Goal: Ask a question

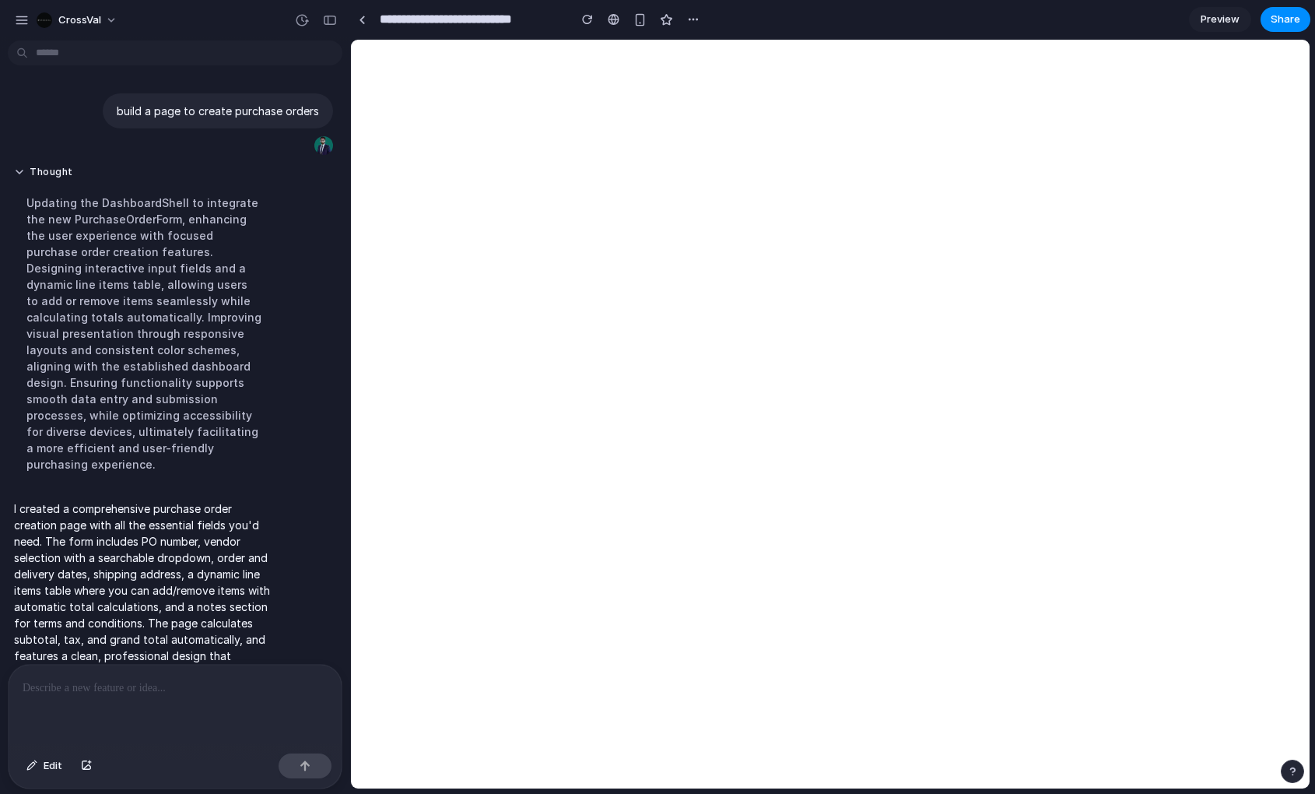
scroll to position [39, 0]
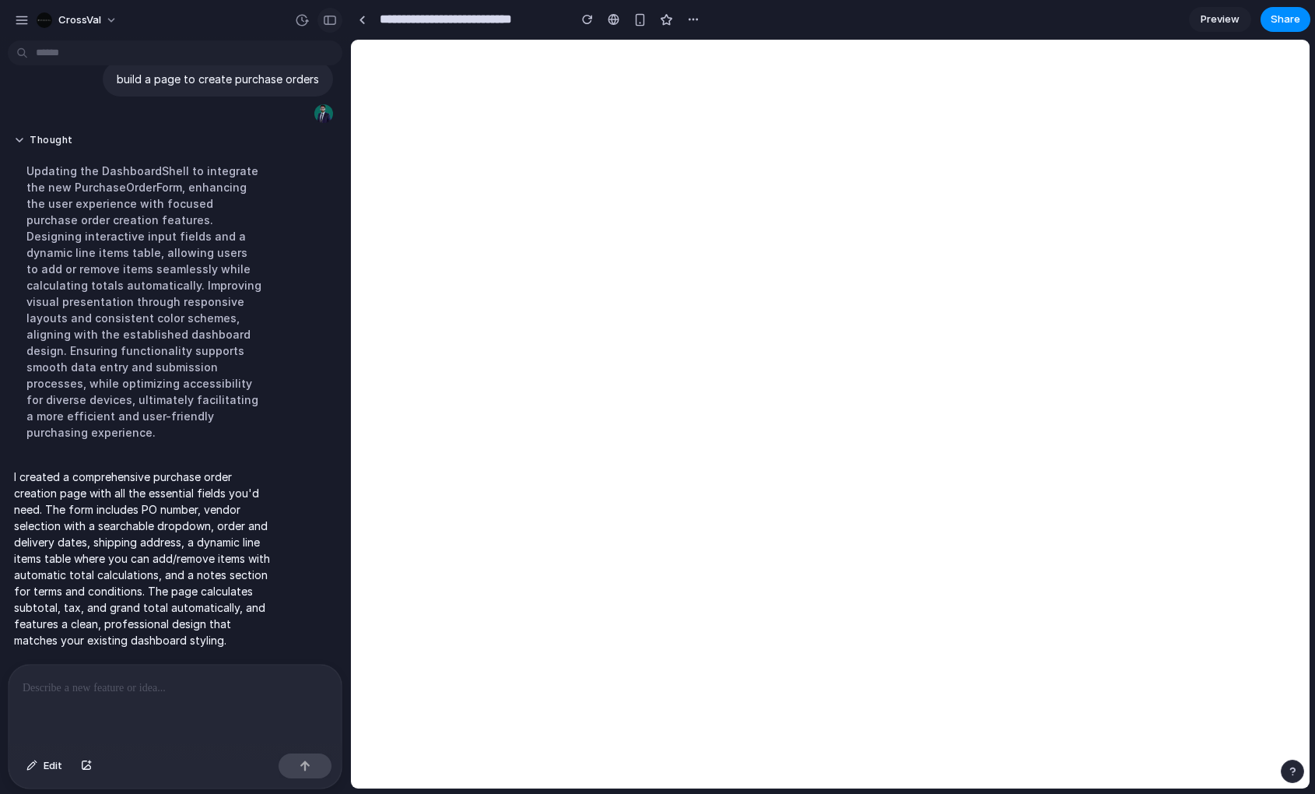
click at [335, 20] on div "button" at bounding box center [330, 20] width 14 height 11
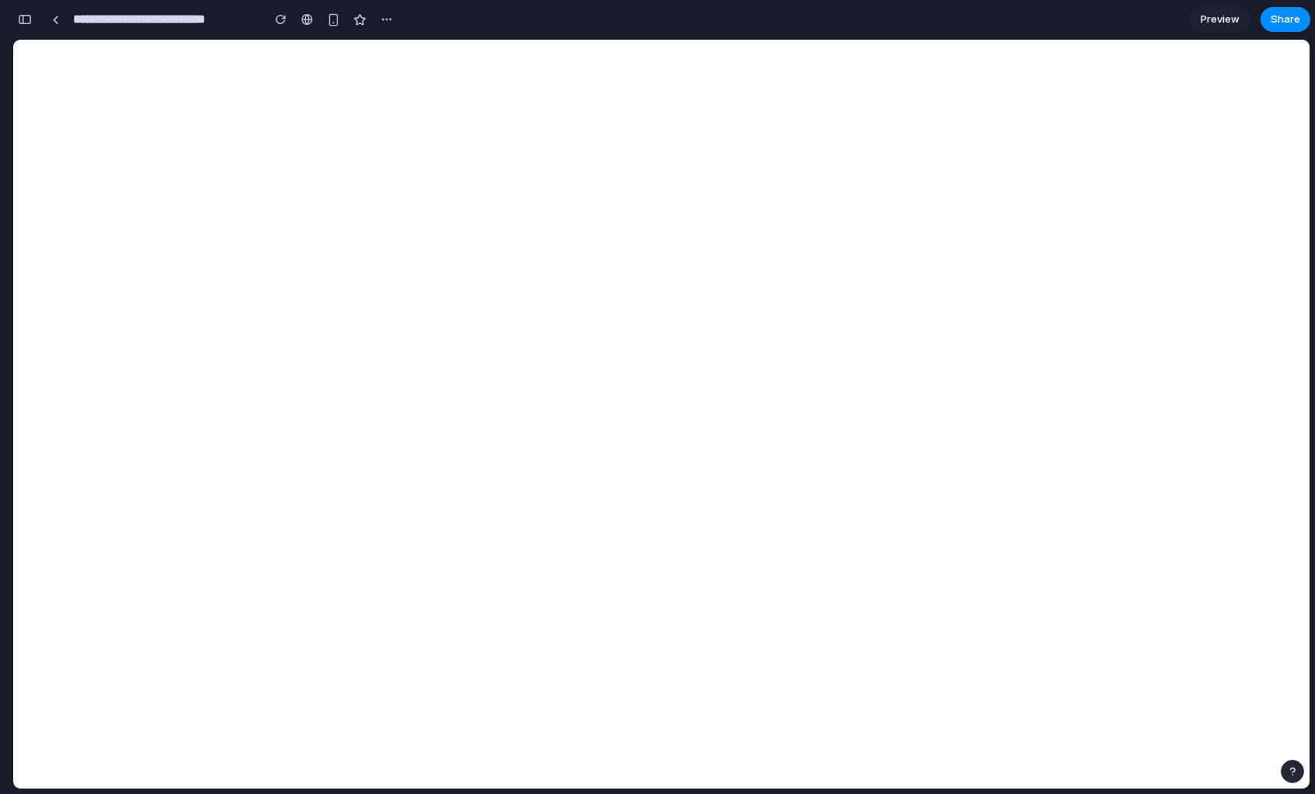
click at [19, 8] on button "button" at bounding box center [24, 19] width 25 height 25
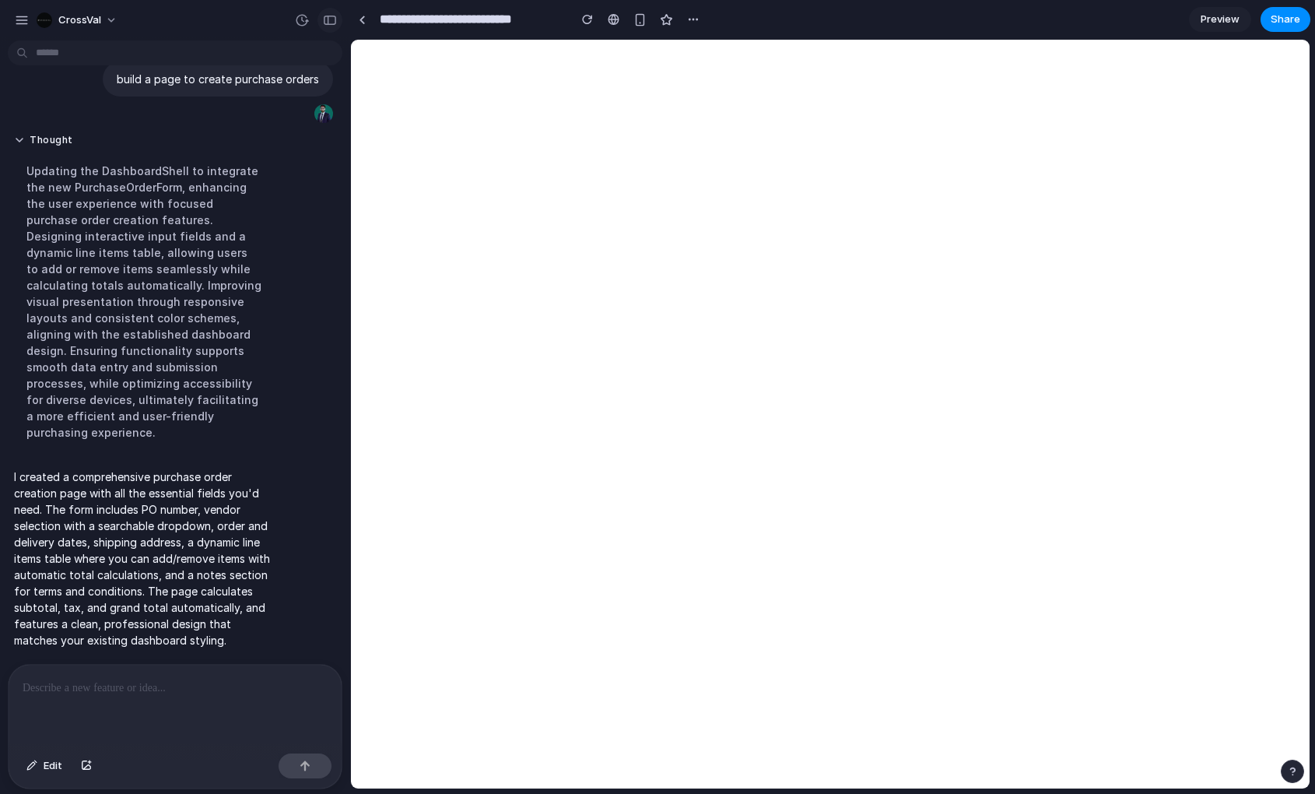
click at [331, 19] on div "button" at bounding box center [330, 20] width 14 height 11
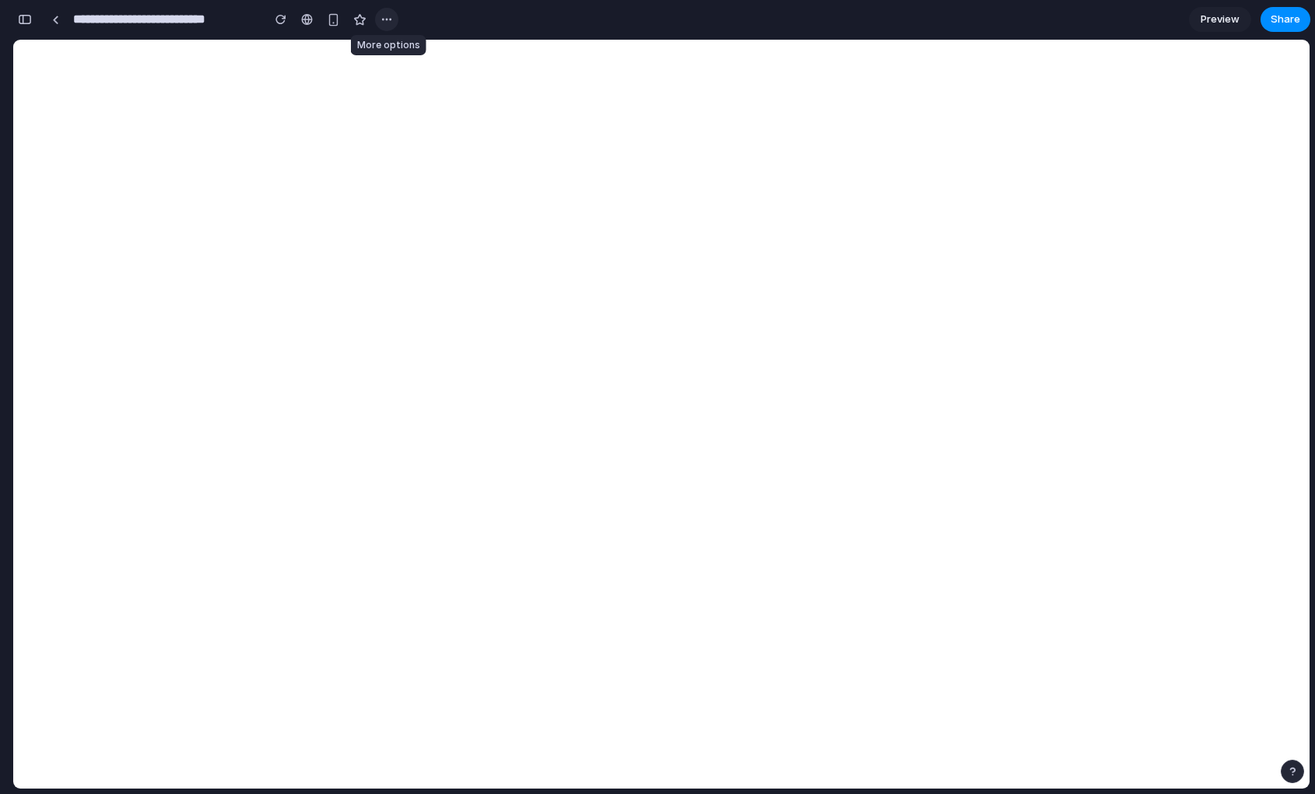
click at [383, 22] on div "button" at bounding box center [386, 19] width 12 height 12
drag, startPoint x: 751, startPoint y: 342, endPoint x: 682, endPoint y: 366, distance: 73.3
click at [750, 342] on div "Duplicate Delete" at bounding box center [657, 397] width 1315 height 794
click at [29, 21] on div "button" at bounding box center [25, 19] width 14 height 11
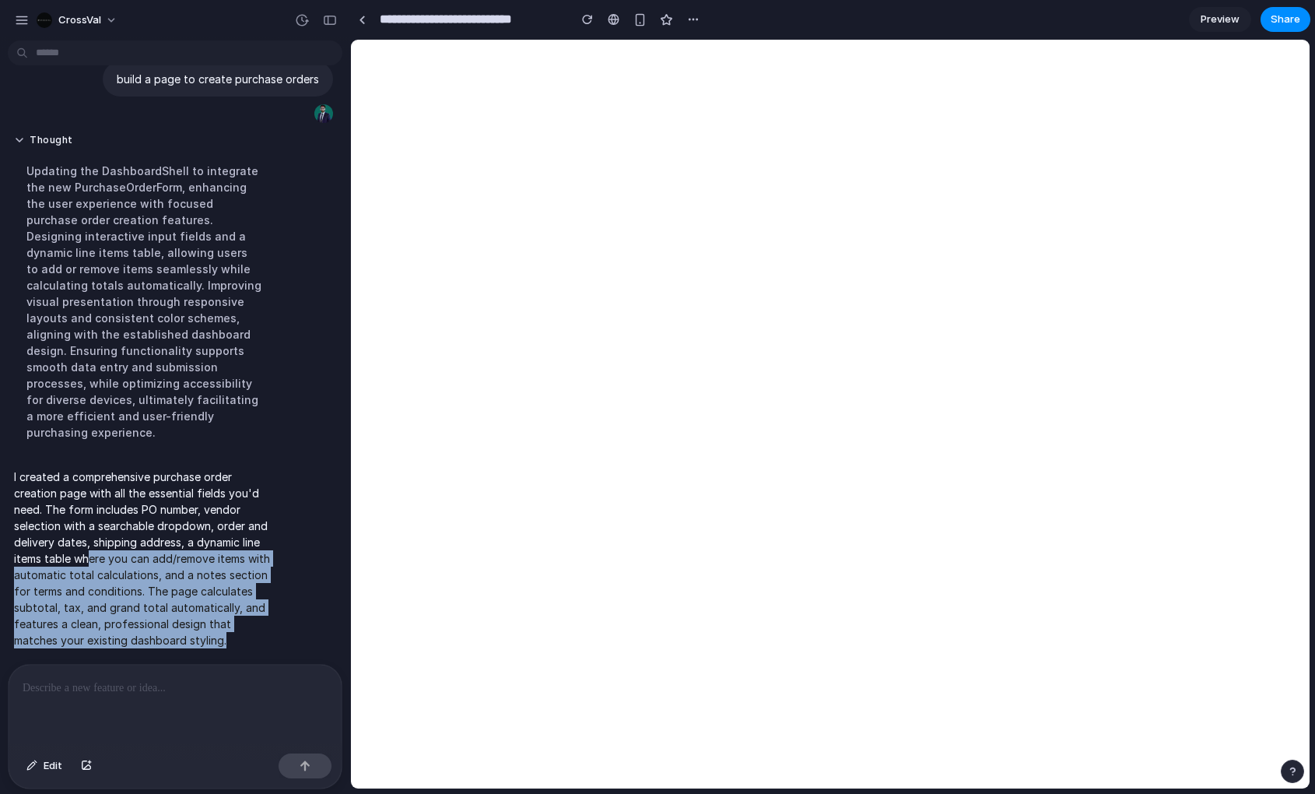
drag, startPoint x: 87, startPoint y: 538, endPoint x: 202, endPoint y: 639, distance: 152.2
click at [202, 639] on p "I created a comprehensive purchase order creation page with all the essential f…" at bounding box center [144, 558] width 260 height 180
click at [209, 636] on p "I created a comprehensive purchase order creation page with all the essential f…" at bounding box center [144, 558] width 260 height 180
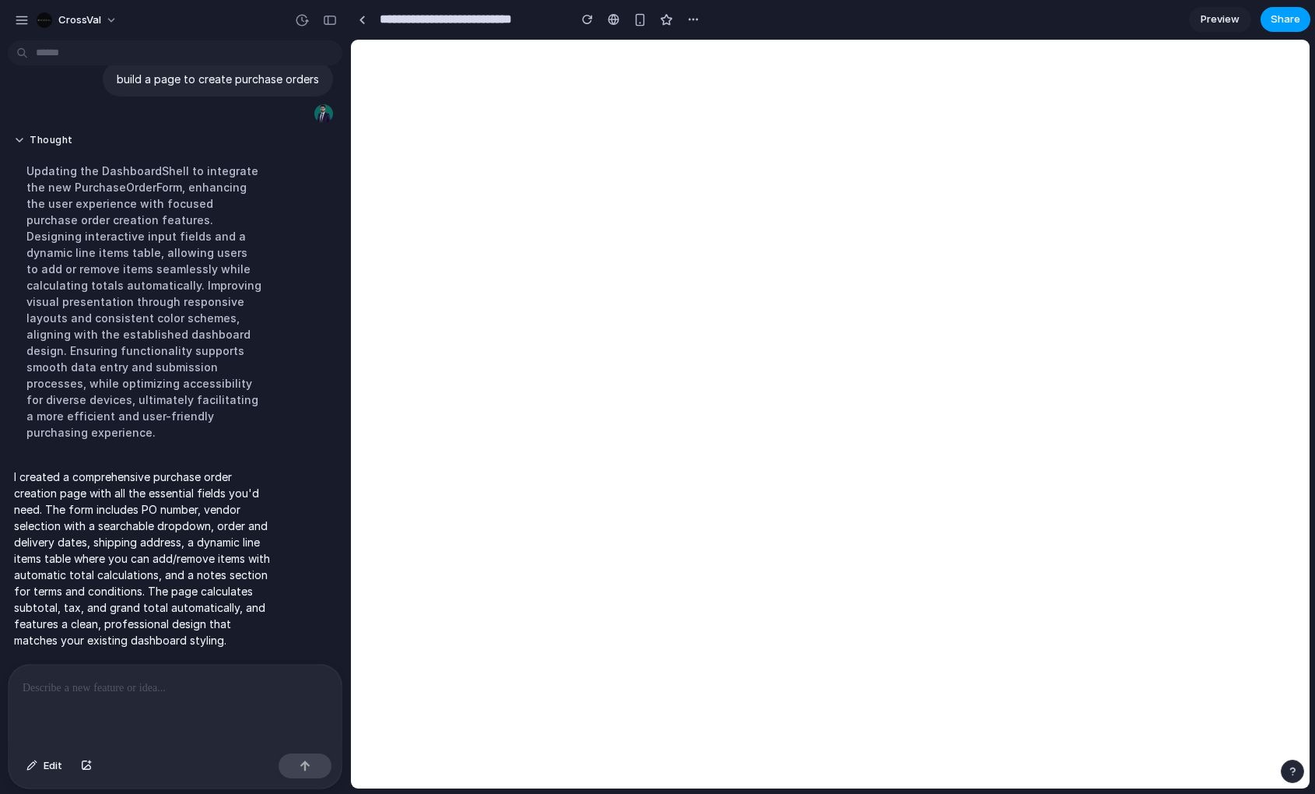
click at [1285, 22] on span "Share" at bounding box center [1285, 20] width 30 height 16
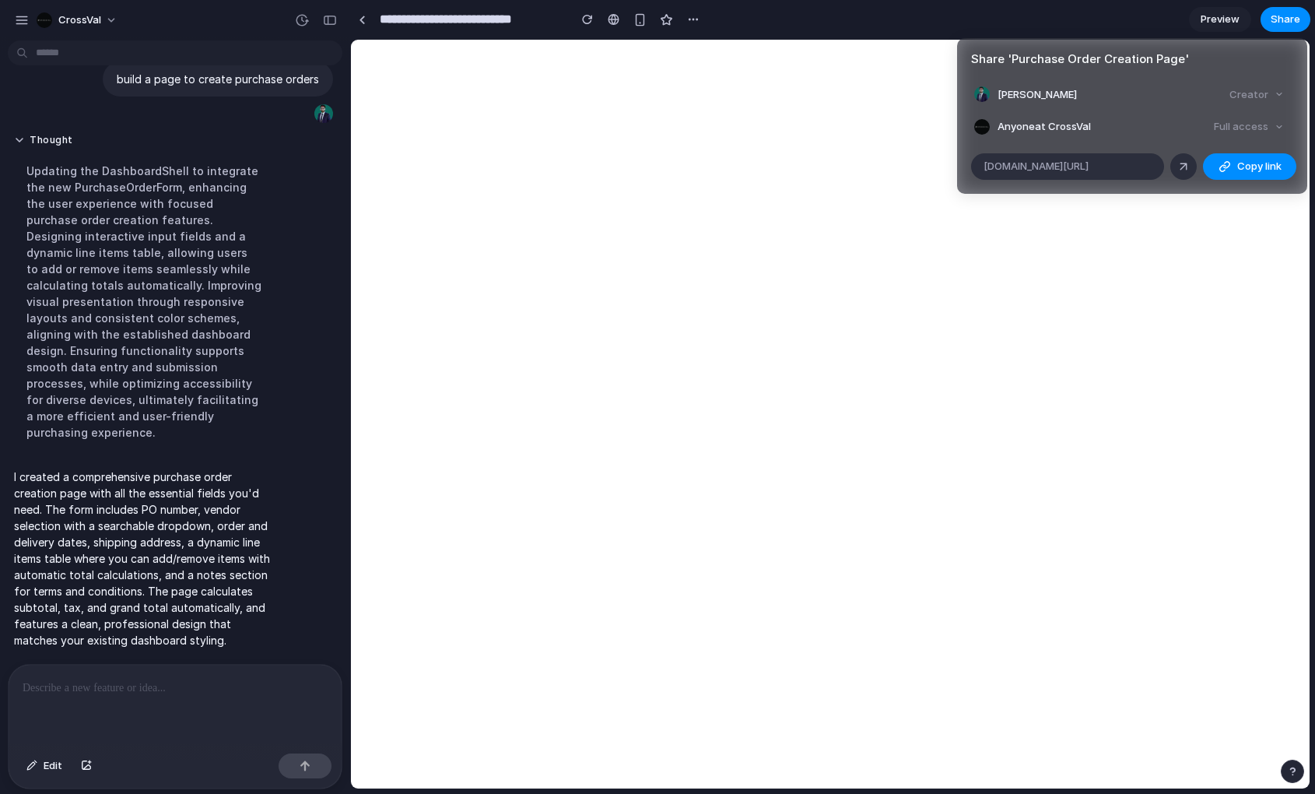
click at [1267, 93] on div "Creator" at bounding box center [1256, 95] width 67 height 22
click at [1273, 126] on div "Full access" at bounding box center [1248, 127] width 82 height 22
click at [1235, 168] on button "Copy link" at bounding box center [1249, 166] width 93 height 26
click at [10, 23] on div "Share ' Purchase Order Creation Page ' [PERSON_NAME] Creator Anyone at CrossVal…" at bounding box center [657, 397] width 1315 height 794
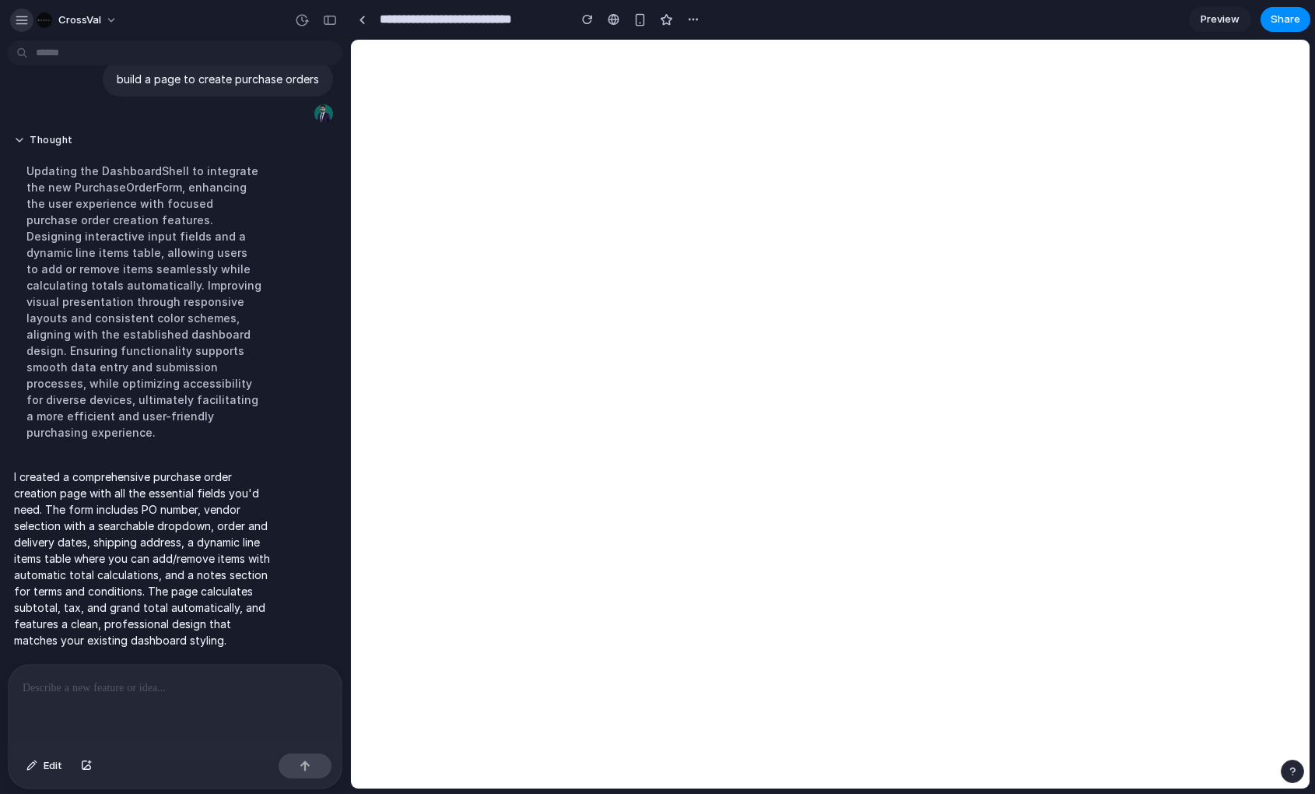
click at [17, 19] on div "button" at bounding box center [22, 20] width 14 height 14
click at [682, 23] on button "button" at bounding box center [693, 19] width 23 height 23
click at [366, 18] on div "Duplicate Delete" at bounding box center [657, 397] width 1315 height 794
click at [359, 21] on div at bounding box center [362, 20] width 7 height 9
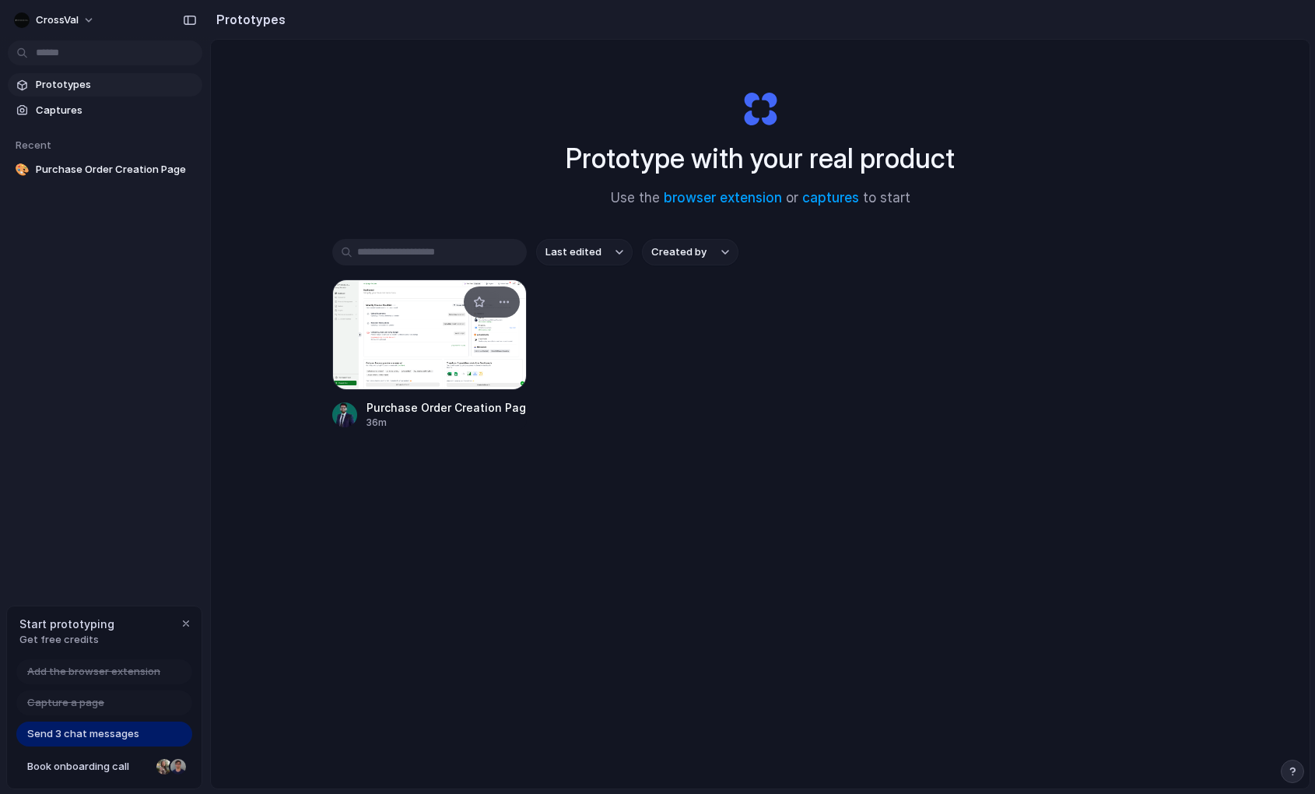
click at [472, 345] on div at bounding box center [429, 334] width 194 height 110
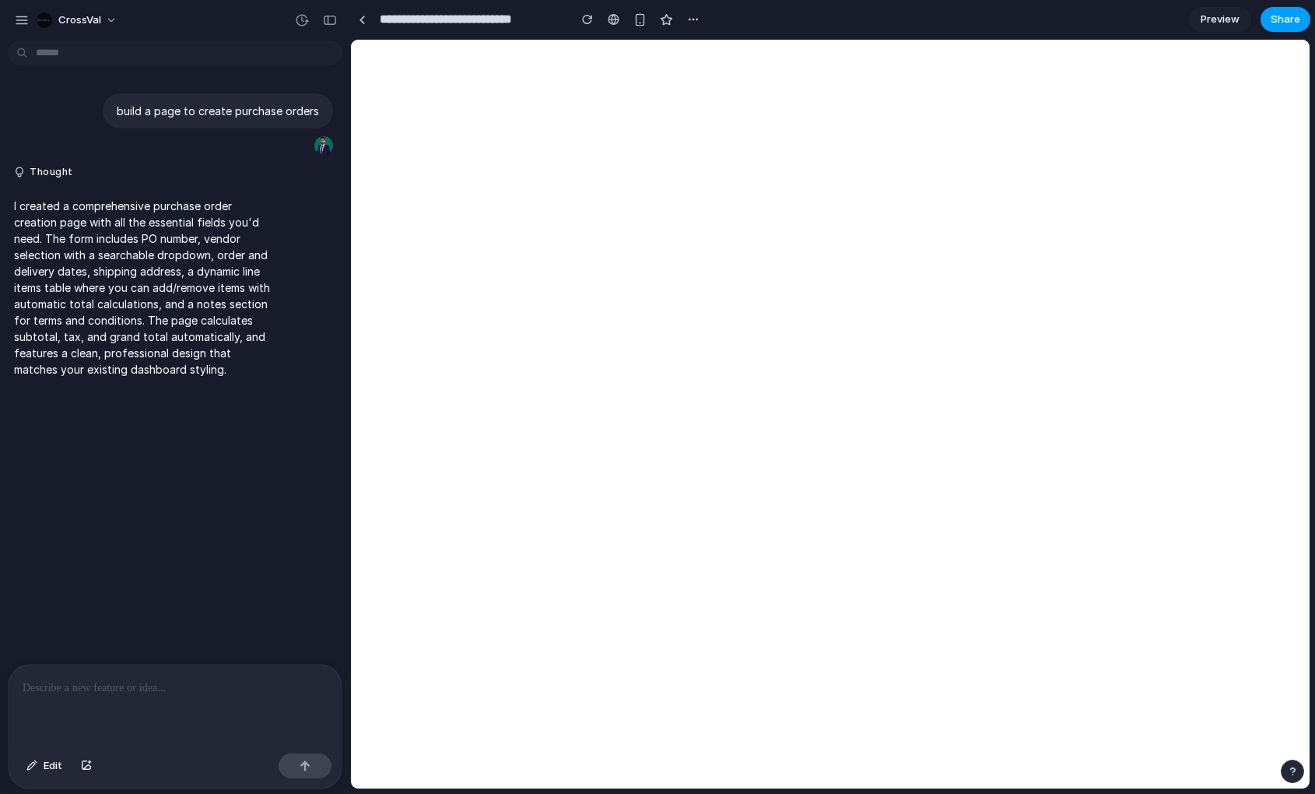
click at [1280, 24] on span "Share" at bounding box center [1285, 20] width 30 height 16
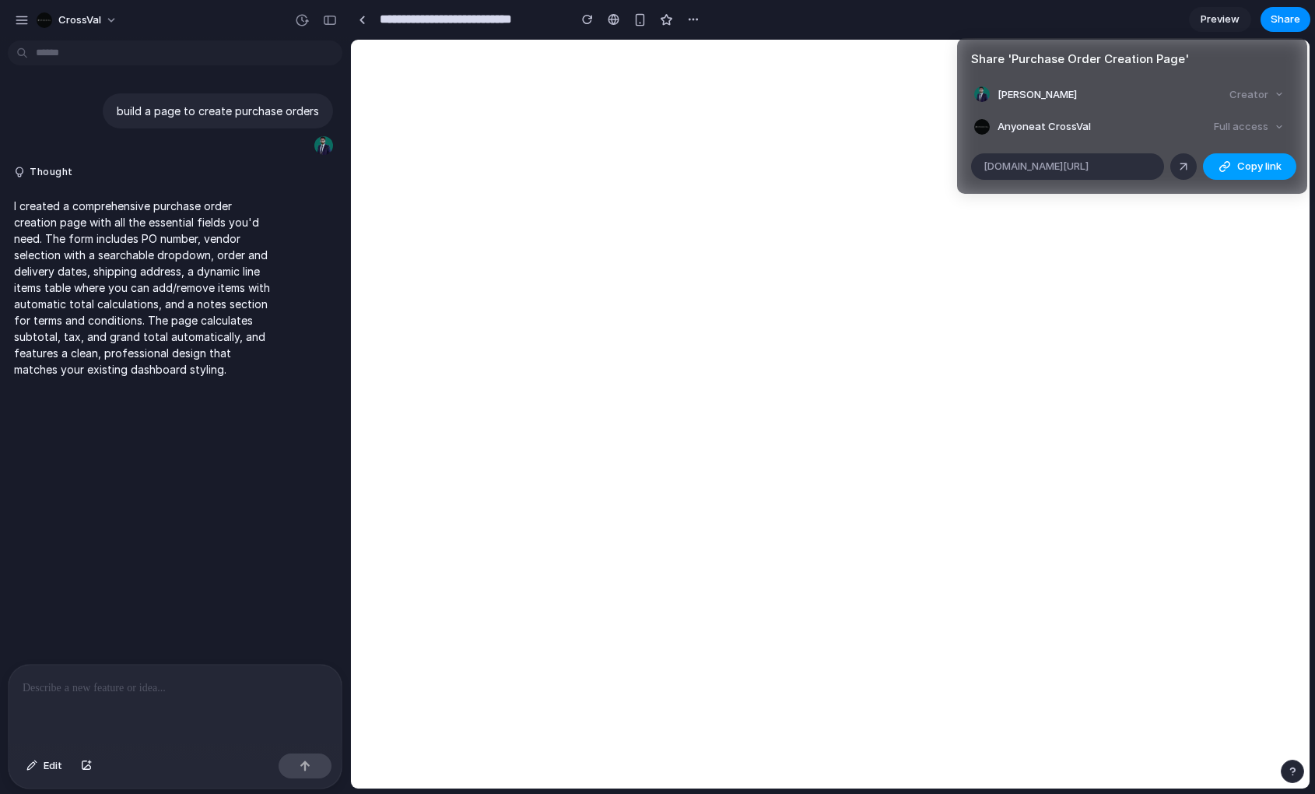
click at [1252, 163] on span "Copy link" at bounding box center [1259, 167] width 44 height 16
click at [167, 681] on div "Share ' Purchase Order Creation Page ' [PERSON_NAME] Creator Anyone at CrossVal…" at bounding box center [657, 397] width 1315 height 794
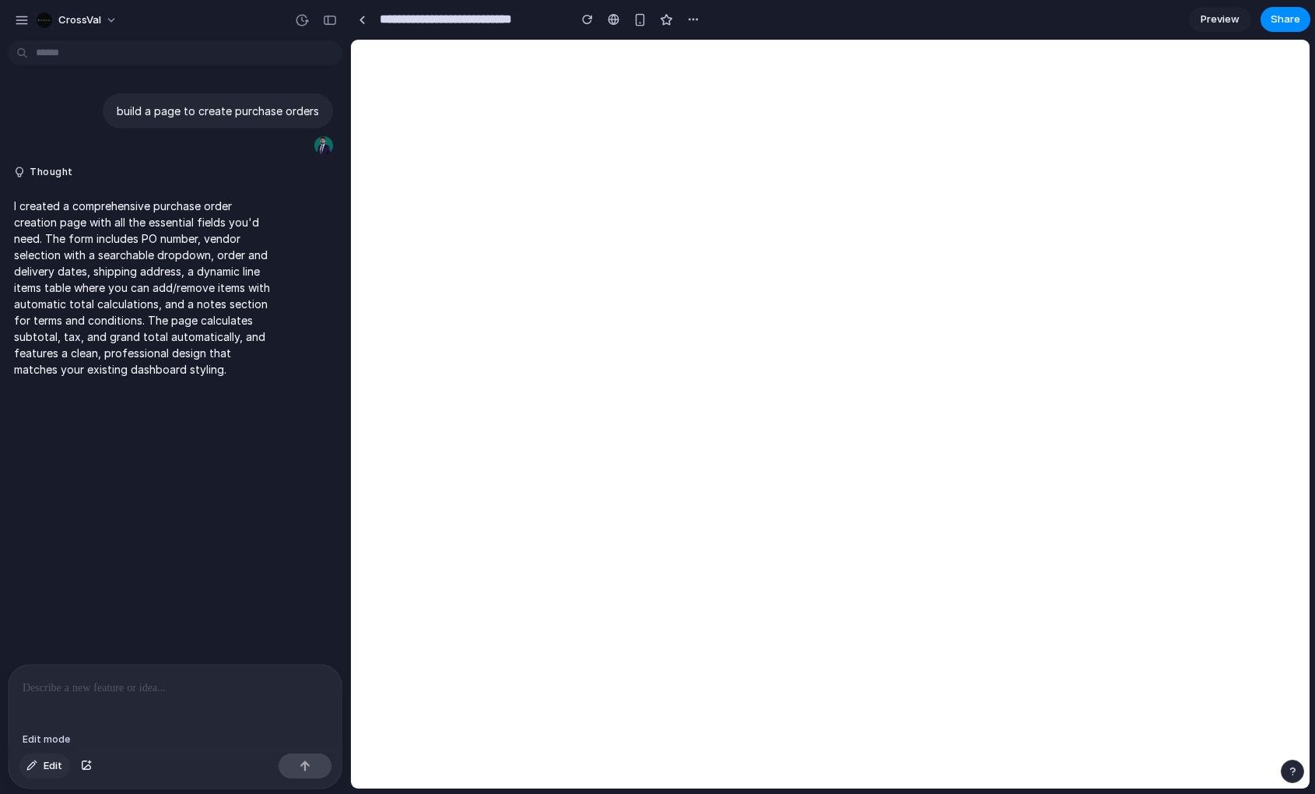
click at [47, 767] on span "Edit" at bounding box center [53, 766] width 19 height 16
click at [54, 767] on span "Edit" at bounding box center [53, 766] width 19 height 16
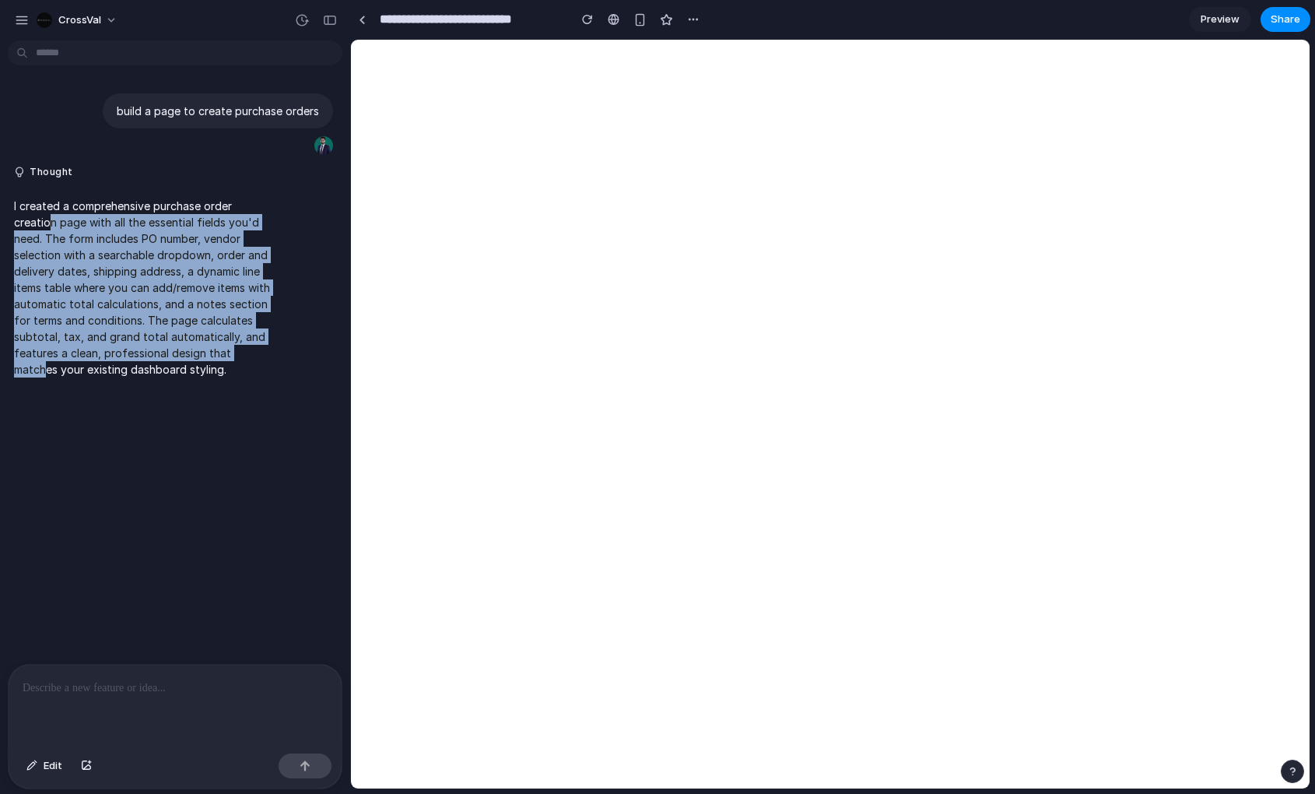
drag, startPoint x: 49, startPoint y: 226, endPoint x: 103, endPoint y: 376, distance: 159.0
click at [103, 376] on p "I created a comprehensive purchase order creation page with all the essential f…" at bounding box center [144, 288] width 260 height 180
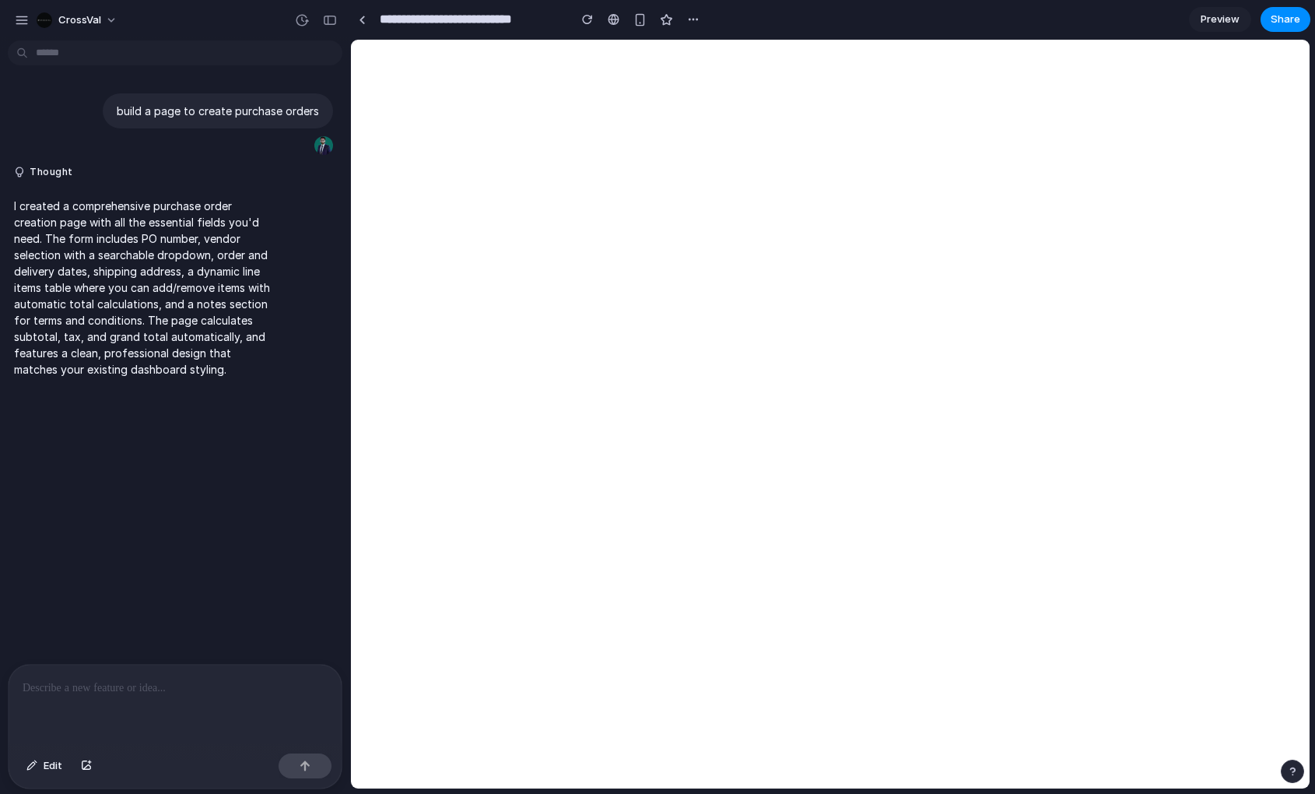
drag, startPoint x: 141, startPoint y: 414, endPoint x: 150, endPoint y: 461, distance: 47.6
click at [141, 414] on div "build a page to create purchase orders Thought I created a comprehensive purcha…" at bounding box center [170, 355] width 341 height 617
drag, startPoint x: 153, startPoint y: 771, endPoint x: 151, endPoint y: 745, distance: 25.8
click at [153, 769] on div "Edit" at bounding box center [175, 767] width 333 height 41
click at [154, 730] on div at bounding box center [175, 705] width 333 height 82
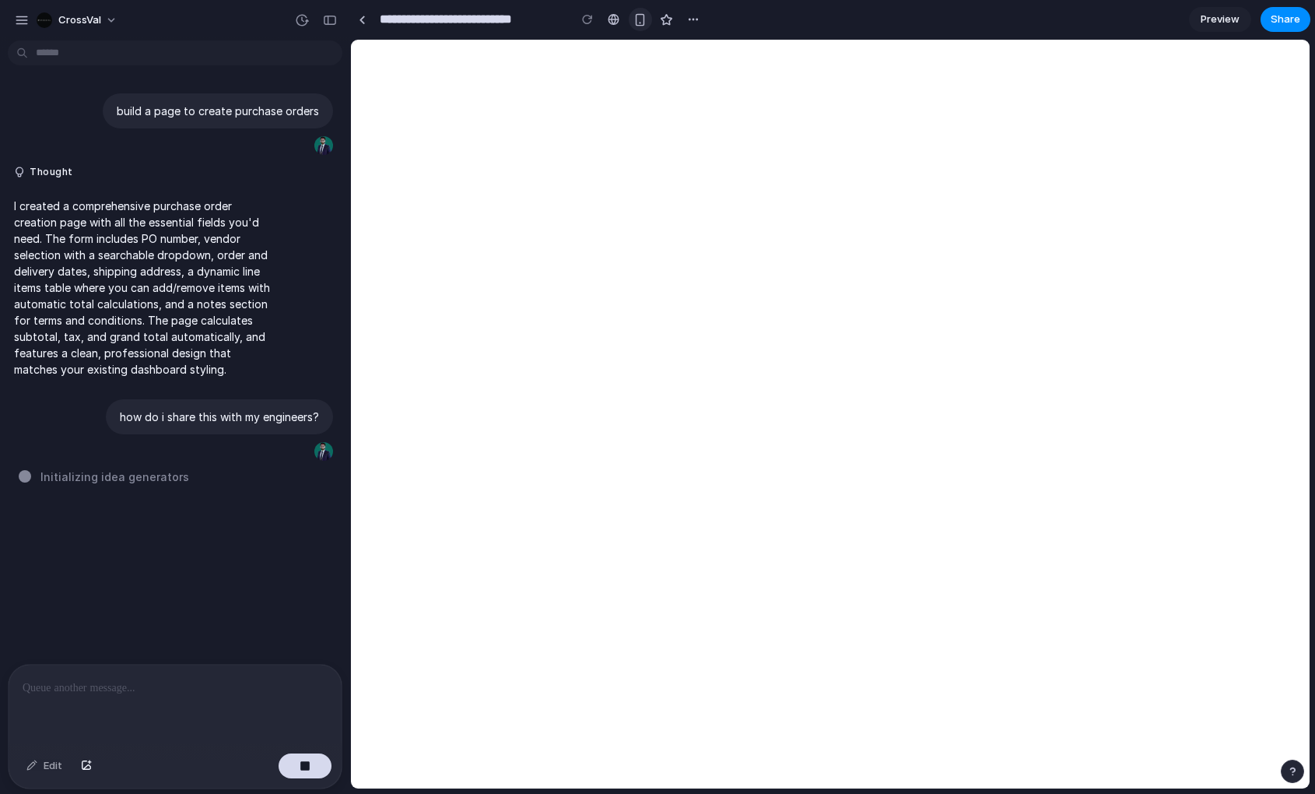
click at [636, 23] on div "button" at bounding box center [639, 19] width 13 height 13
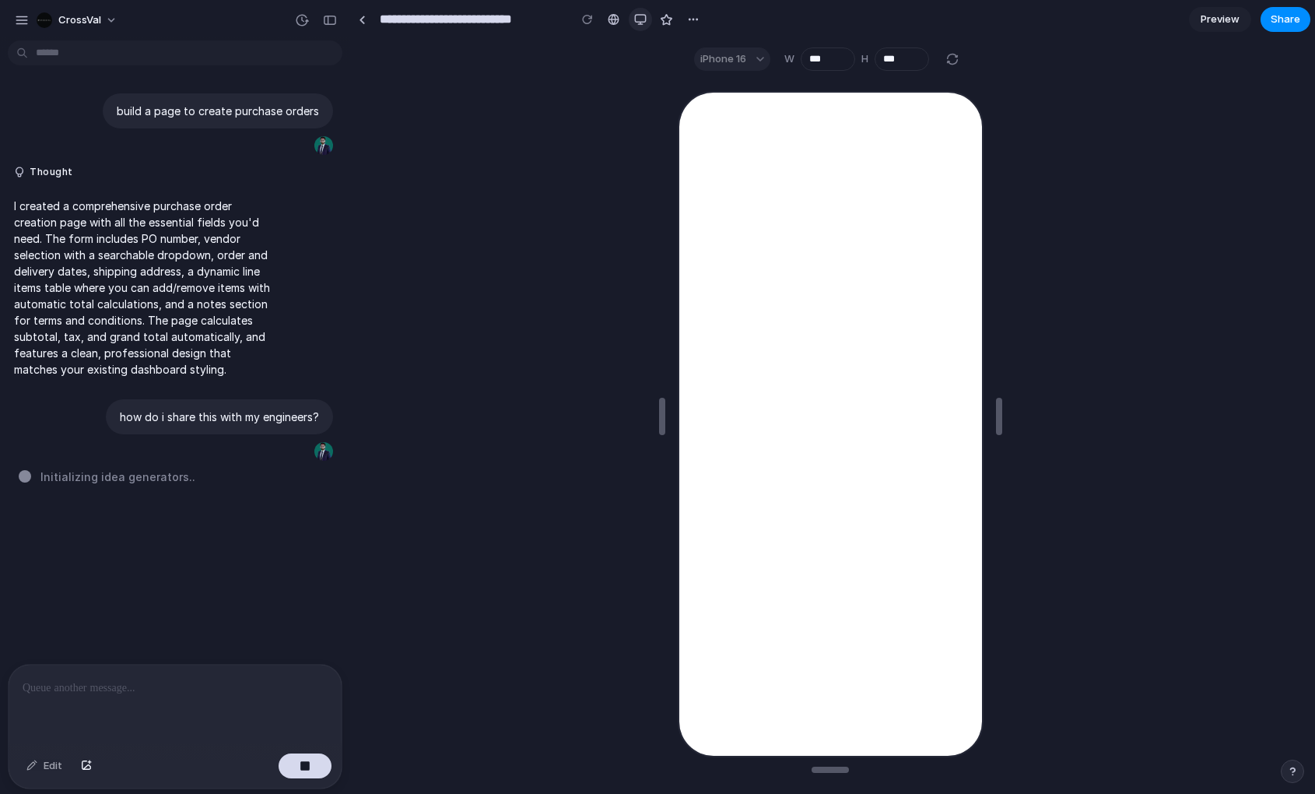
click at [645, 24] on div "button" at bounding box center [640, 19] width 12 height 12
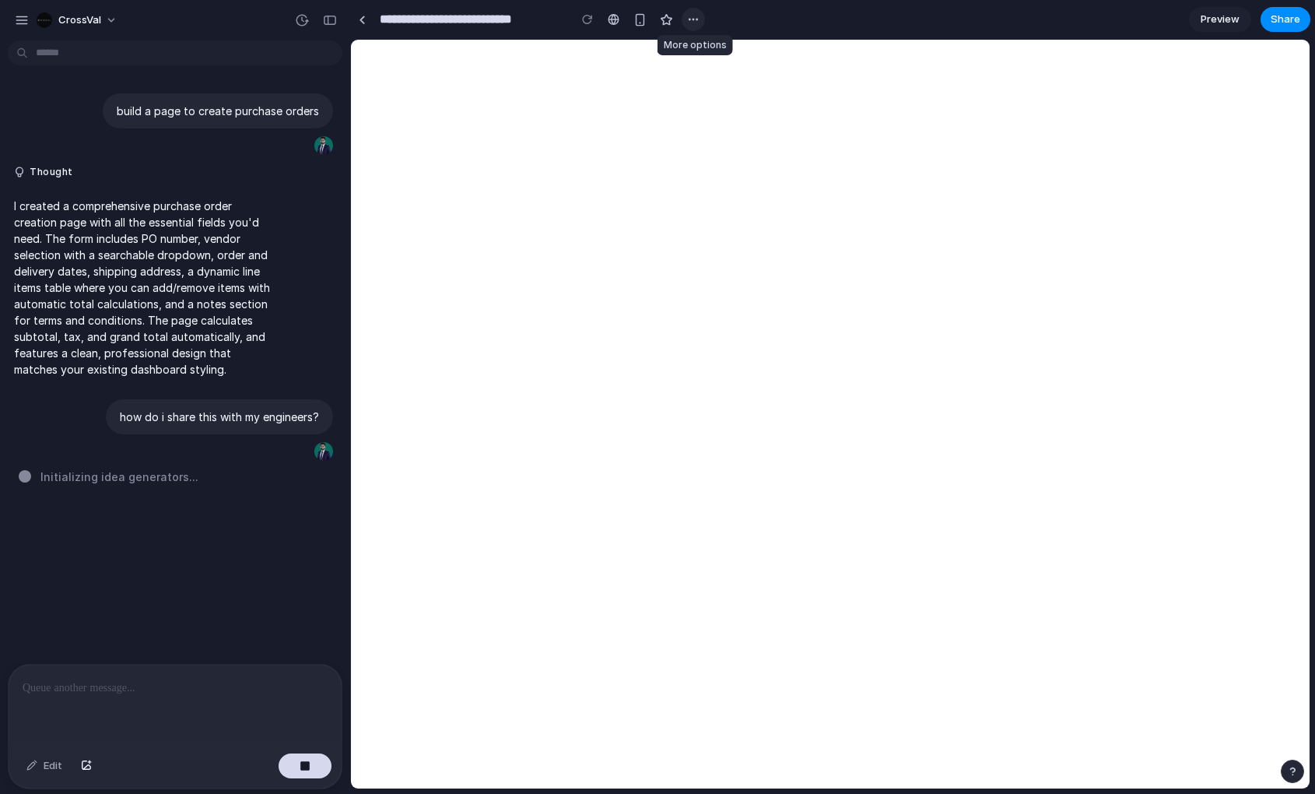
click at [692, 16] on div "button" at bounding box center [693, 19] width 12 height 12
click at [692, 17] on div "Duplicate Delete" at bounding box center [657, 397] width 1315 height 794
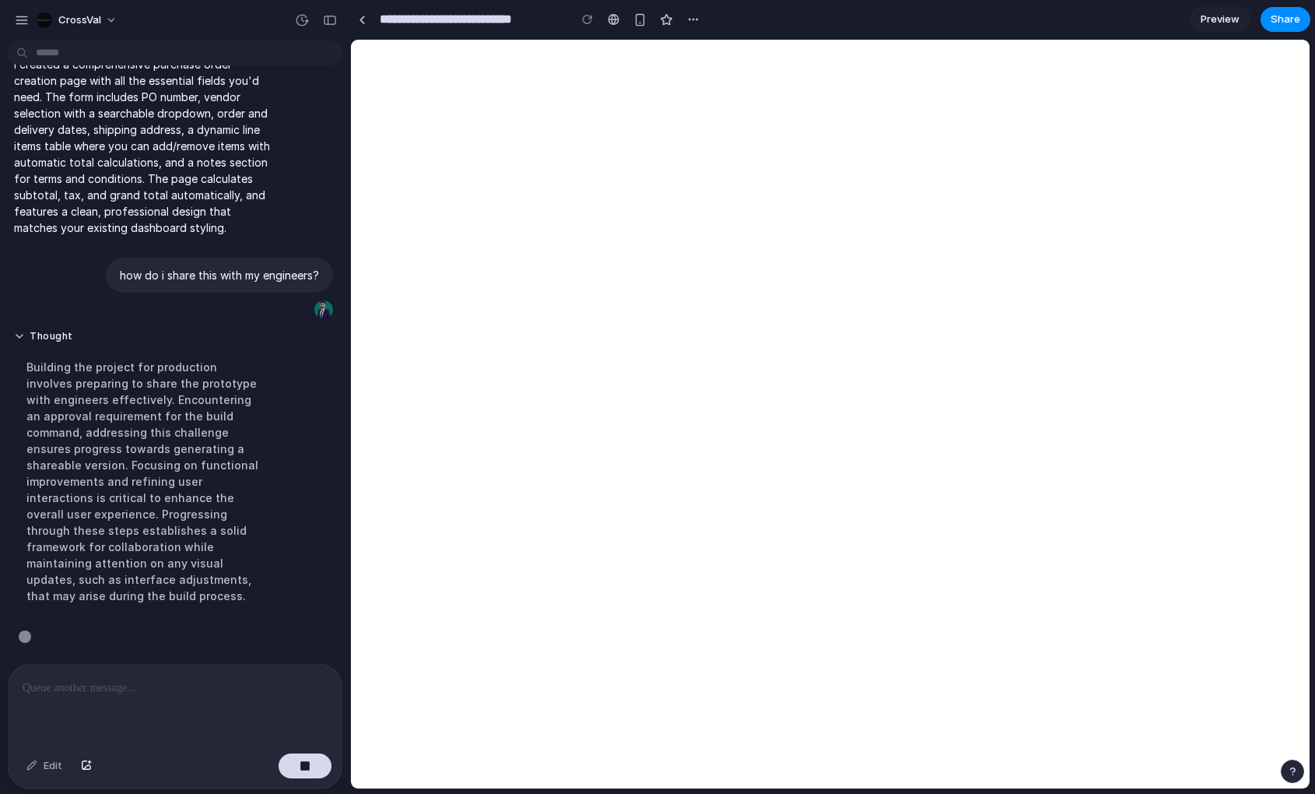
scroll to position [164, 0]
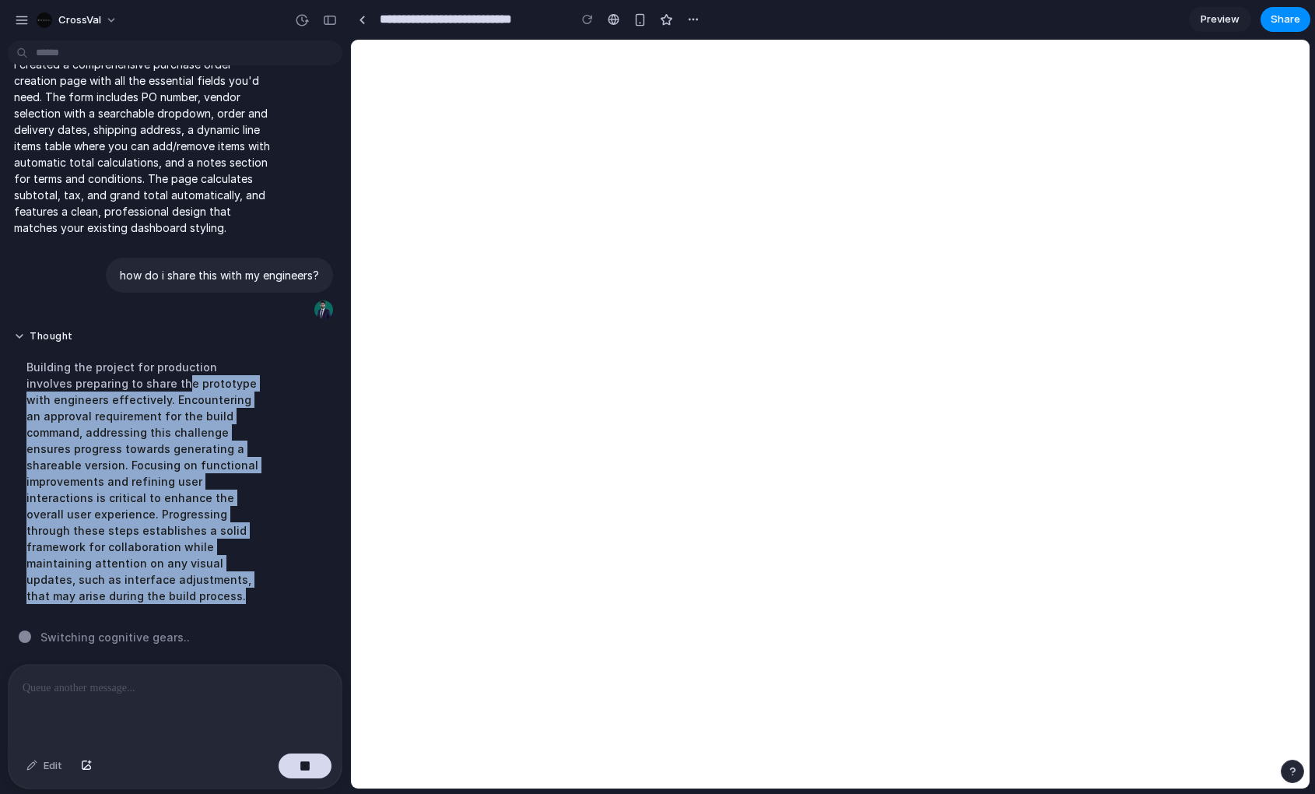
drag, startPoint x: 132, startPoint y: 370, endPoint x: 247, endPoint y: 601, distance: 258.2
click at [247, 600] on div "Building the project for production involves preparing to share the prototype w…" at bounding box center [144, 481] width 260 height 264
click at [254, 597] on div "Building the project for production involves preparing to share the prototype w…" at bounding box center [144, 481] width 260 height 264
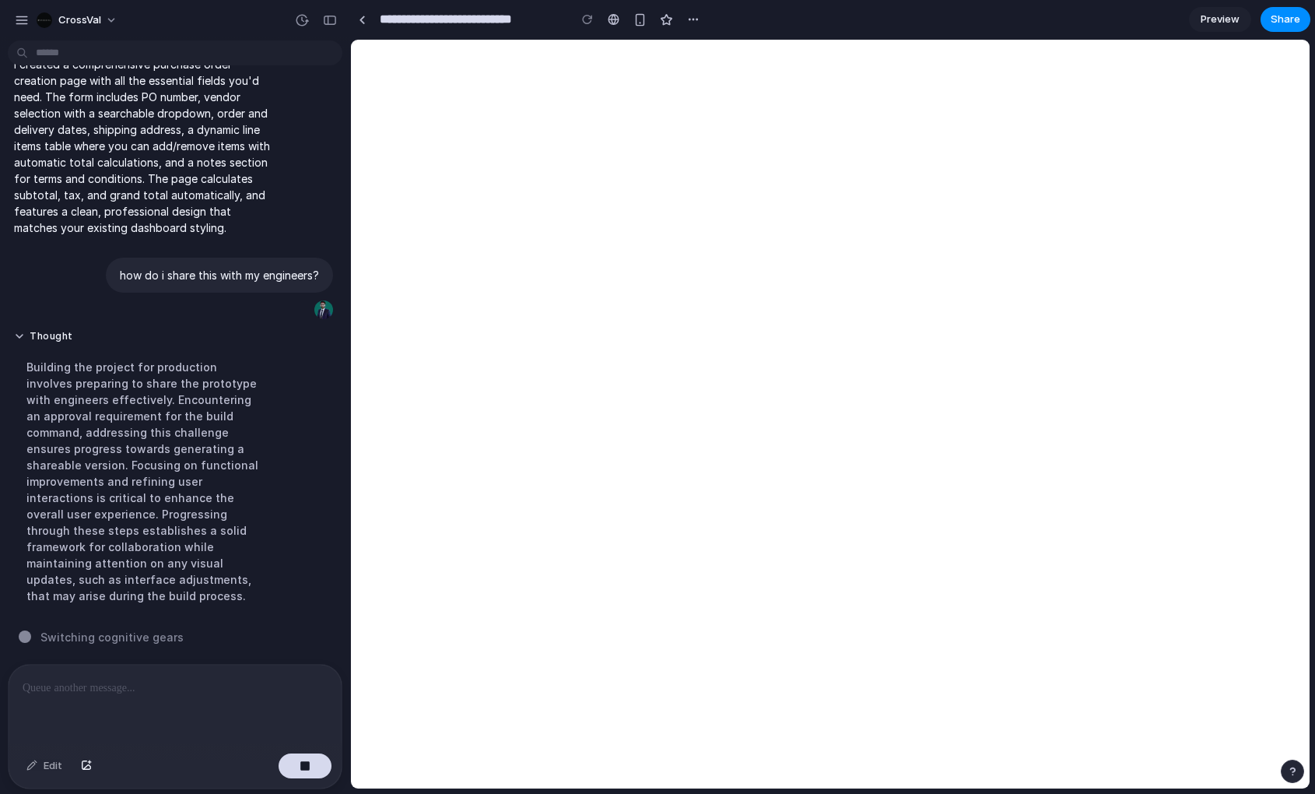
click at [1225, 21] on span "Preview" at bounding box center [1219, 20] width 39 height 16
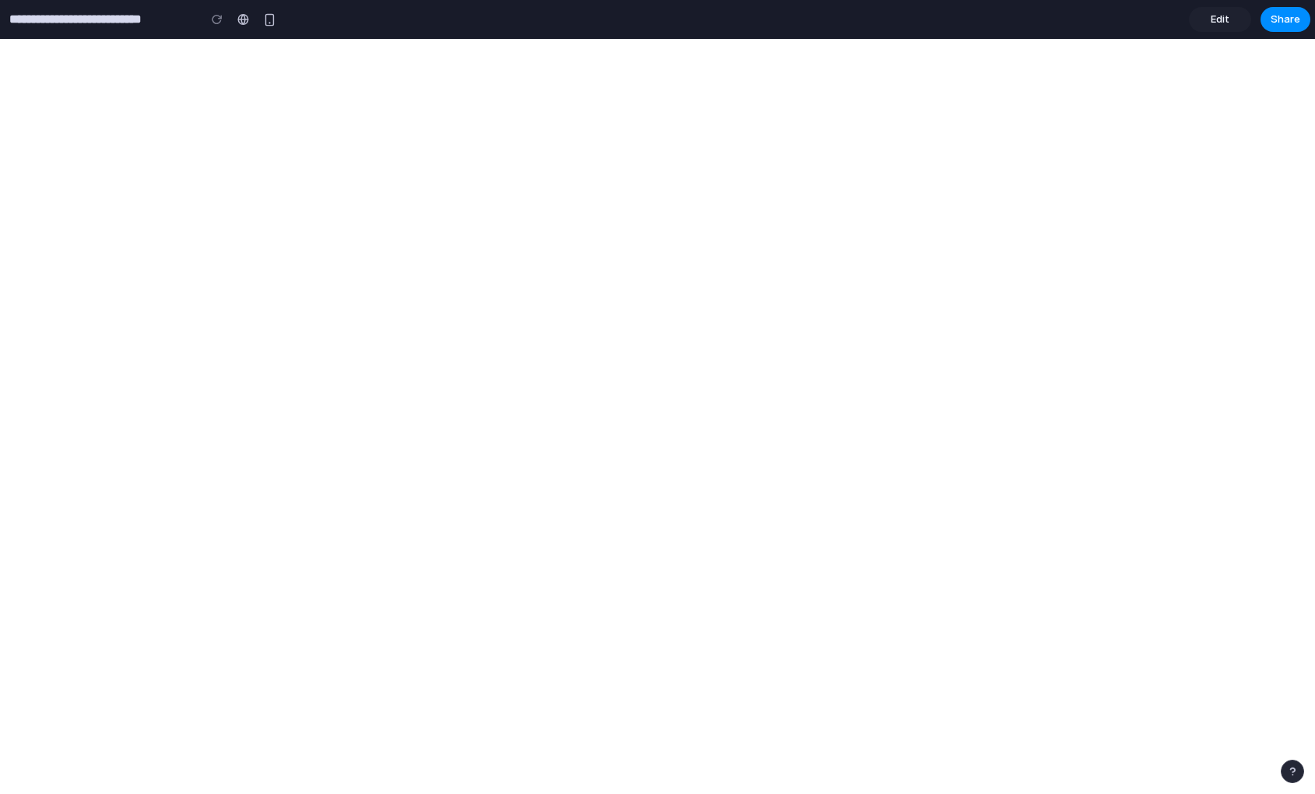
click at [1214, 20] on span "Edit" at bounding box center [1220, 20] width 19 height 16
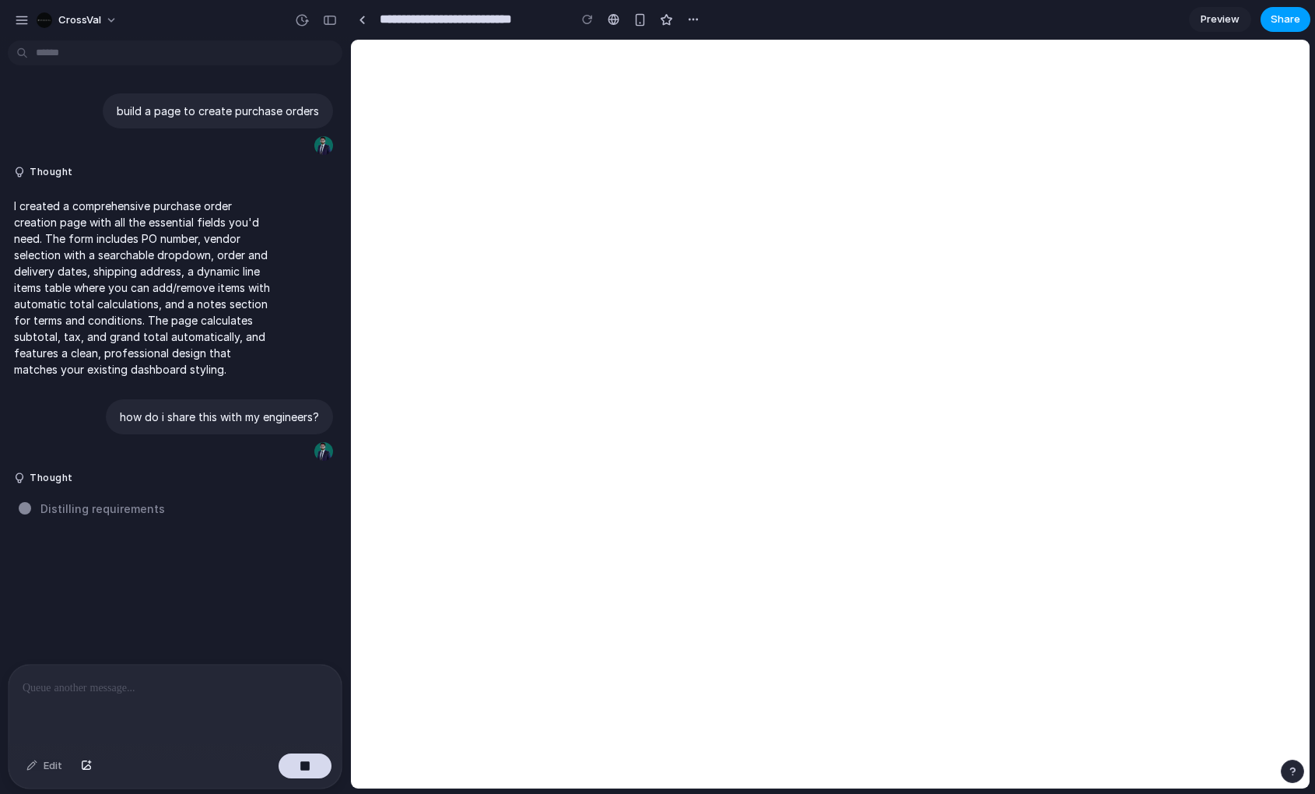
click at [1284, 25] on span "Share" at bounding box center [1285, 20] width 30 height 16
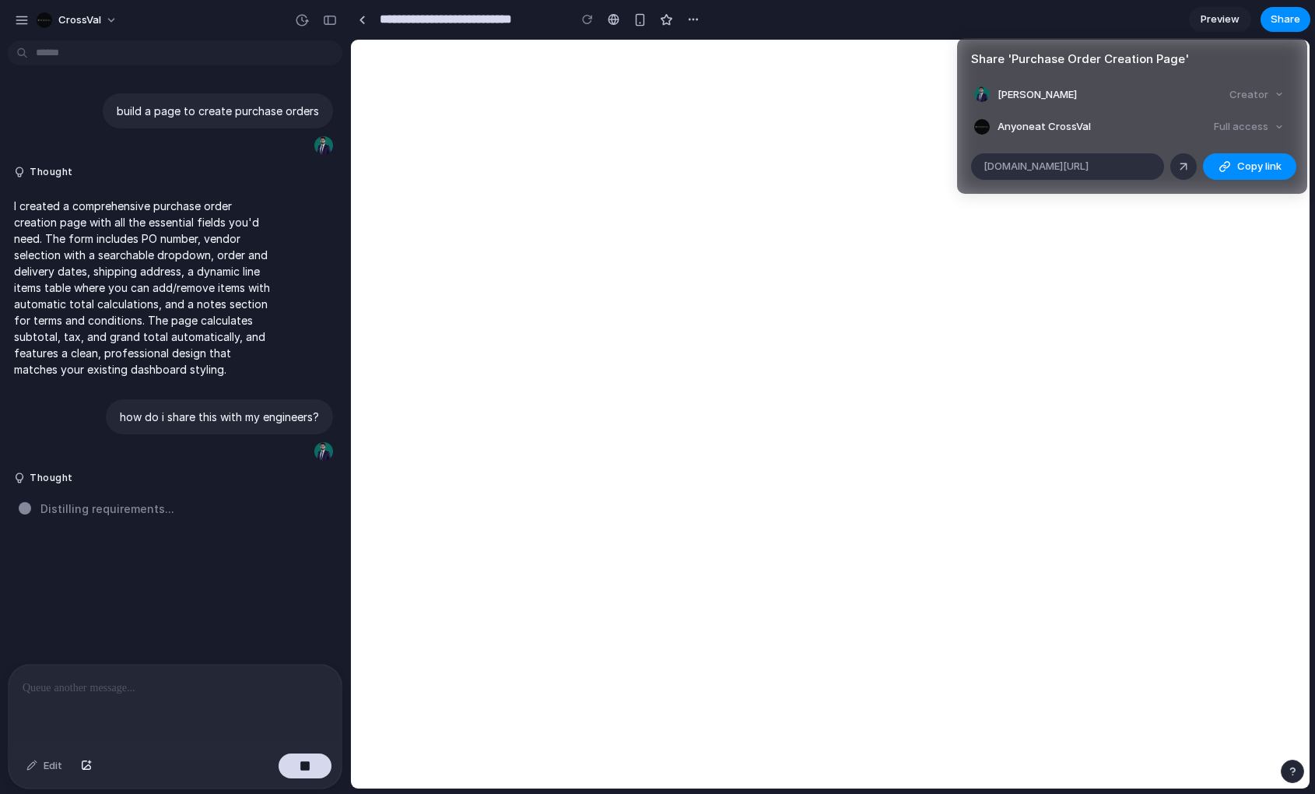
click at [1294, 23] on div "Share ' Purchase Order Creation Page ' [PERSON_NAME] Creator Anyone at CrossVal…" at bounding box center [657, 397] width 1315 height 794
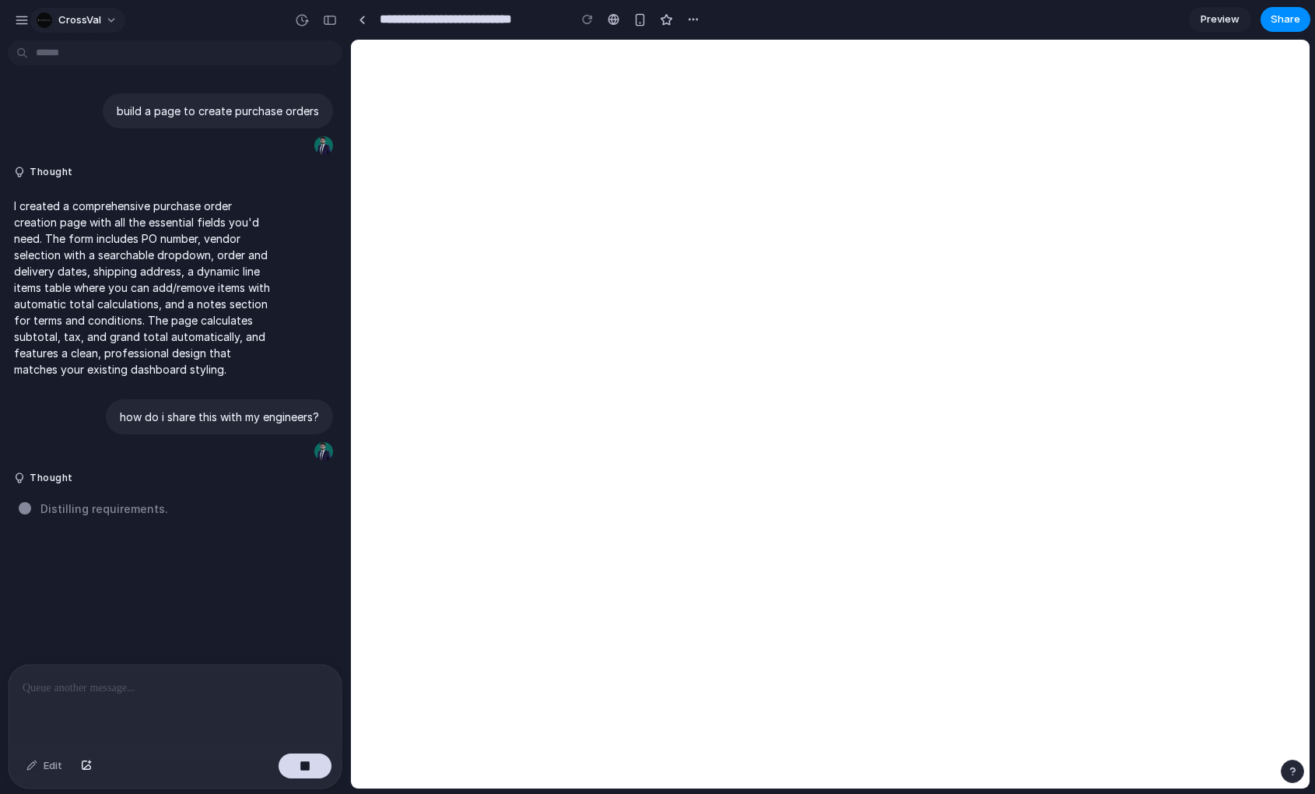
click at [91, 27] on button "CrossVal" at bounding box center [77, 20] width 95 height 25
click at [93, 23] on div "Settings Invite members Change theme Sign out" at bounding box center [657, 397] width 1315 height 794
click at [58, 22] on div "CrossVal" at bounding box center [69, 20] width 65 height 16
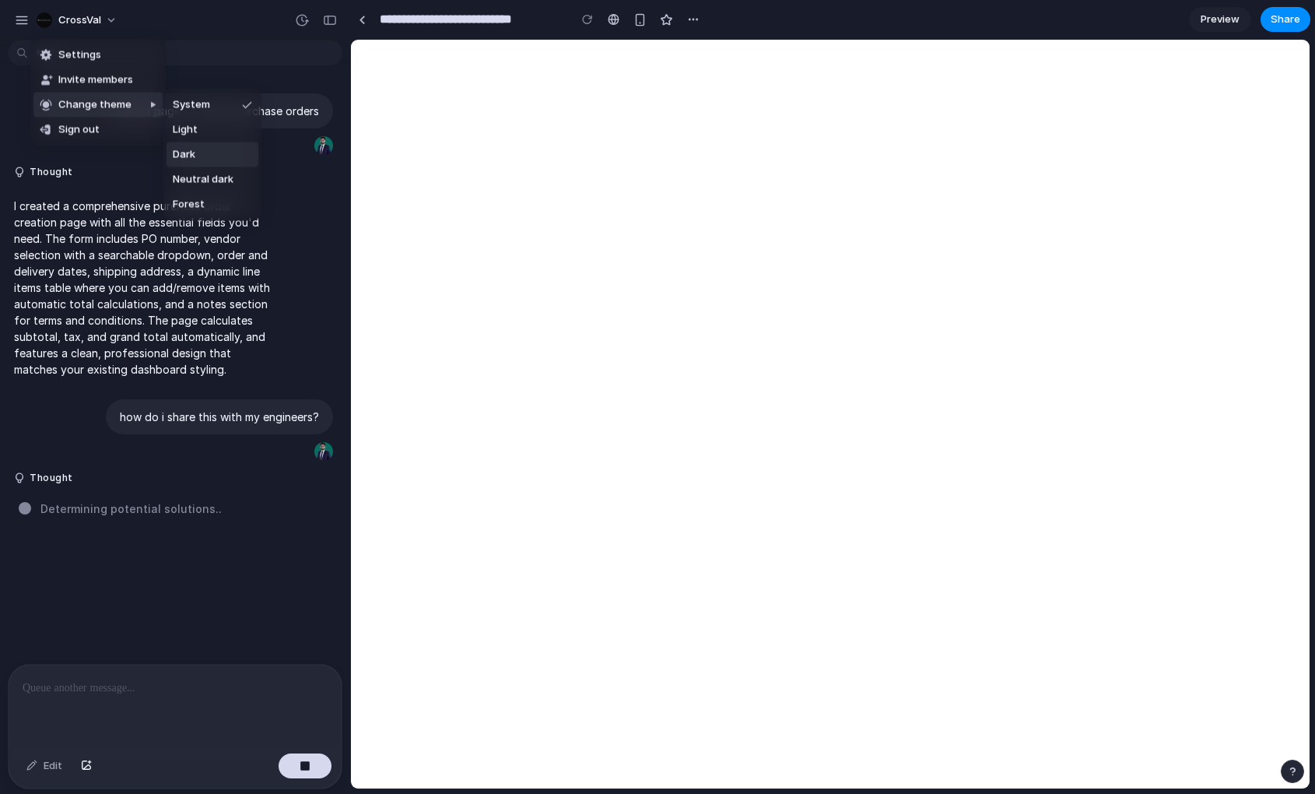
click at [177, 1] on div "Settings Invite members Change theme Sign out" at bounding box center [657, 397] width 1315 height 794
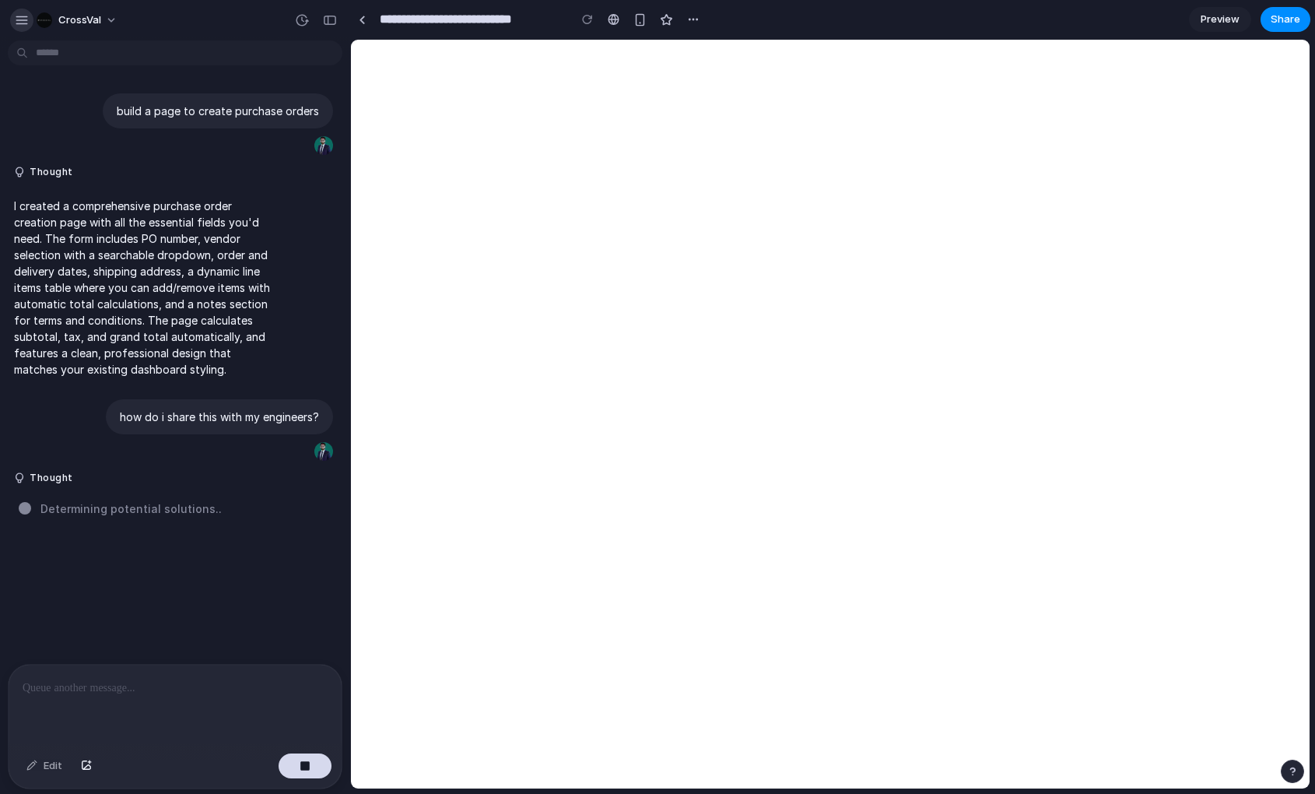
click at [21, 20] on div "button" at bounding box center [22, 20] width 14 height 14
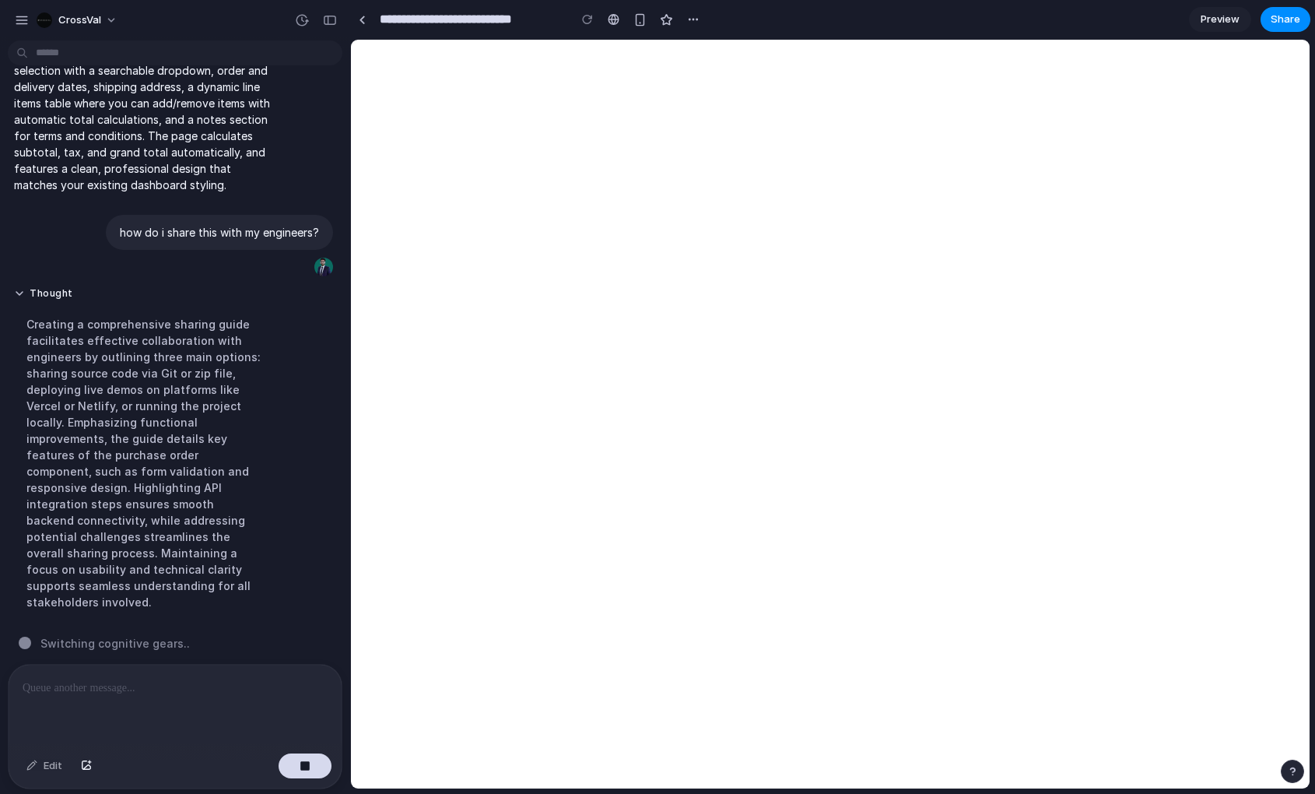
scroll to position [197, 0]
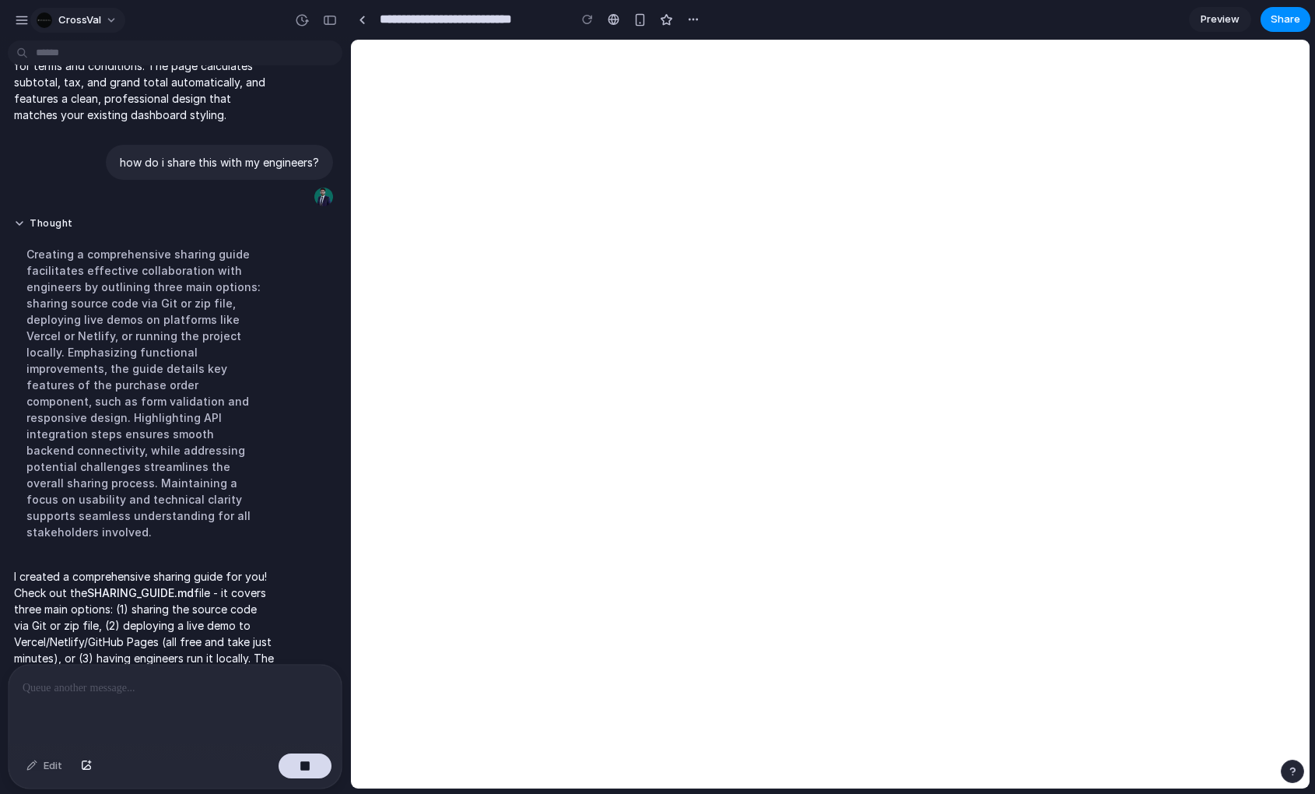
click at [82, 19] on span "CrossVal" at bounding box center [79, 20] width 43 height 16
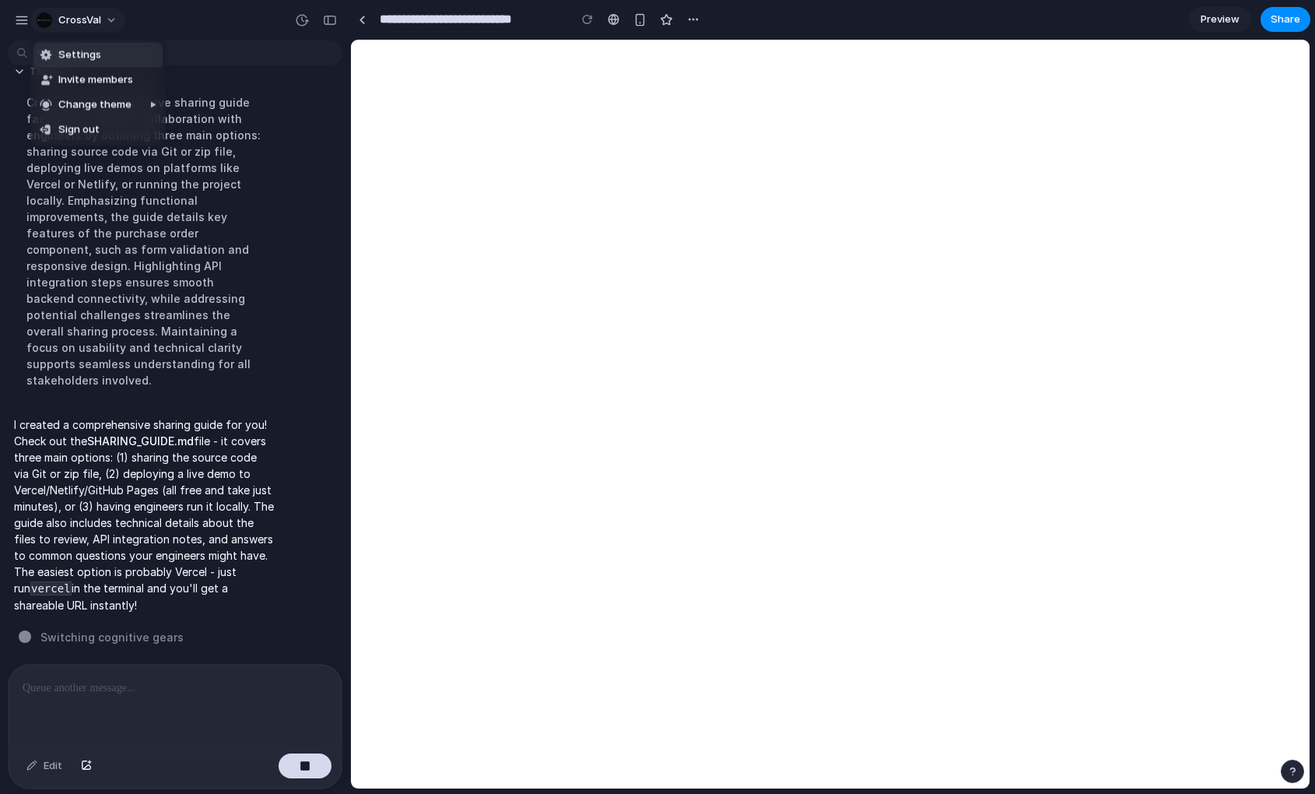
scroll to position [377, 0]
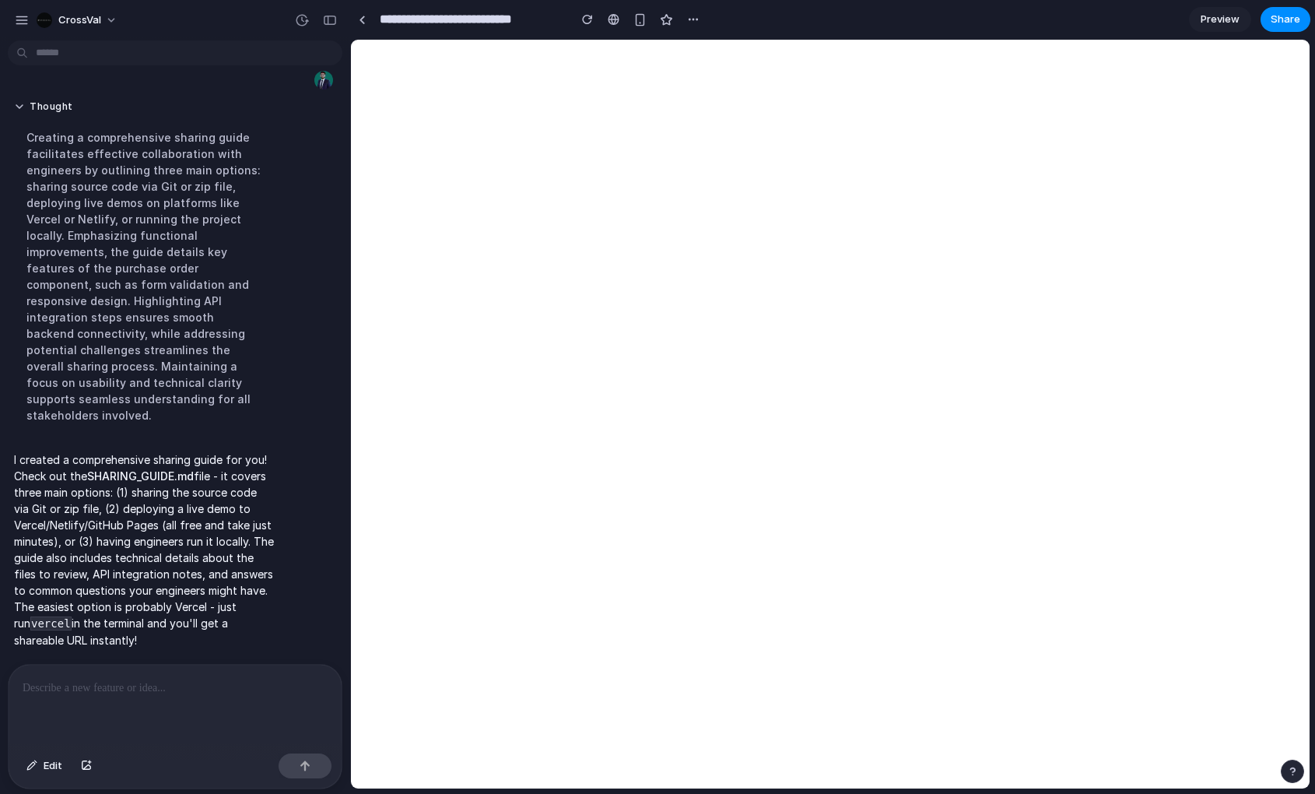
drag, startPoint x: 135, startPoint y: 470, endPoint x: 198, endPoint y: 482, distance: 63.5
click at [203, 502] on p "I created a comprehensive sharing guide for you! Check out the SHARING_GUIDE.md…" at bounding box center [144, 549] width 260 height 197
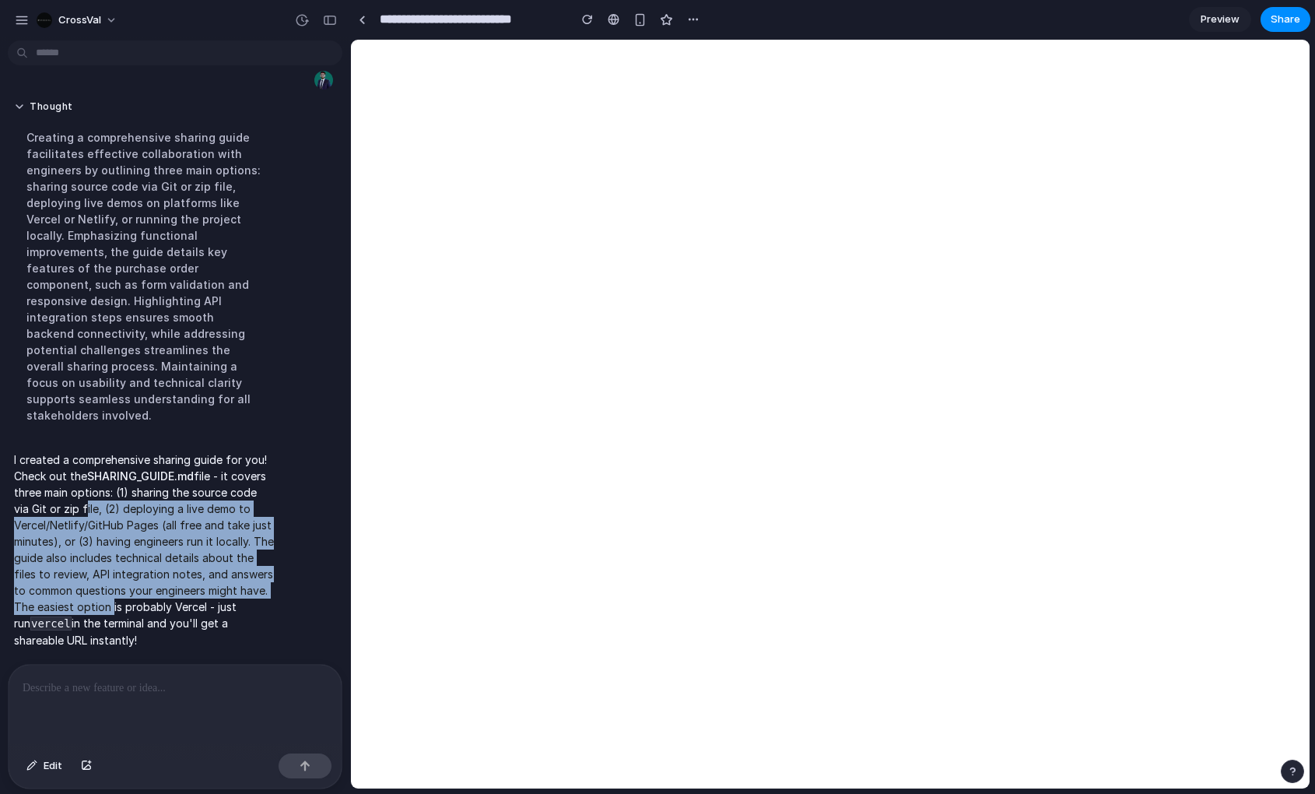
drag, startPoint x: 110, startPoint y: 504, endPoint x: 228, endPoint y: 605, distance: 155.6
click at [228, 605] on p "I created a comprehensive sharing guide for you! Check out the SHARING_GUIDE.md…" at bounding box center [144, 549] width 260 height 197
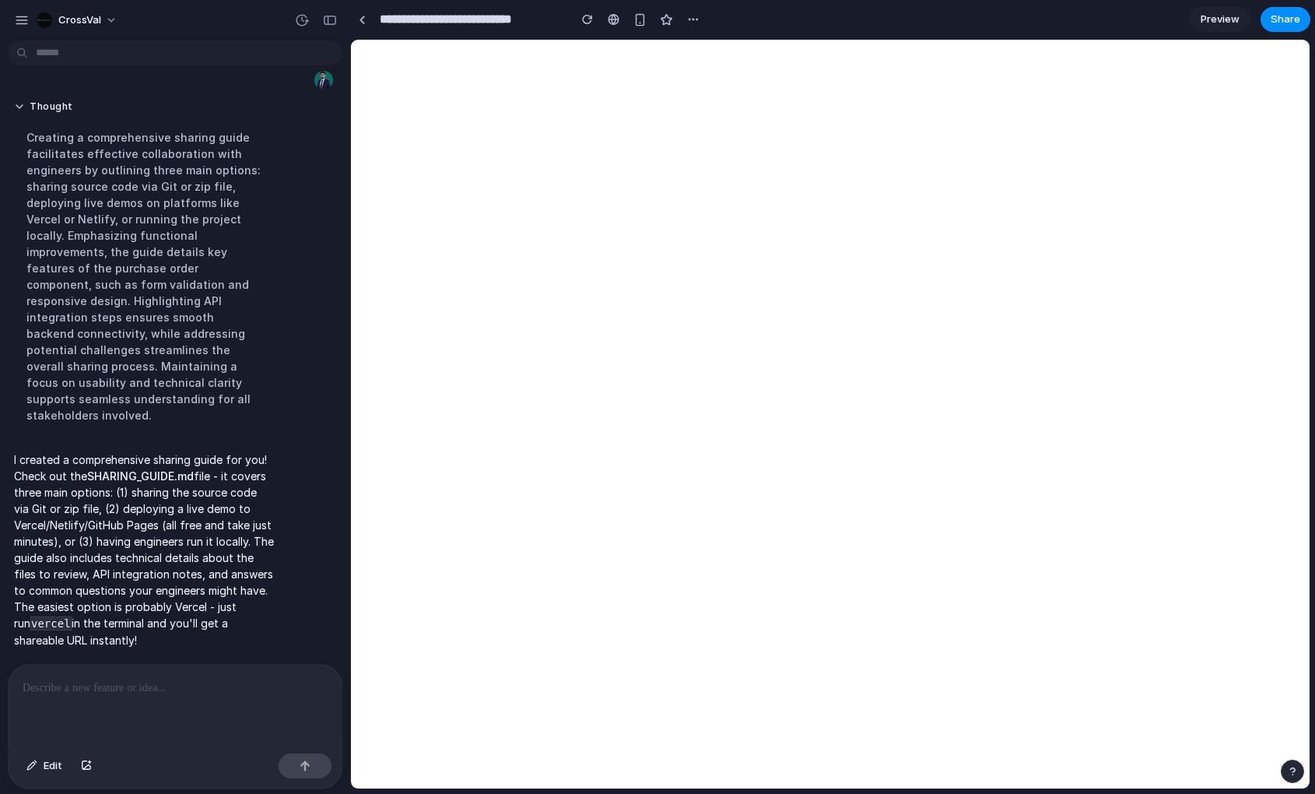
click at [192, 615] on p "I created a comprehensive sharing guide for you! Check out the SHARING_GUIDE.md…" at bounding box center [144, 549] width 260 height 197
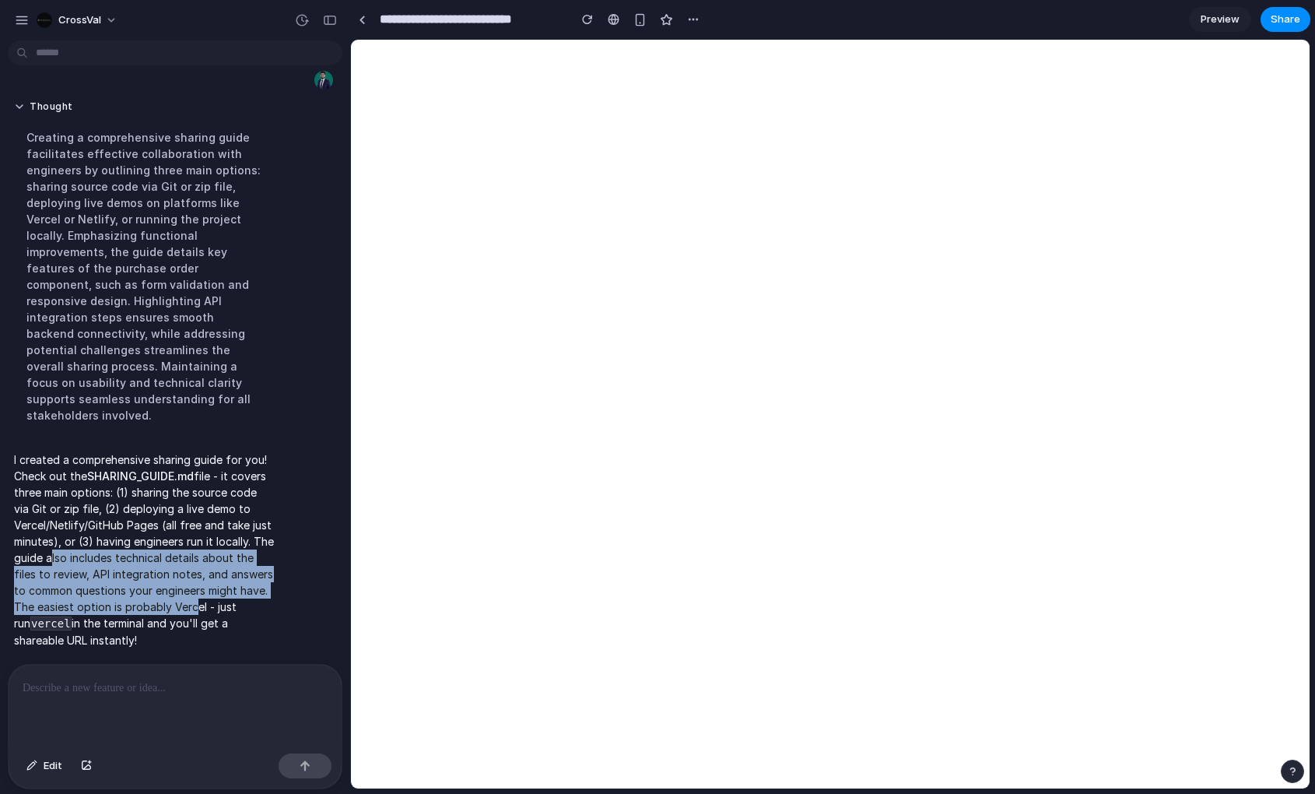
drag, startPoint x: 79, startPoint y: 622, endPoint x: 107, endPoint y: 545, distance: 82.0
click at [107, 545] on p "I created a comprehensive sharing guide for you! Check out the SHARING_GUIDE.md…" at bounding box center [144, 549] width 260 height 197
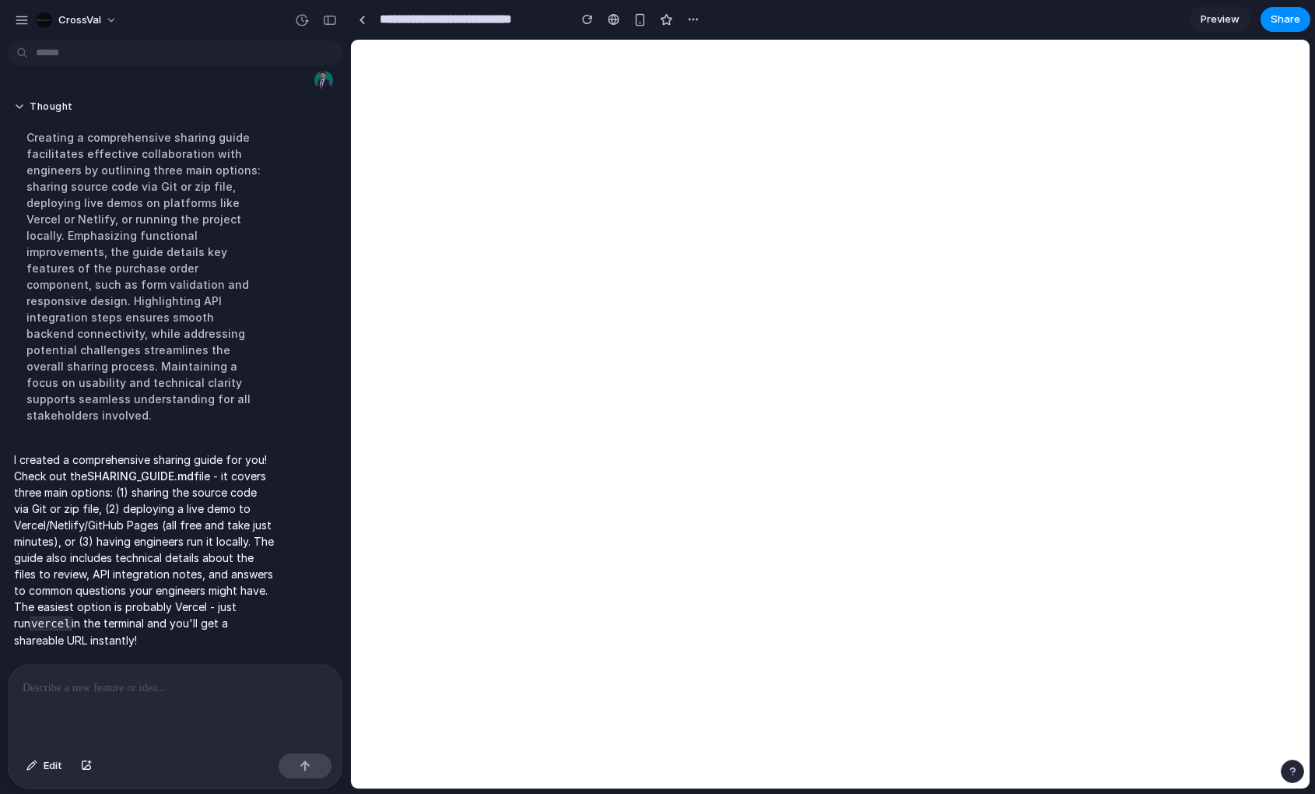
click at [232, 727] on div at bounding box center [175, 705] width 333 height 82
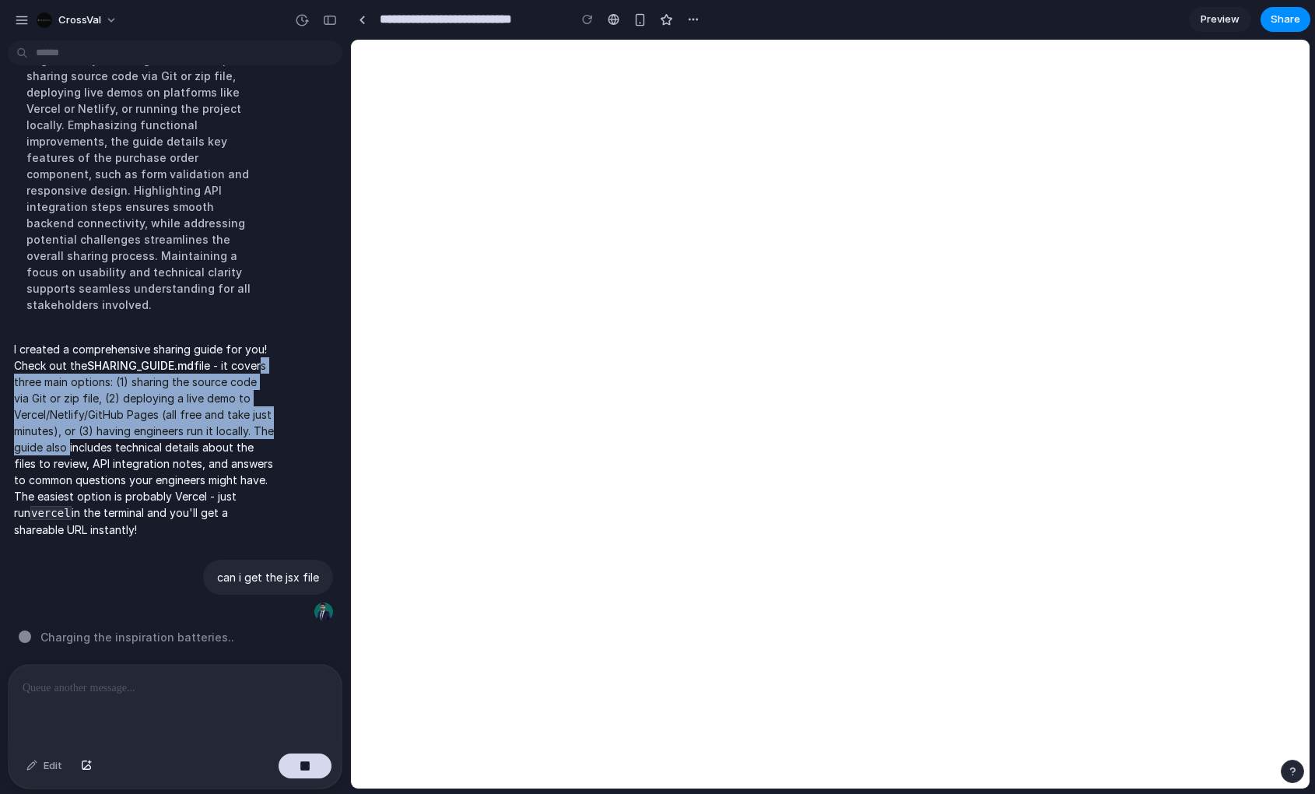
drag, startPoint x: 129, startPoint y: 434, endPoint x: 37, endPoint y: 377, distance: 108.6
click at [37, 377] on p "I created a comprehensive sharing guide for you! Check out the SHARING_GUIDE.md…" at bounding box center [144, 439] width 260 height 197
click at [21, 20] on div "button" at bounding box center [22, 20] width 14 height 14
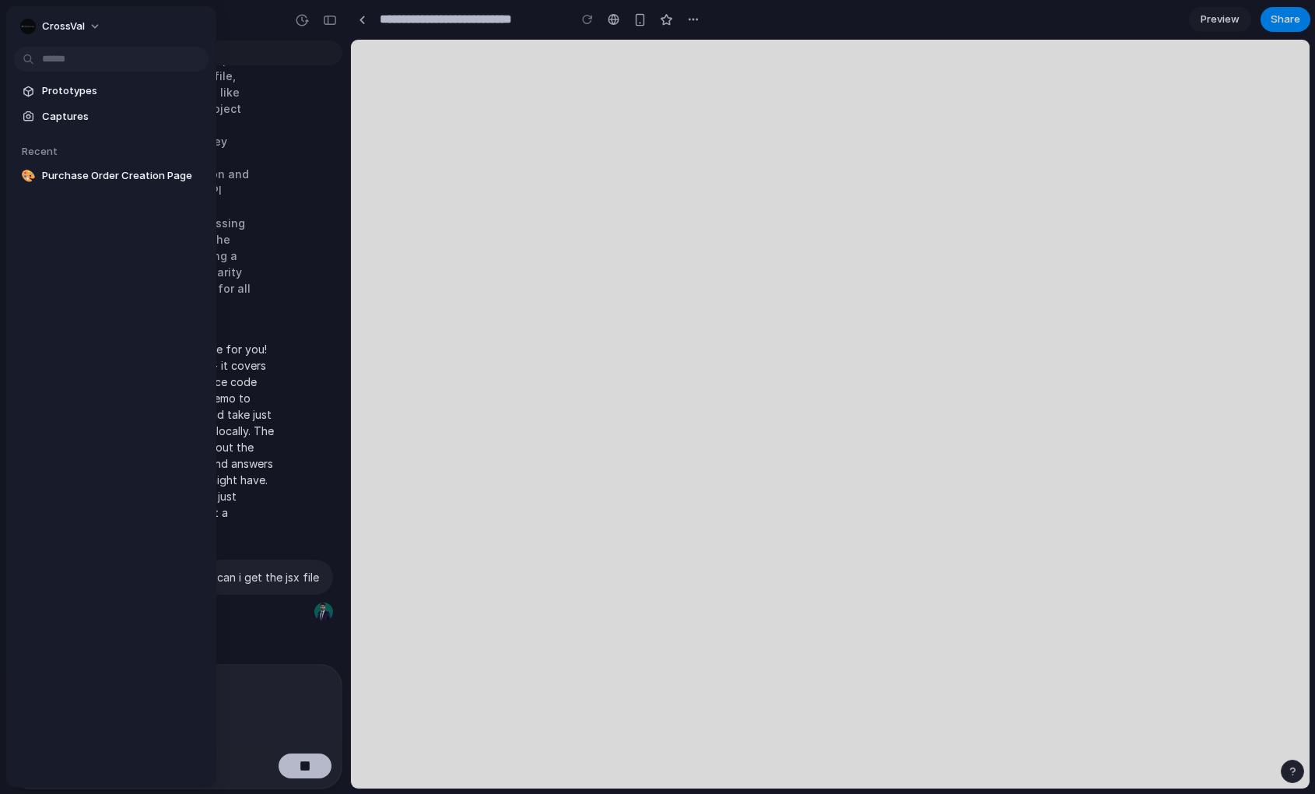
click at [272, 125] on div "Thought Creating a comprehensive sharing guide facilitates effective collaborat…" at bounding box center [144, 156] width 272 height 351
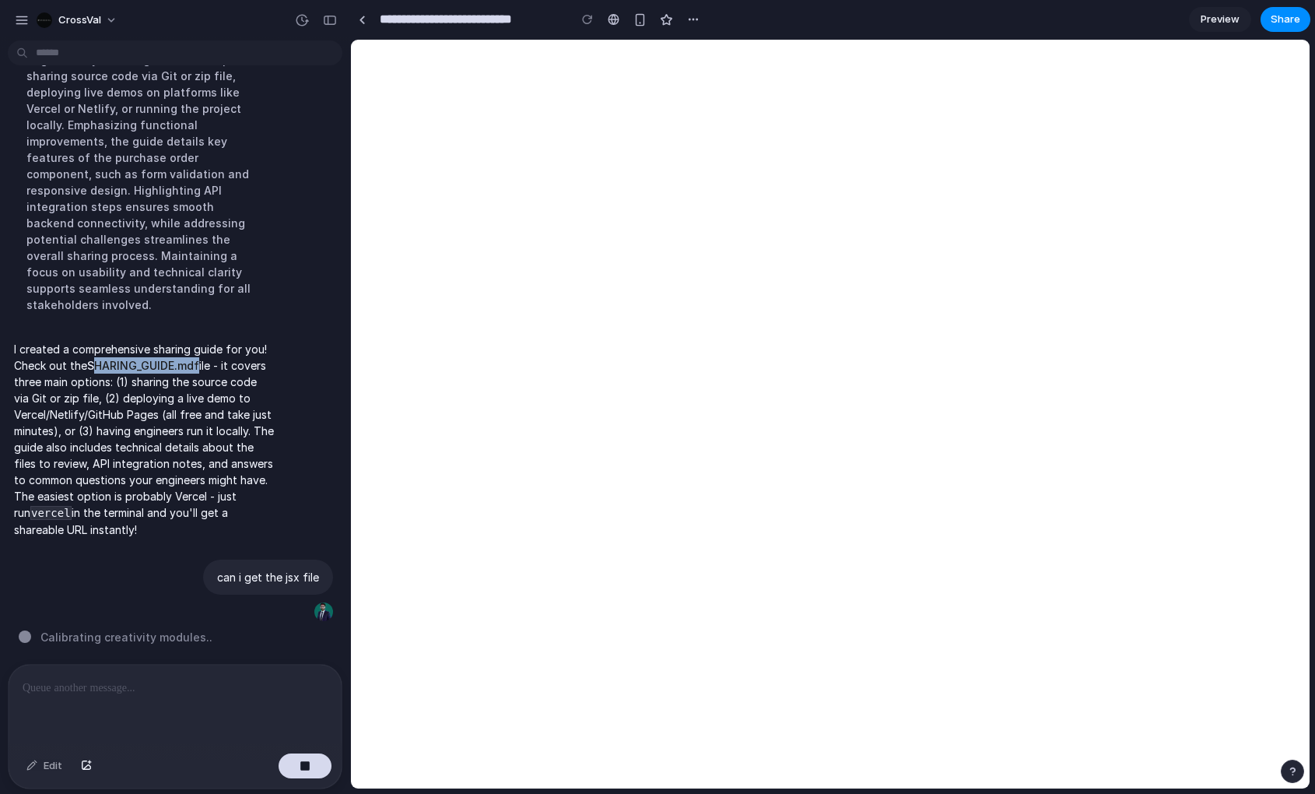
drag, startPoint x: 97, startPoint y: 358, endPoint x: 198, endPoint y: 356, distance: 100.4
click at [198, 356] on p "I created a comprehensive sharing guide for you! Check out the SHARING_GUIDE.md…" at bounding box center [144, 439] width 260 height 197
click at [363, 19] on div at bounding box center [362, 20] width 7 height 9
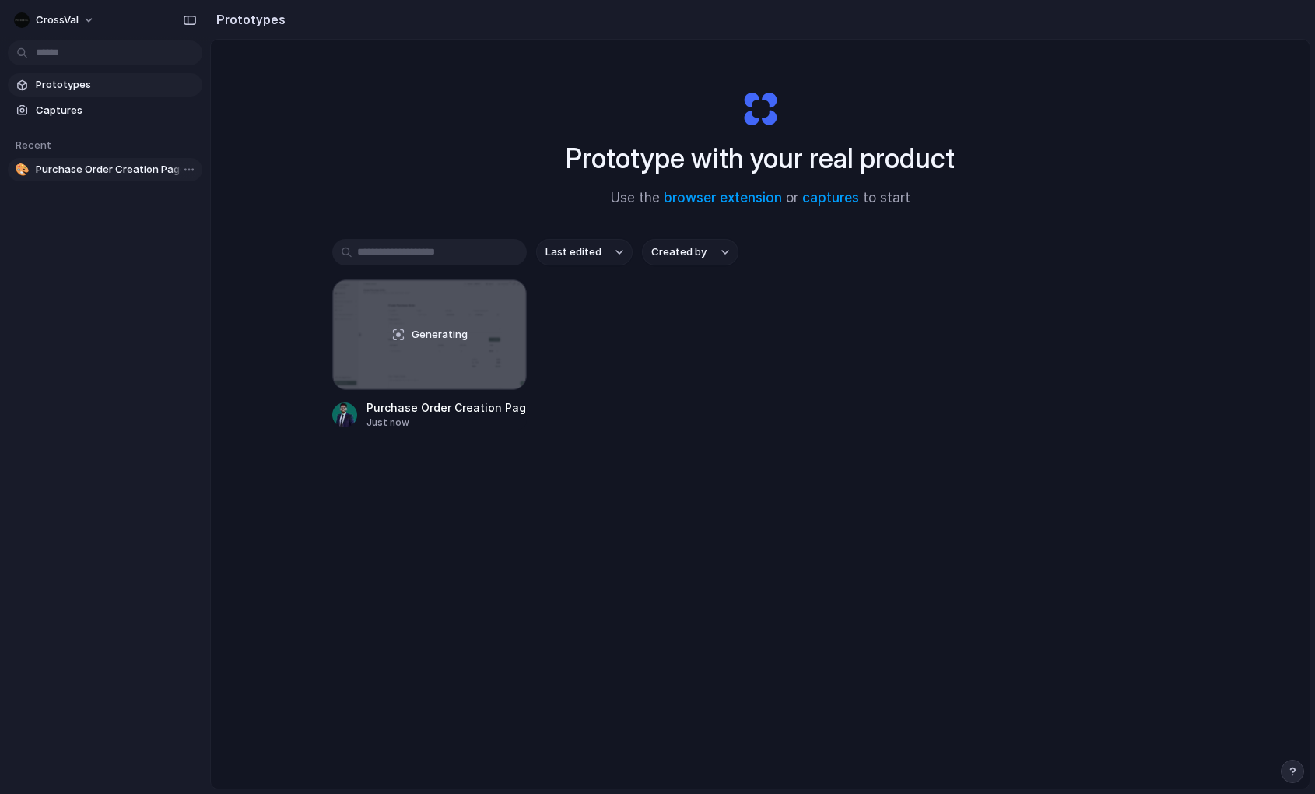
click at [105, 167] on span "Purchase Order Creation Page" at bounding box center [116, 170] width 160 height 16
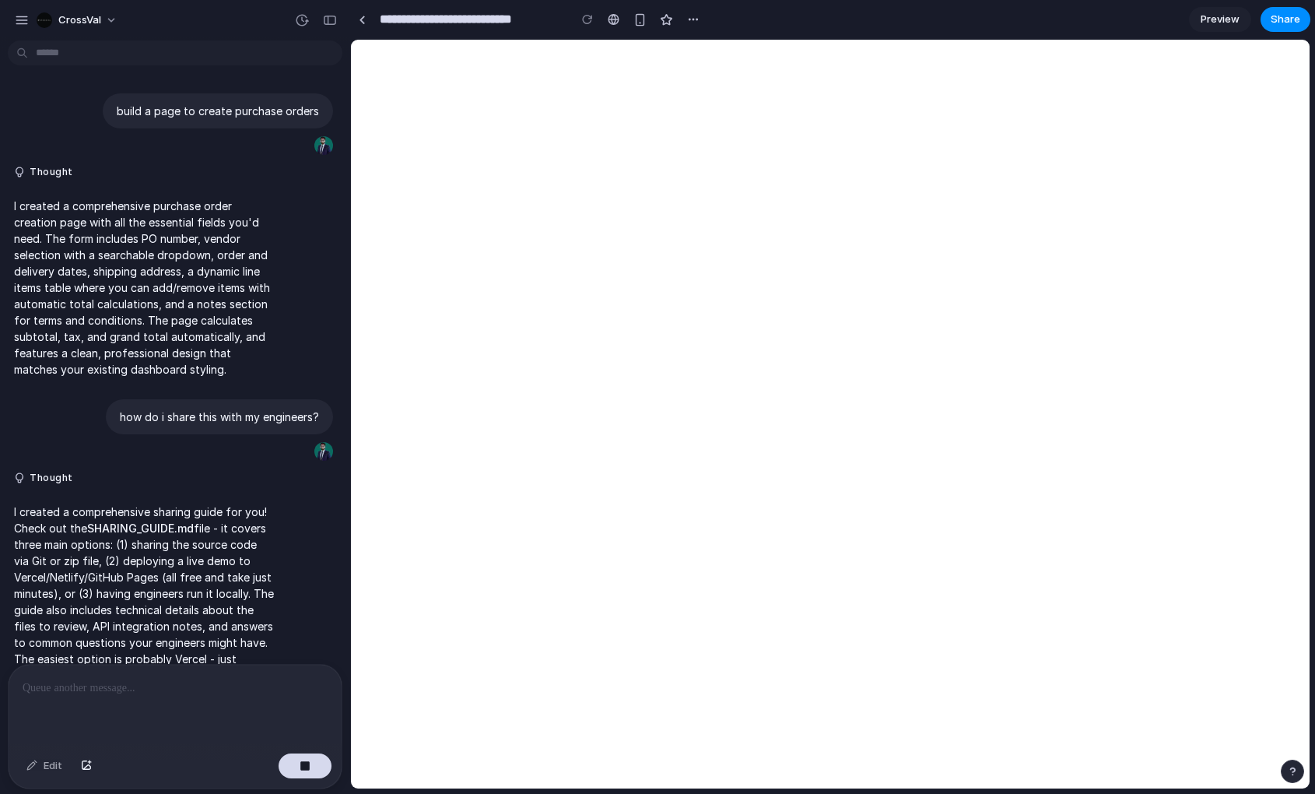
scroll to position [185, 0]
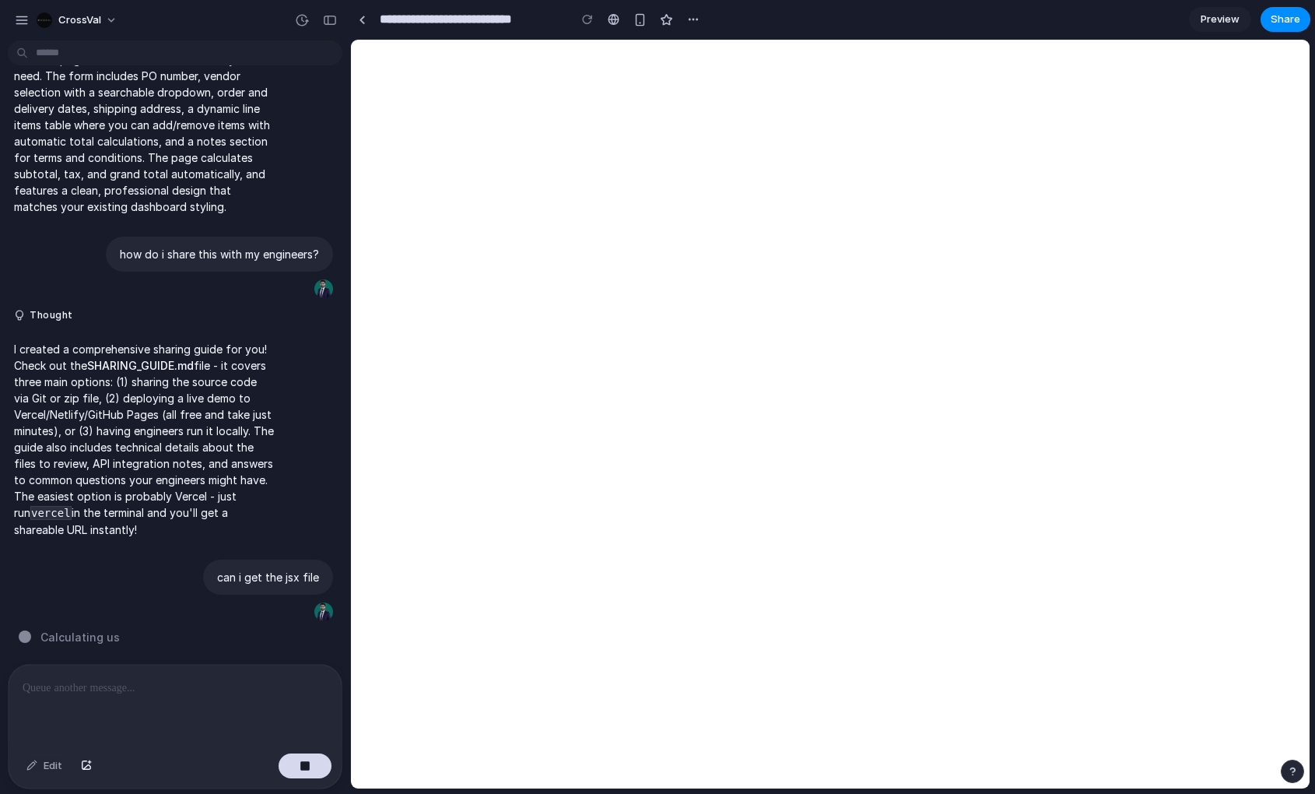
click at [373, 20] on div "**********" at bounding box center [527, 19] width 355 height 28
click at [366, 19] on link at bounding box center [361, 19] width 23 height 23
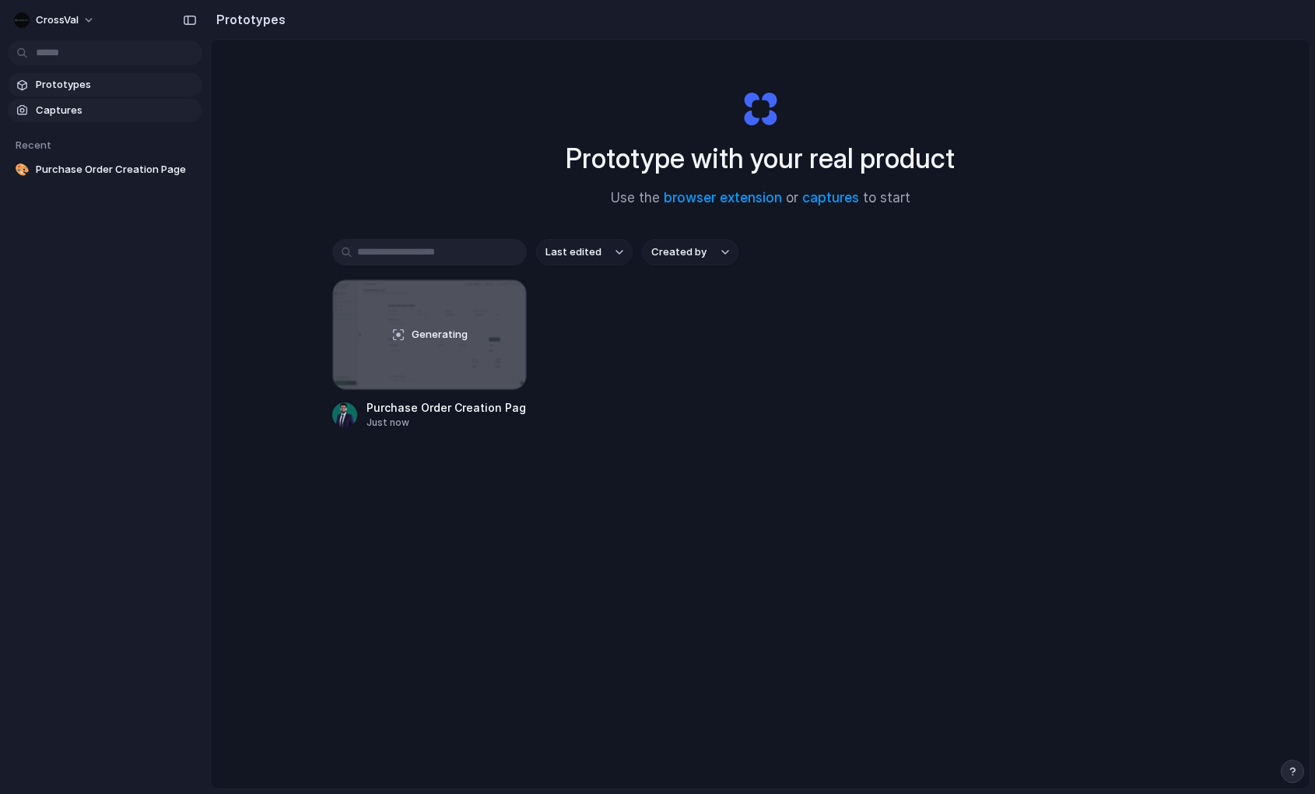
click at [92, 113] on span "Captures" at bounding box center [116, 111] width 160 height 16
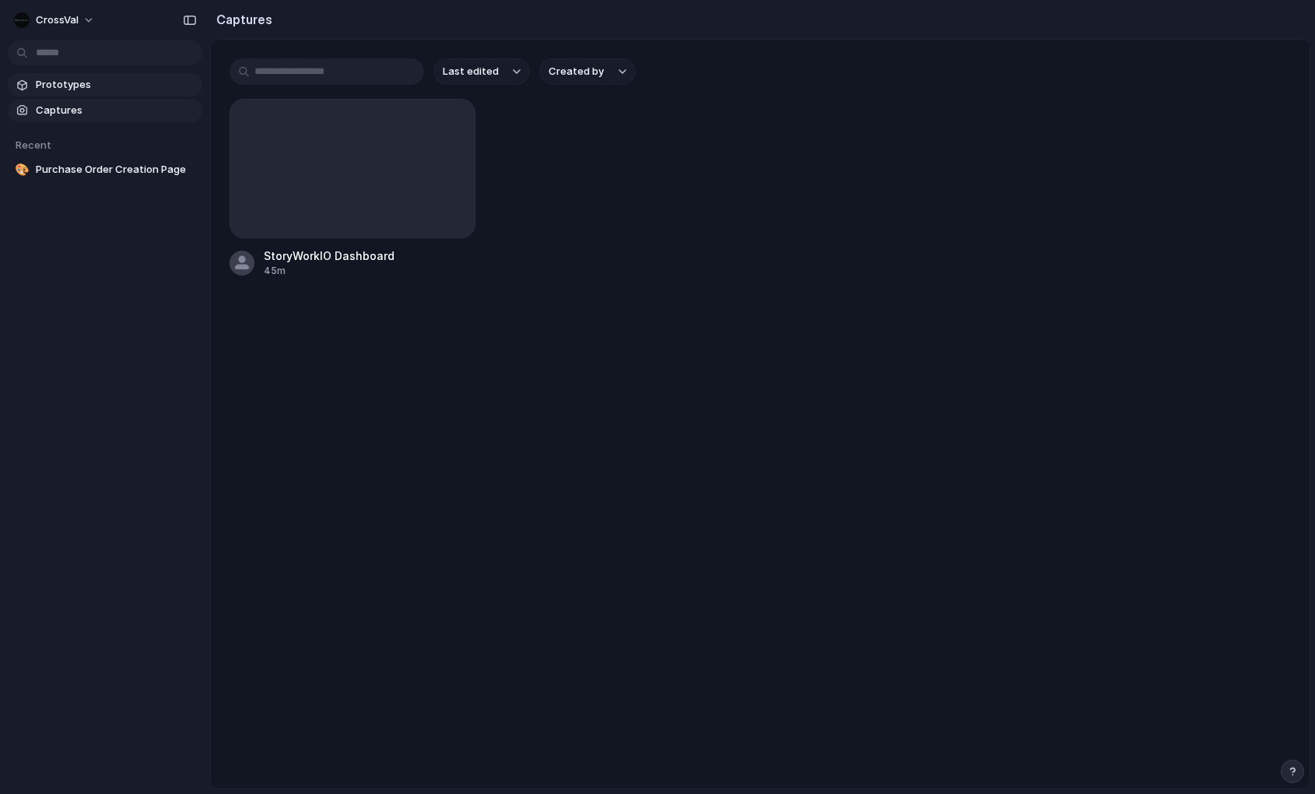
click at [101, 86] on span "Prototypes" at bounding box center [116, 85] width 160 height 16
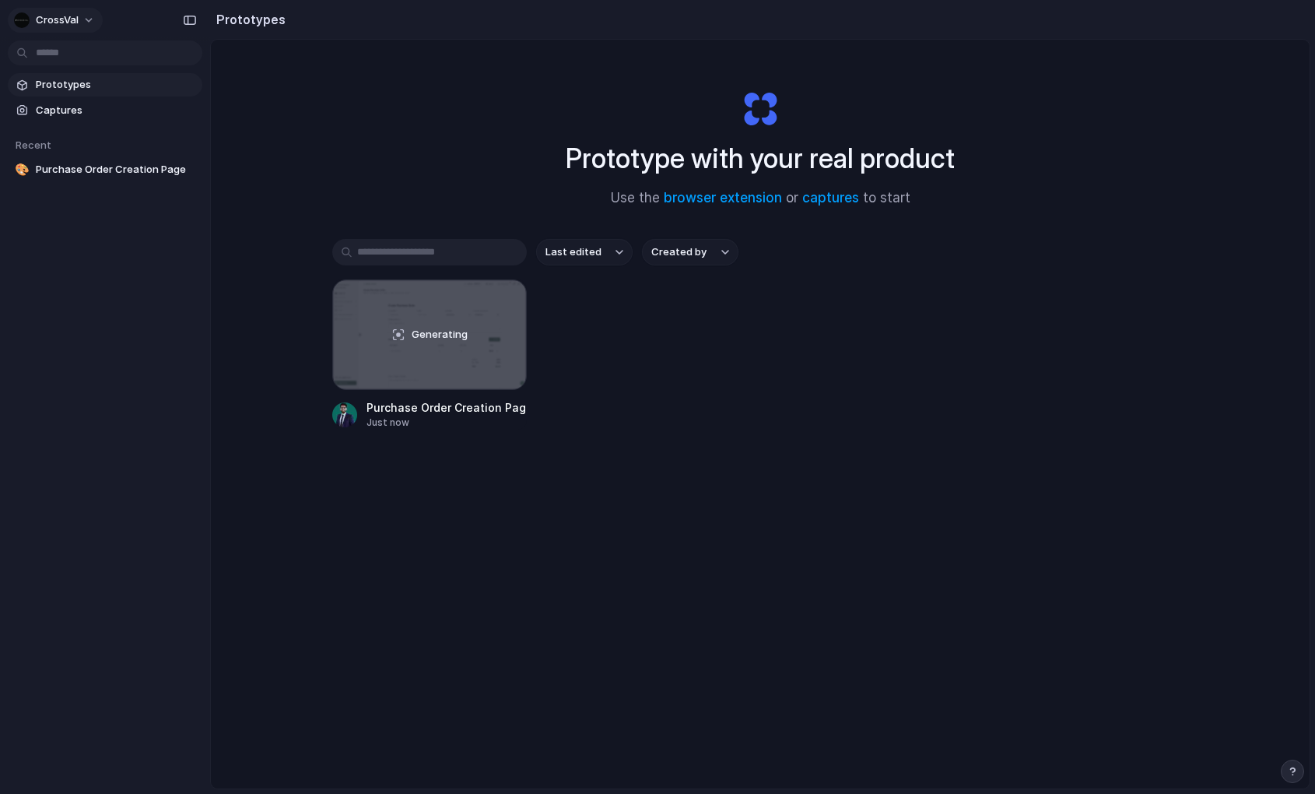
click at [93, 20] on button "CrossVal" at bounding box center [55, 20] width 95 height 25
click at [90, 52] on li "Settings" at bounding box center [75, 55] width 129 height 25
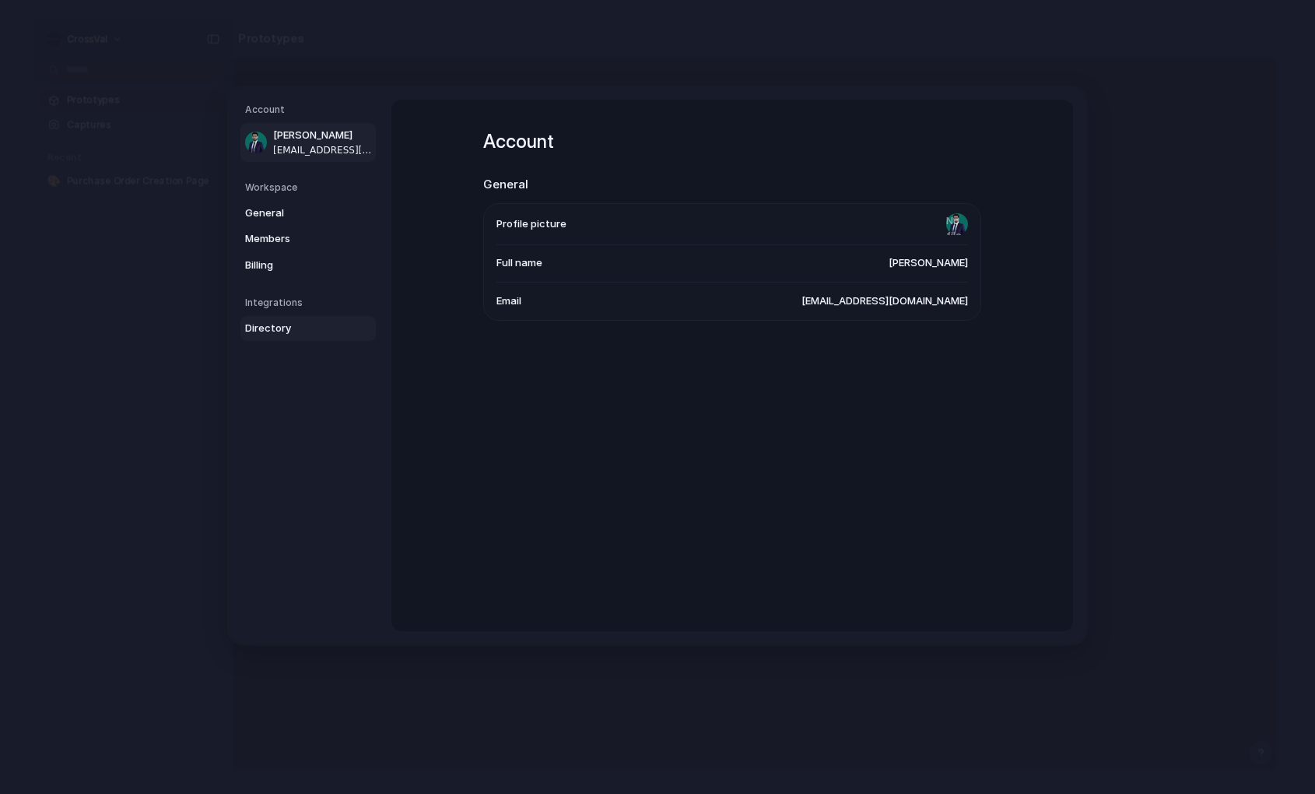
click at [310, 339] on link "Directory" at bounding box center [307, 328] width 135 height 25
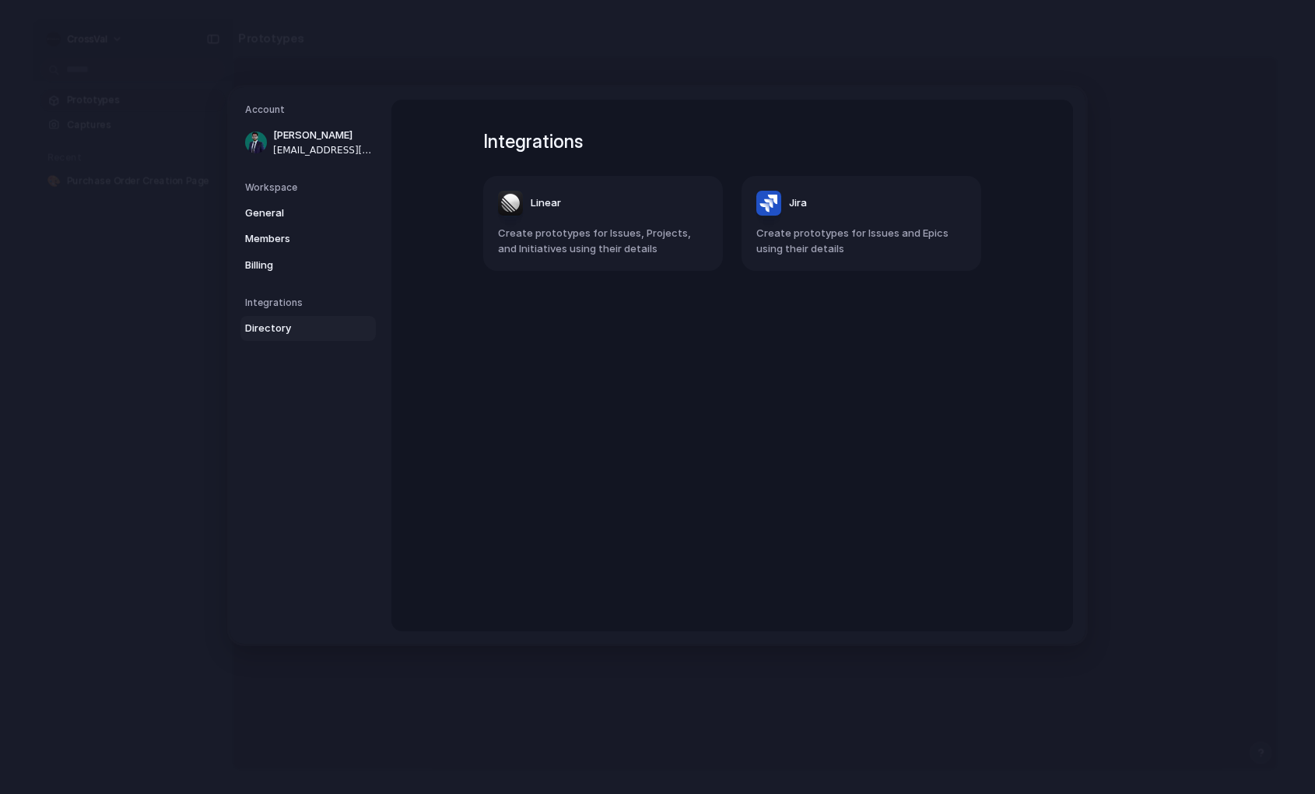
click at [320, 303] on h5 "Integrations" at bounding box center [310, 303] width 131 height 14
click at [259, 266] on span "Billing" at bounding box center [295, 265] width 100 height 16
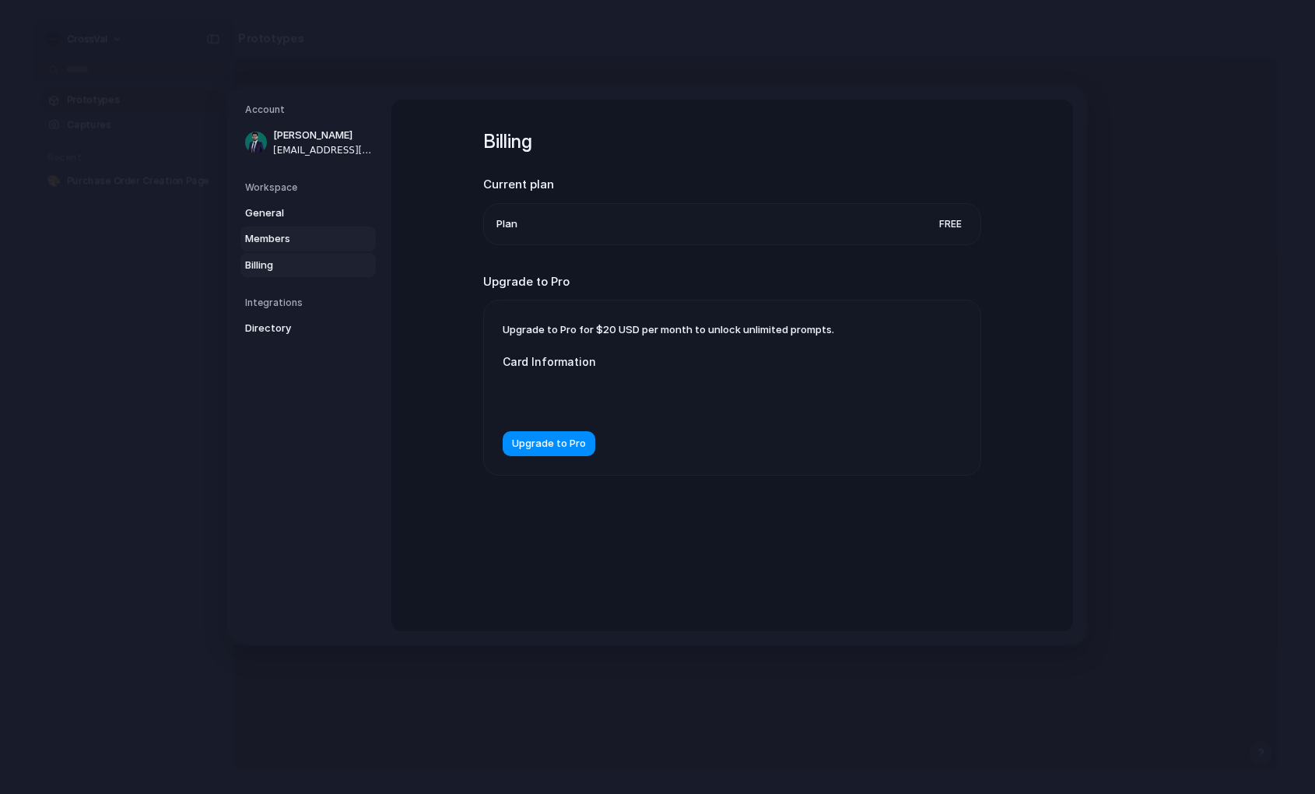
click at [282, 245] on span "Members" at bounding box center [295, 239] width 100 height 16
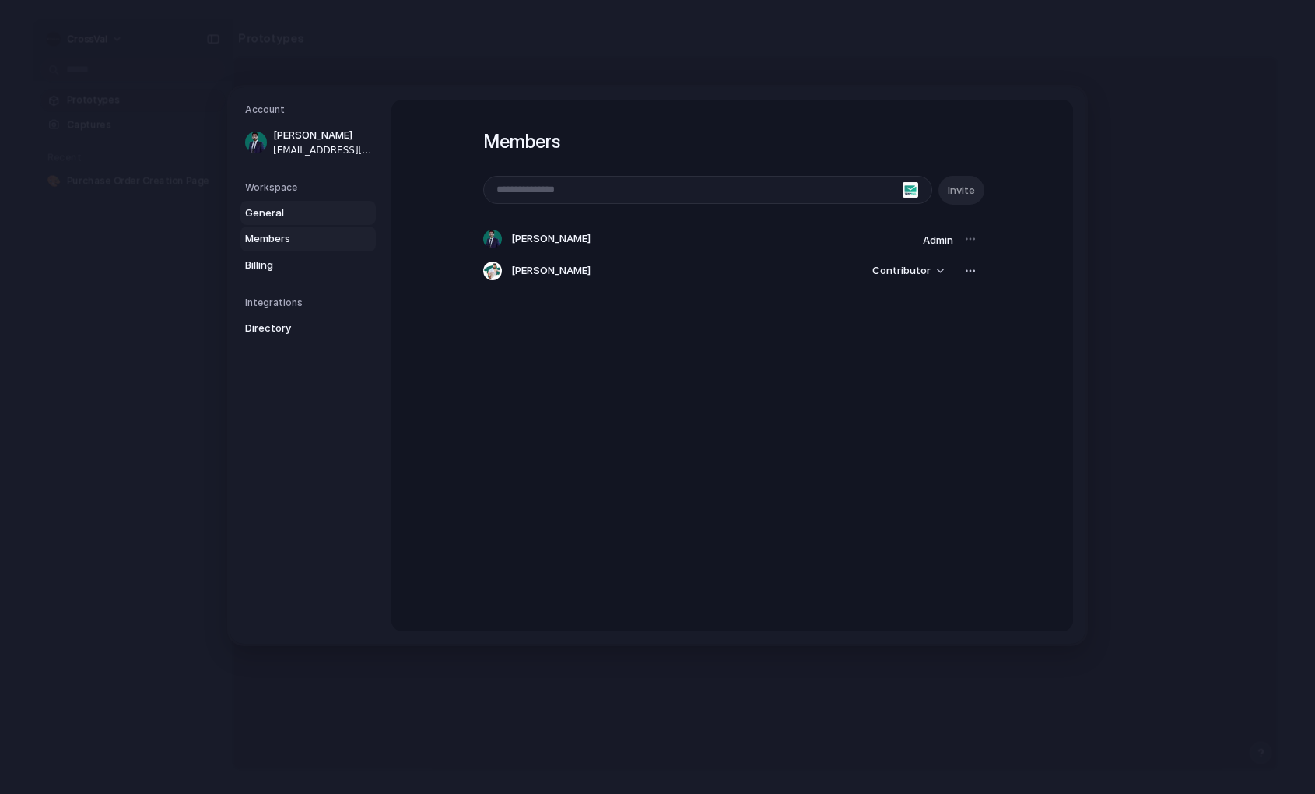
click at [283, 215] on span "General" at bounding box center [295, 213] width 100 height 16
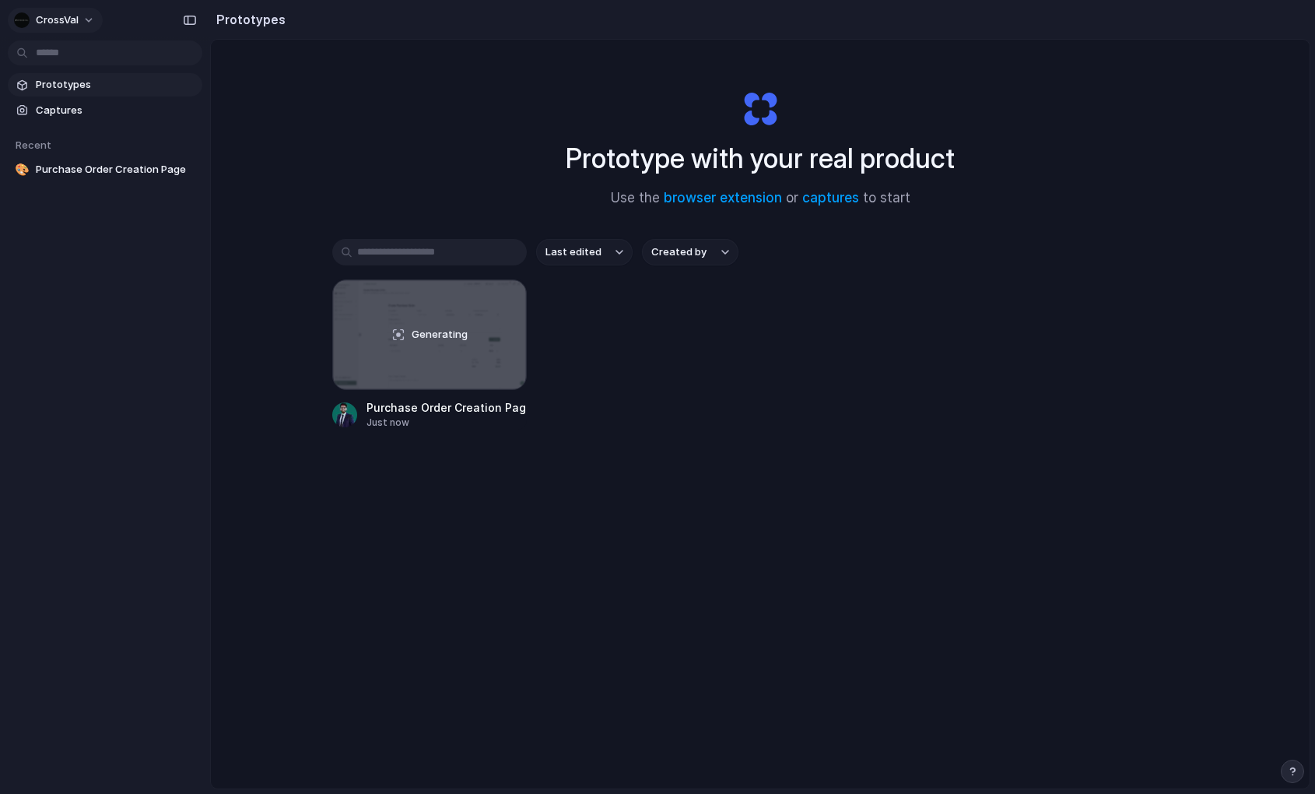
click at [79, 25] on button "CrossVal" at bounding box center [55, 20] width 95 height 25
click at [86, 50] on li "Settings" at bounding box center [75, 55] width 129 height 25
click at [259, 16] on h2 "Prototypes" at bounding box center [247, 19] width 75 height 19
click at [441, 367] on div "Generating" at bounding box center [429, 334] width 193 height 109
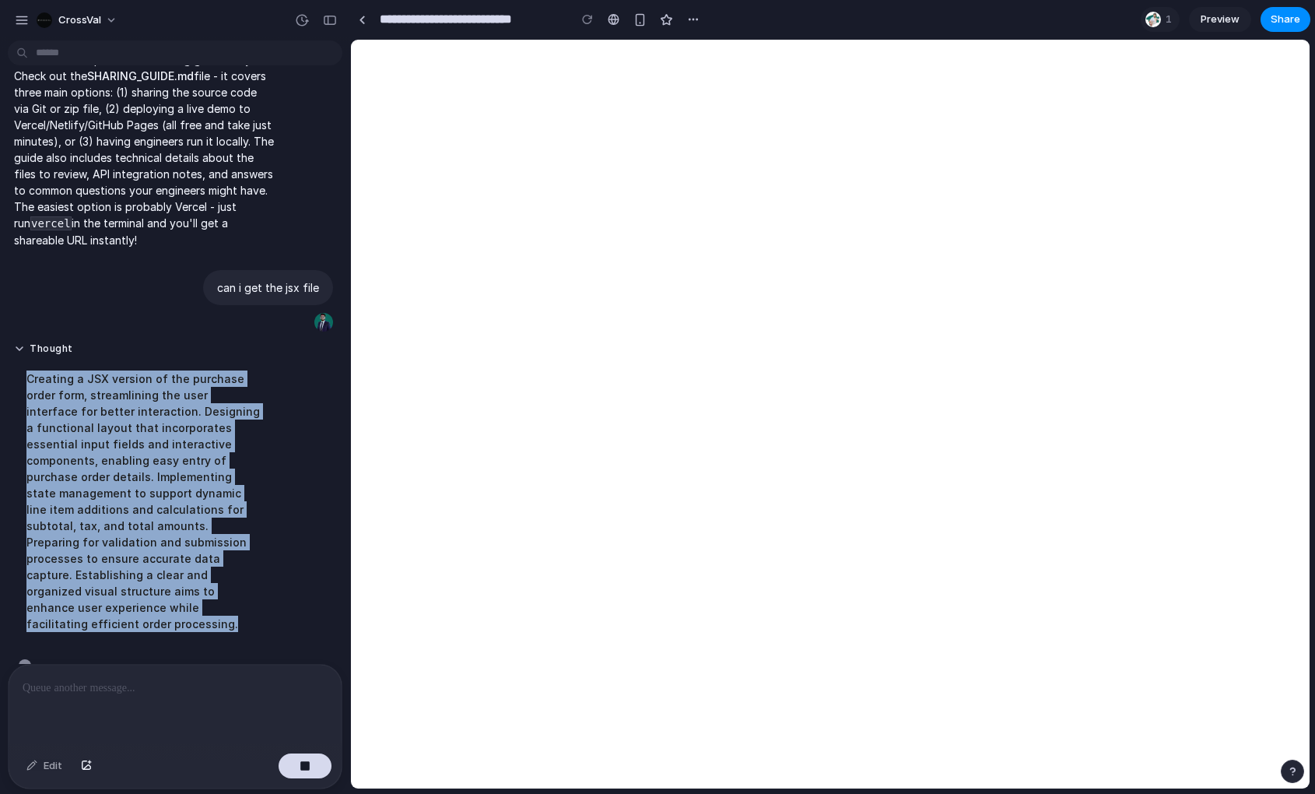
scroll to position [471, 0]
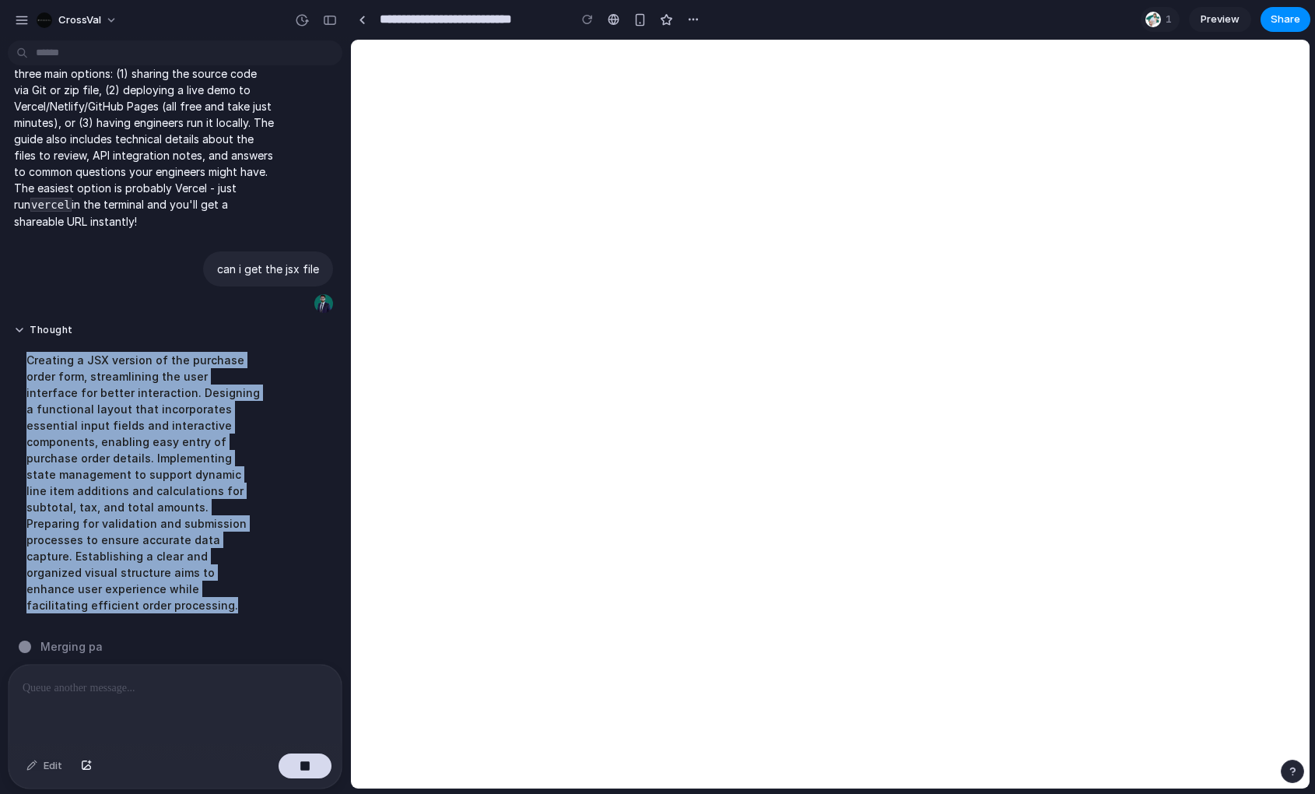
drag, startPoint x: 163, startPoint y: 537, endPoint x: 182, endPoint y: 626, distance: 90.8
click at [180, 626] on div "build a page to create purchase orders Thought I created a comprehensive purcha…" at bounding box center [170, 355] width 341 height 617
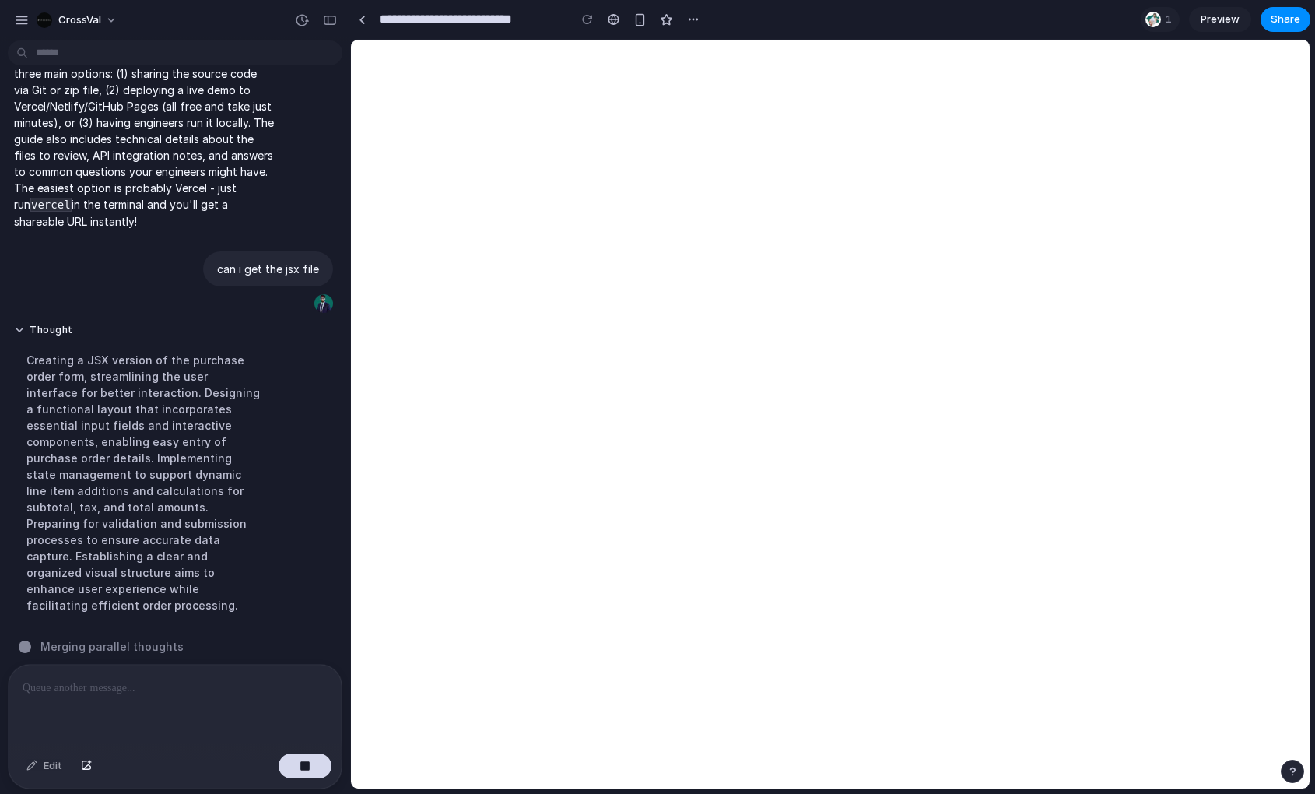
drag, startPoint x: 187, startPoint y: 625, endPoint x: 196, endPoint y: 647, distance: 24.1
click at [188, 638] on div "Merging parallel thoughts" at bounding box center [180, 646] width 322 height 16
click at [19, 24] on div "button" at bounding box center [22, 20] width 14 height 14
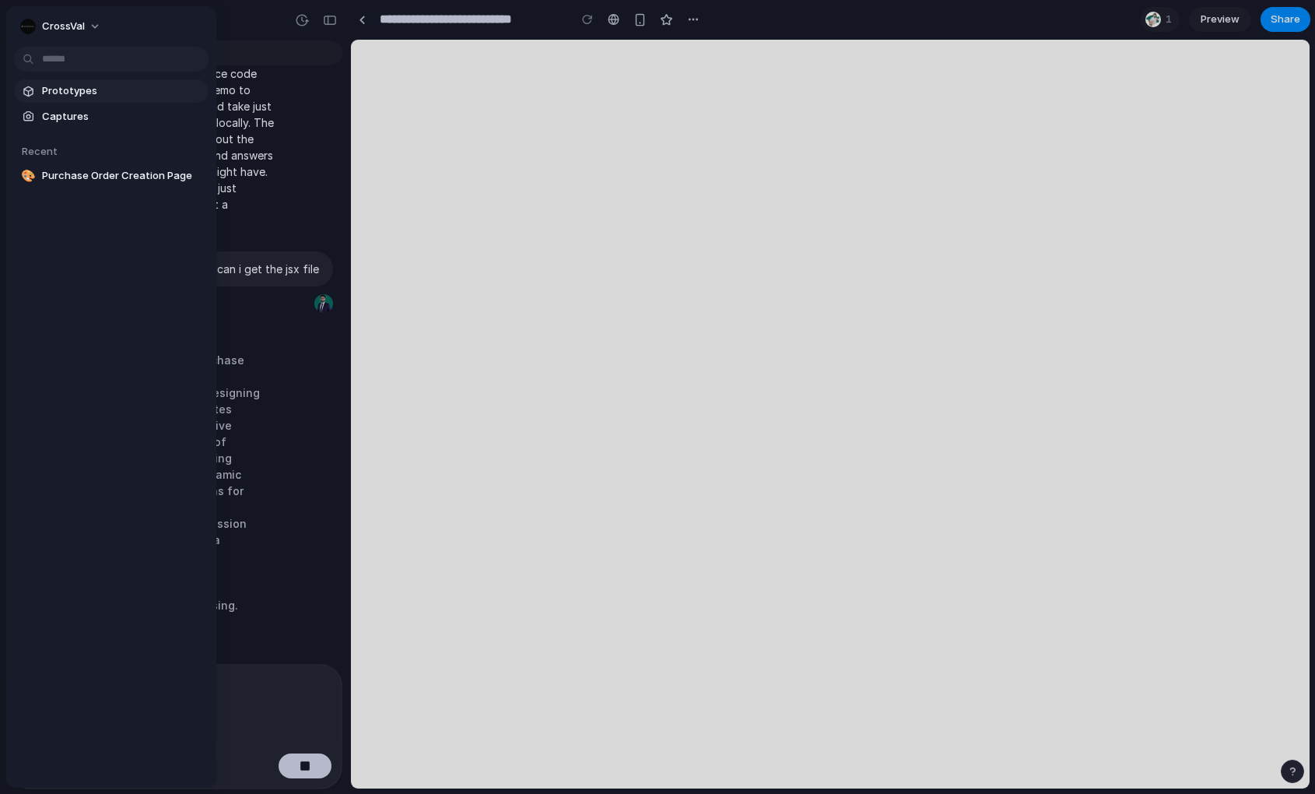
click at [91, 89] on span "Prototypes" at bounding box center [122, 91] width 160 height 16
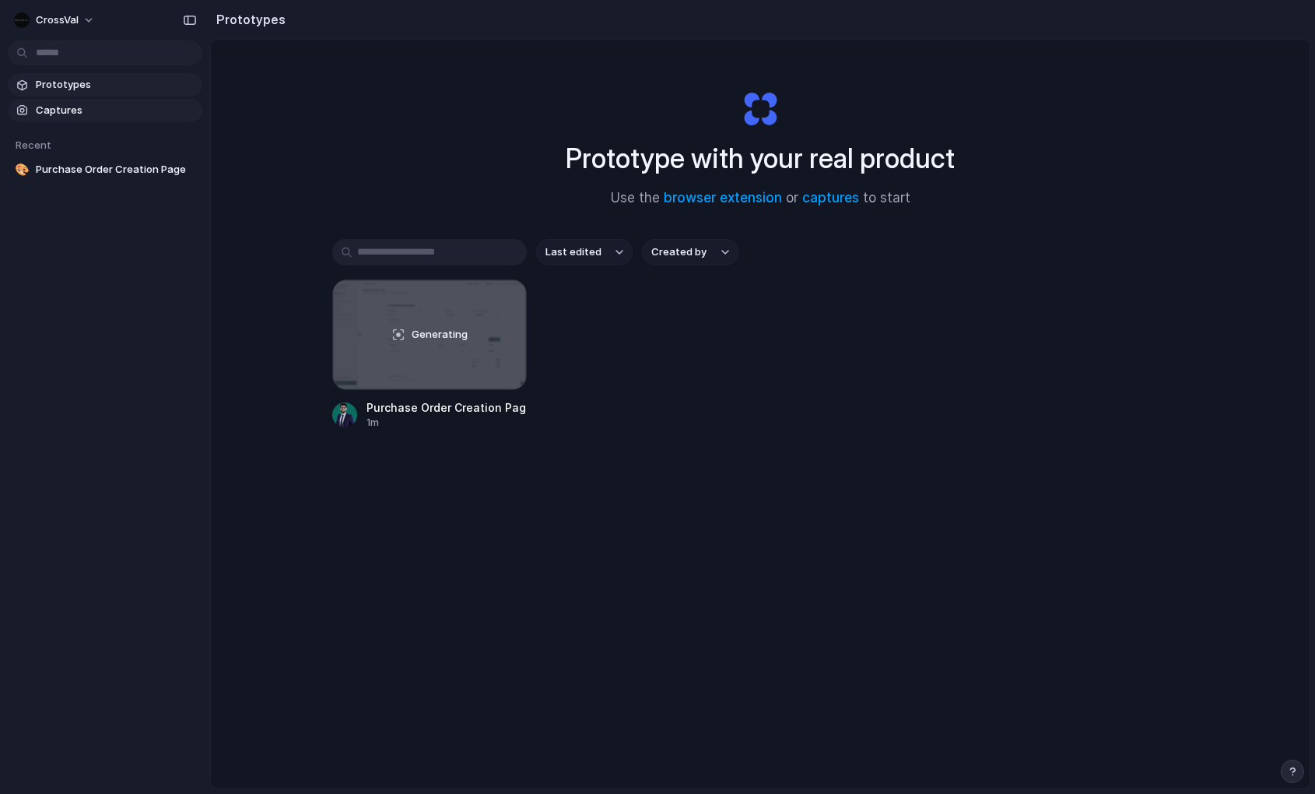
click at [68, 114] on span "Captures" at bounding box center [116, 111] width 160 height 16
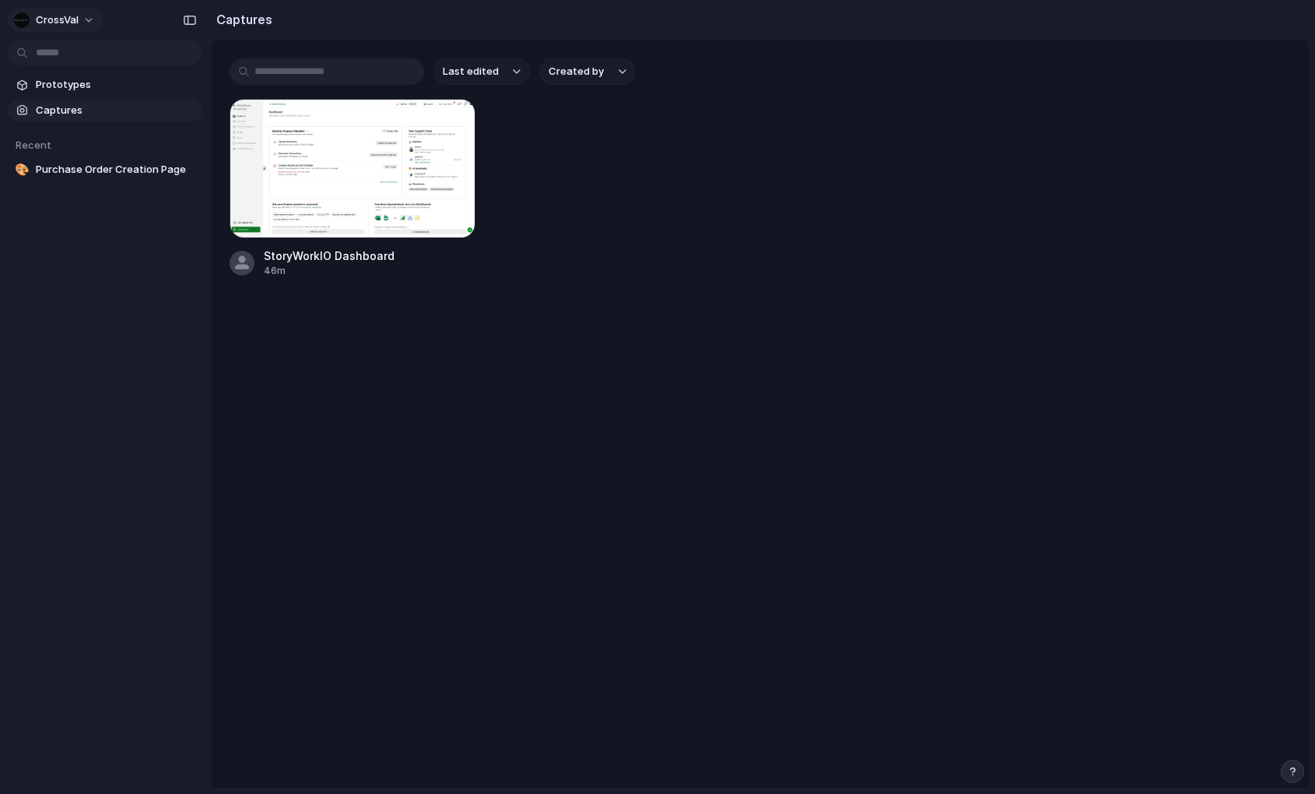
click at [79, 22] on button "CrossVal" at bounding box center [55, 20] width 95 height 25
click at [89, 64] on li "Settings" at bounding box center [75, 55] width 129 height 25
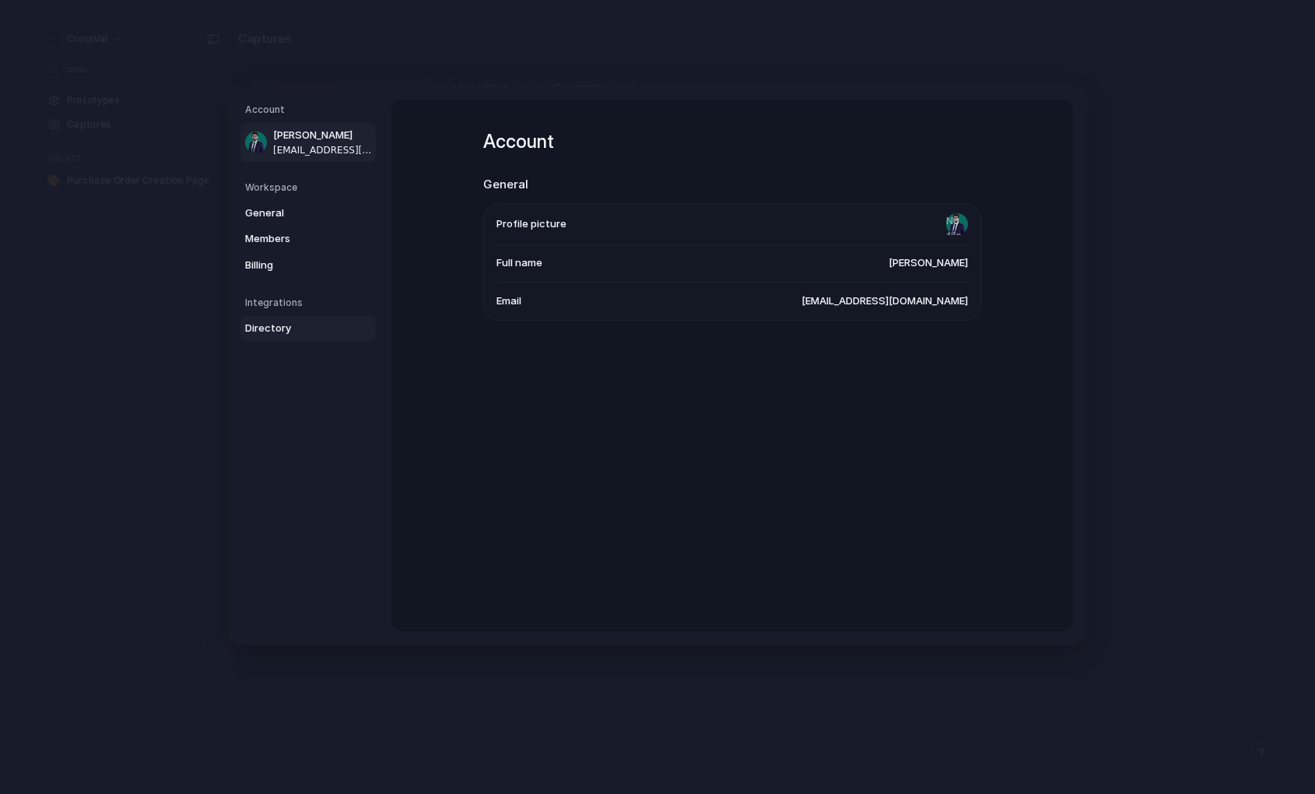
click at [301, 339] on link "Directory" at bounding box center [307, 328] width 135 height 25
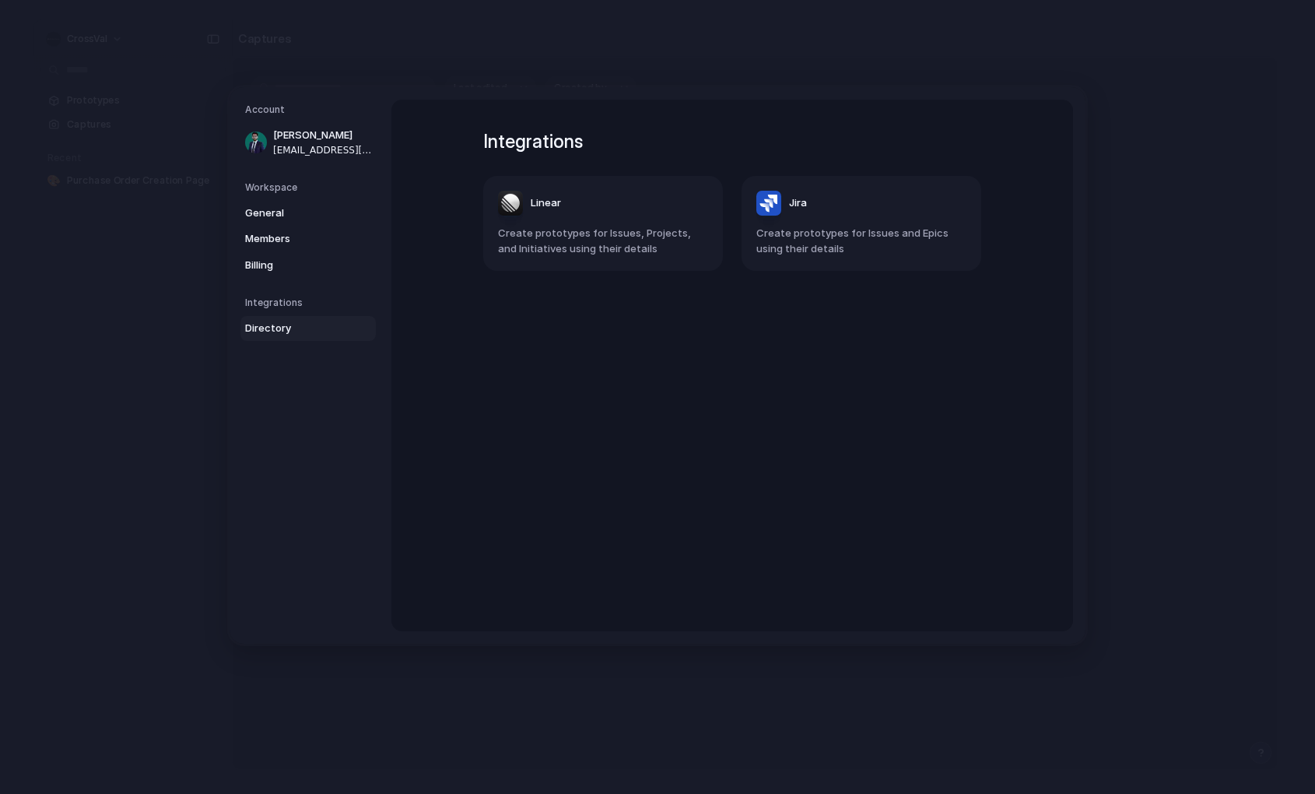
click at [615, 225] on article "Linear Create prototypes for Issues, Projects, and Initiatives using their deta…" at bounding box center [603, 223] width 240 height 95
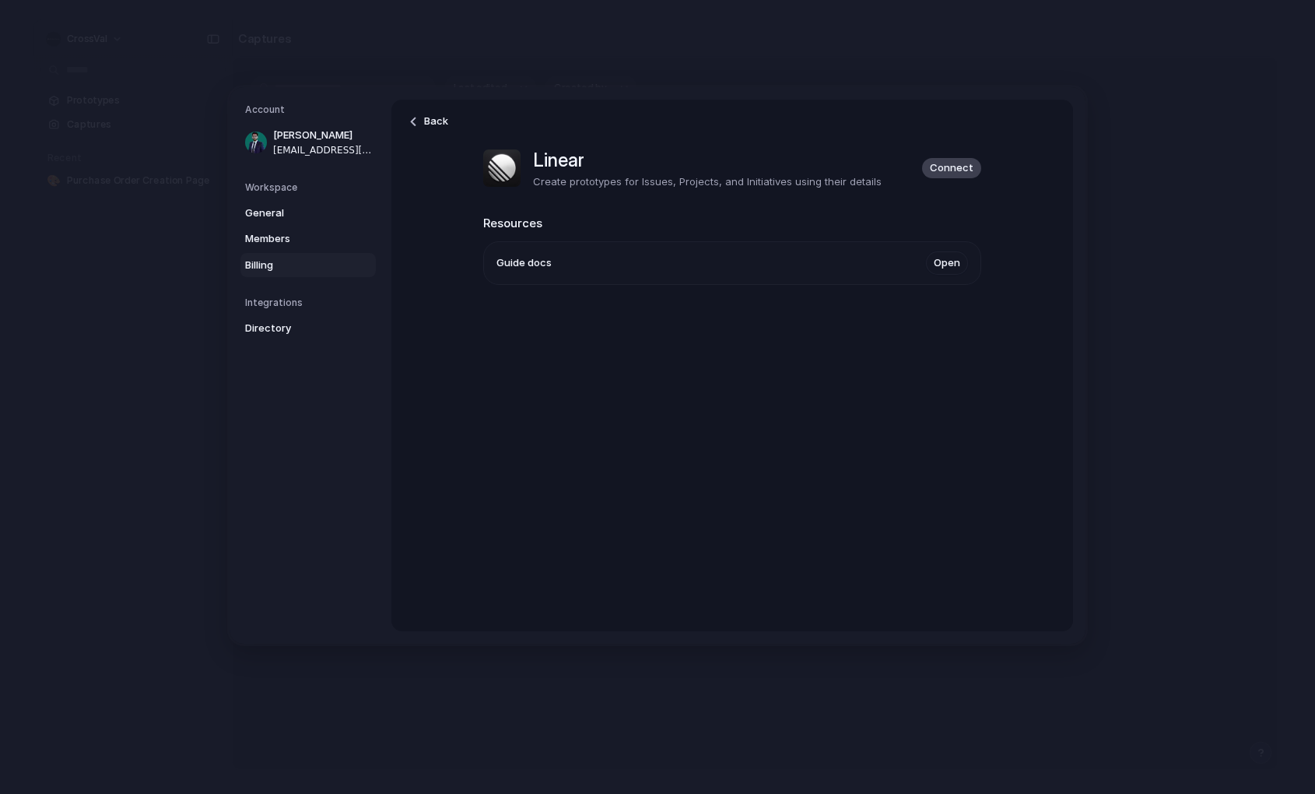
click at [295, 265] on span "Billing" at bounding box center [295, 265] width 100 height 16
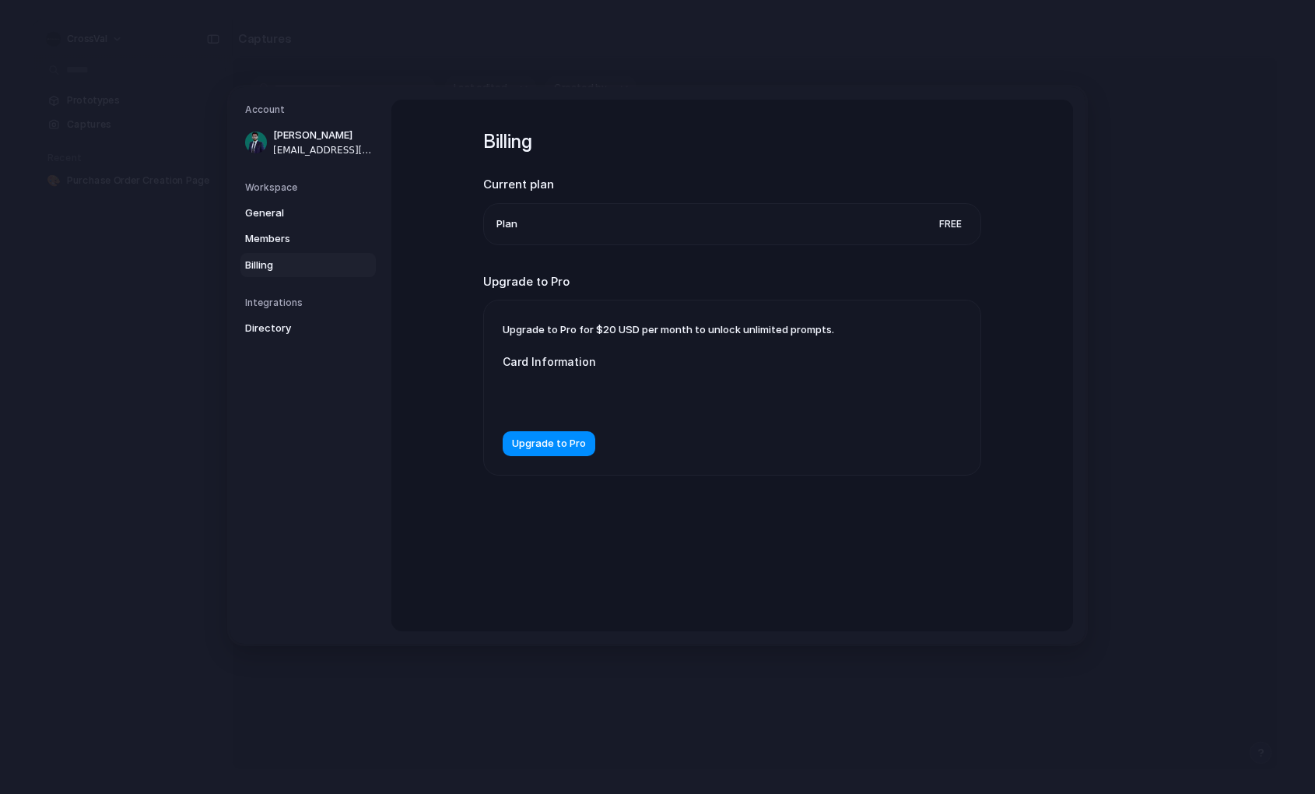
drag, startPoint x: 581, startPoint y: 223, endPoint x: 555, endPoint y: 229, distance: 27.2
click at [580, 223] on li "Plan Free" at bounding box center [731, 223] width 471 height 40
click at [241, 206] on link "General" at bounding box center [307, 212] width 135 height 25
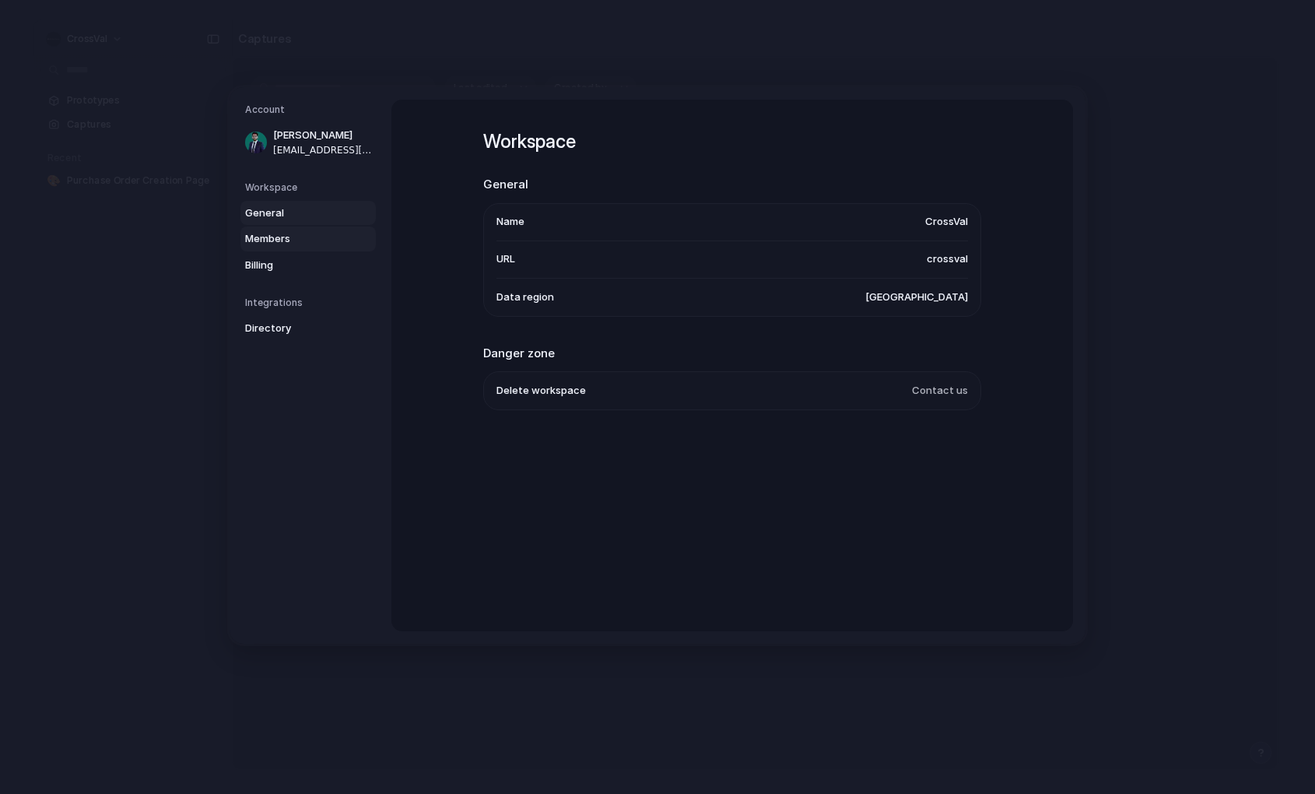
click at [299, 230] on link "Members" at bounding box center [307, 238] width 135 height 25
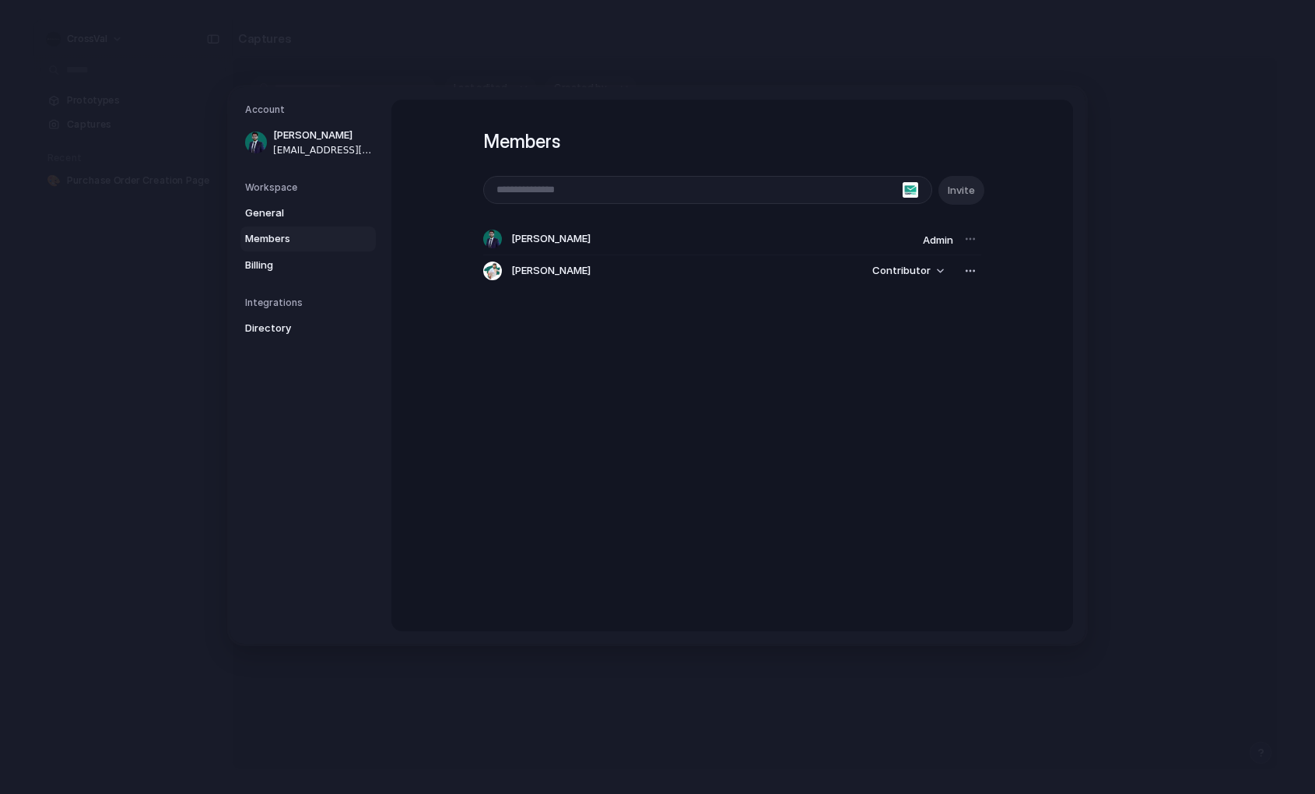
drag, startPoint x: 47, startPoint y: 278, endPoint x: 55, endPoint y: 276, distance: 7.9
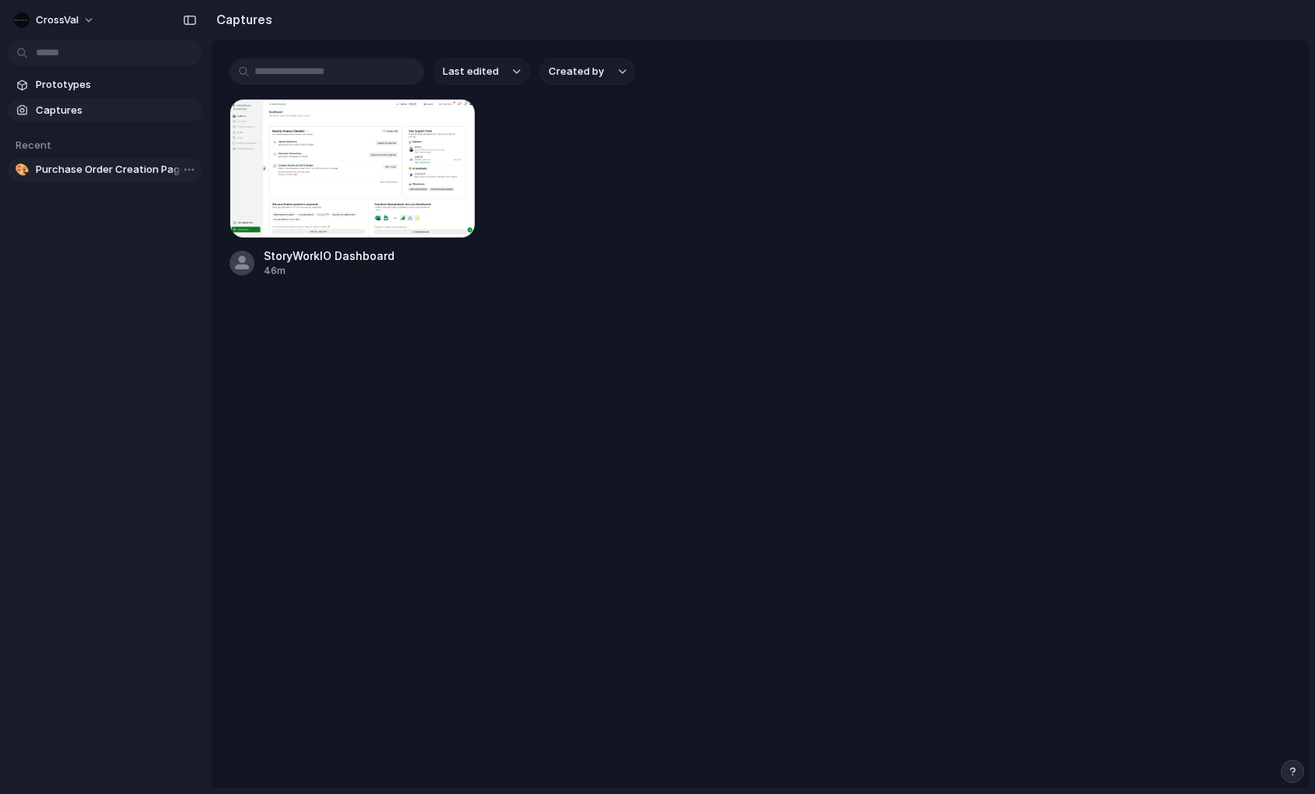
click at [96, 171] on span "Purchase Order Creation Page" at bounding box center [116, 170] width 160 height 16
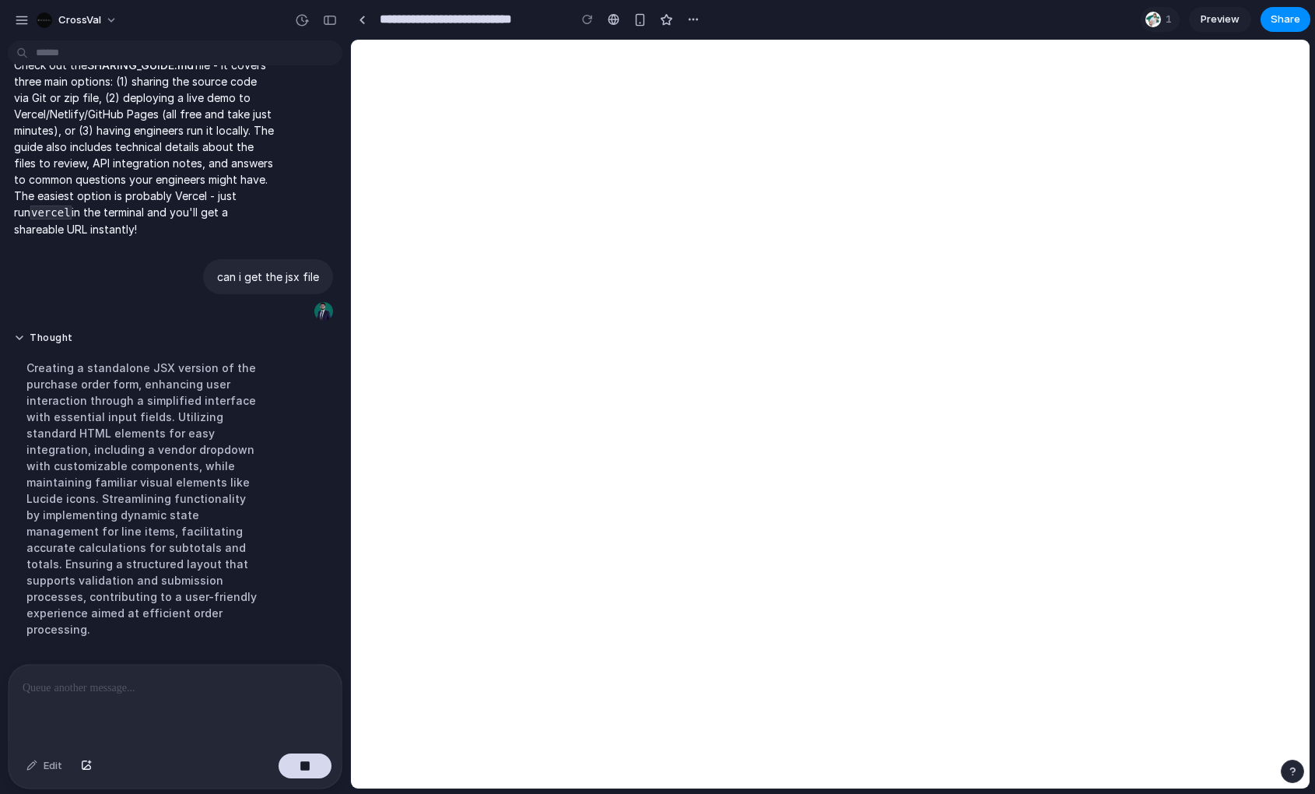
scroll to position [503, 0]
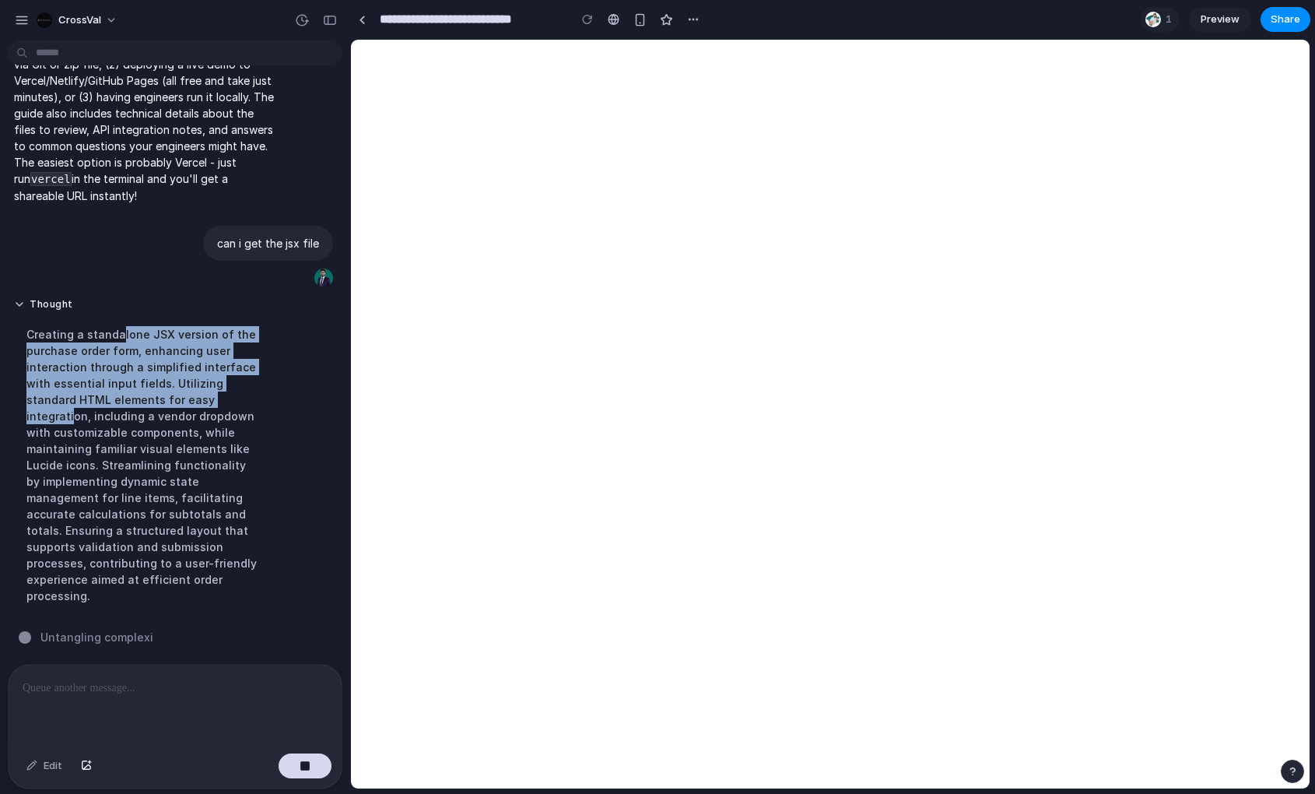
drag, startPoint x: 115, startPoint y: 335, endPoint x: 208, endPoint y: 457, distance: 152.6
click at [202, 412] on div "Creating a standalone JSX version of the purchase order form, enhancing user in…" at bounding box center [144, 465] width 260 height 296
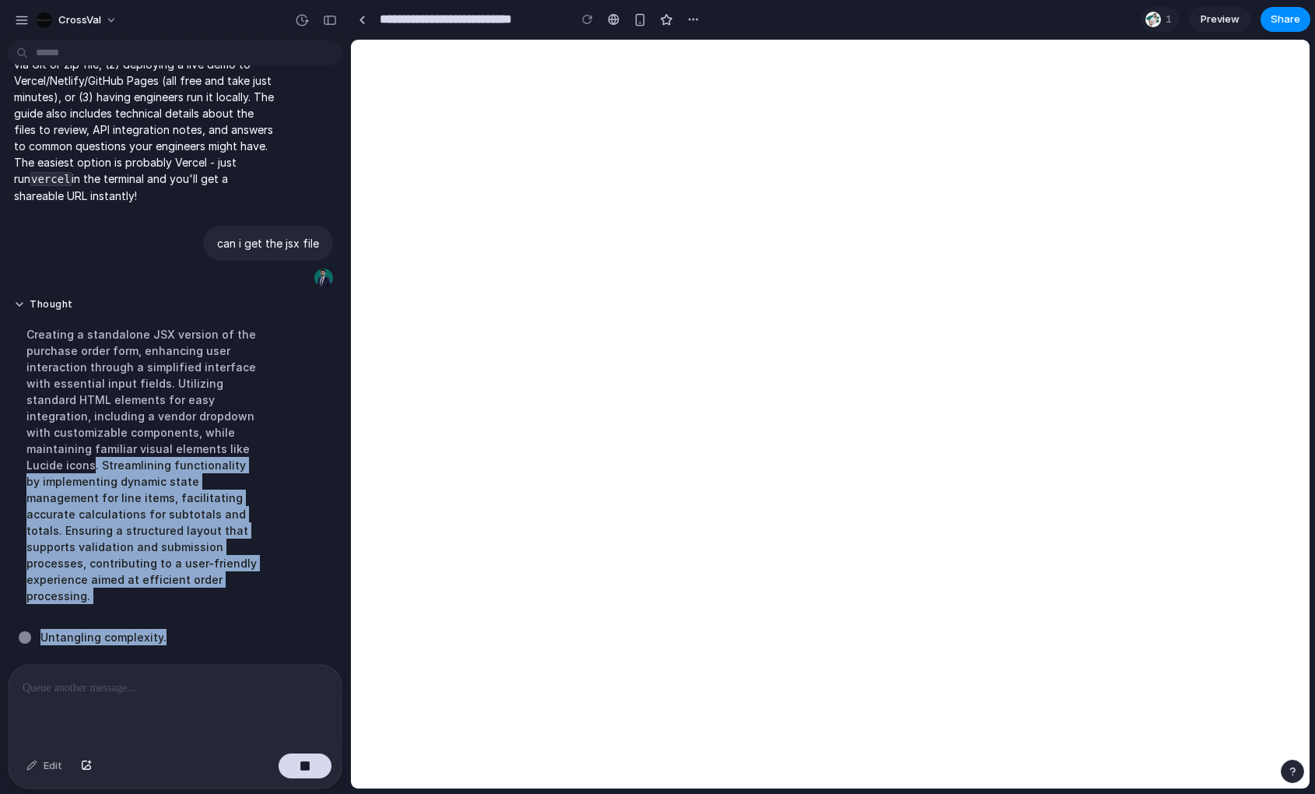
drag, startPoint x: 90, startPoint y: 481, endPoint x: 230, endPoint y: 636, distance: 209.3
click at [230, 636] on div "build a page to create purchase orders Thought I created a comprehensive purcha…" at bounding box center [170, 355] width 341 height 617
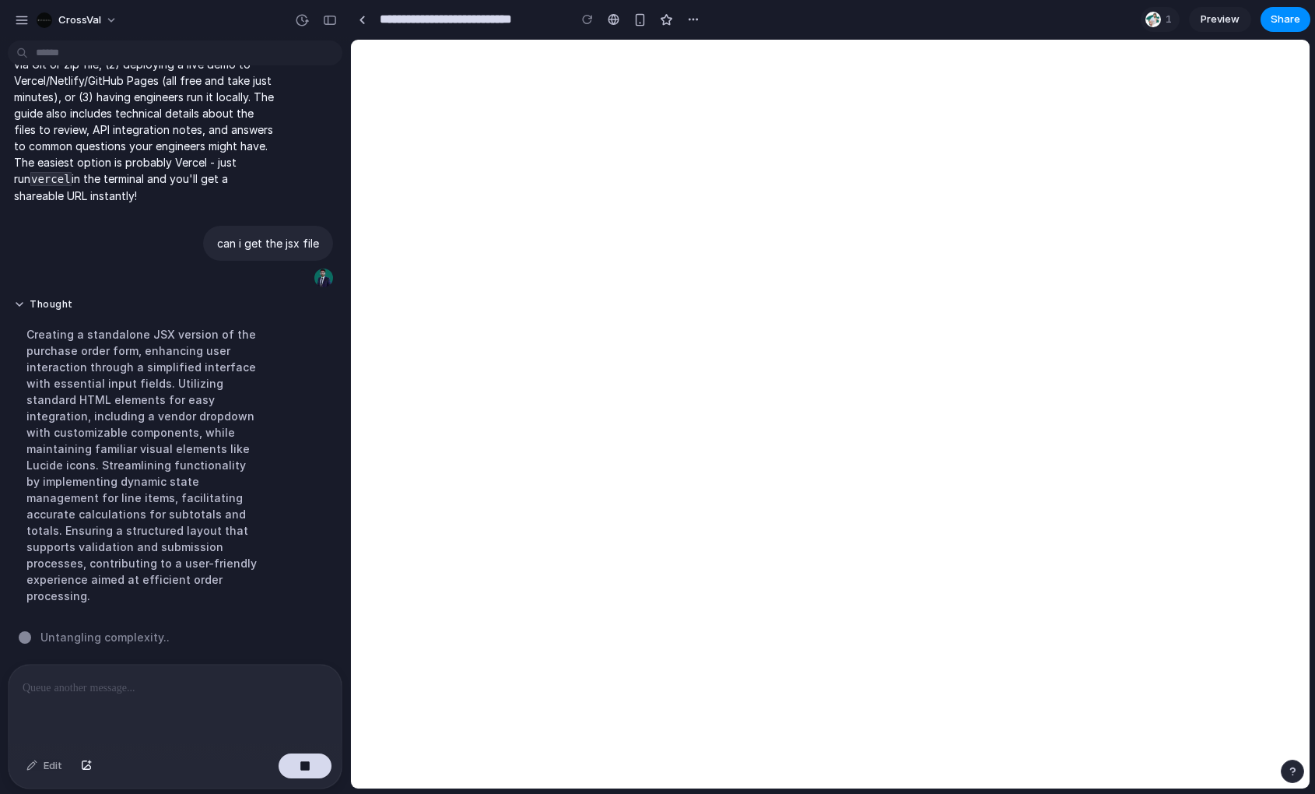
click at [239, 606] on div "Thought Creating a standalone JSX version of the purchase order form, enhancing…" at bounding box center [144, 456] width 272 height 335
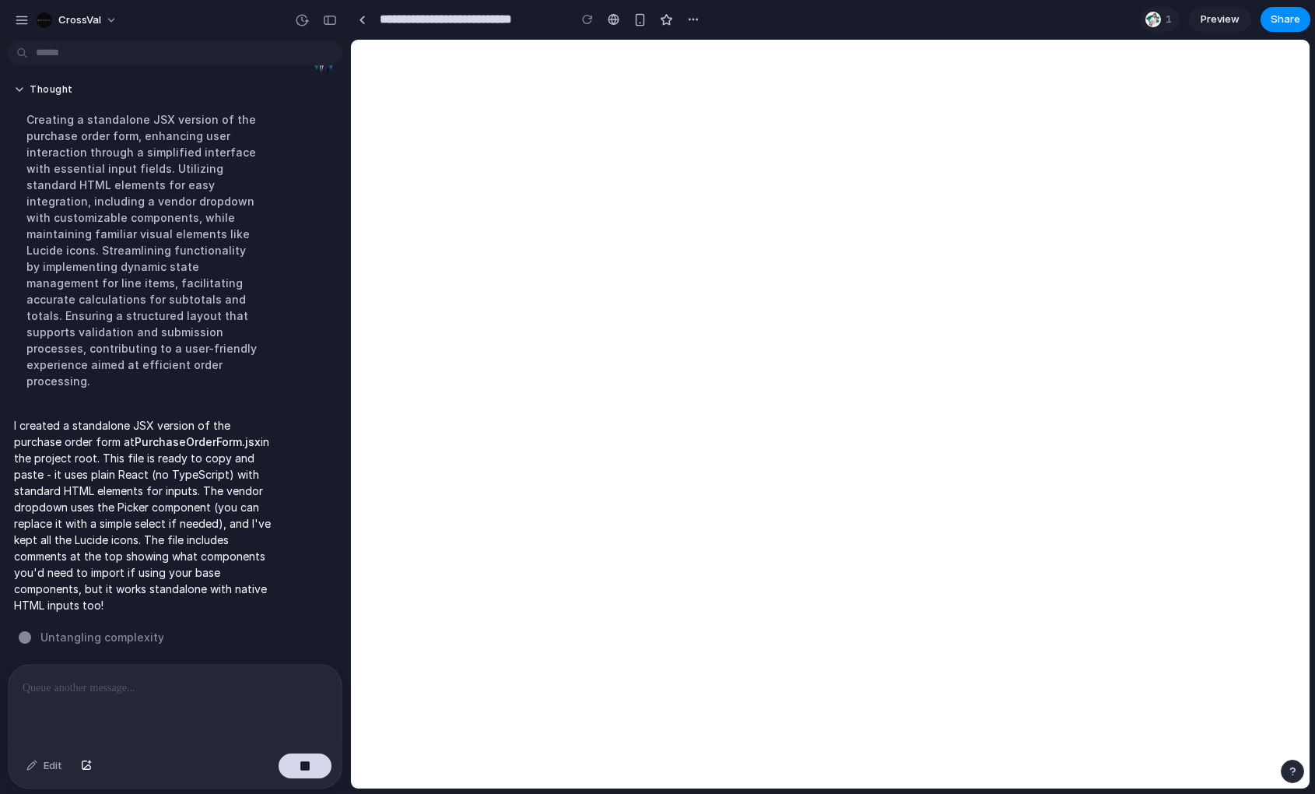
scroll to position [683, 0]
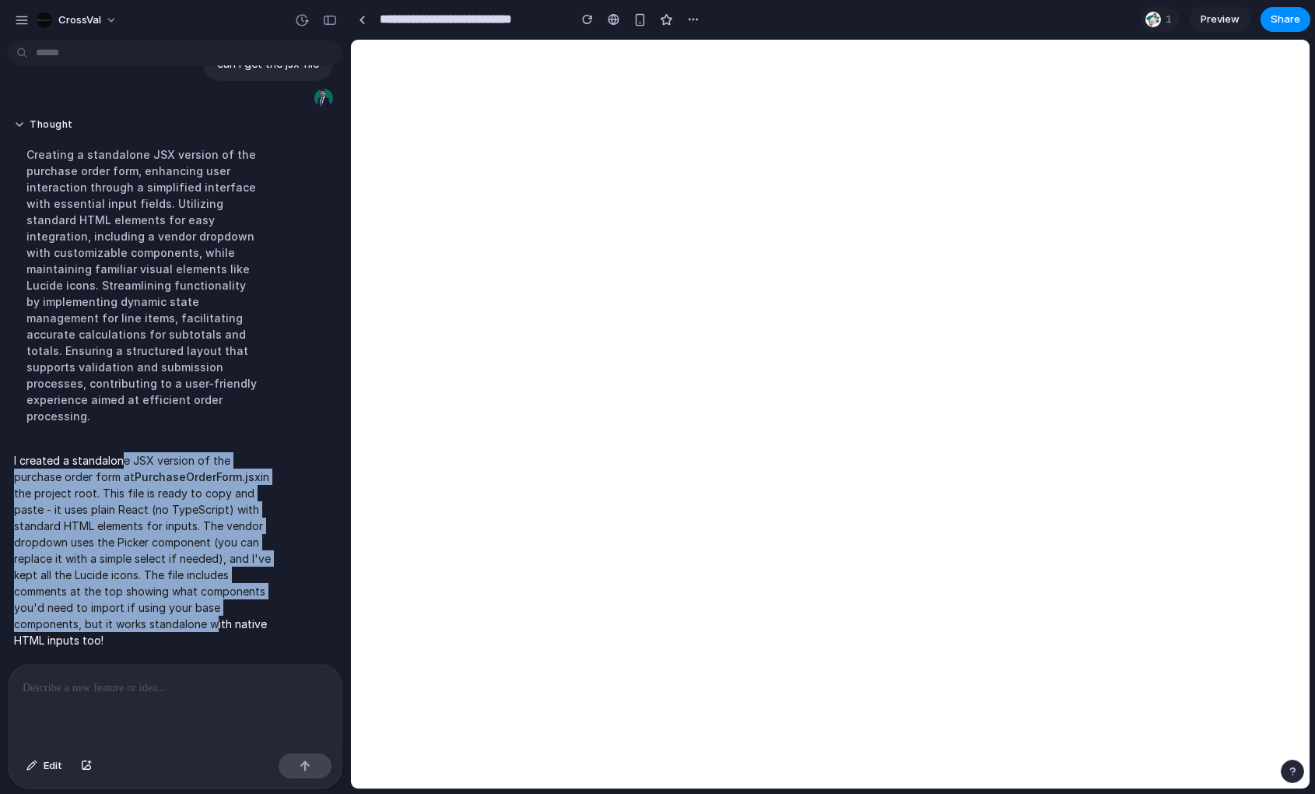
drag, startPoint x: 118, startPoint y: 456, endPoint x: 212, endPoint y: 626, distance: 193.6
click at [211, 625] on p "I created a standalone JSX version of the purchase order form at PurchaseOrderF…" at bounding box center [144, 550] width 260 height 196
click at [233, 643] on div "I created a standalone JSX version of the purchase order form at PurchaseOrderF…" at bounding box center [144, 550] width 272 height 215
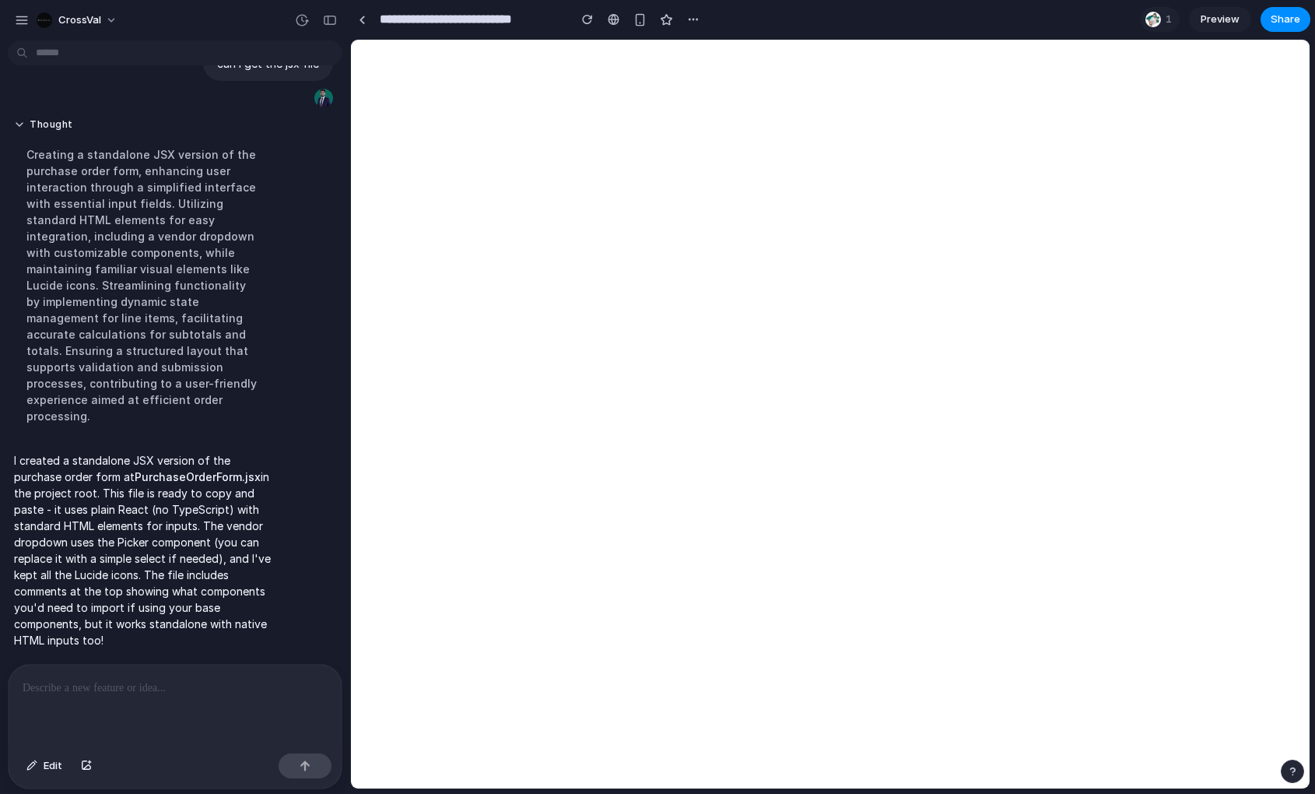
click at [1284, 773] on button "button" at bounding box center [1292, 770] width 23 height 23
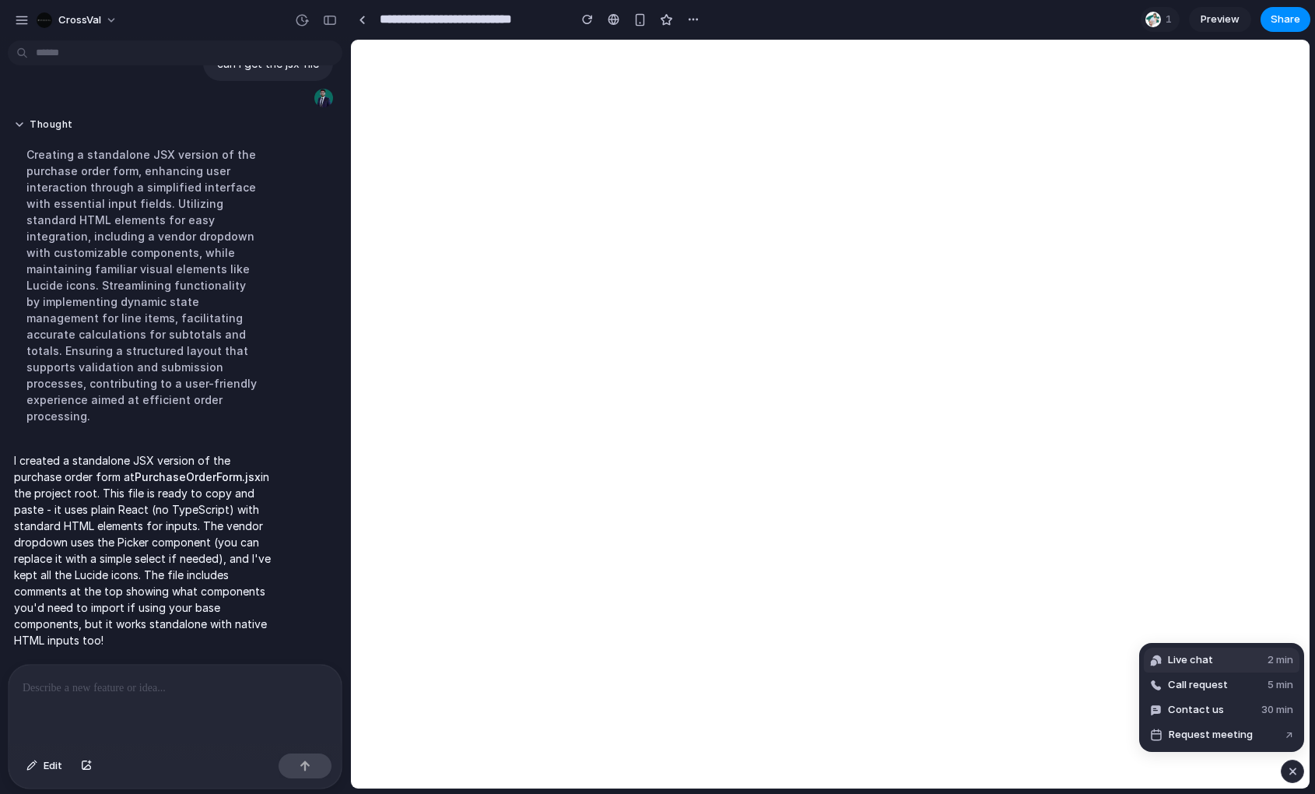
click at [1268, 661] on span "2 min" at bounding box center [1280, 660] width 26 height 16
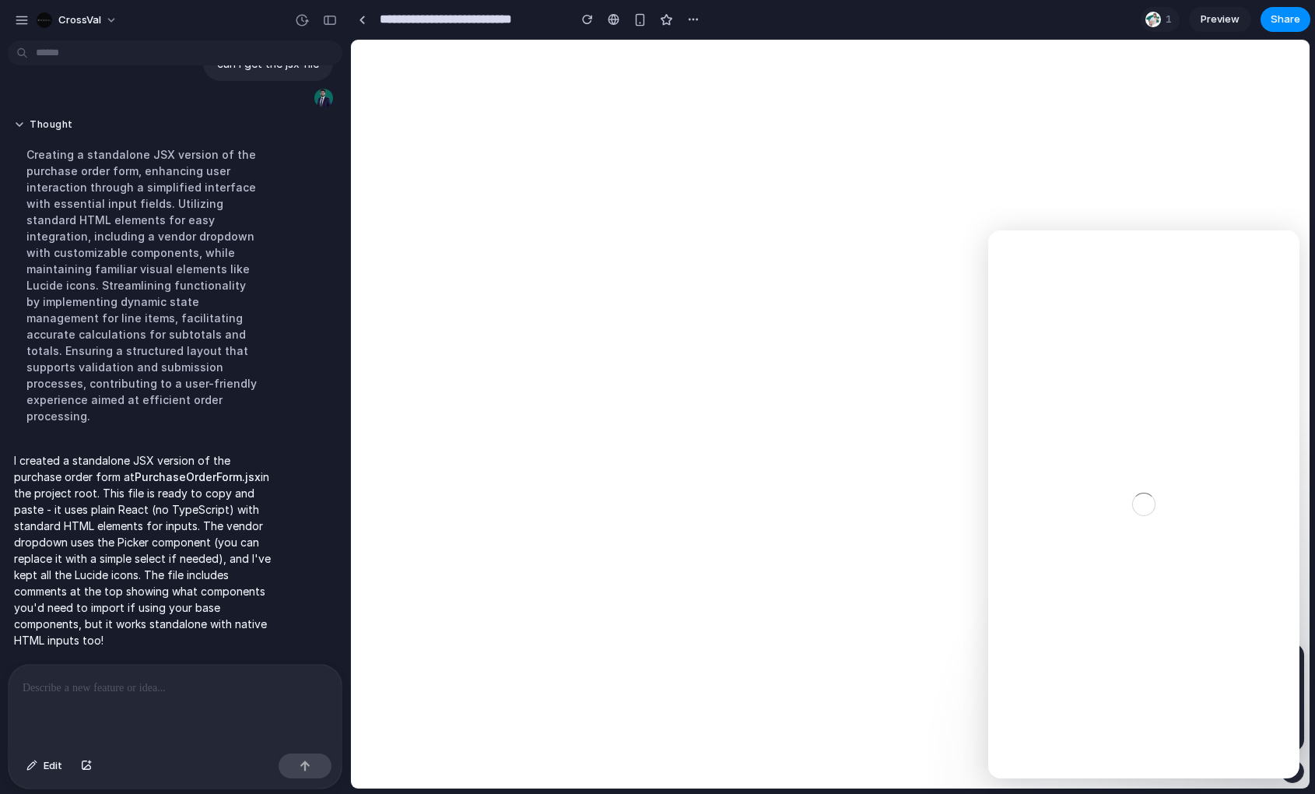
scroll to position [0, 0]
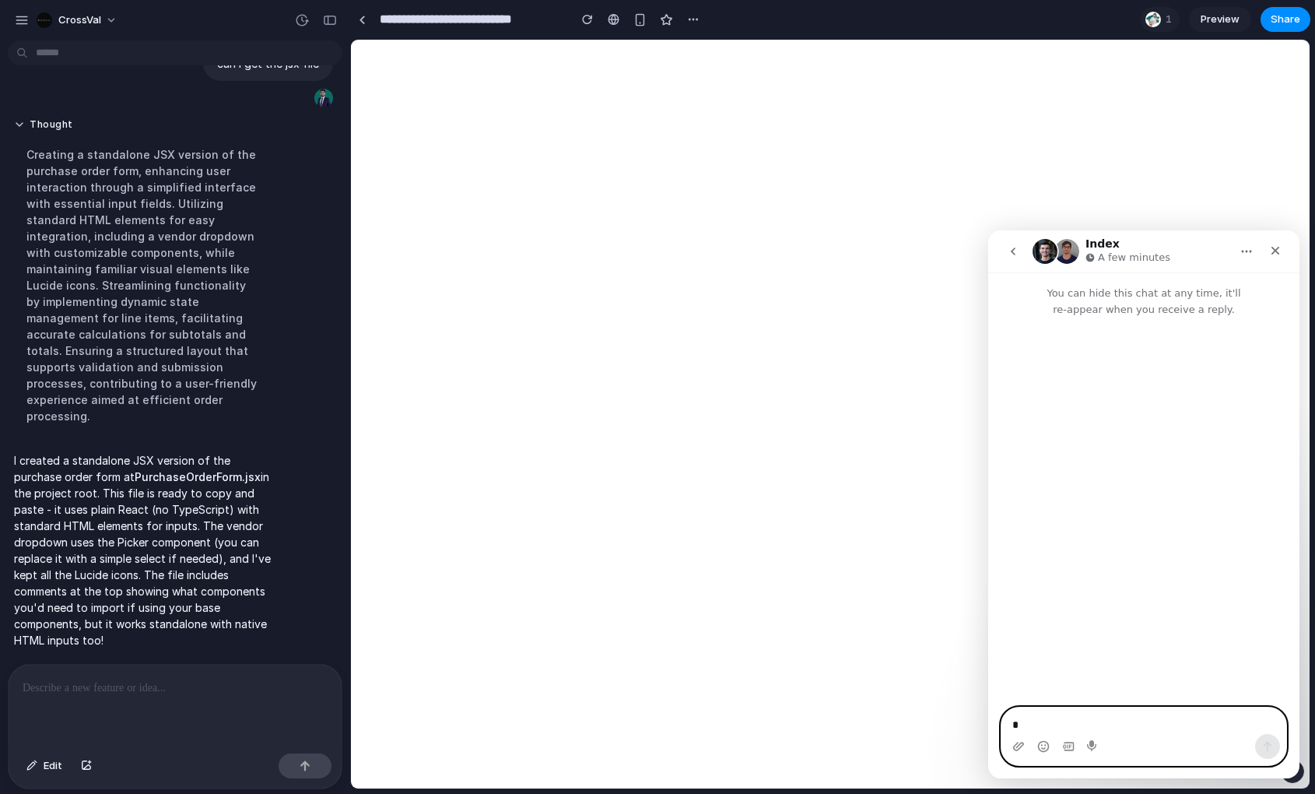
type textarea "**"
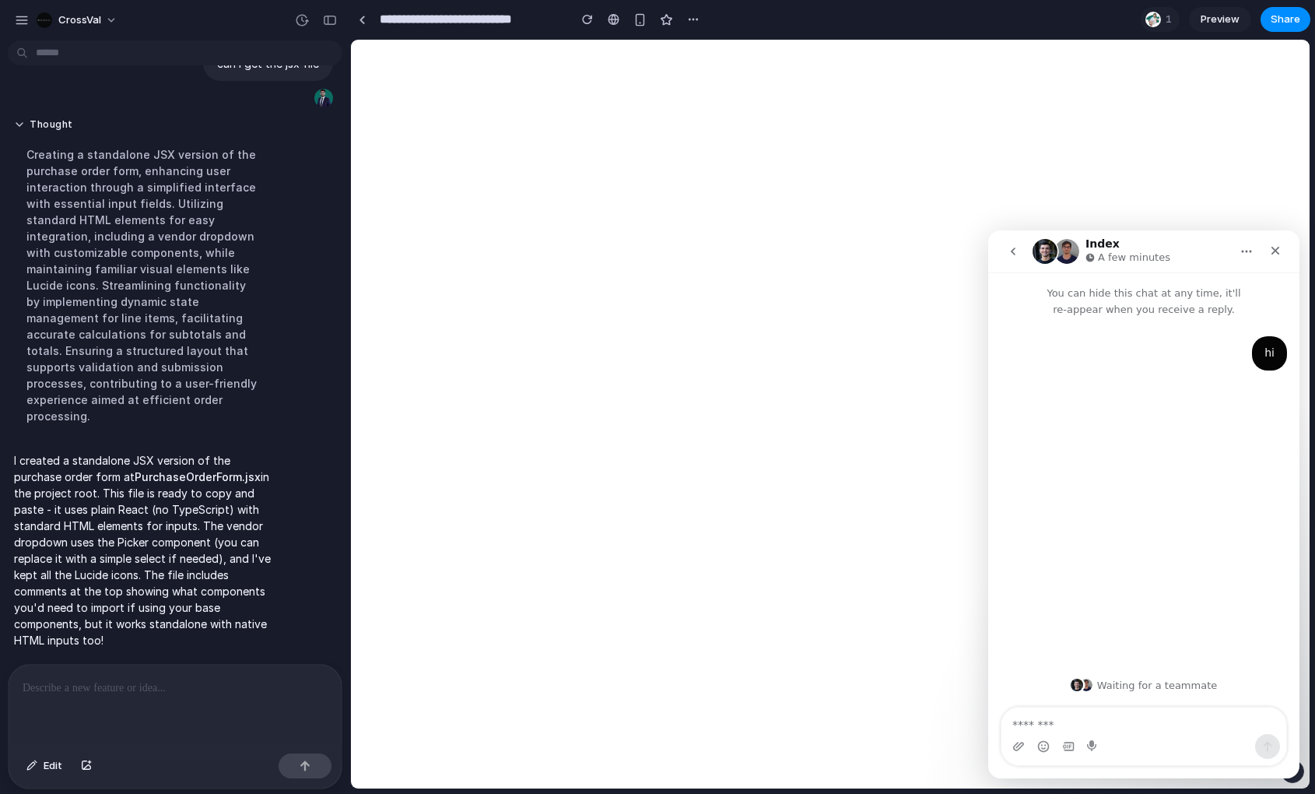
click at [1251, 237] on button "Home" at bounding box center [1247, 252] width 30 height 30
click at [1248, 249] on icon "Home" at bounding box center [1246, 251] width 12 height 12
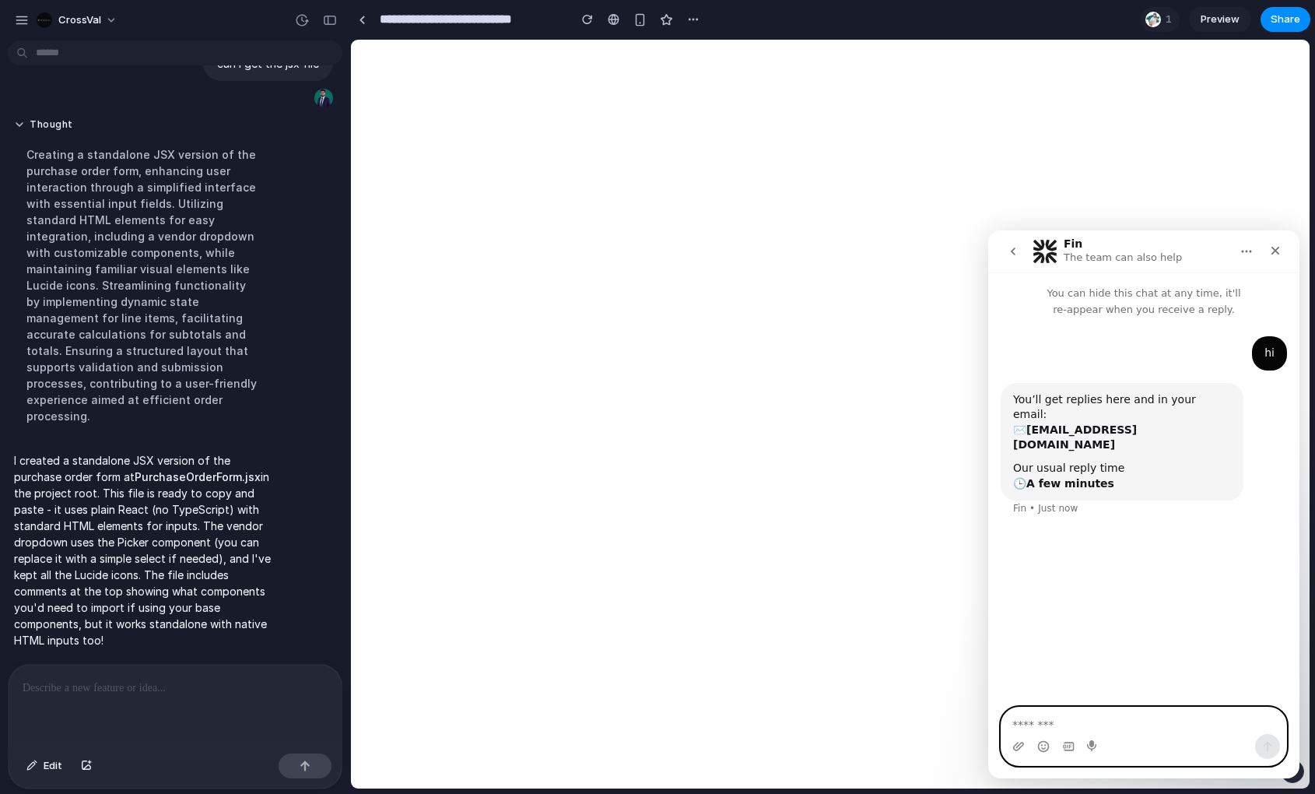
click at [1157, 722] on textarea "Message…" at bounding box center [1143, 720] width 285 height 26
type textarea "*****"
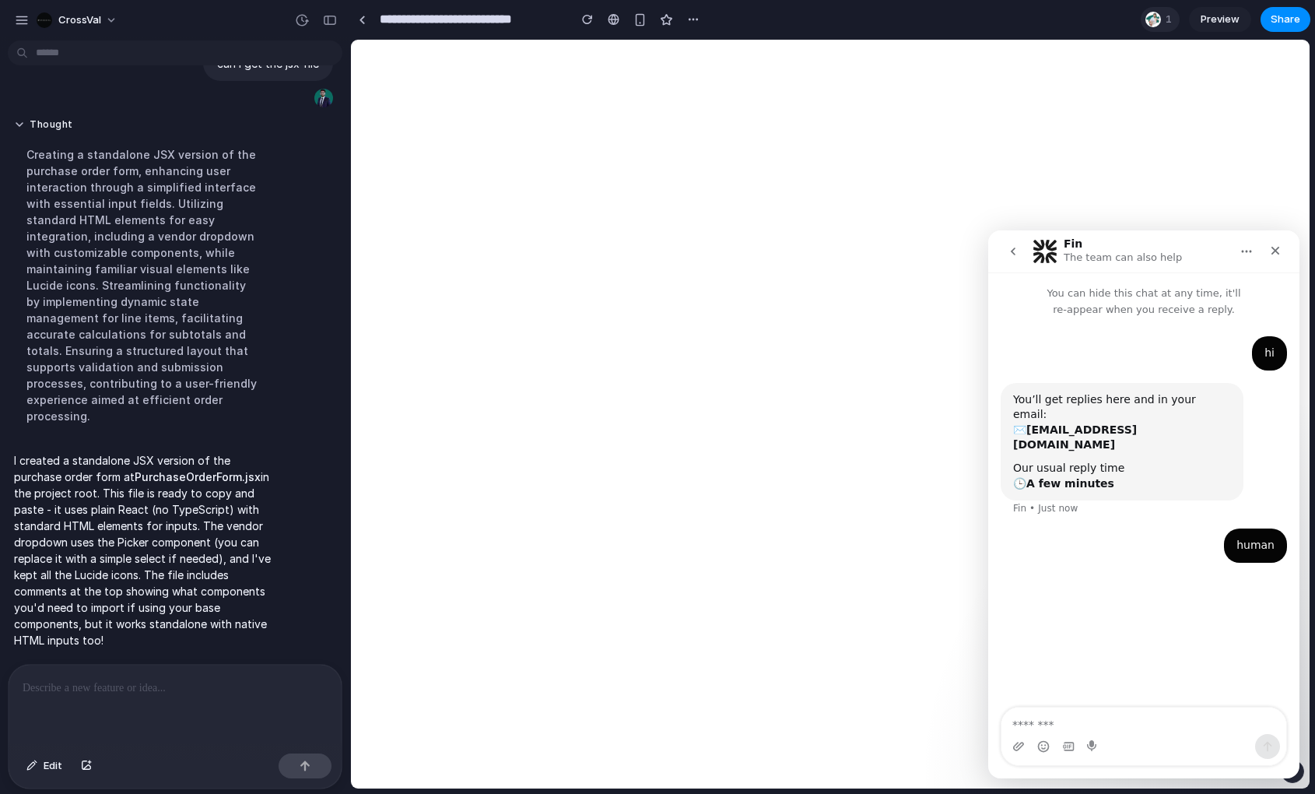
click at [1161, 17] on div at bounding box center [1153, 19] width 19 height 19
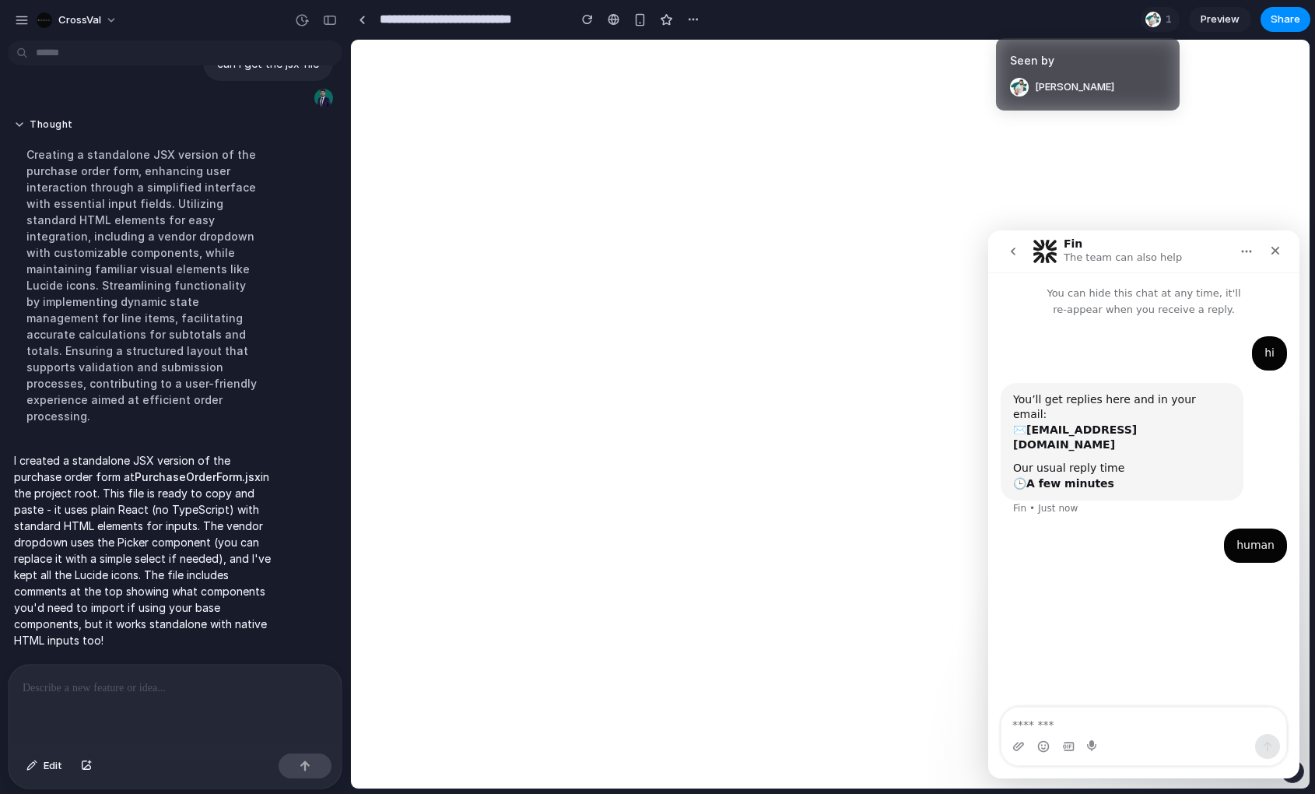
click at [1153, 19] on div "Seen by [PERSON_NAME]" at bounding box center [657, 397] width 1315 height 794
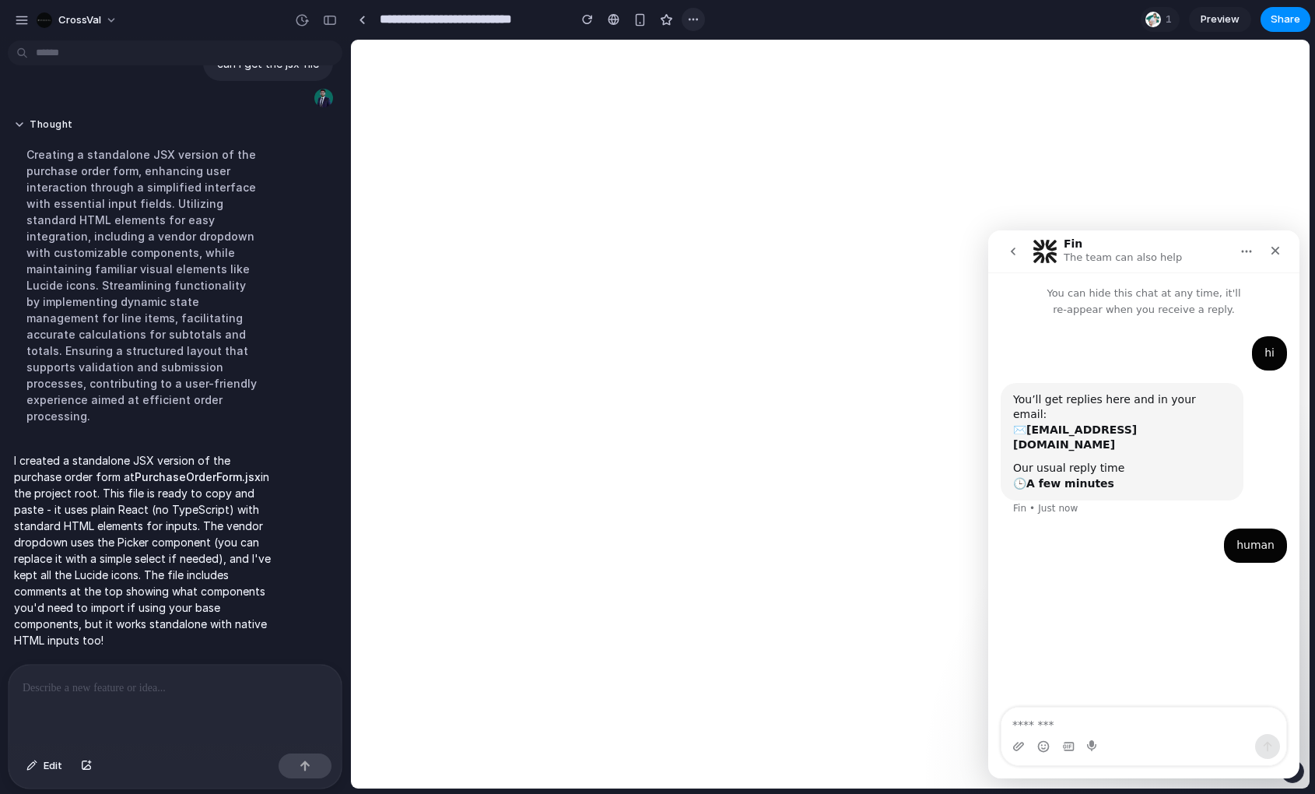
click at [689, 21] on div "button" at bounding box center [693, 19] width 12 height 12
click at [693, 19] on div "Duplicate Delete" at bounding box center [657, 397] width 1315 height 794
click at [1159, 580] on div "hi [PERSON_NAME] • Just now You’ll get replies here and in your email: ✉️ [EMAI…" at bounding box center [1143, 512] width 311 height 391
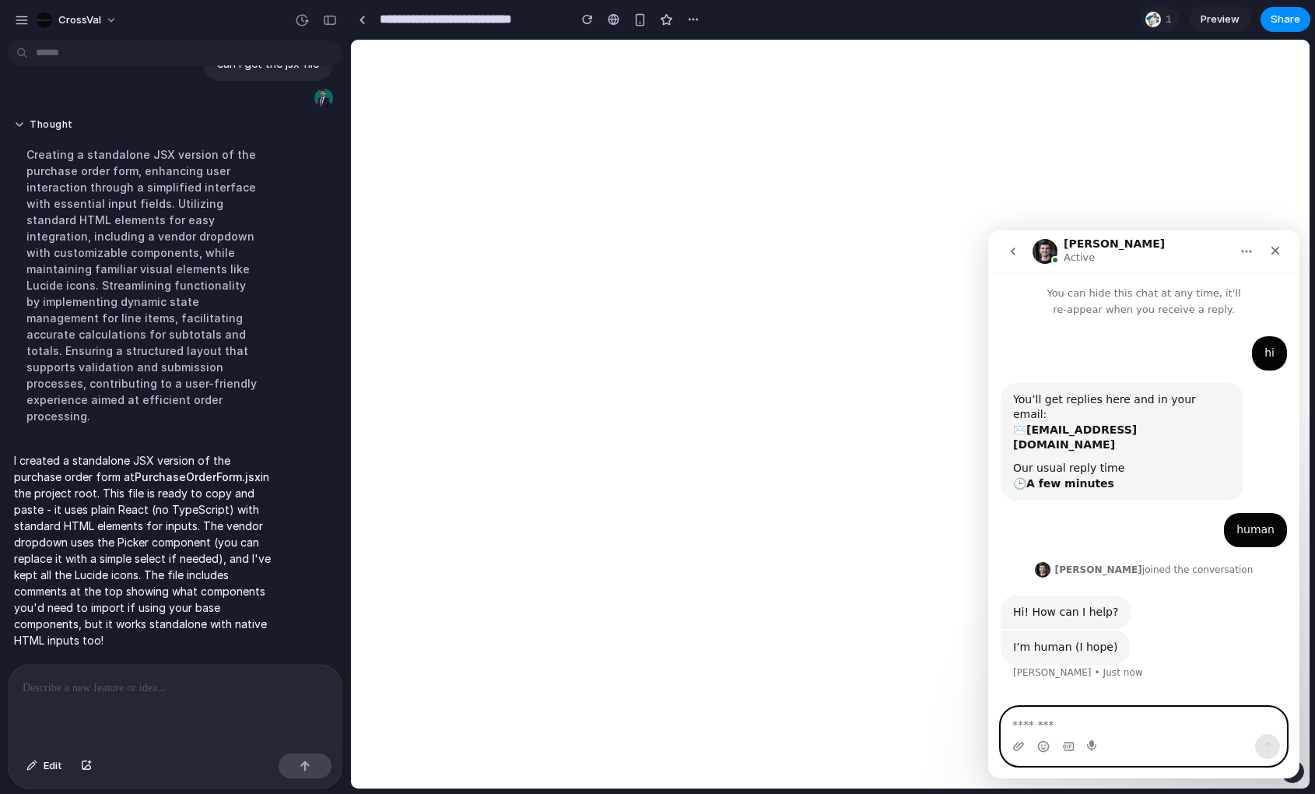
click at [1090, 725] on textarea "Message…" at bounding box center [1143, 720] width 285 height 26
type textarea "********"
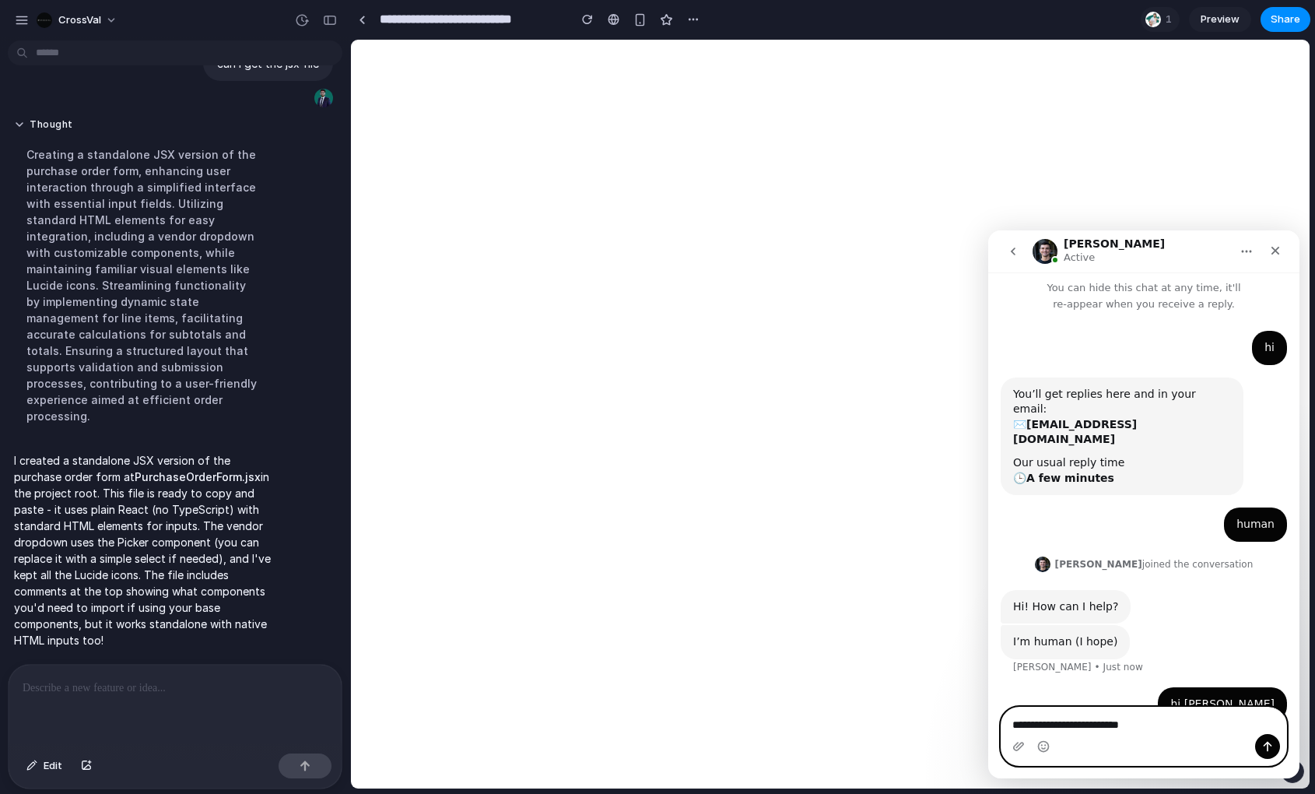
type textarea "**********"
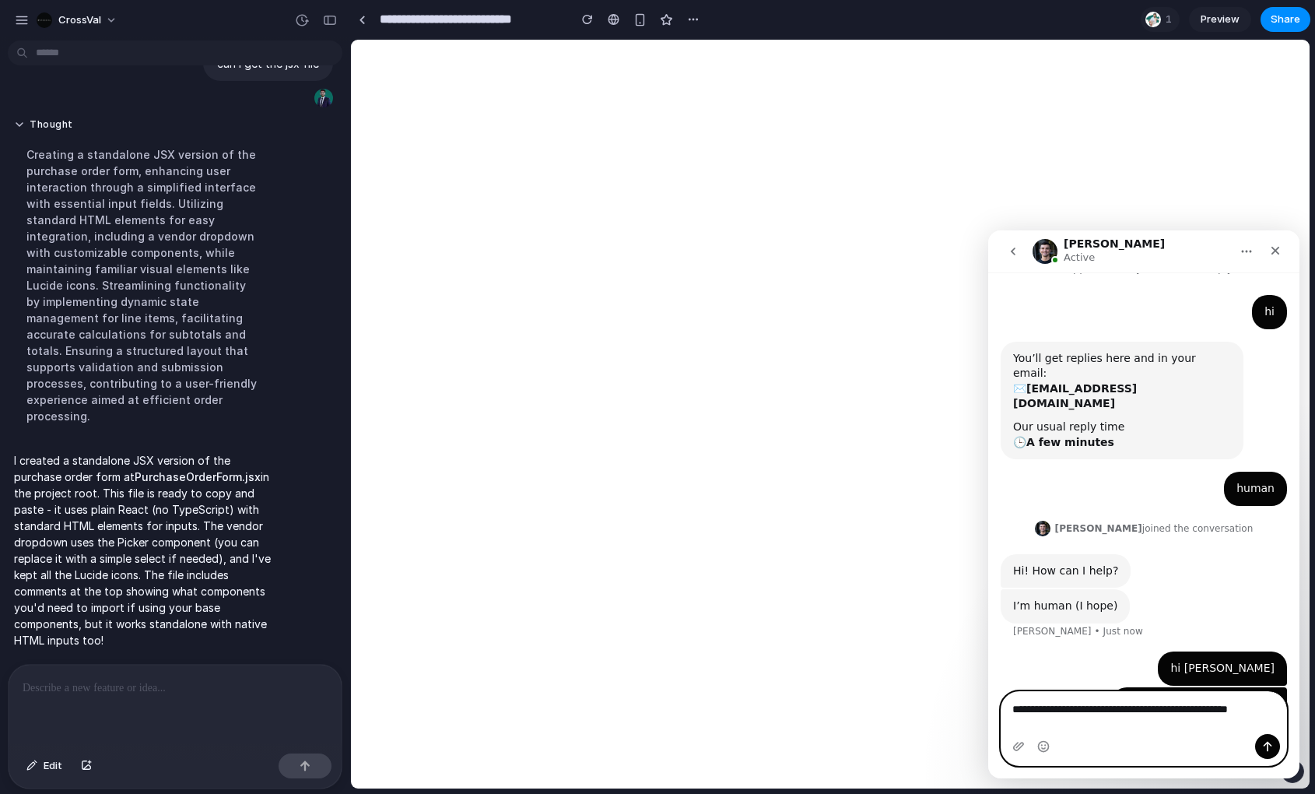
scroll to position [57, 0]
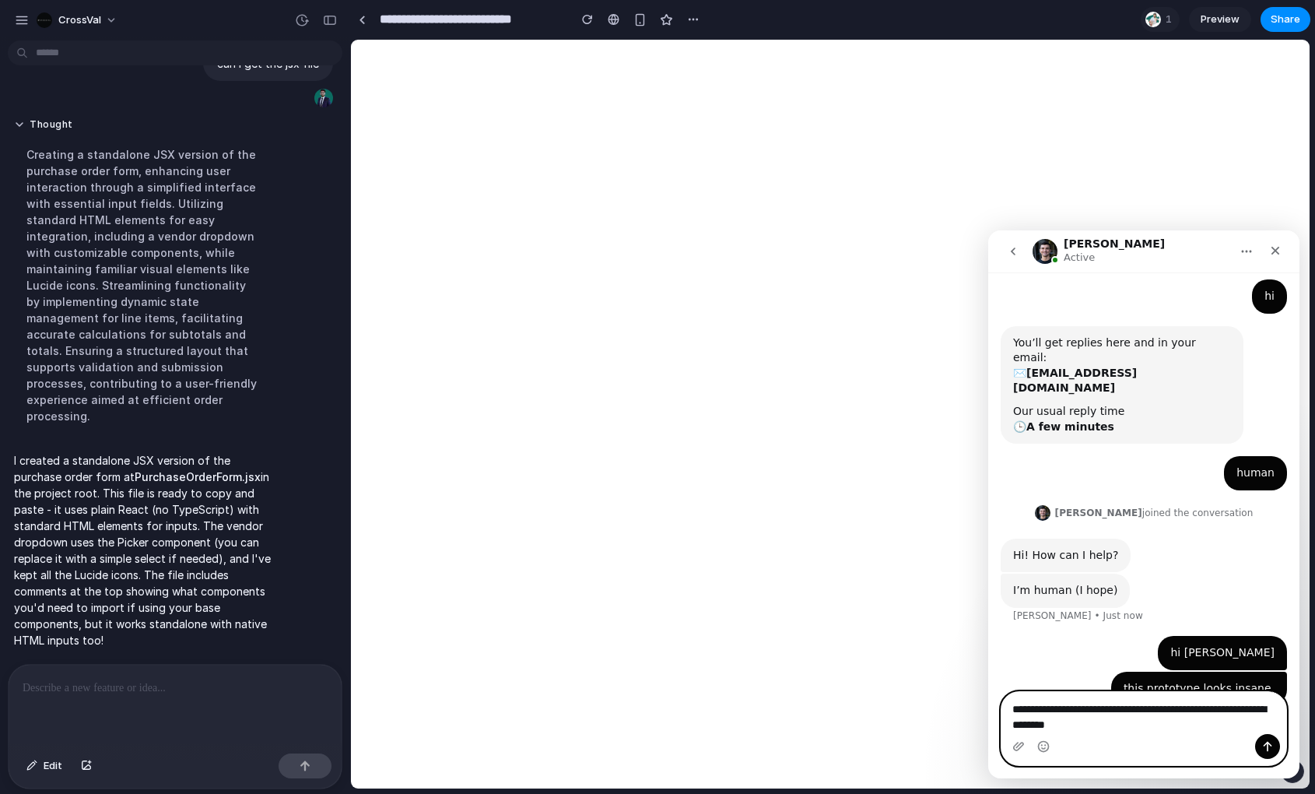
type textarea "**********"
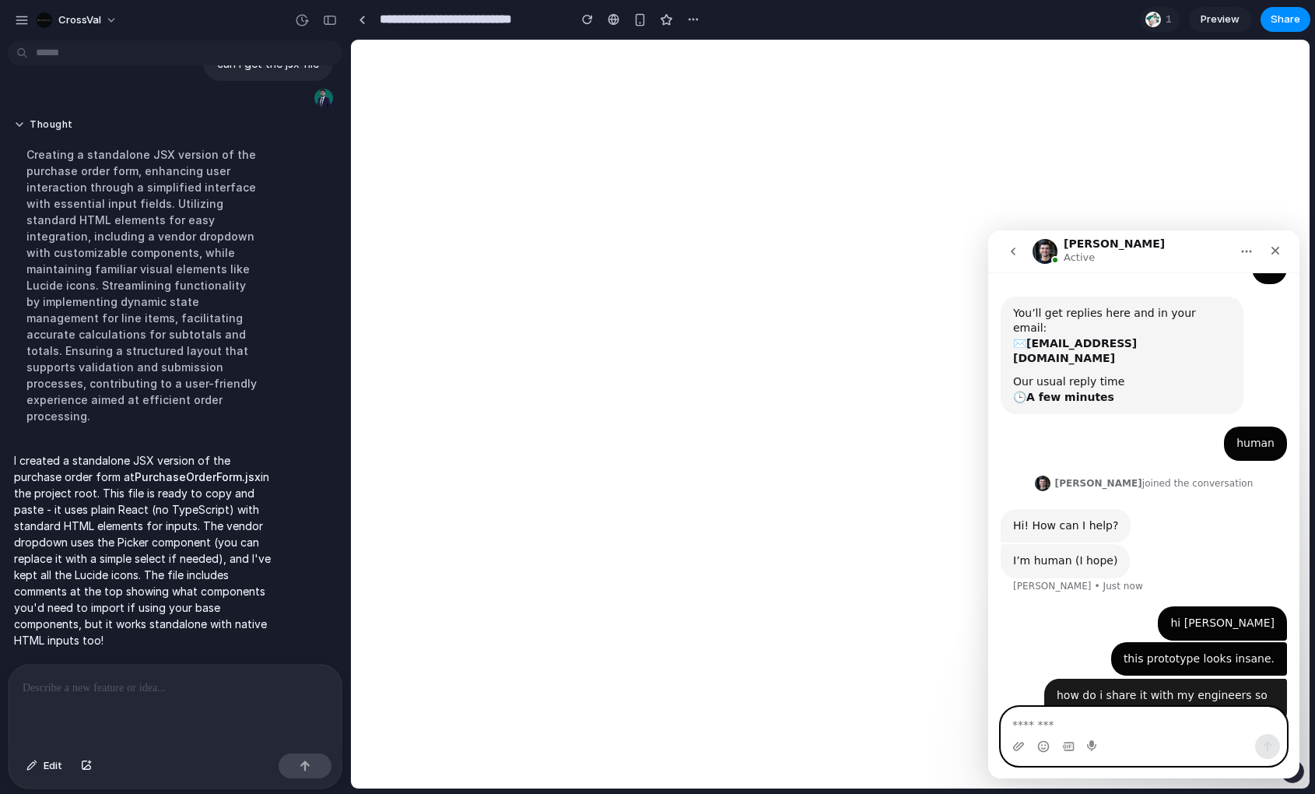
scroll to position [92, 0]
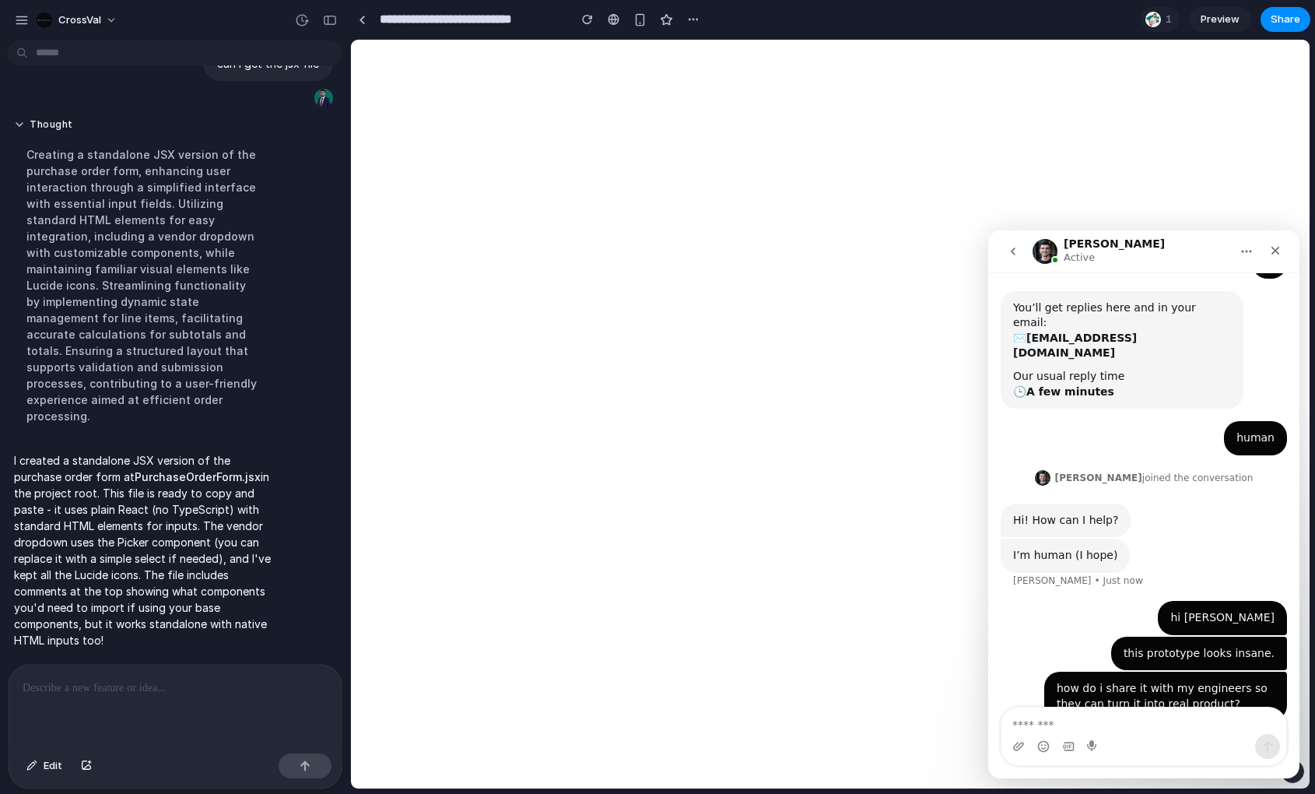
click at [1137, 646] on div "this prototype looks insane." at bounding box center [1198, 654] width 151 height 16
click at [1144, 557] on div "I’m human (I hope) [PERSON_NAME] • Just now" at bounding box center [1143, 569] width 286 height 62
click at [1189, 636] on div "this prototype looks insane. [GEOGRAPHIC_DATA] • Just now" at bounding box center [1199, 653] width 176 height 34
click at [1210, 541] on div "I’m human (I hope) [PERSON_NAME] • 1m ago" at bounding box center [1143, 569] width 286 height 62
click at [1160, 738] on div "Intercom messenger" at bounding box center [1143, 746] width 285 height 25
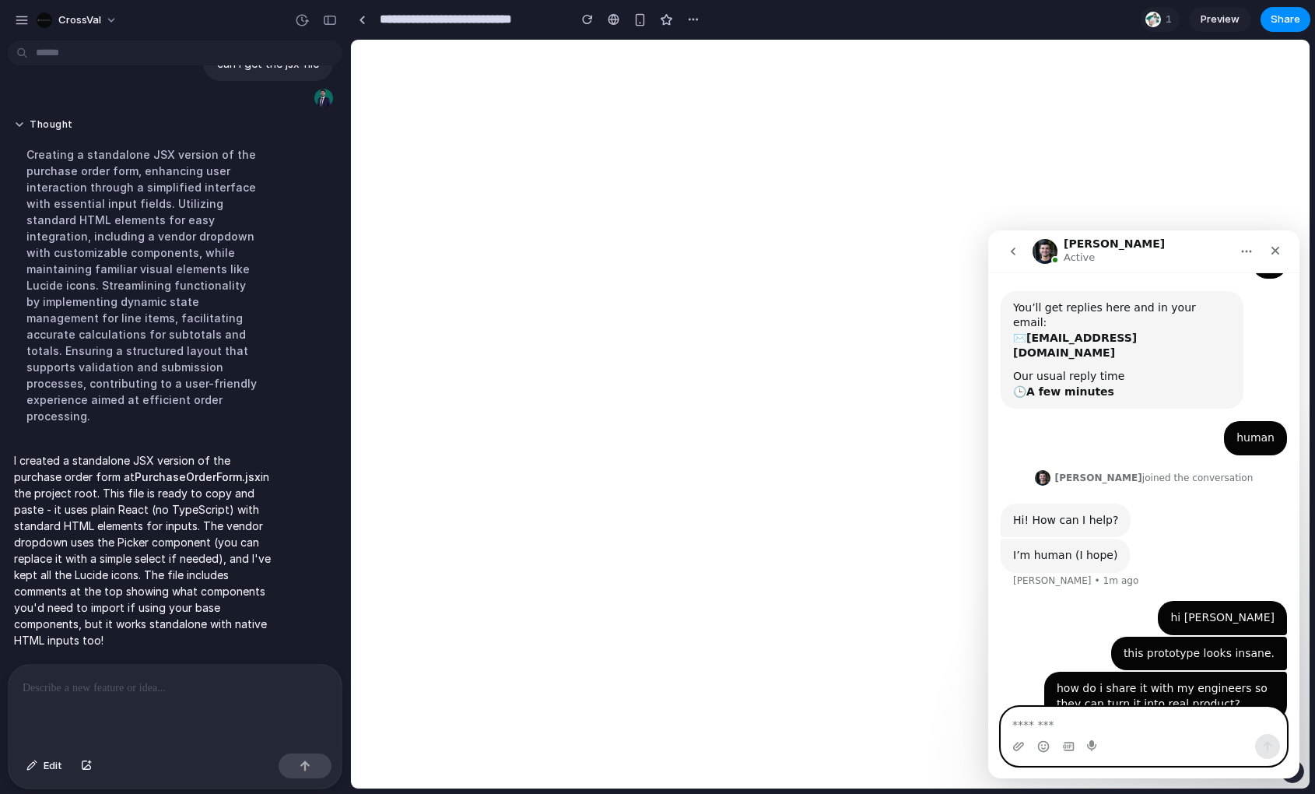
click at [1156, 728] on textarea "Message…" at bounding box center [1143, 720] width 285 height 26
type textarea "**********"
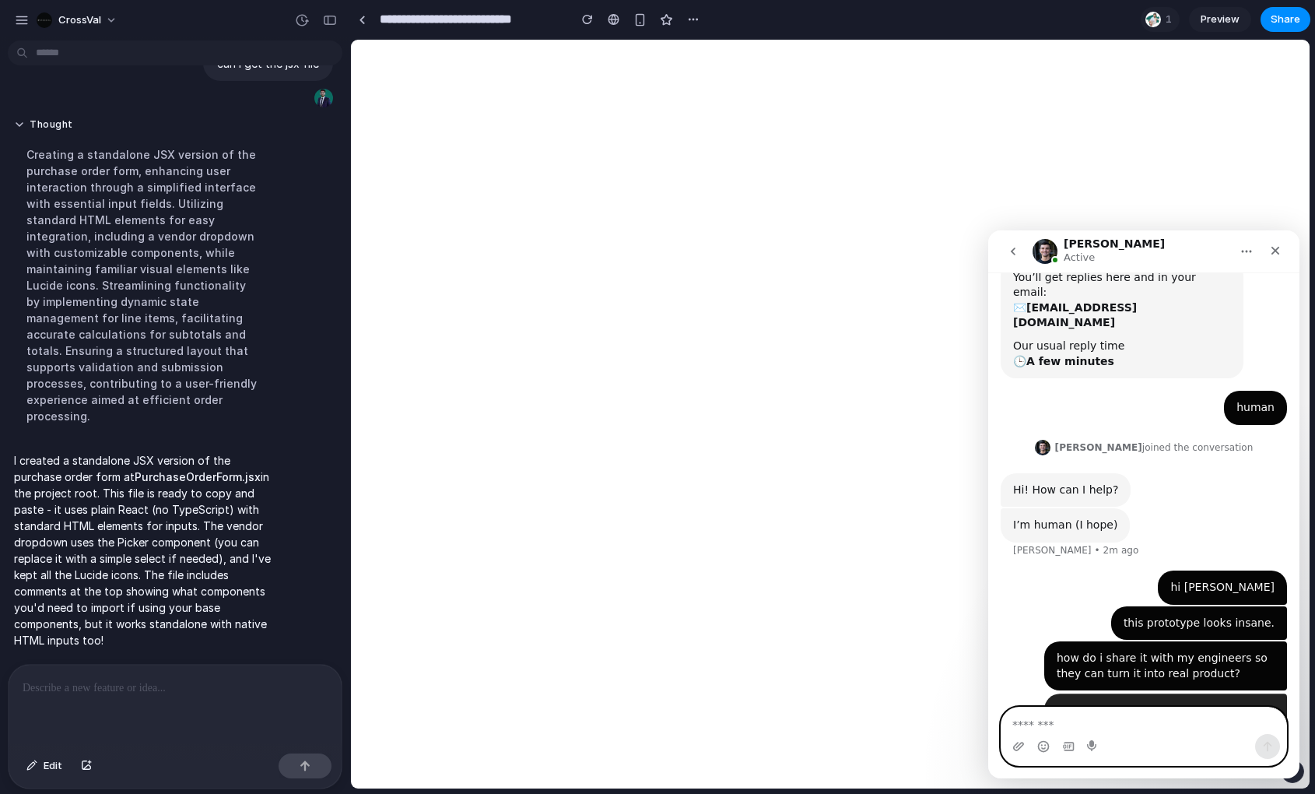
scroll to position [127, 0]
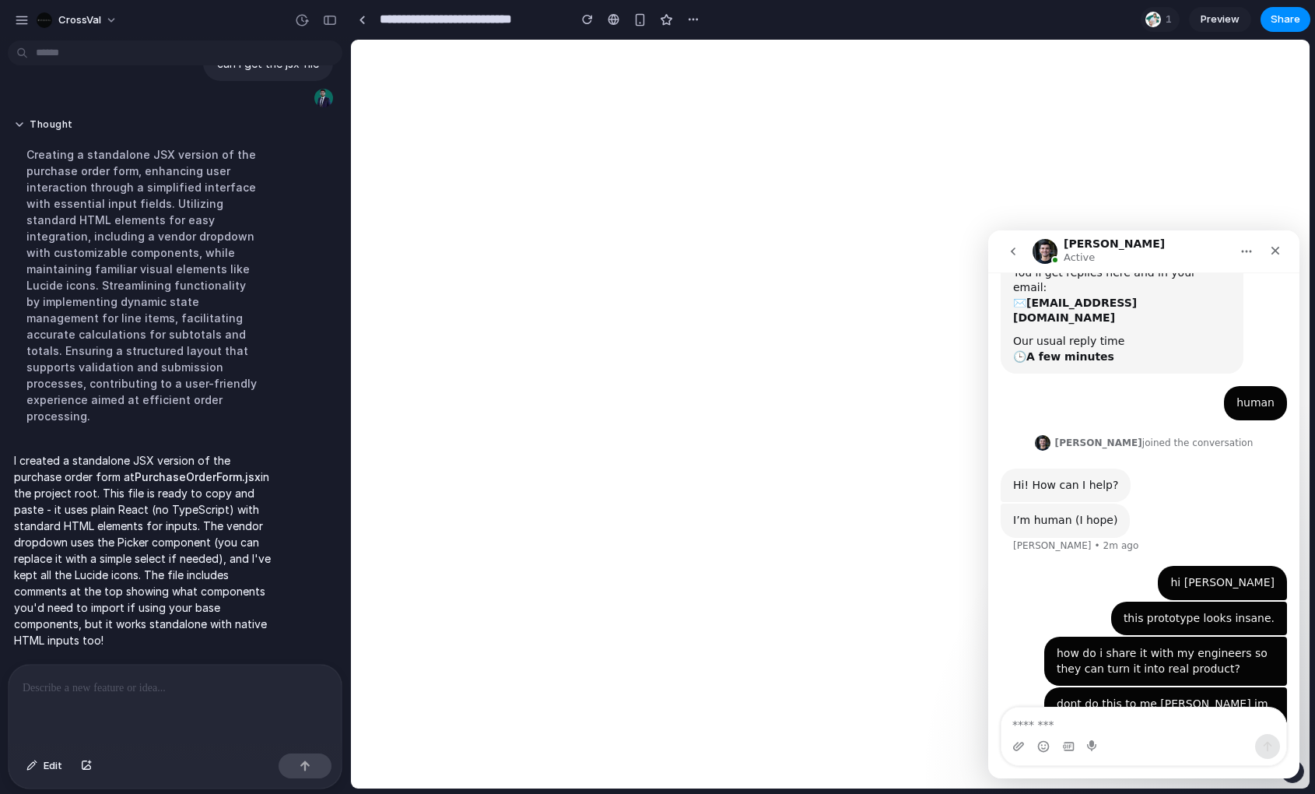
click at [1211, 503] on div "I’m human (I hope) [PERSON_NAME] • 2m ago" at bounding box center [1143, 534] width 286 height 62
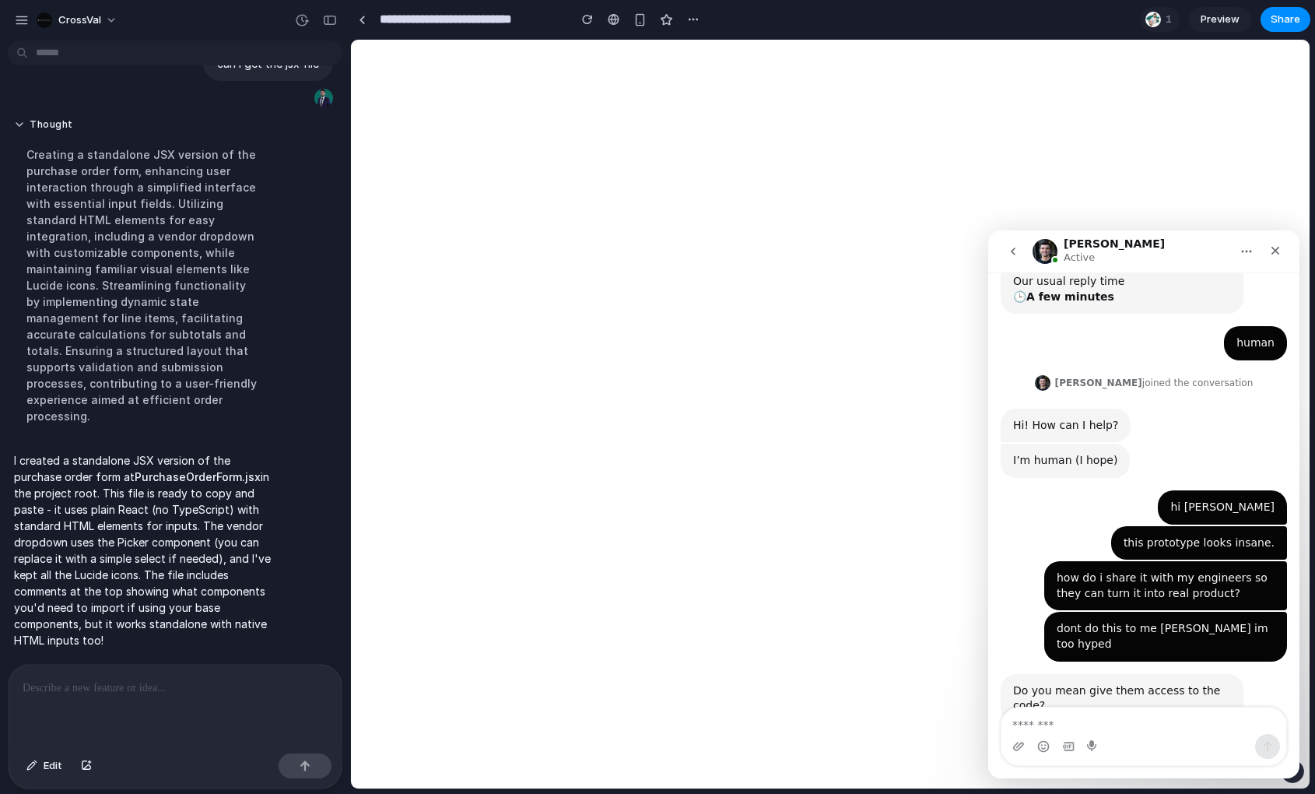
scroll to position [189, 0]
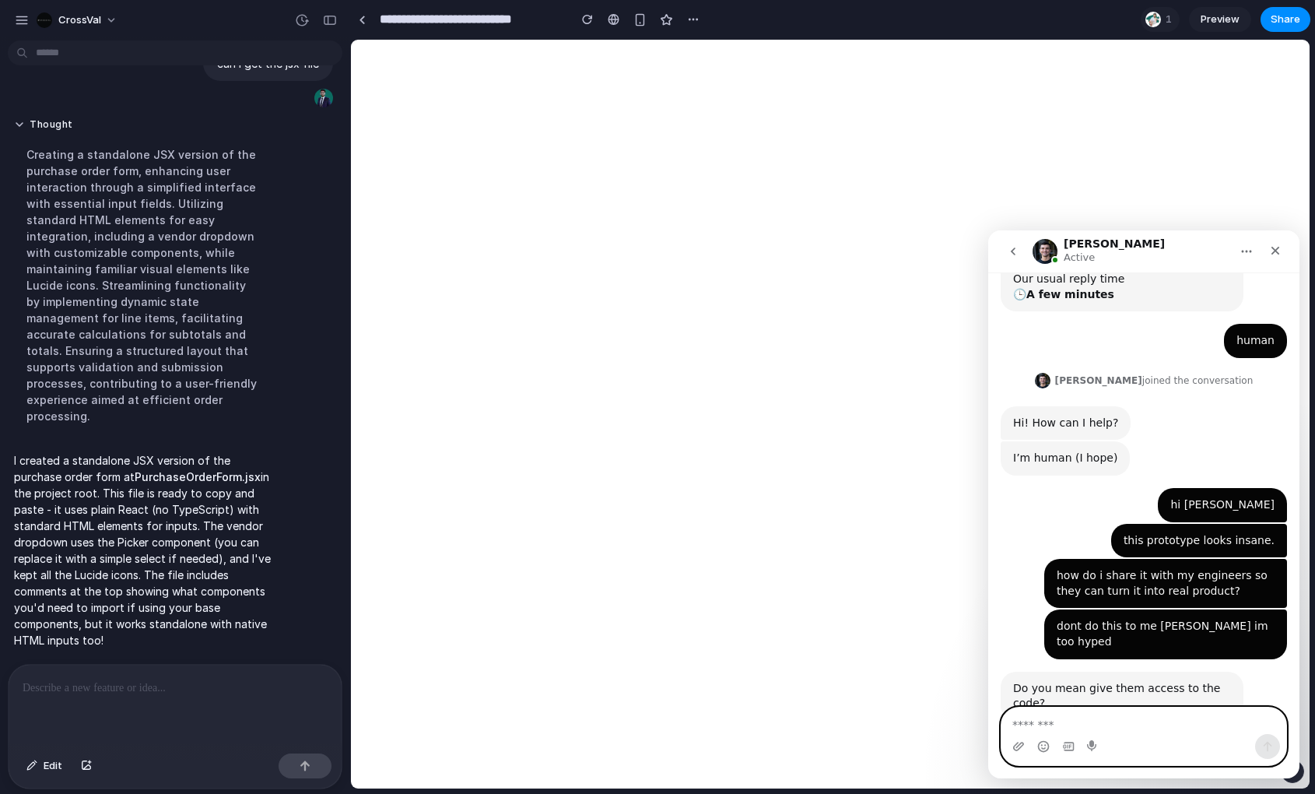
click at [1137, 727] on textarea "Message…" at bounding box center [1143, 720] width 285 height 26
type textarea "****"
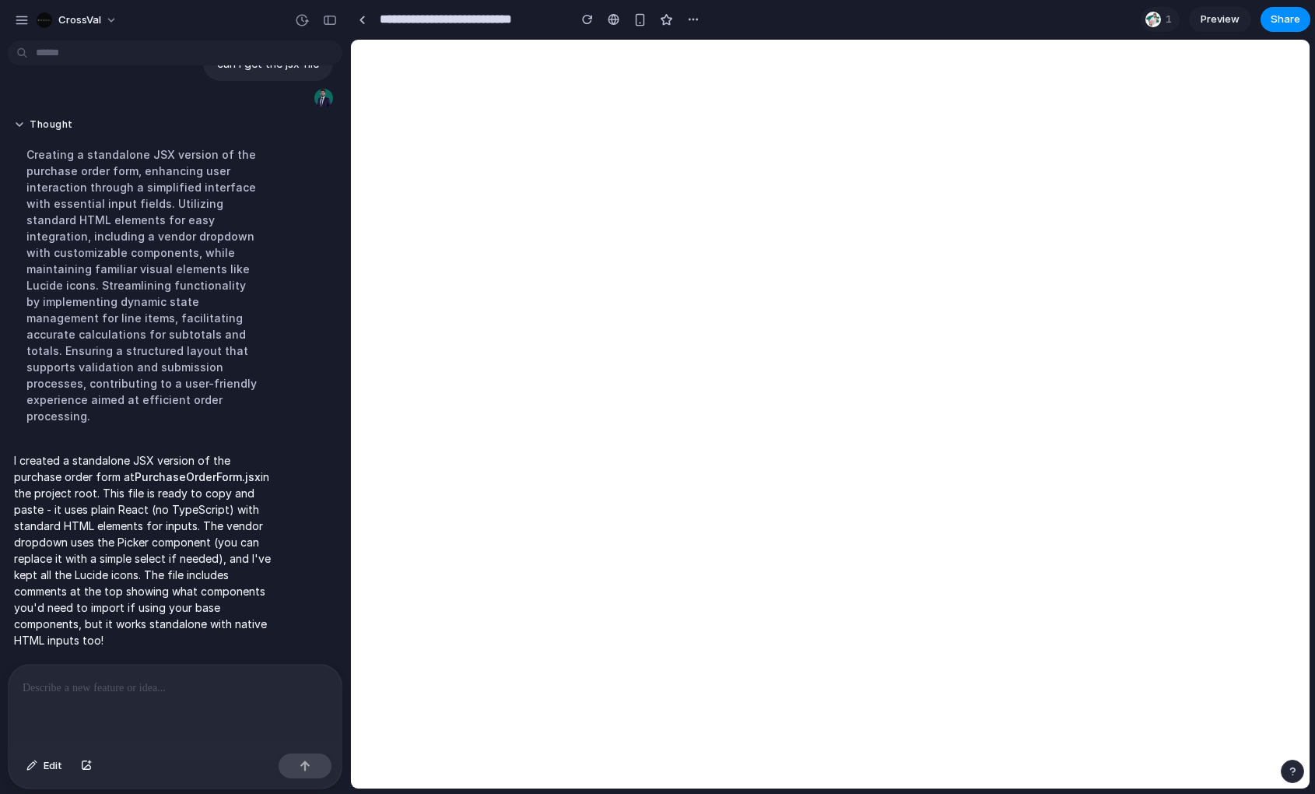
scroll to position [266, 0]
click at [1284, 772] on button "button" at bounding box center [1292, 770] width 23 height 23
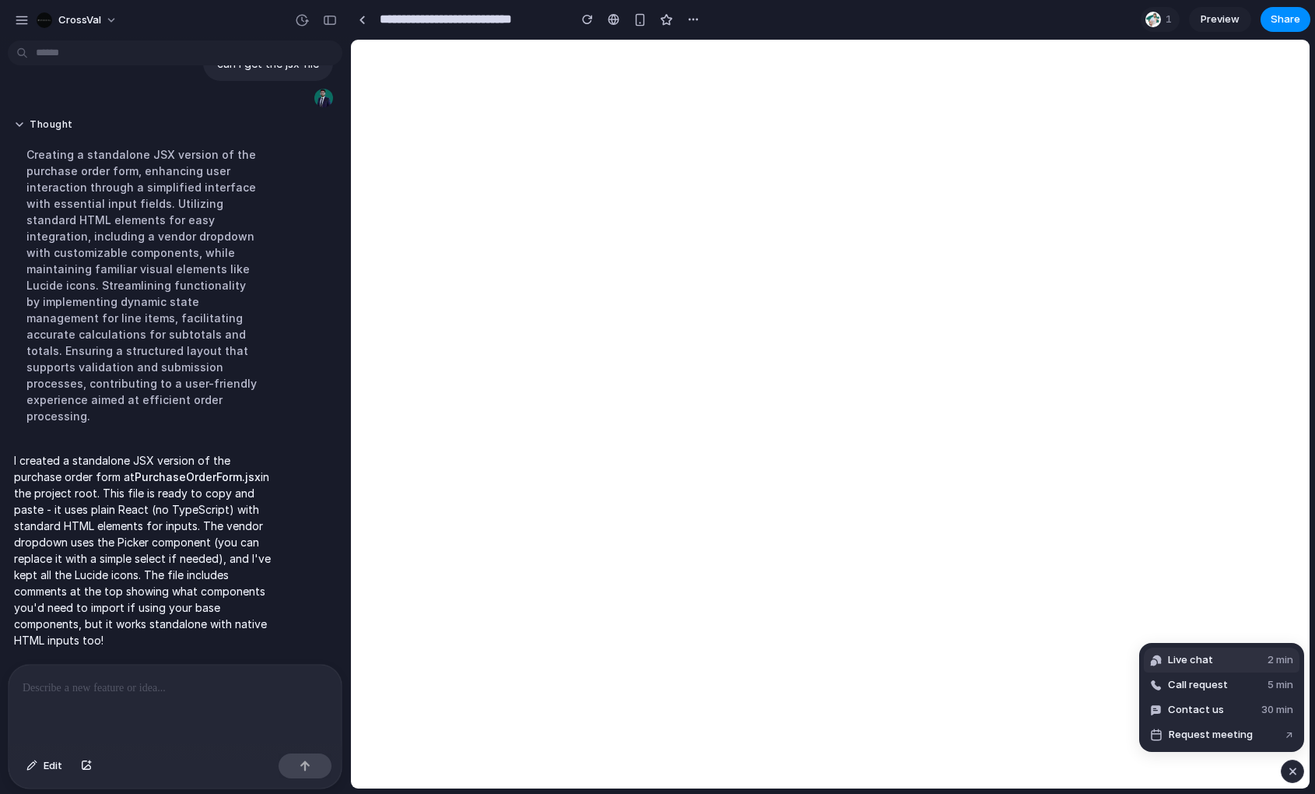
click at [1188, 658] on span "Live chat" at bounding box center [1190, 660] width 45 height 16
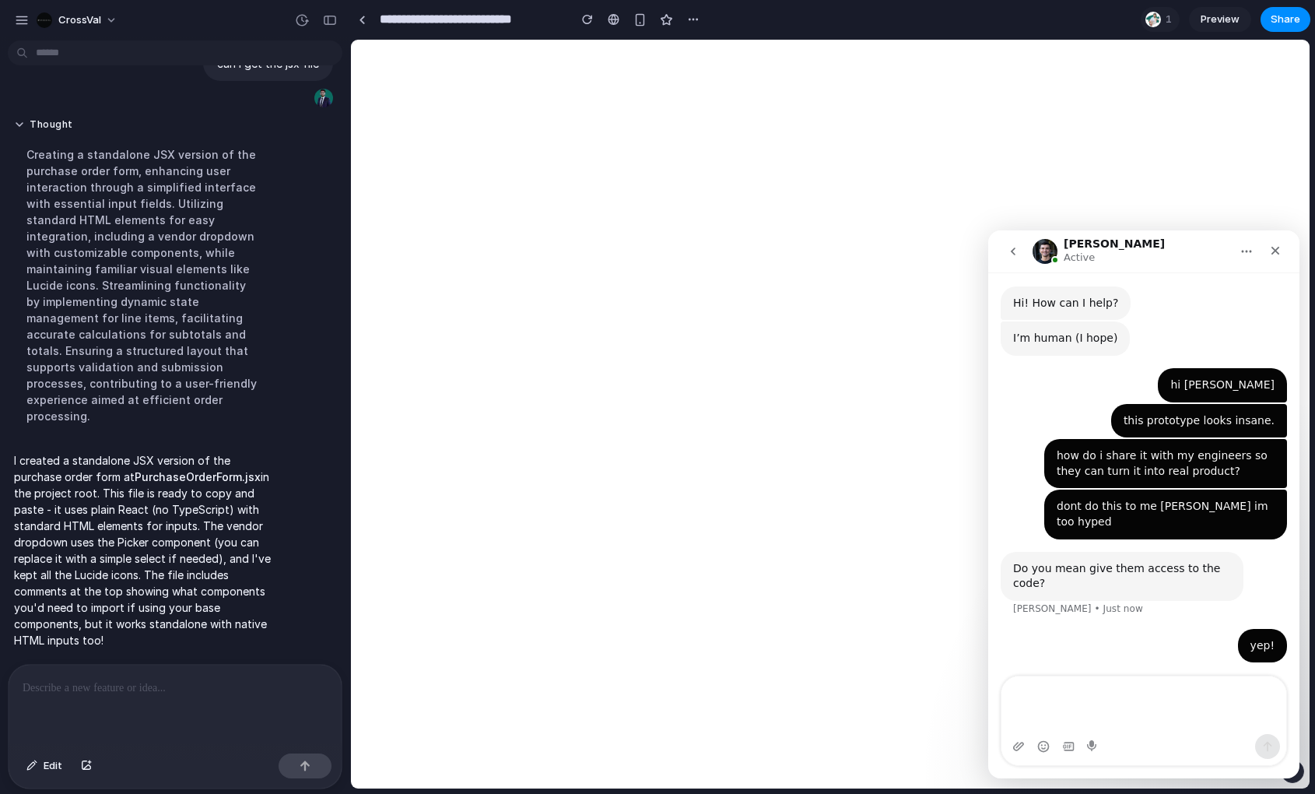
scroll to position [326, 0]
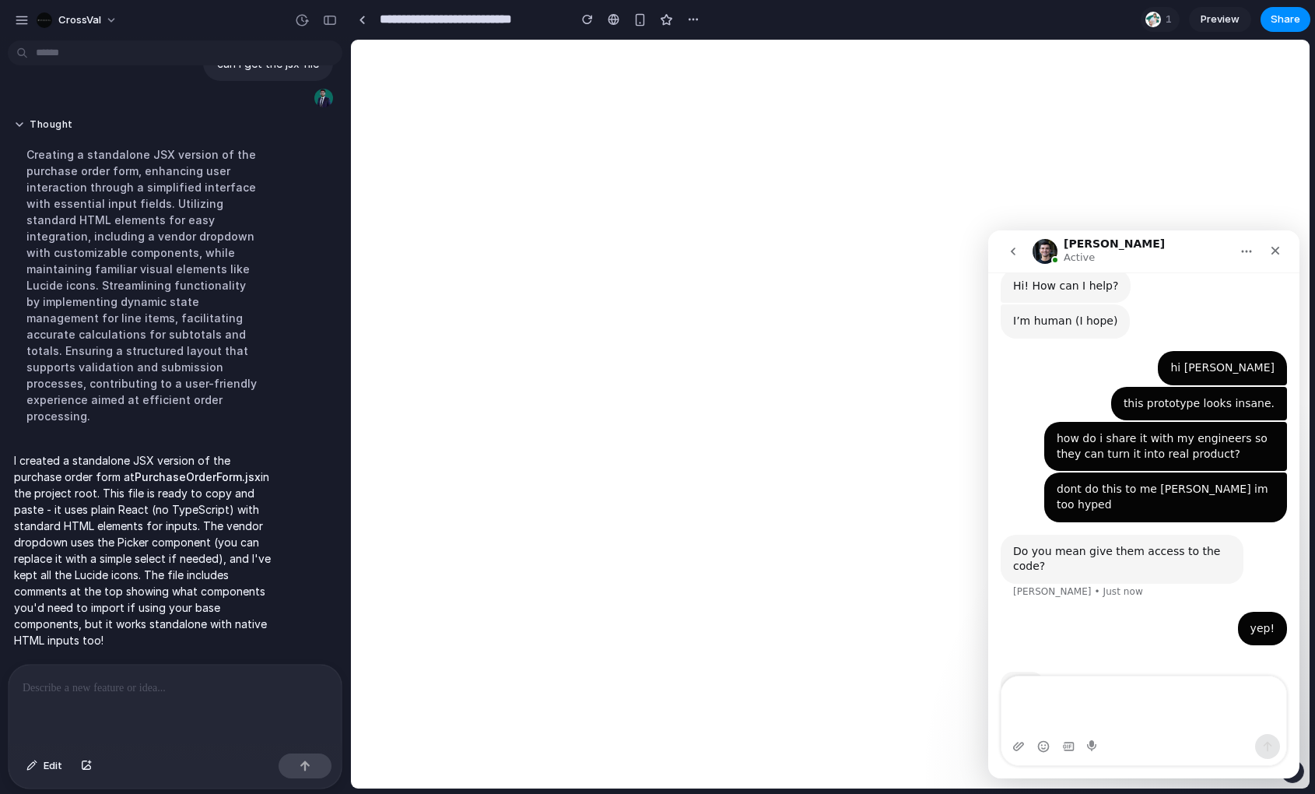
click at [1144, 612] on div "yep! [GEOGRAPHIC_DATA] • Just now" at bounding box center [1143, 638] width 286 height 53
click at [1132, 690] on textarea "Message…" at bounding box center [1143, 705] width 285 height 58
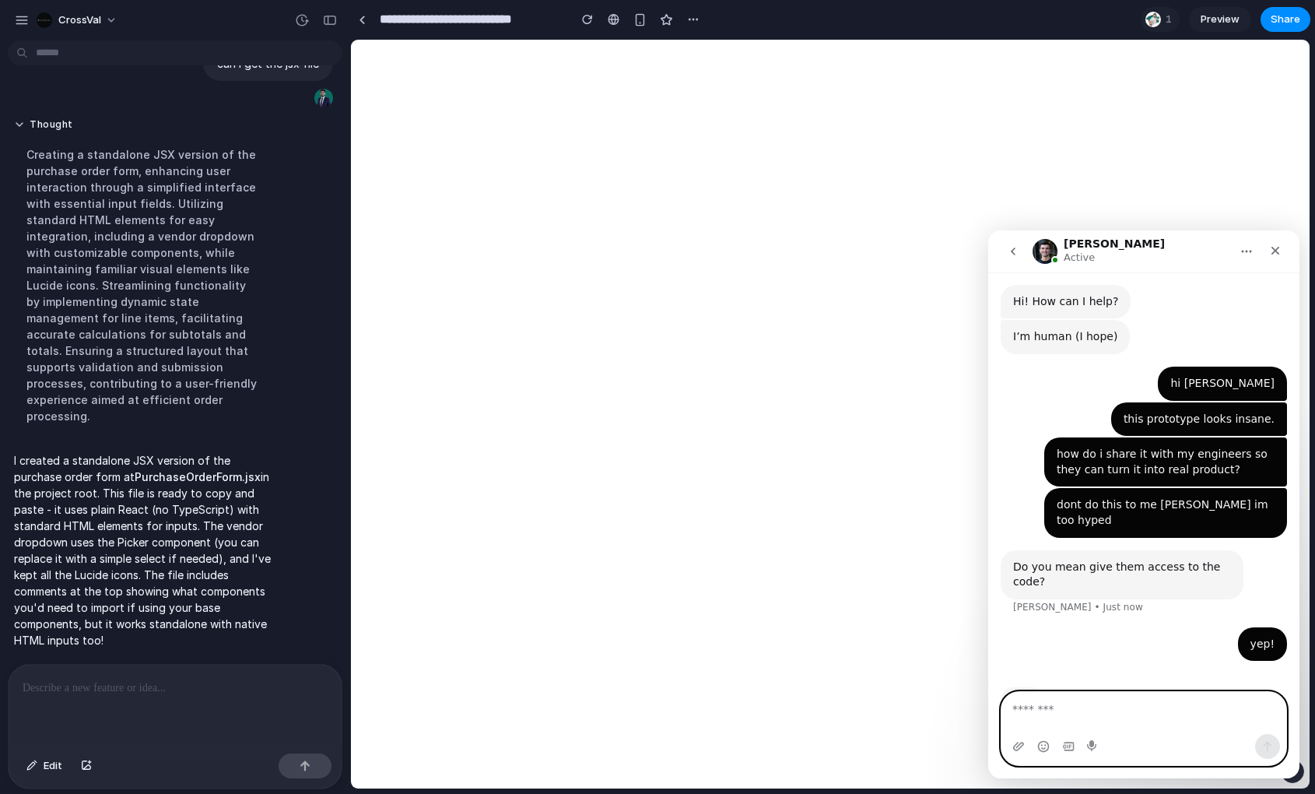
scroll to position [295, 0]
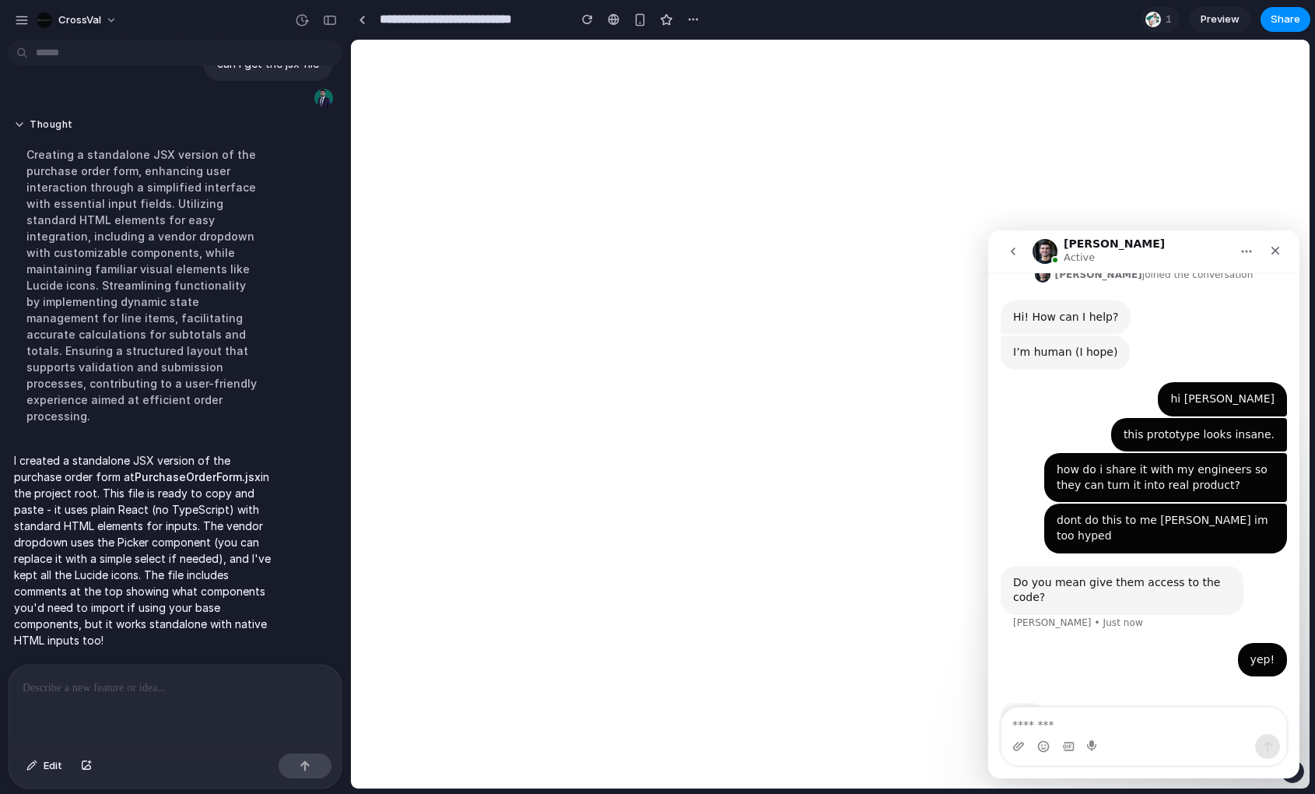
click at [1168, 650] on div "hi [PERSON_NAME] • 3m ago You’ll get replies here and in your email: ✉️ [EMAIL_…" at bounding box center [1143, 389] width 311 height 732
click at [1167, 695] on div "Typing" at bounding box center [1143, 725] width 286 height 60
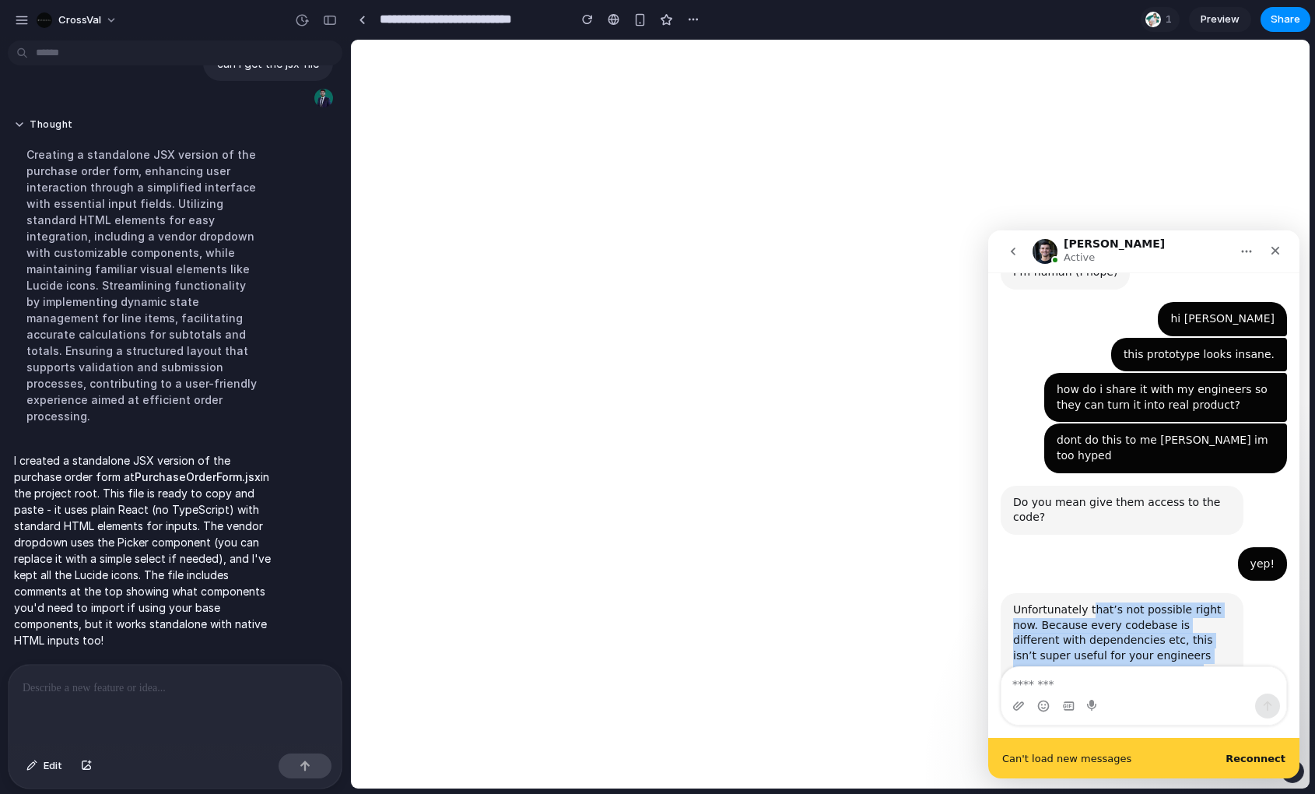
scroll to position [383, 0]
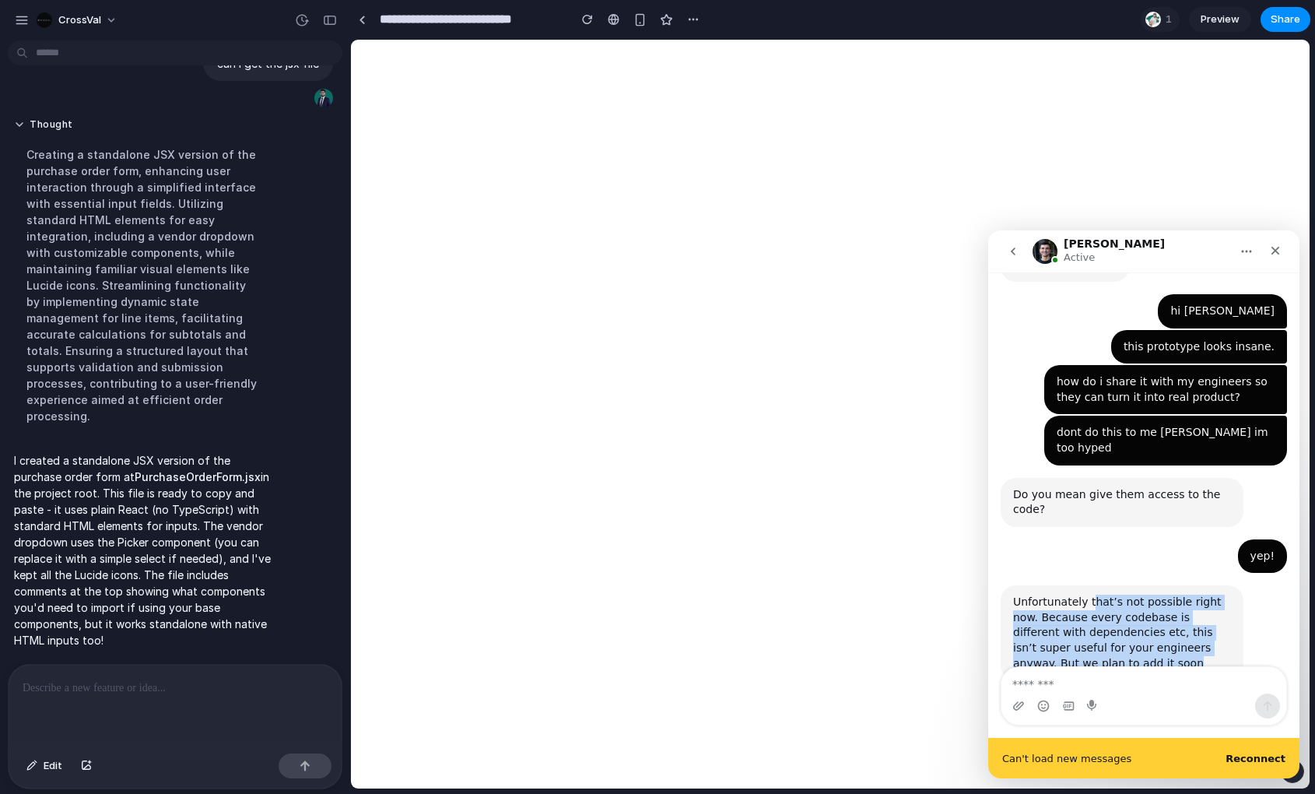
drag, startPoint x: 1091, startPoint y: 599, endPoint x: 1129, endPoint y: 636, distance: 53.4
click at [1129, 636] on div "Unfortunately that’s not possible right now. Because every codebase is differen…" at bounding box center [1143, 649] width 286 height 129
click at [1120, 622] on div "Unfortunately that’s not possible right now. Because every codebase is differen…" at bounding box center [1122, 632] width 218 height 76
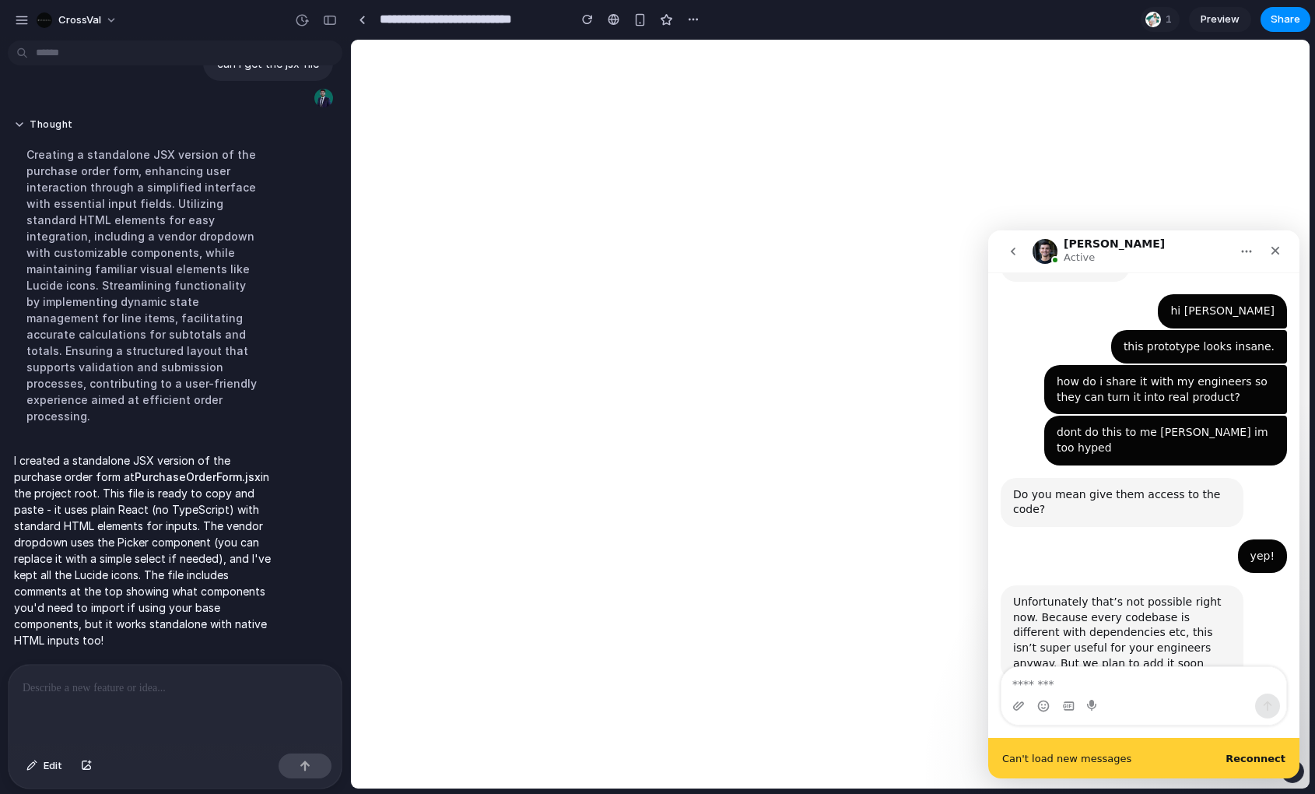
click at [1141, 604] on div "Unfortunately that’s not possible right now. Because every codebase is differen…" at bounding box center [1122, 632] width 218 height 76
click at [1134, 703] on div "Intercom messenger" at bounding box center [1143, 705] width 285 height 25
click at [1134, 685] on textarea "Message…" at bounding box center [1143, 680] width 285 height 26
click at [1233, 752] on b "Reconnect" at bounding box center [1255, 758] width 60 height 12
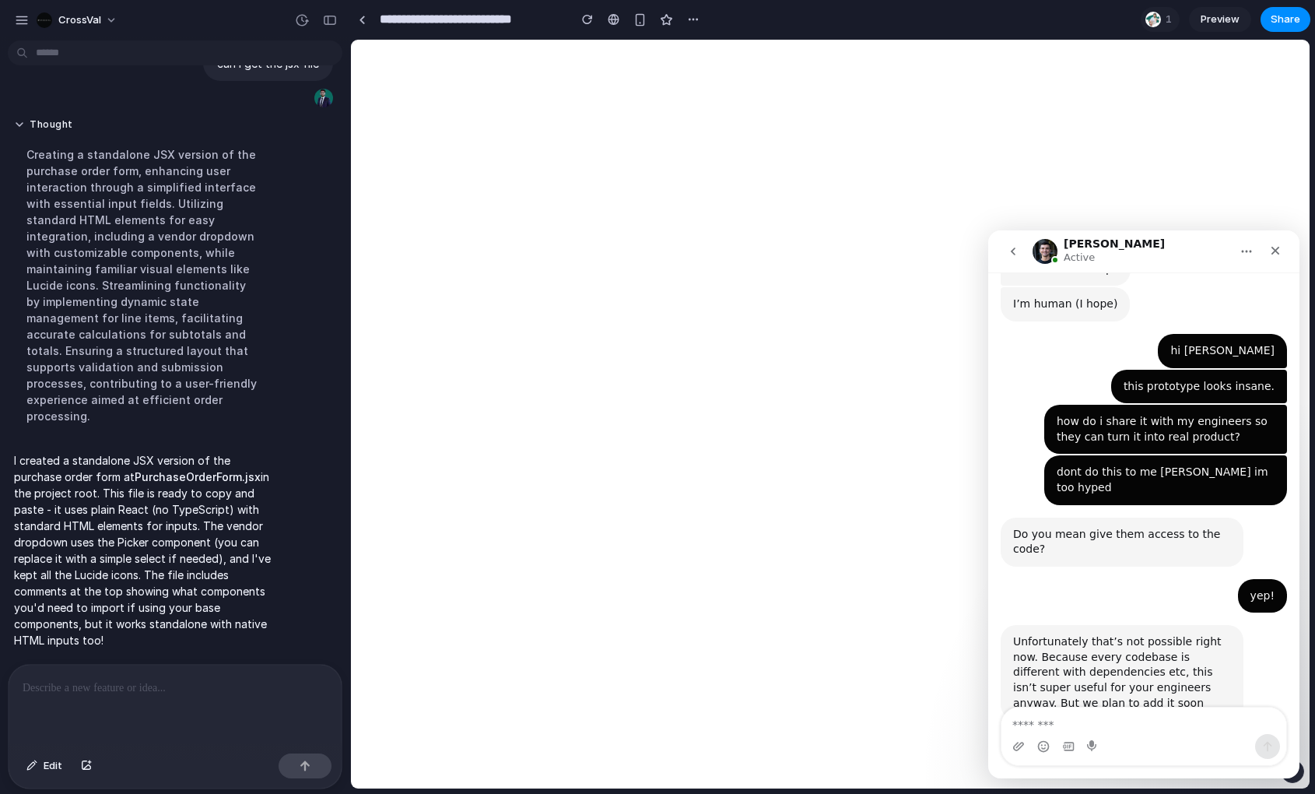
scroll to position [342, 0]
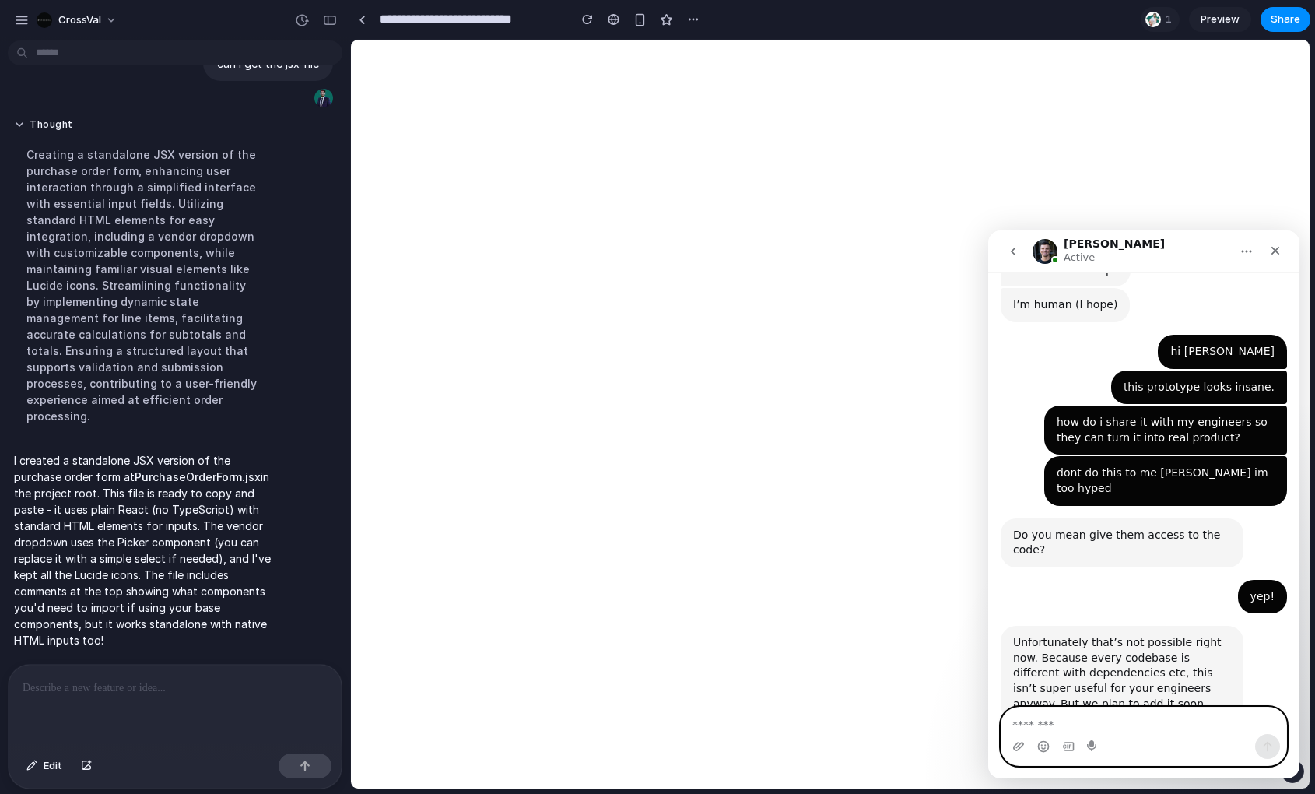
click at [1141, 714] on textarea "Message…" at bounding box center [1143, 720] width 285 height 26
type textarea "**"
type textarea "**********"
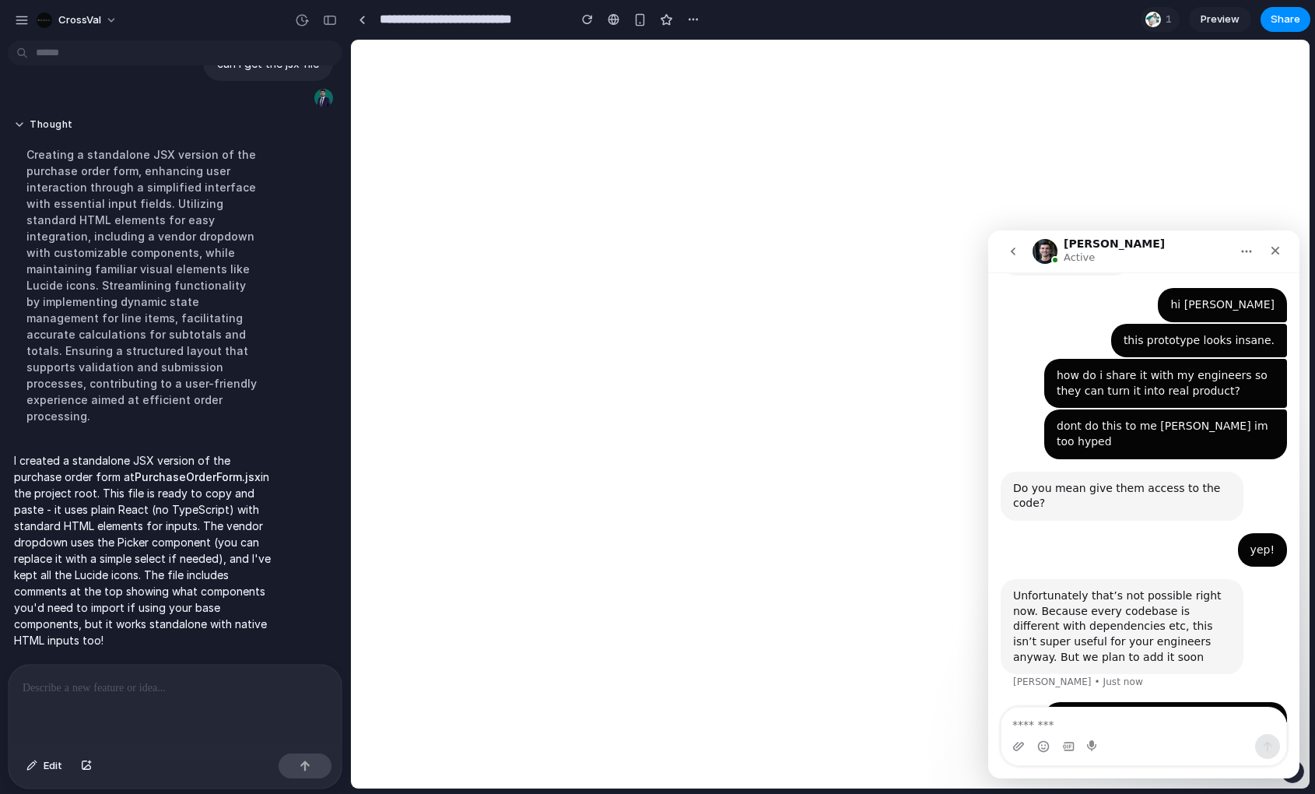
click at [1239, 579] on div "Unfortunately that’s not possible right now. Because every codebase is differen…" at bounding box center [1143, 640] width 286 height 123
click at [1146, 727] on textarea "Message…" at bounding box center [1143, 720] width 285 height 26
type textarea "********"
click at [1122, 702] on div "ah shit - so its impossible to see the code? [GEOGRAPHIC_DATA] • Just now" at bounding box center [1165, 726] width 243 height 49
click at [1158, 588] on div "Unfortunately that’s not possible right now. Because every codebase is differen…" at bounding box center [1122, 626] width 218 height 76
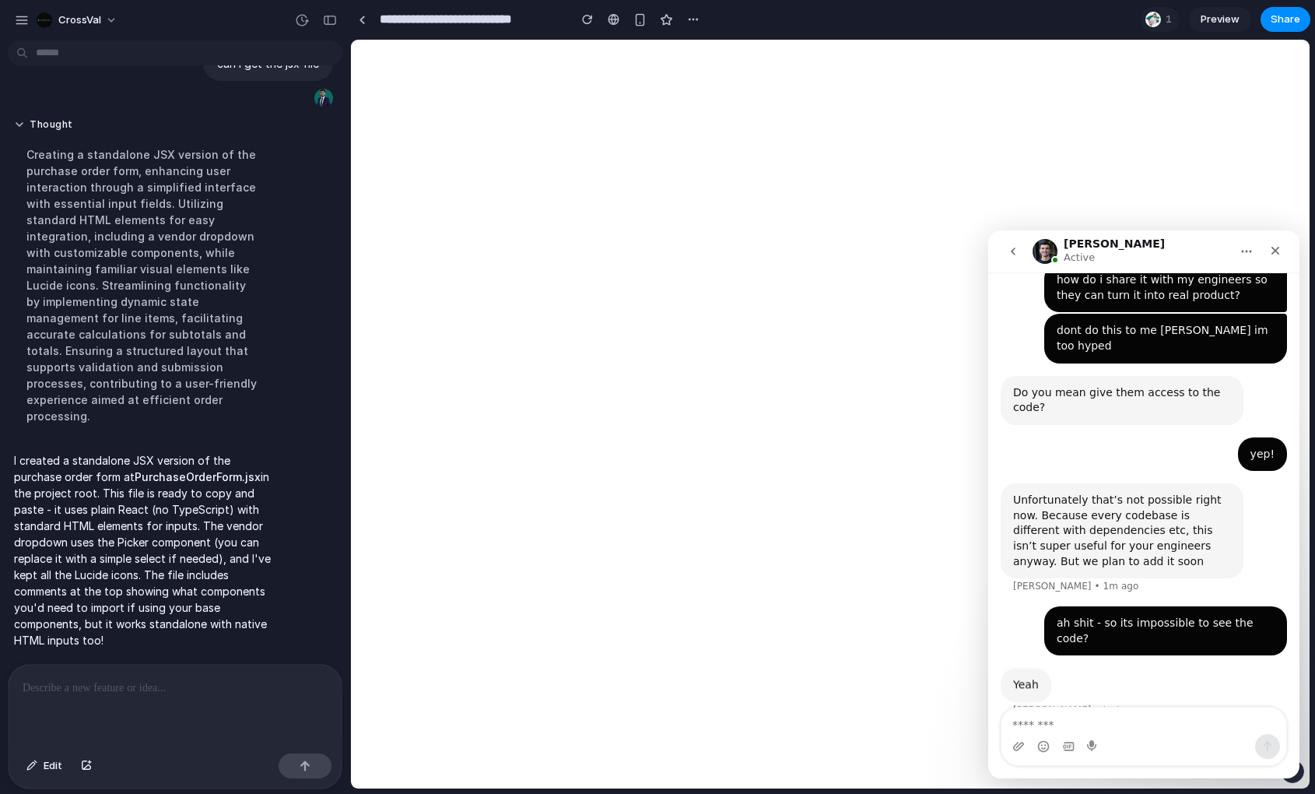
scroll to position [510, 0]
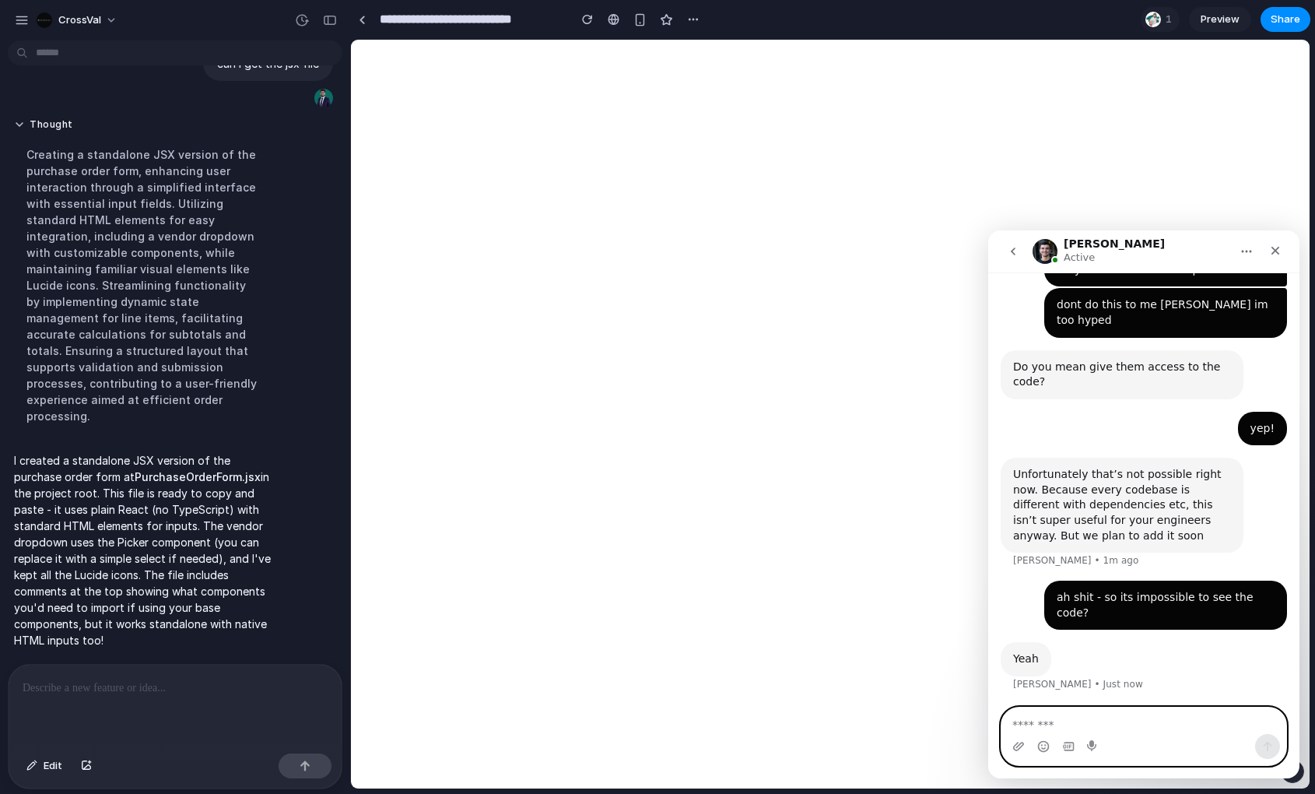
click at [1131, 724] on textarea "Message…" at bounding box center [1143, 720] width 285 height 26
type textarea "*****"
type textarea "**"
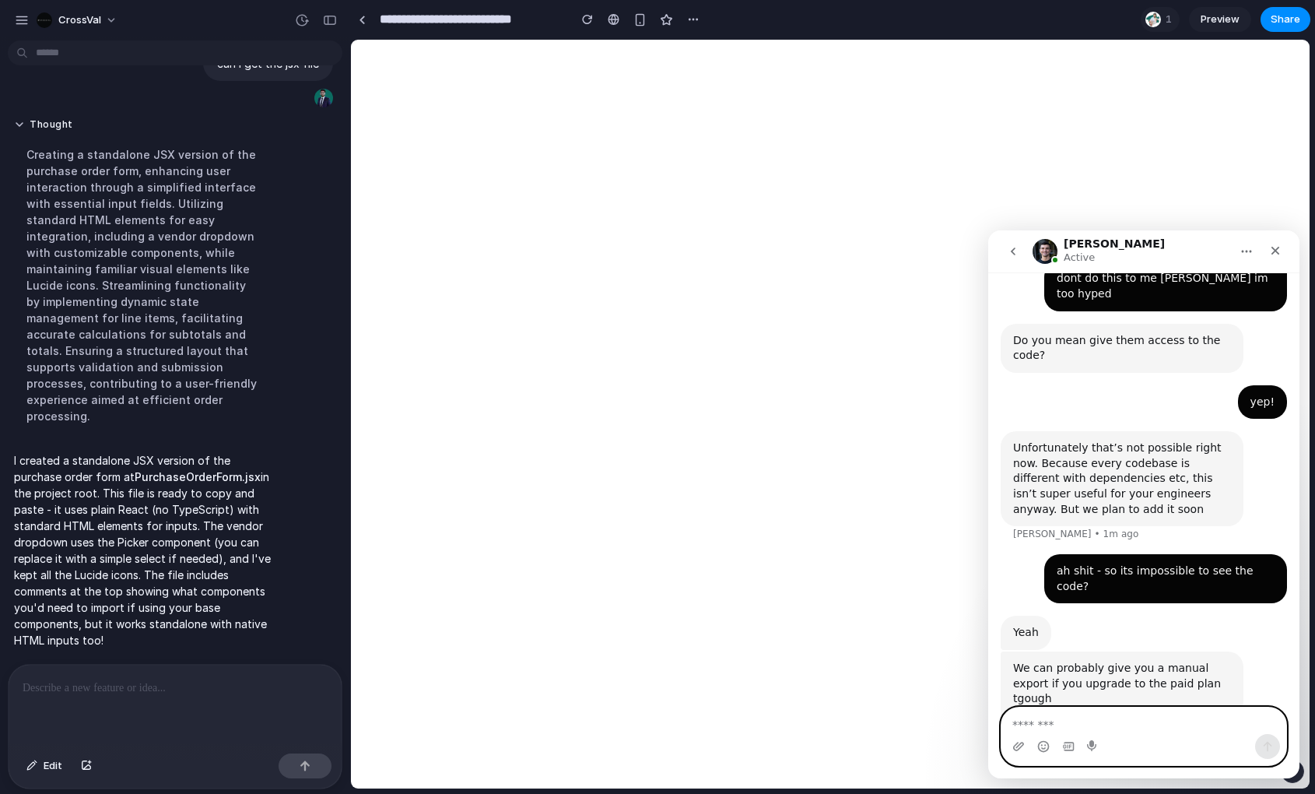
scroll to position [537, 0]
type textarea "*"
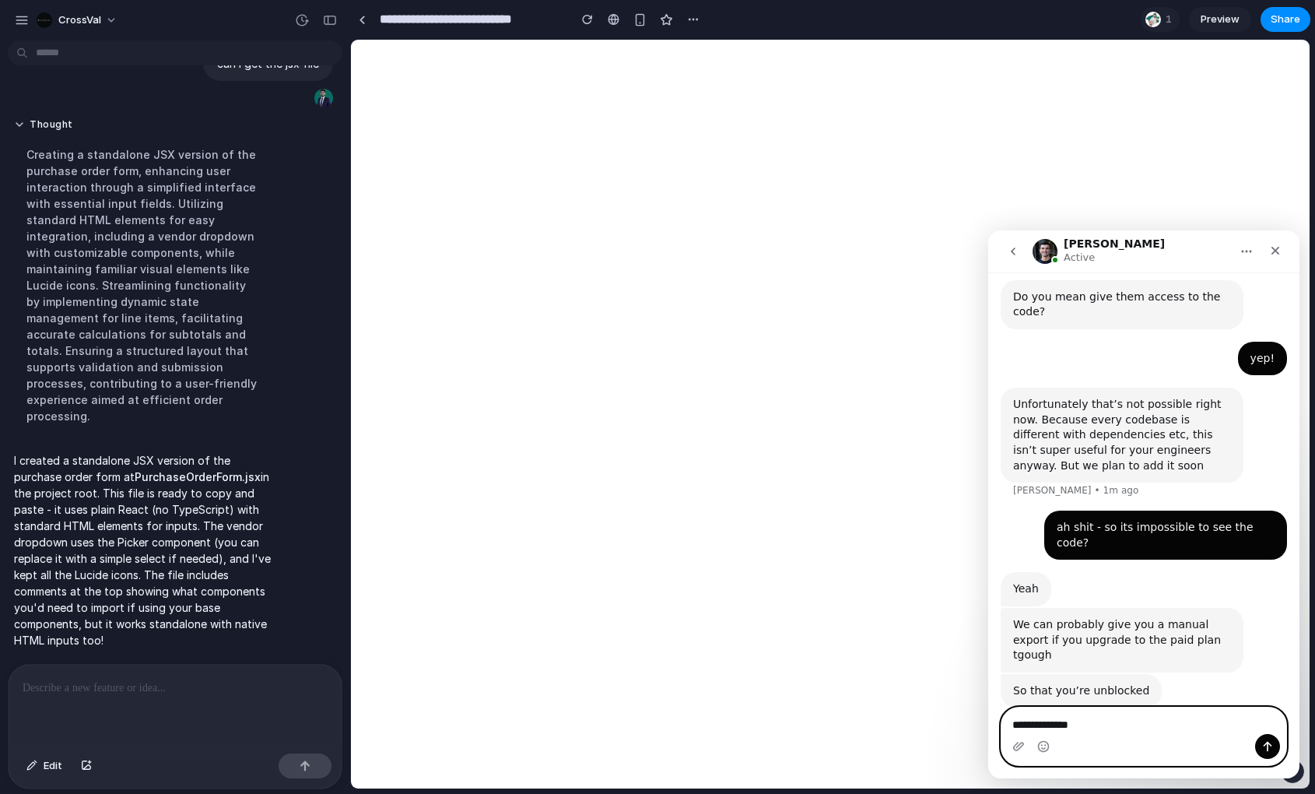
scroll to position [597, 0]
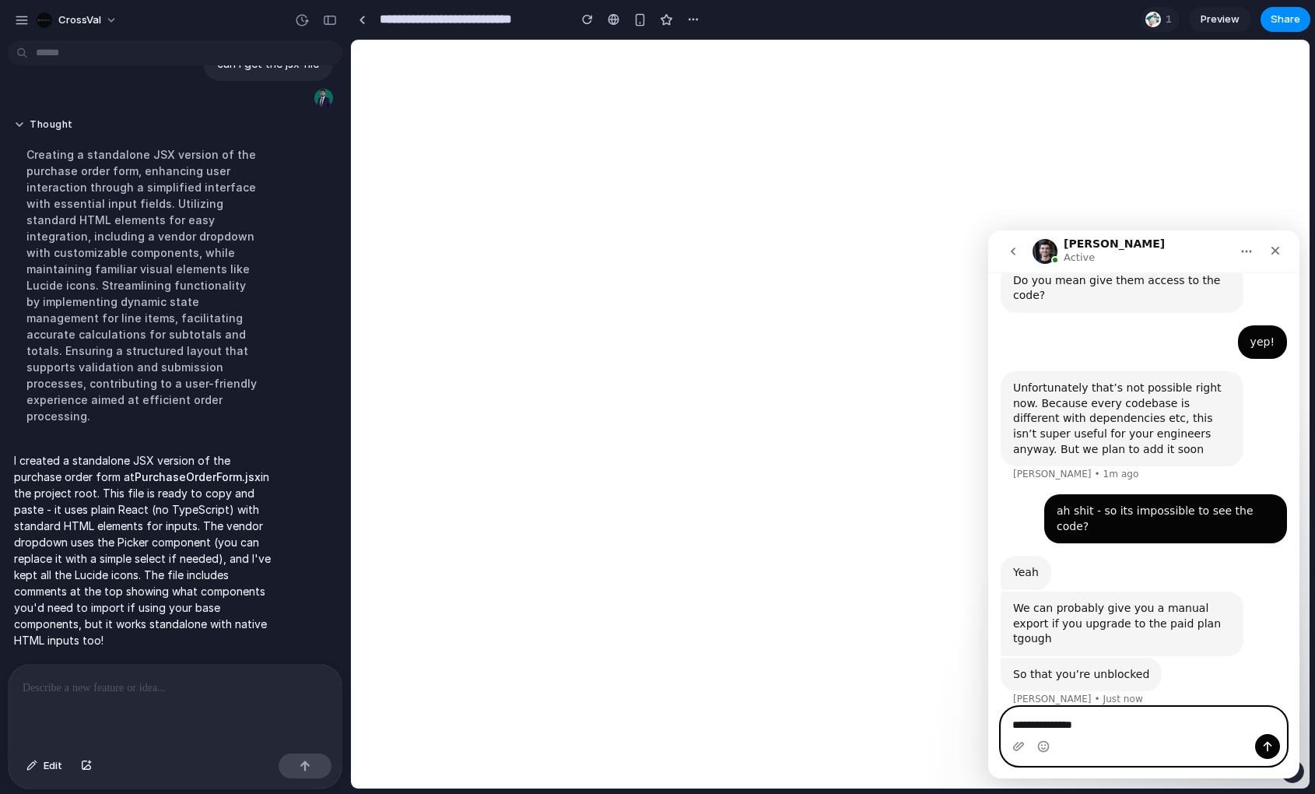
type textarea "**********"
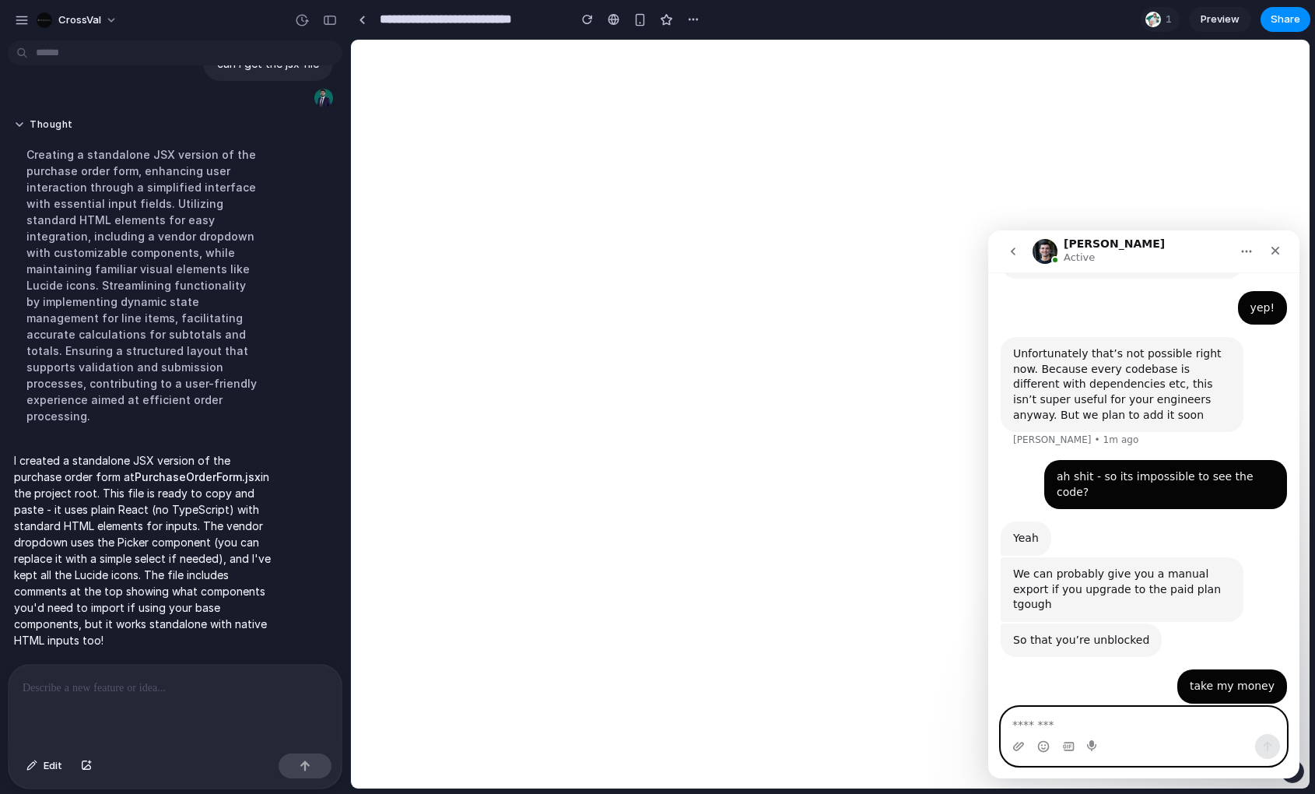
scroll to position [629, 0]
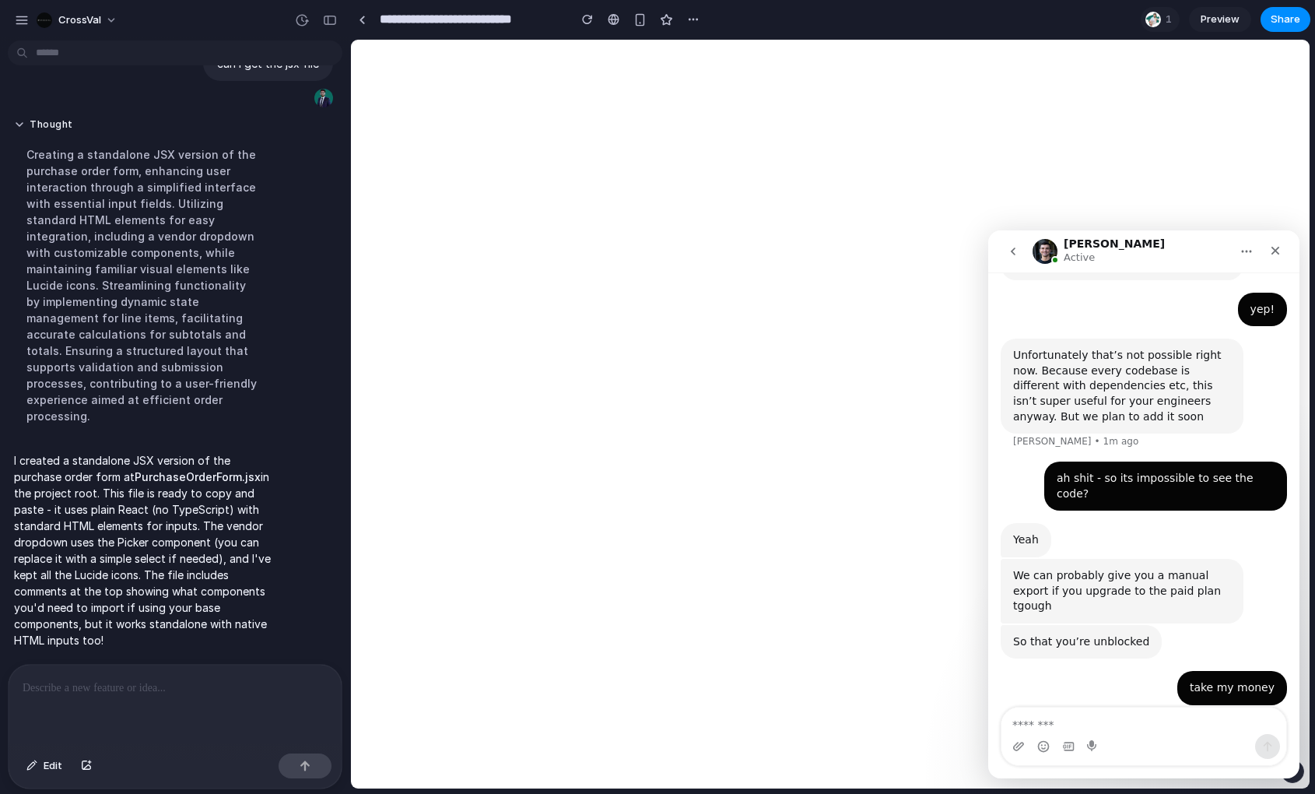
click at [1115, 671] on div "take my money Ajinkya • Just now" at bounding box center [1143, 694] width 286 height 47
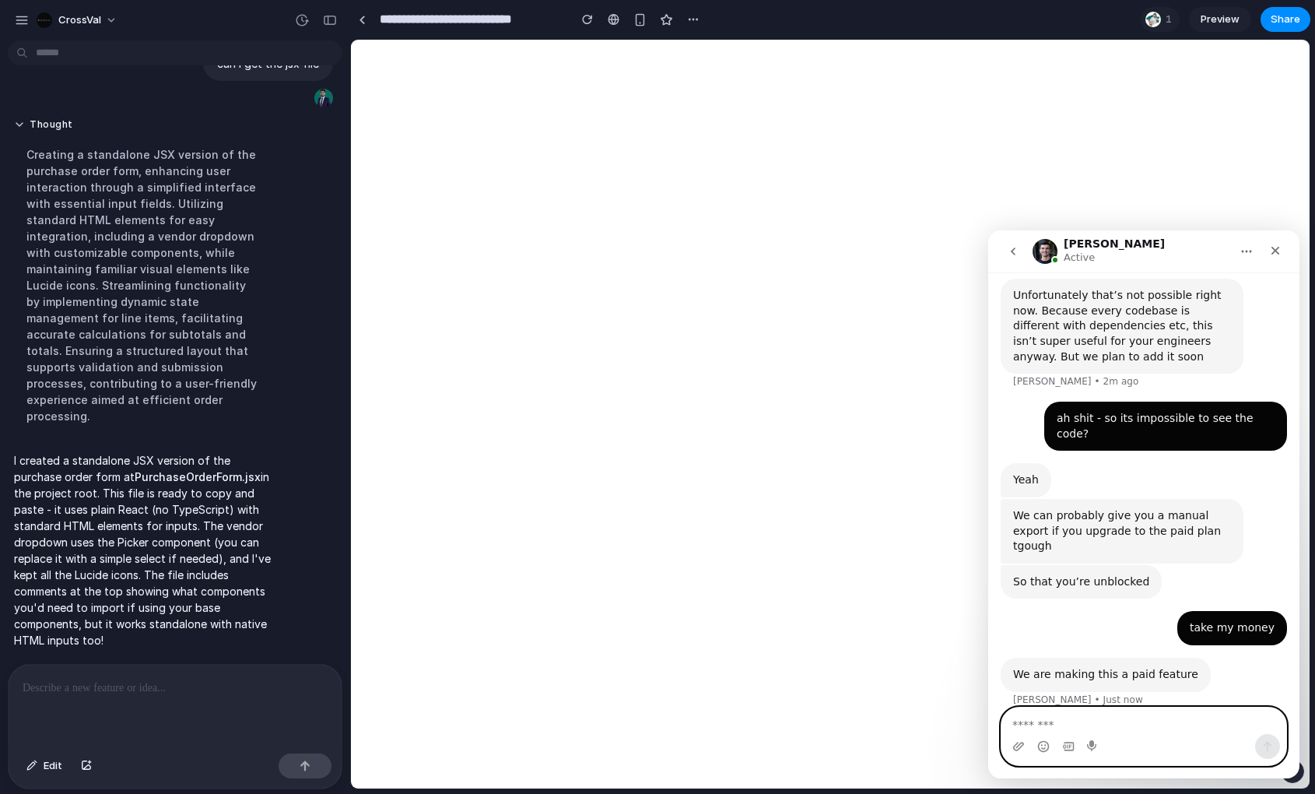
click at [1118, 720] on textarea "Message…" at bounding box center [1143, 720] width 285 height 26
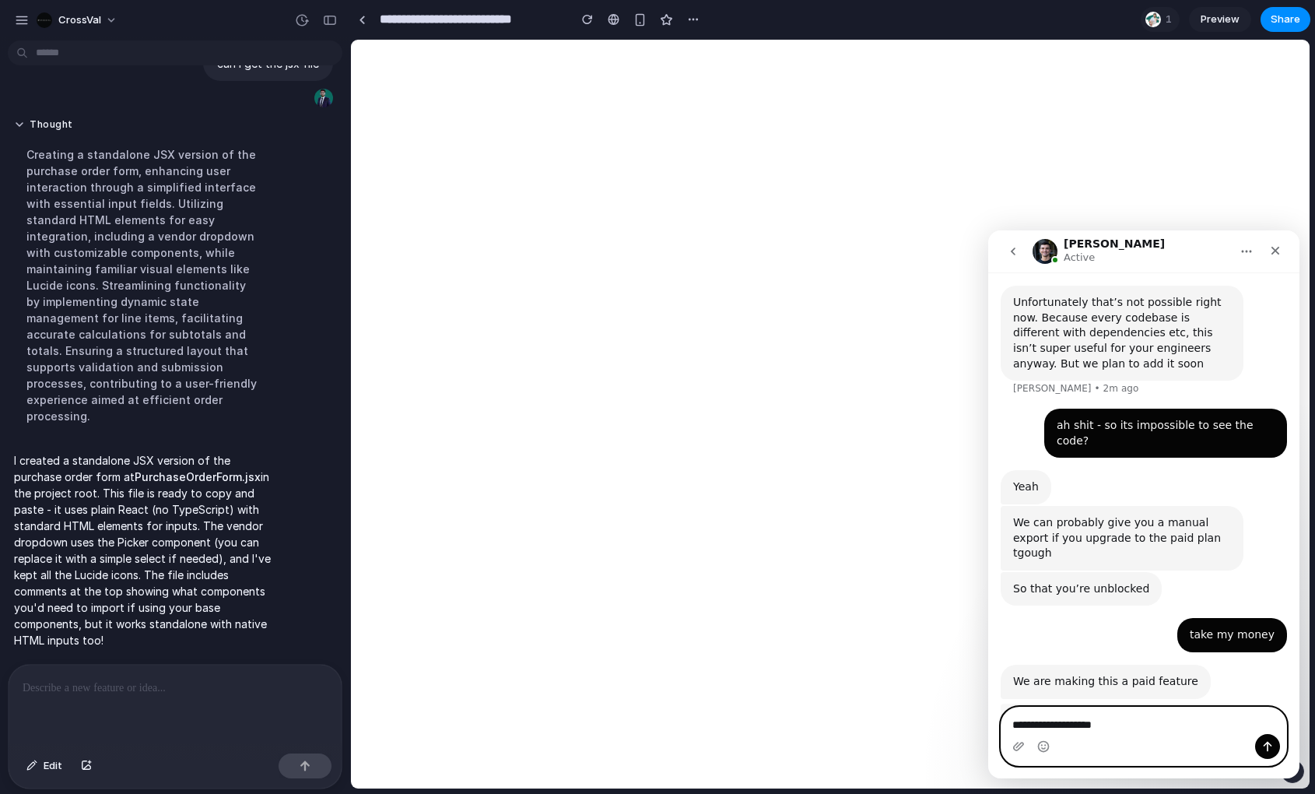
scroll to position [681, 0]
type textarea "**********"
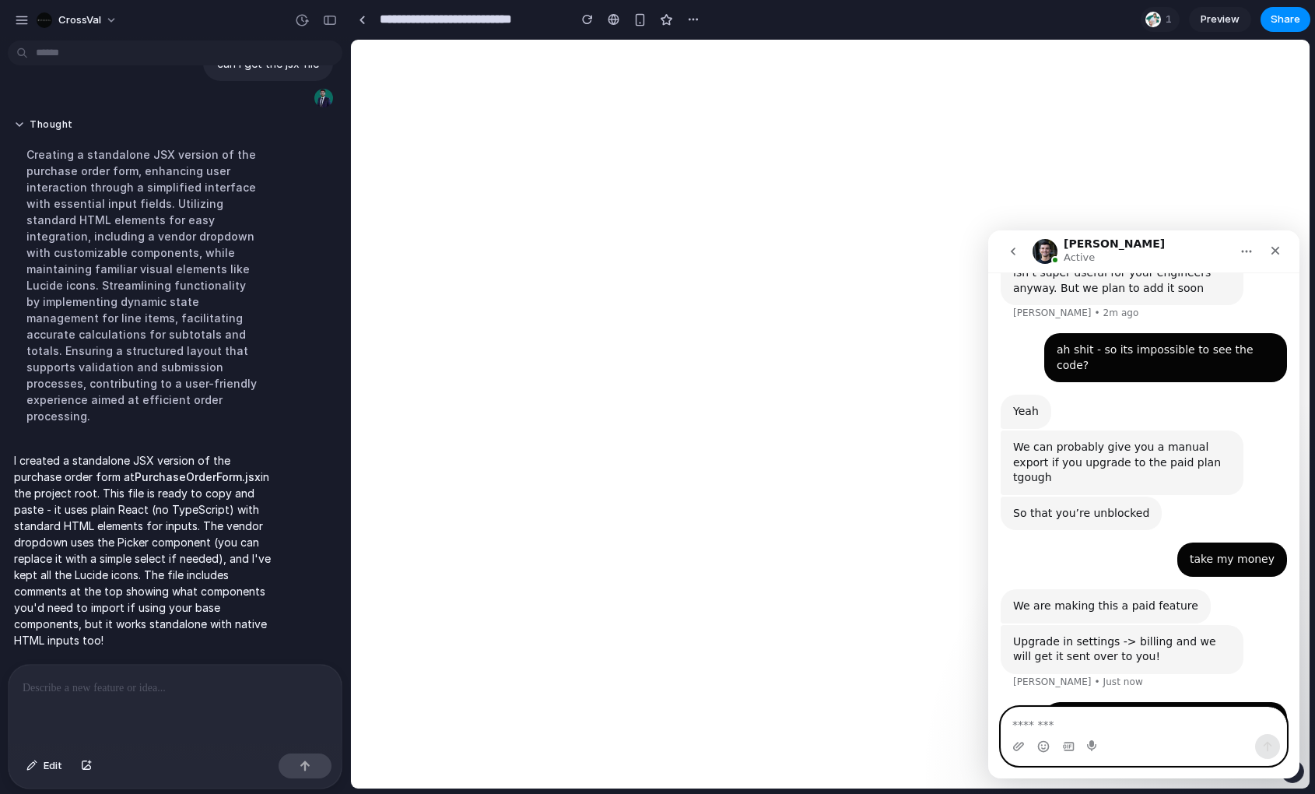
scroll to position [742, 0]
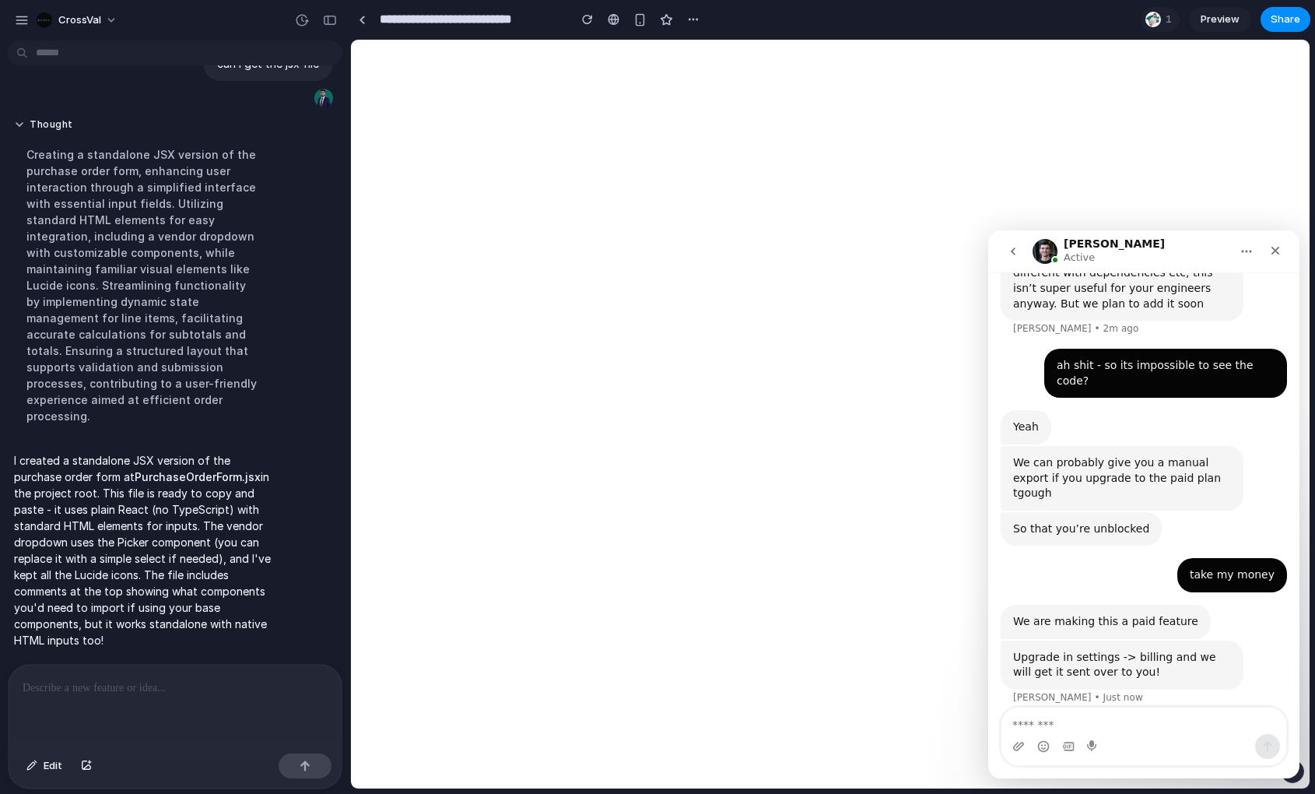
click at [1165, 642] on div "hi [PERSON_NAME] • 6m ago You’ll get replies here and in your email: ✉️ [EMAIL_…" at bounding box center [1143, 189] width 286 height 1191
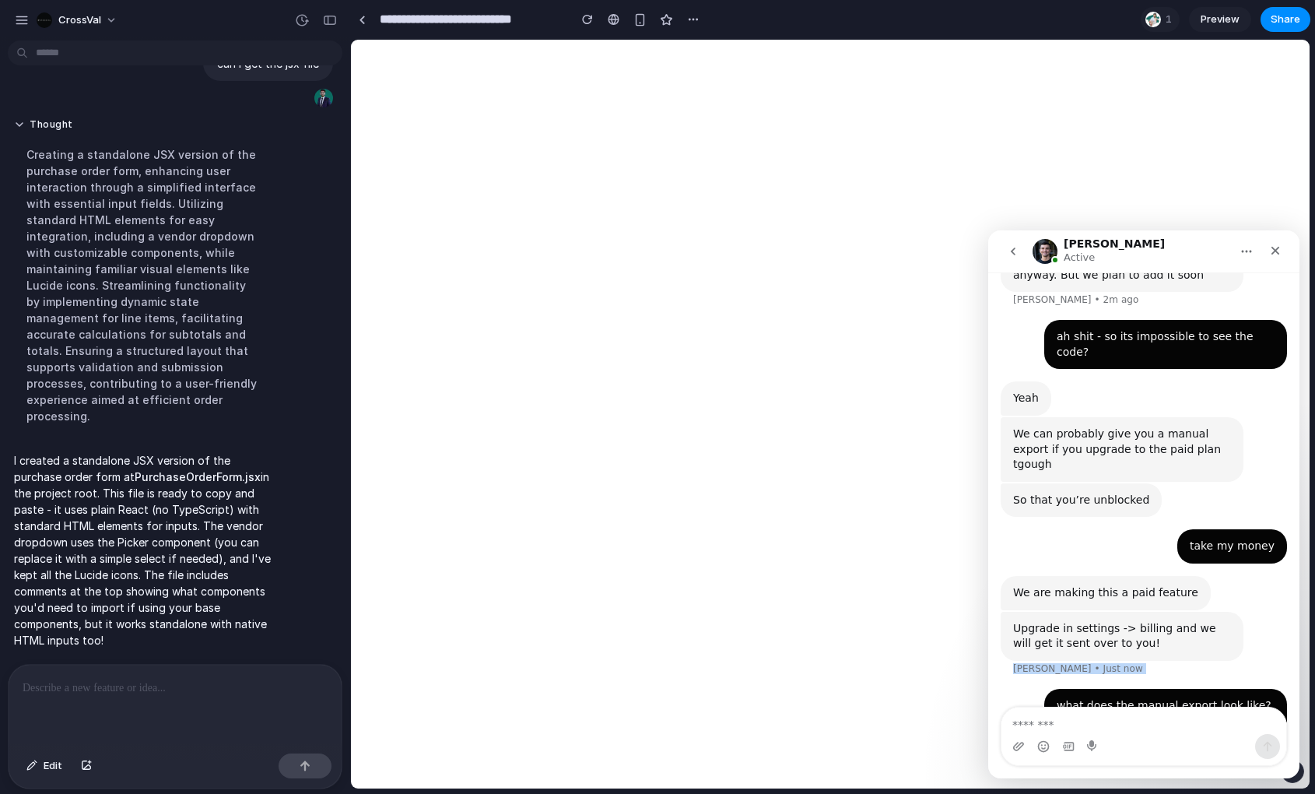
scroll to position [802, 0]
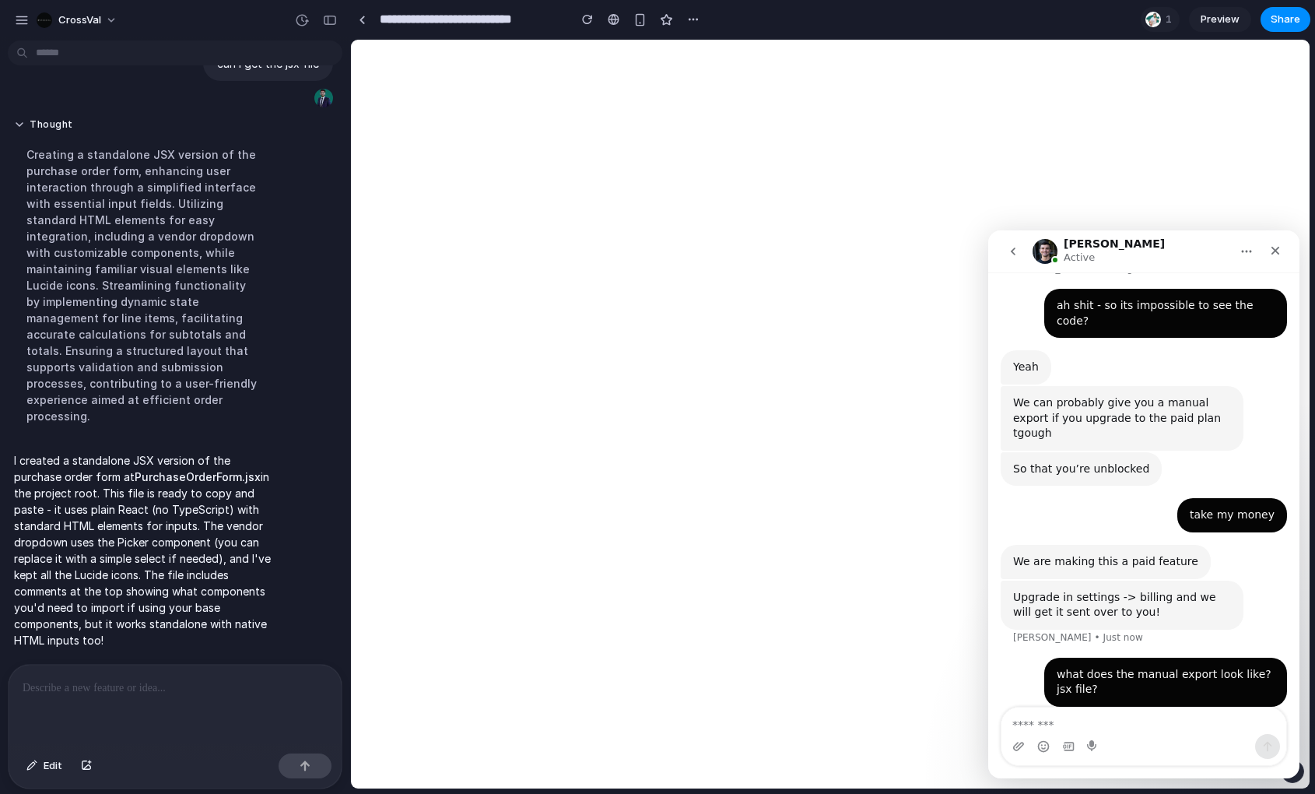
click at [1198, 725] on div "Typing" at bounding box center [1143, 755] width 286 height 60
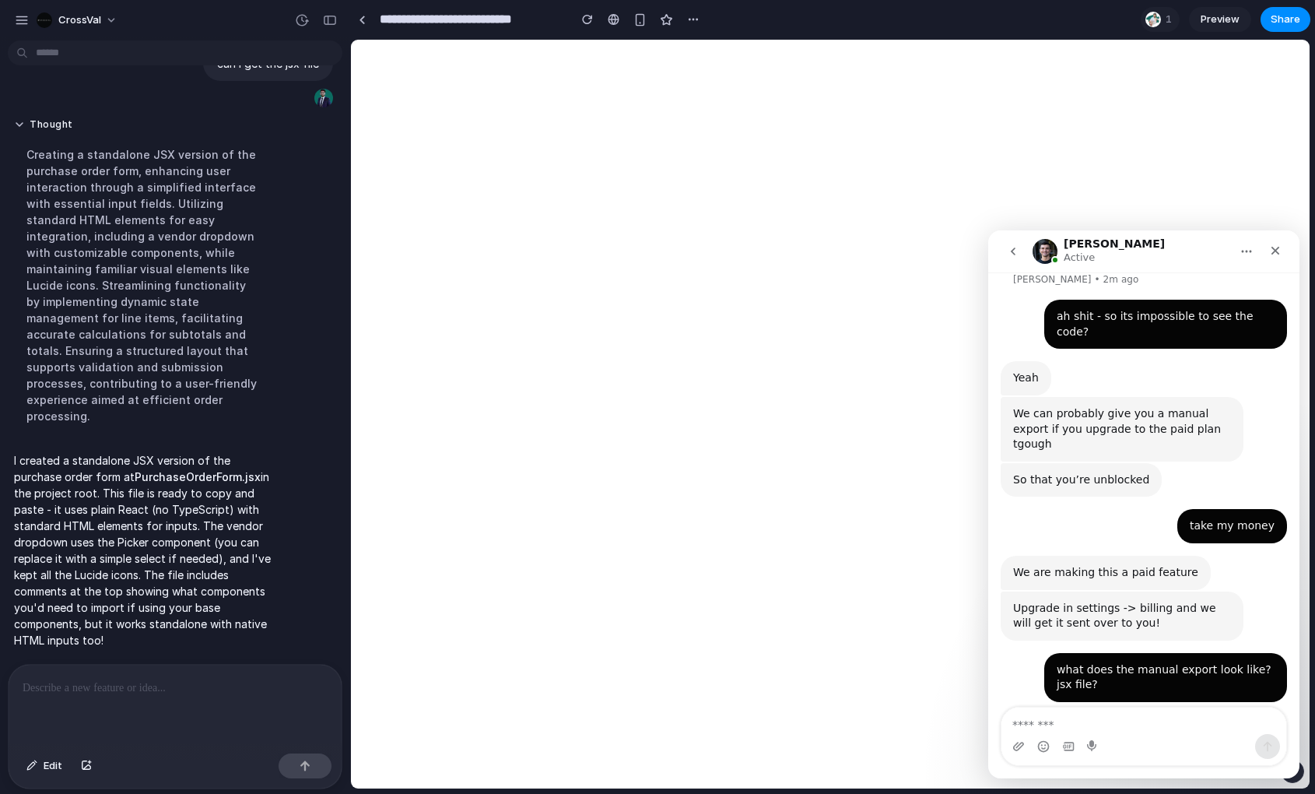
scroll to position [788, 0]
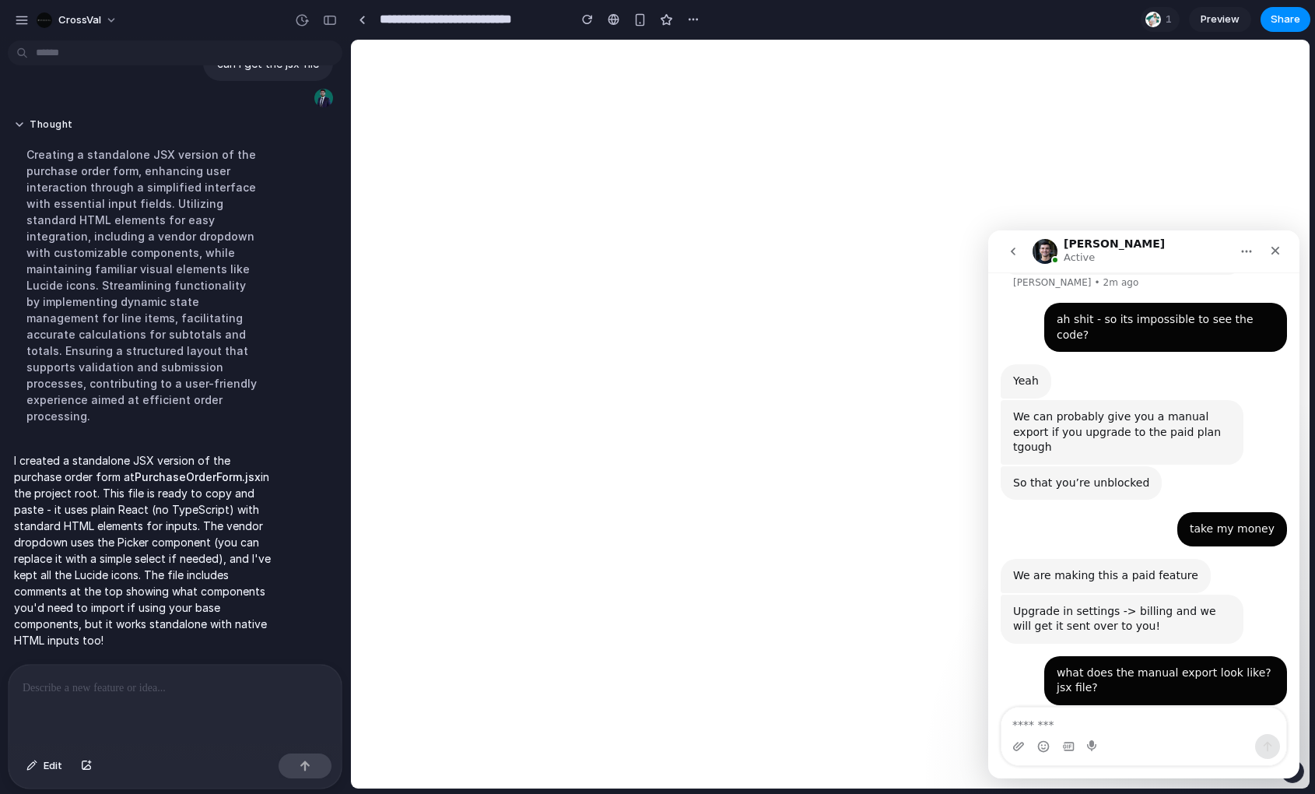
click at [1197, 717] on div "Yep it’s a react app [PERSON_NAME] • Just now" at bounding box center [1143, 751] width 286 height 68
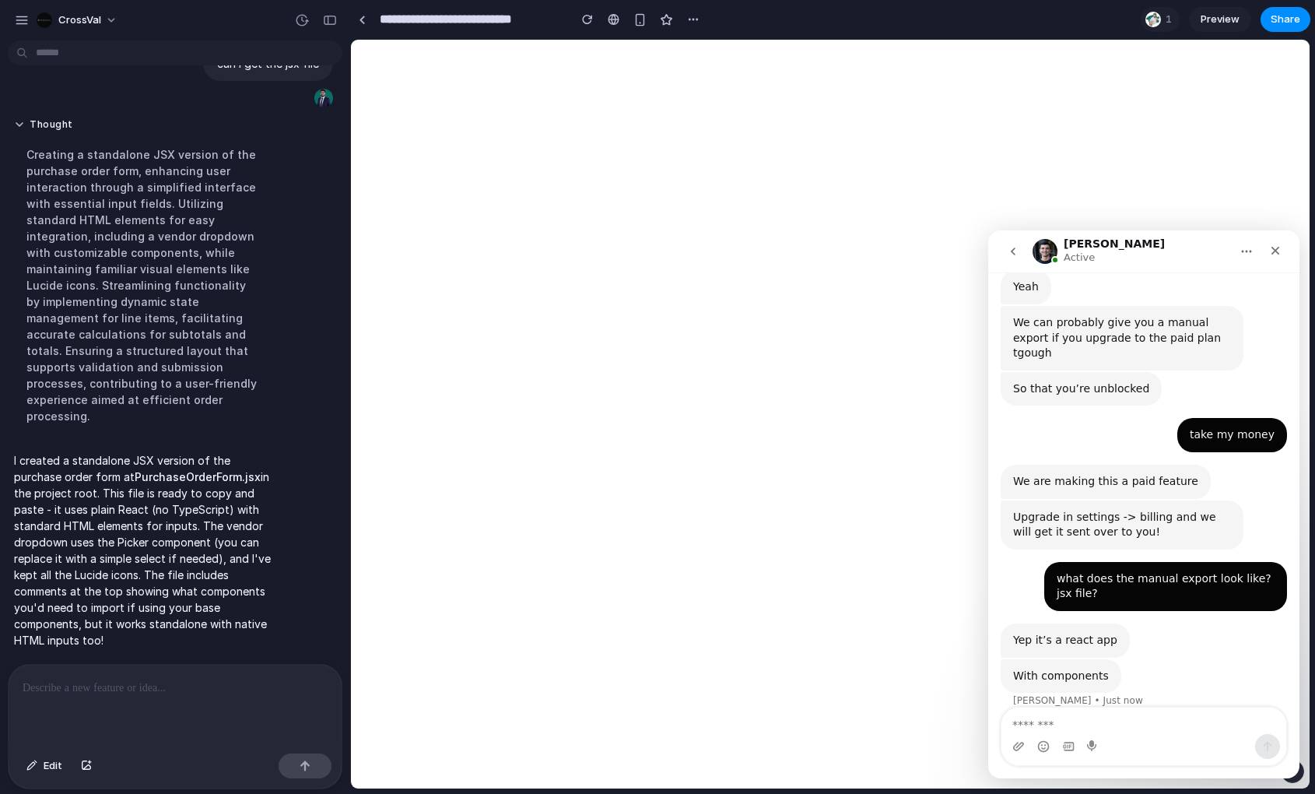
scroll to position [884, 0]
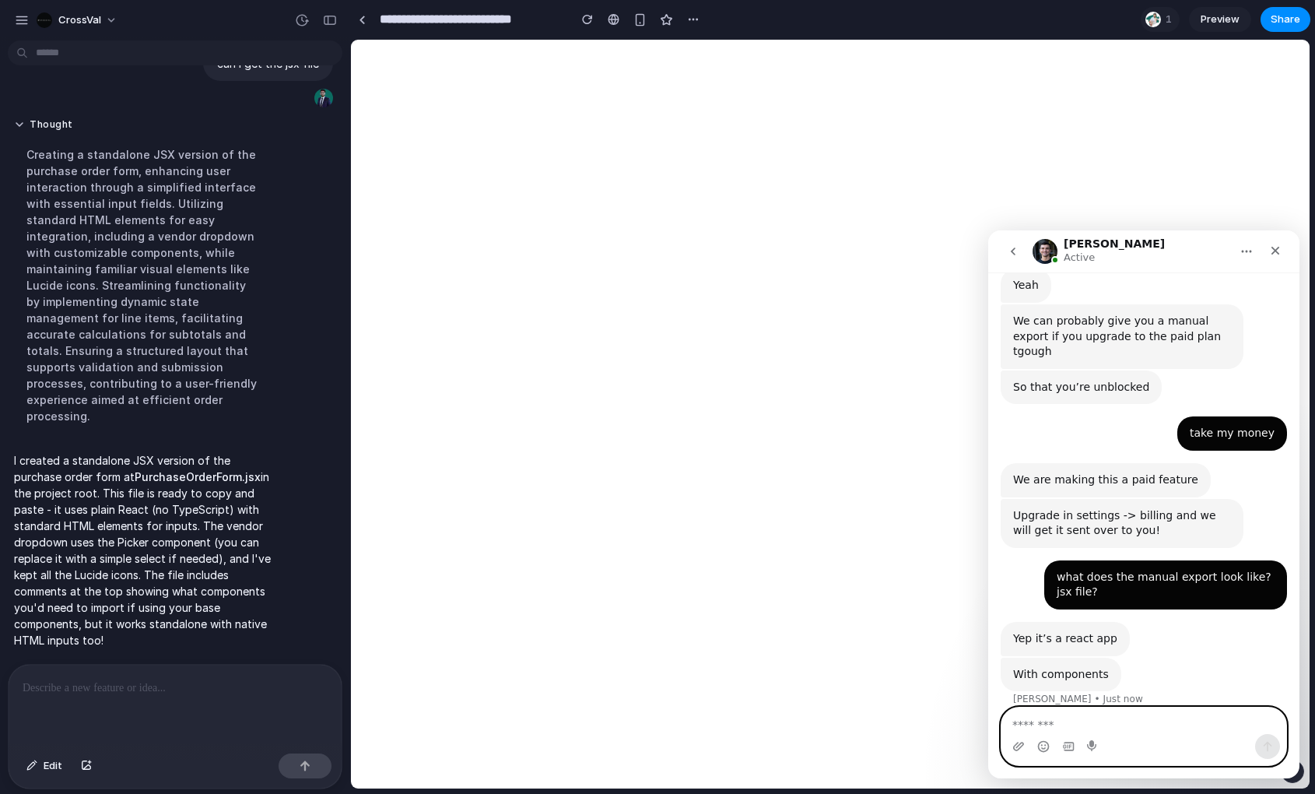
click at [1168, 724] on textarea "Message…" at bounding box center [1143, 720] width 285 height 26
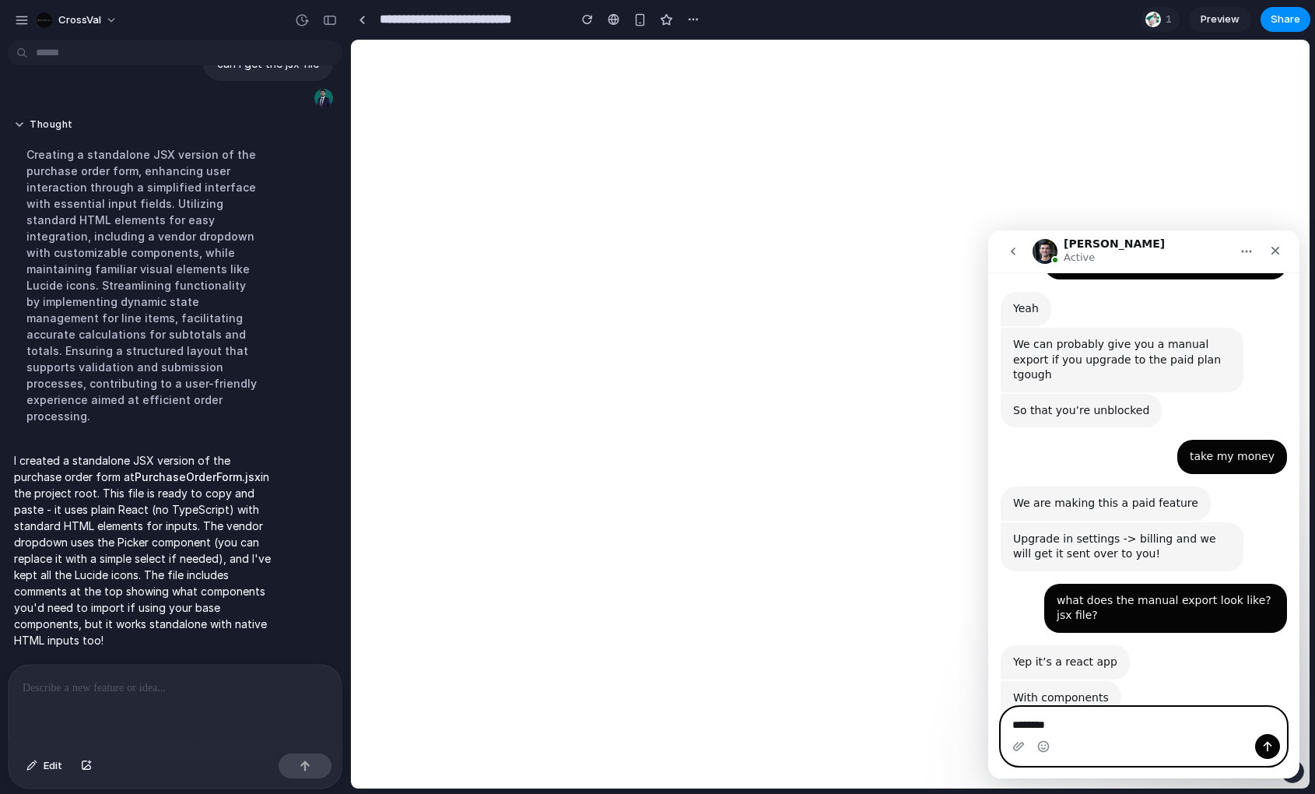
scroll to position [860, 0]
type textarea "**********"
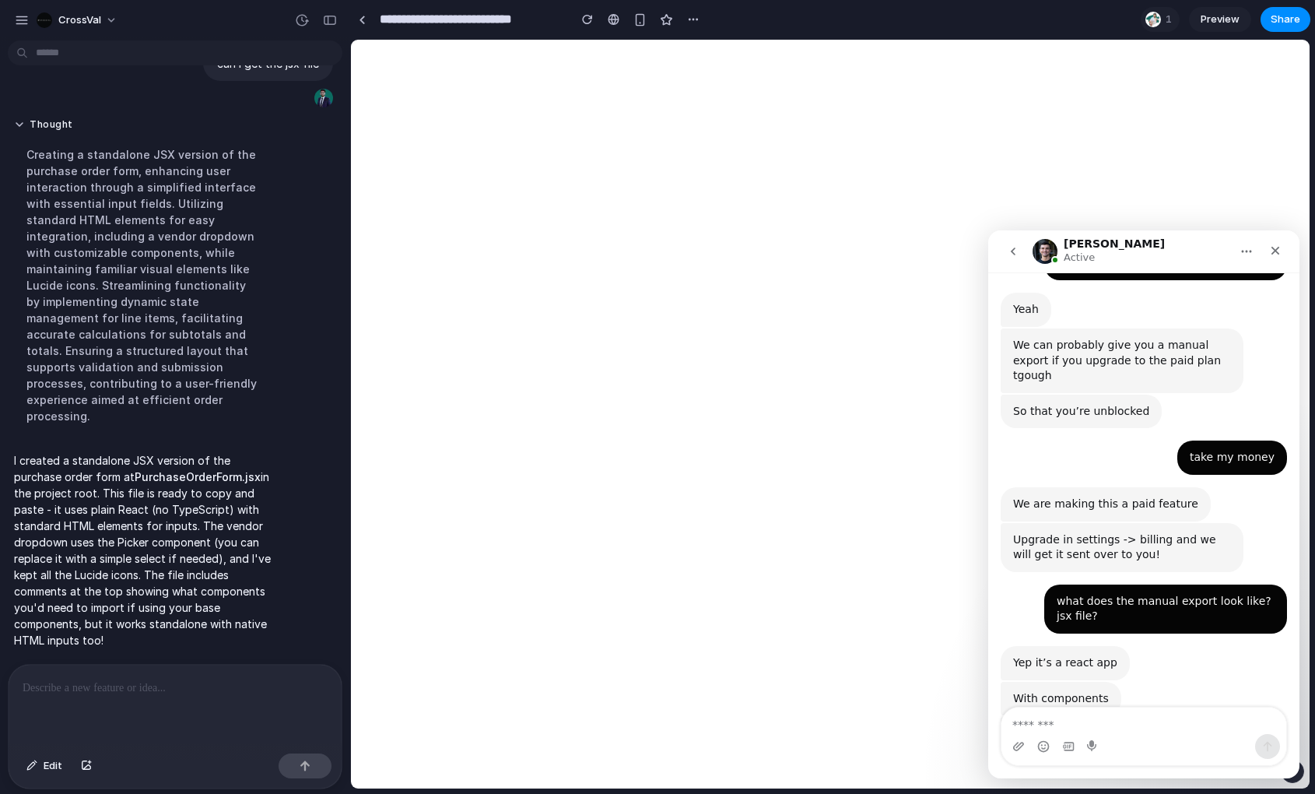
click at [1157, 682] on div "With components [PERSON_NAME] • 1m ago" at bounding box center [1143, 700] width 286 height 36
click at [1147, 731] on textarea "Message…" at bounding box center [1143, 720] width 285 height 26
type textarea "*****"
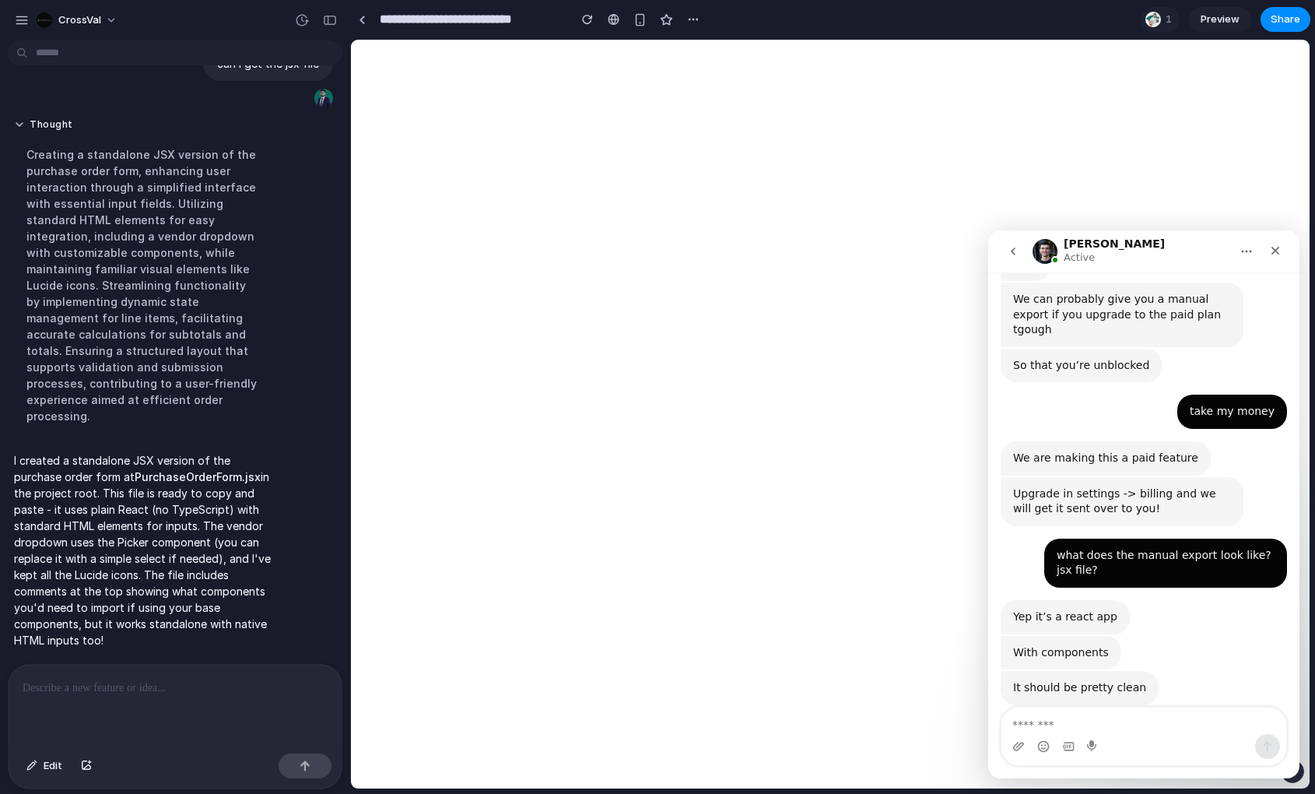
click at [1122, 600] on div "Yep it’s a react app [PERSON_NAME] • 1m ago" at bounding box center [1143, 618] width 286 height 36
click at [1135, 636] on div "With components [PERSON_NAME] • 1m ago" at bounding box center [1143, 654] width 286 height 36
click at [1122, 734] on div "Intercom messenger" at bounding box center [1143, 746] width 285 height 25
click at [1112, 728] on textarea "Message…" at bounding box center [1143, 720] width 285 height 26
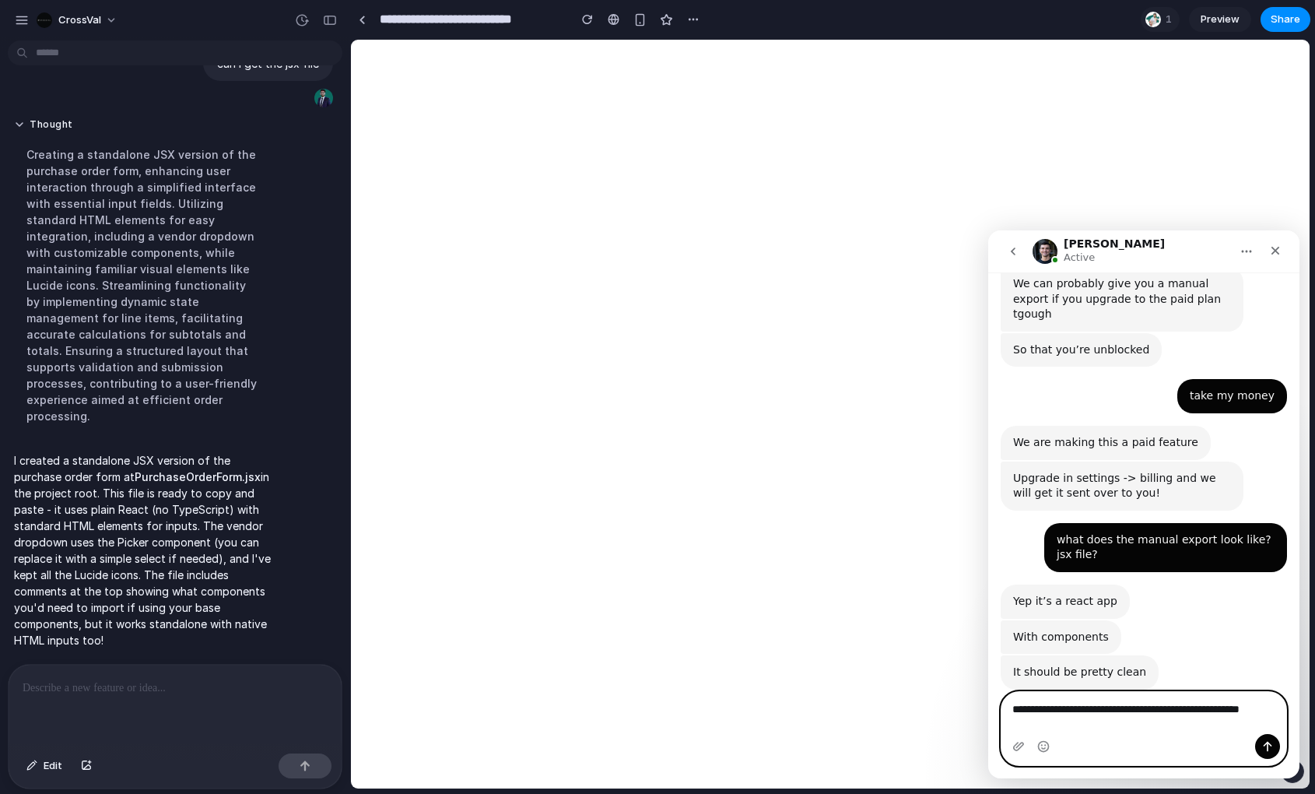
type textarea "**********"
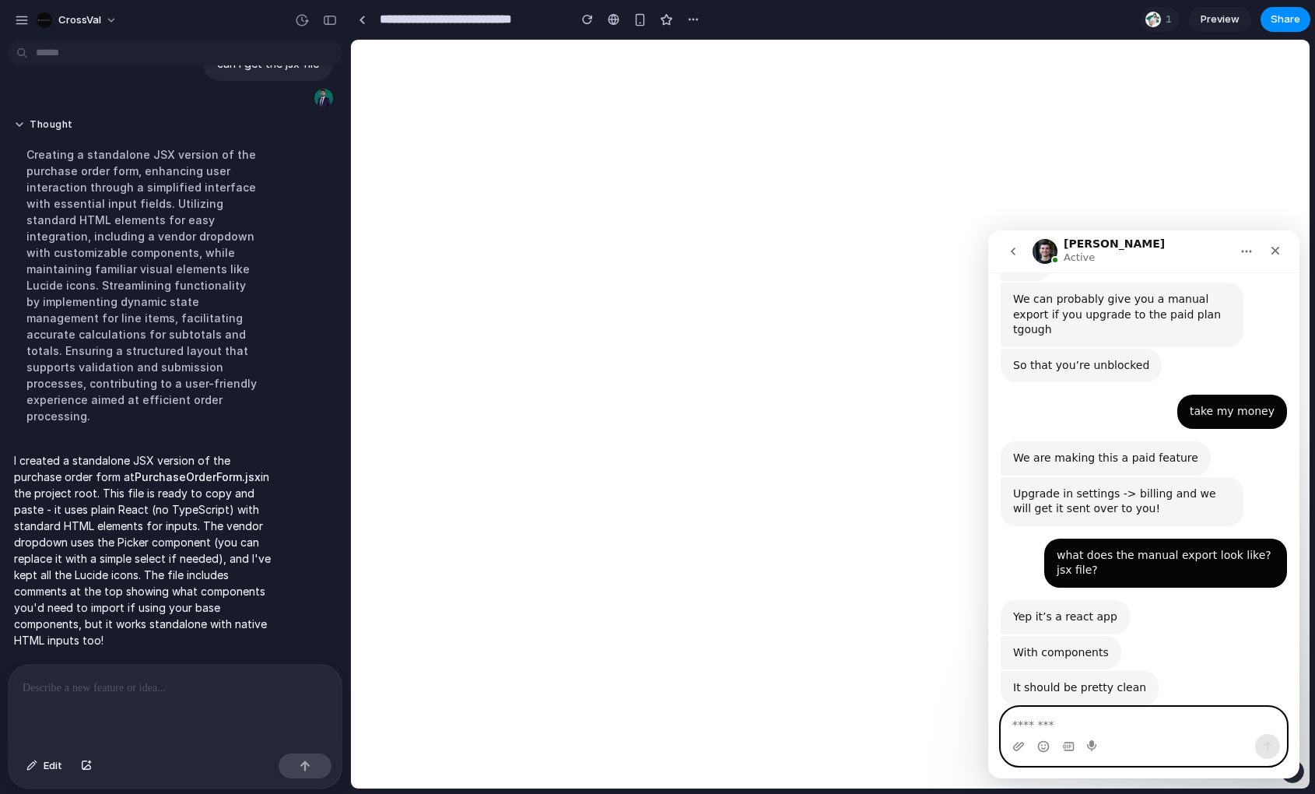
scroll to position [956, 0]
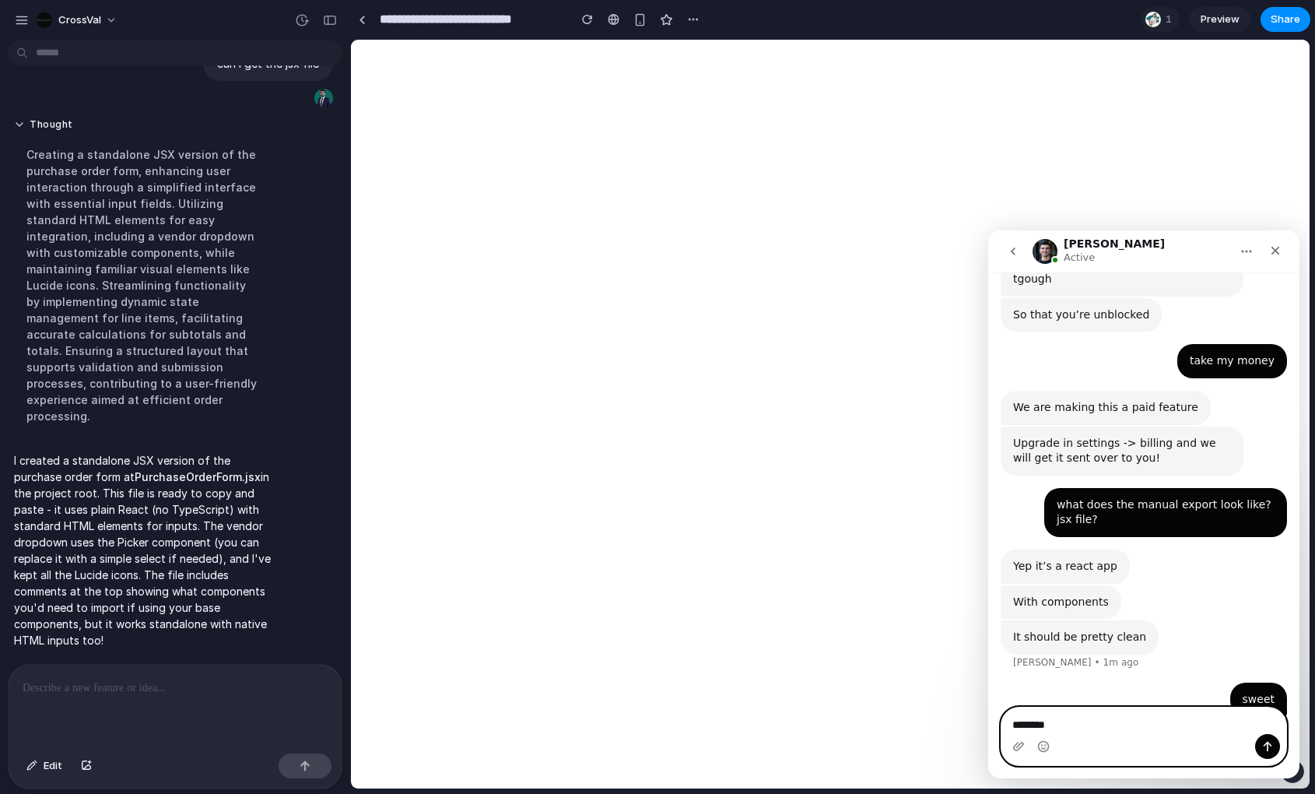
type textarea "*********"
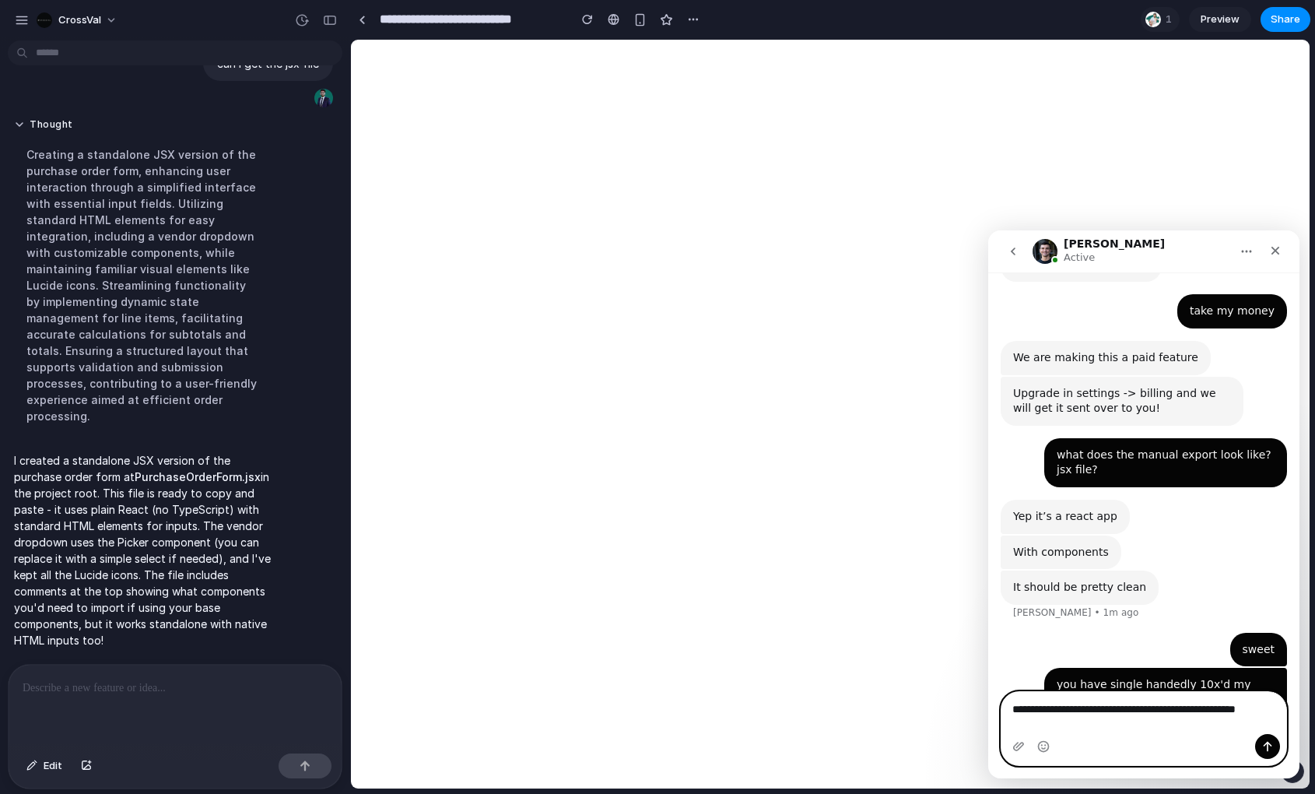
scroll to position [1008, 0]
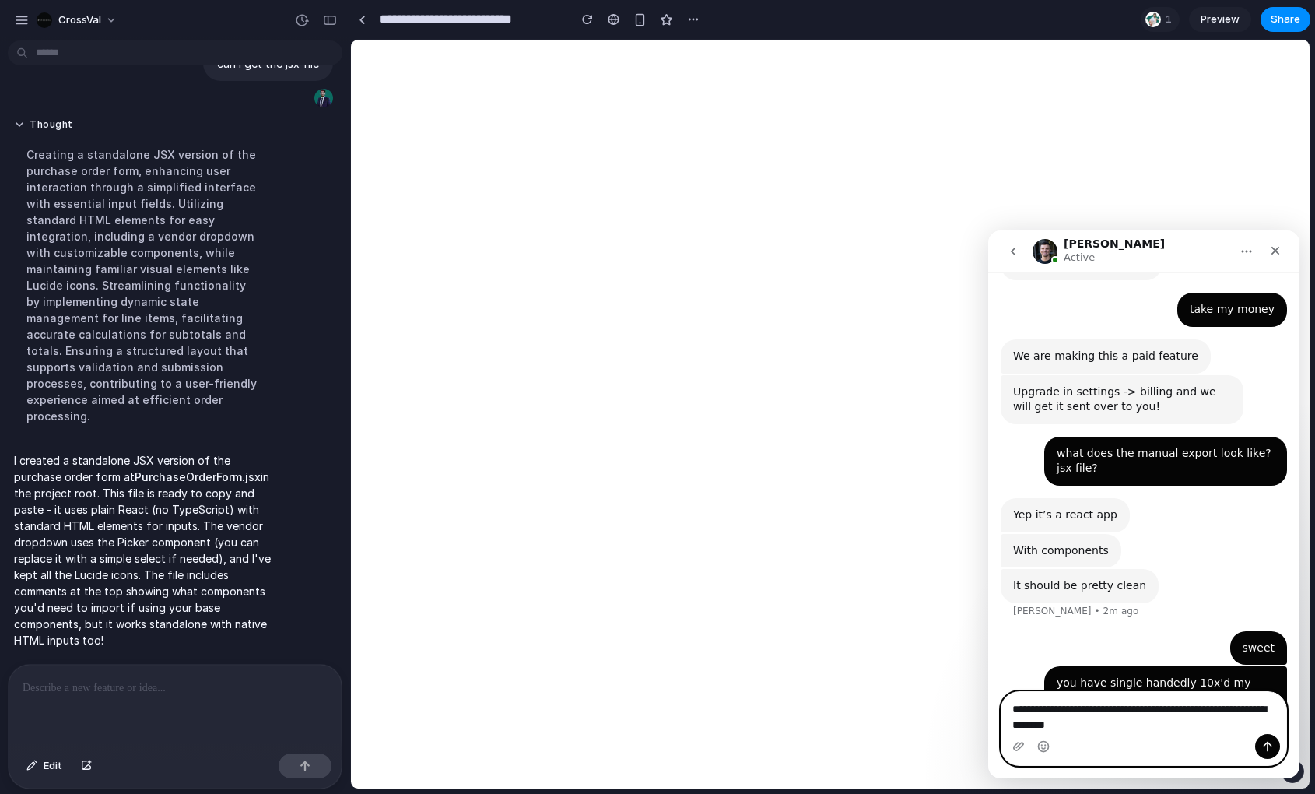
type textarea "**********"
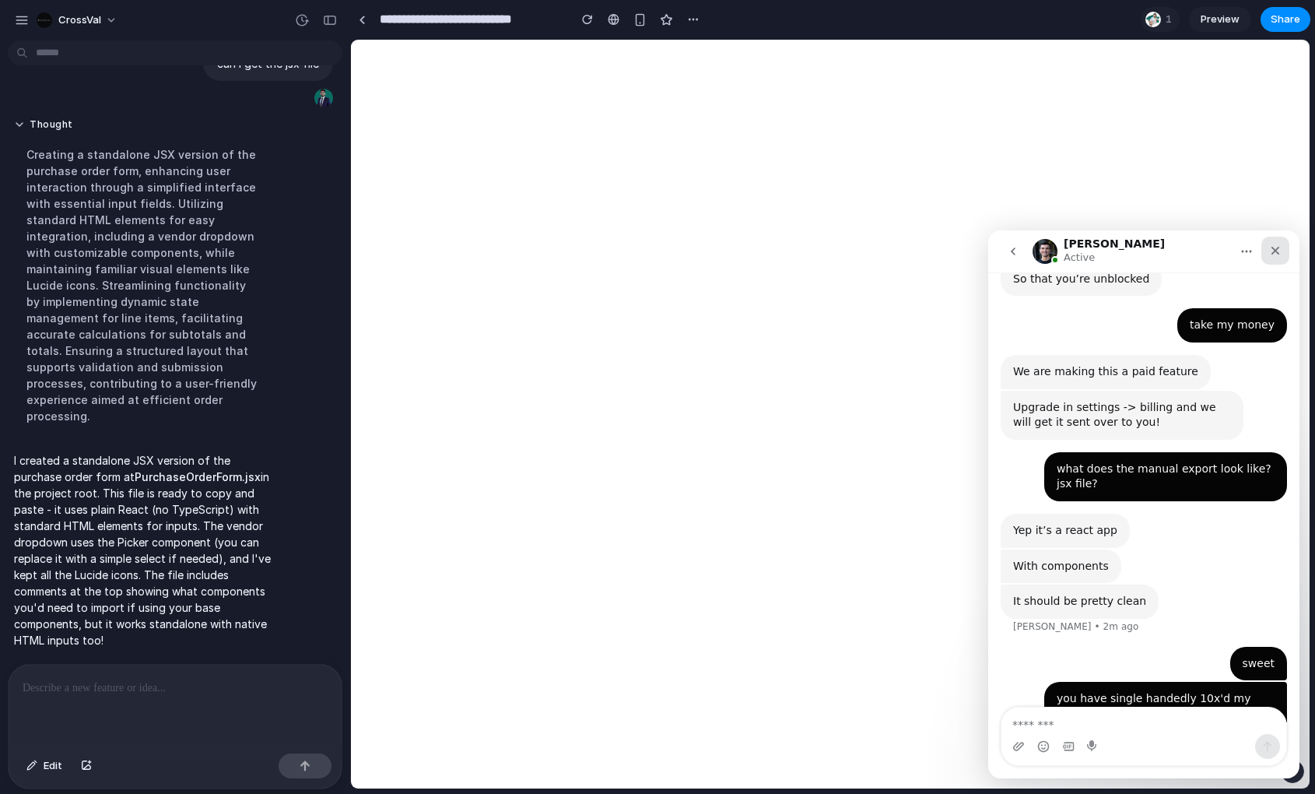
click at [1284, 248] on div "Close" at bounding box center [1275, 251] width 28 height 28
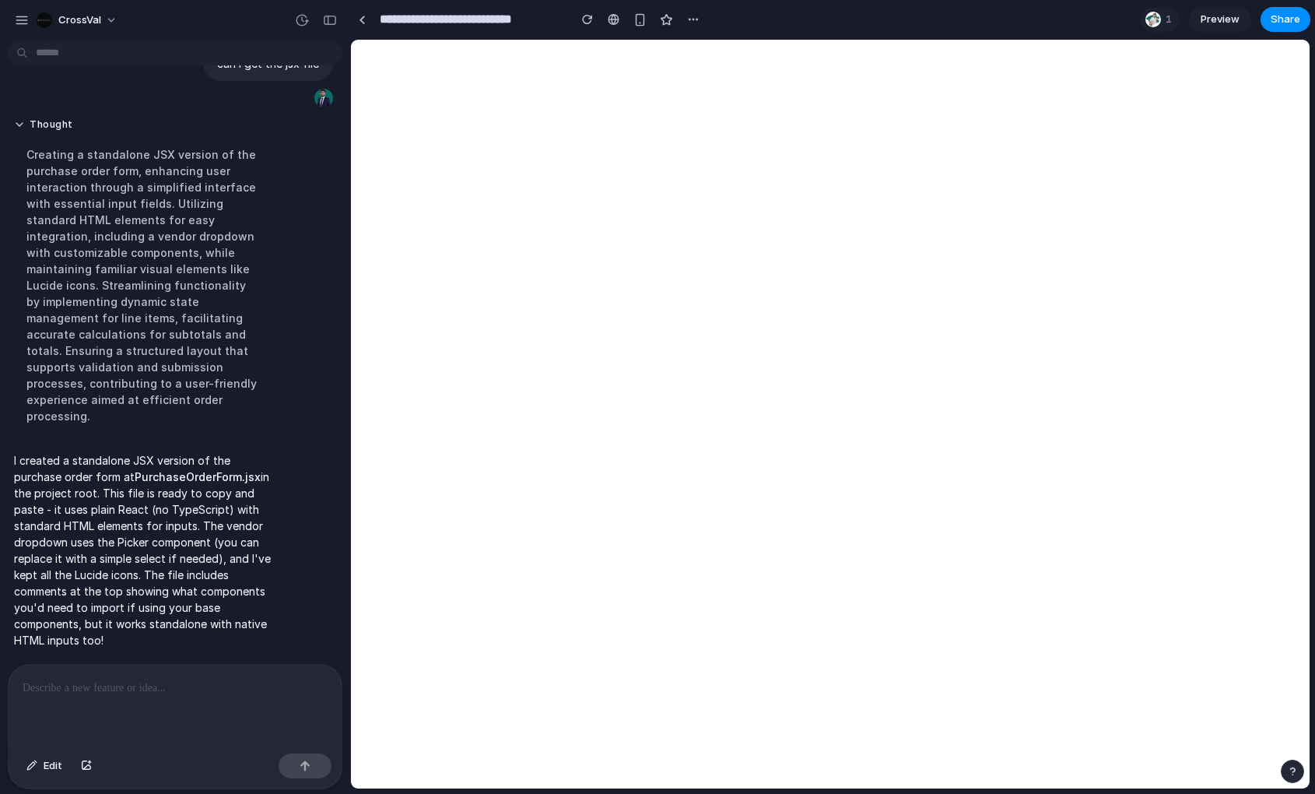
click at [1299, 773] on button "button" at bounding box center [1292, 770] width 23 height 23
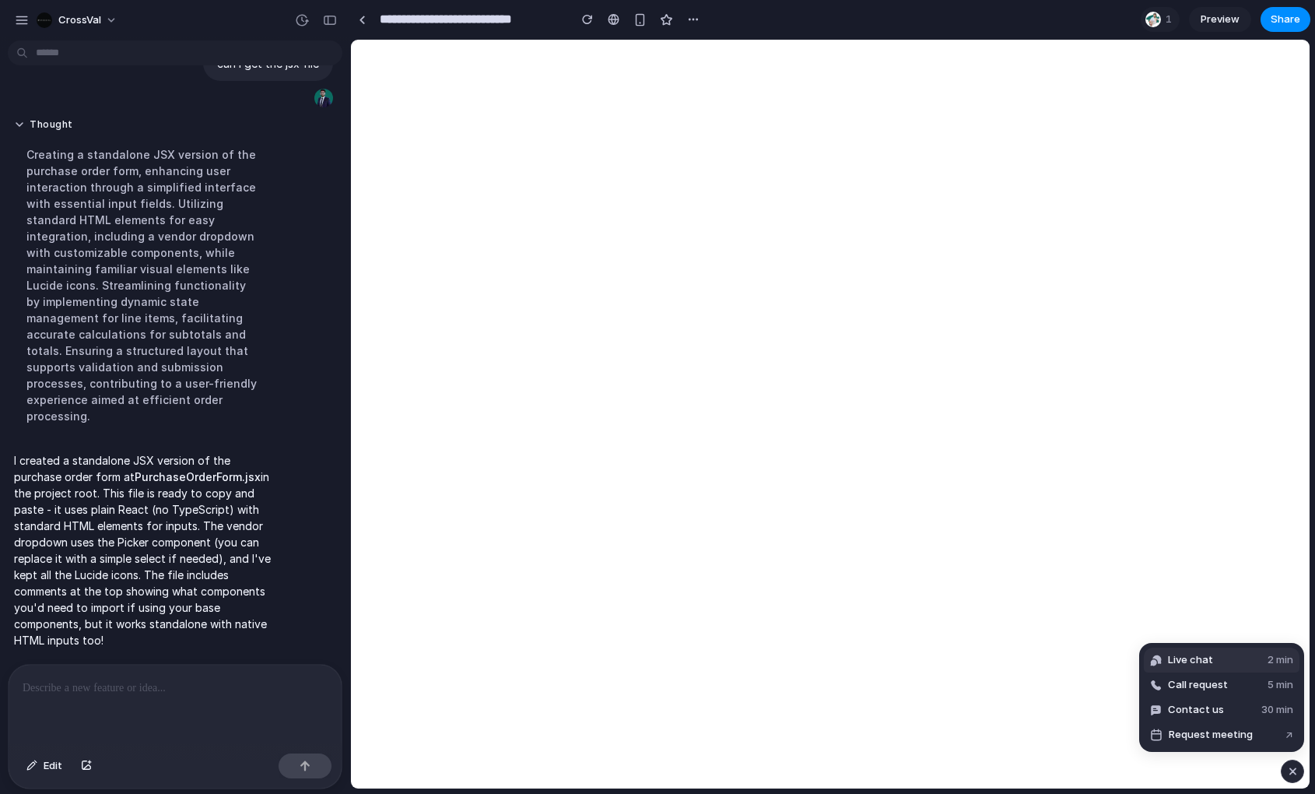
click at [1190, 649] on button "Live chat 2 min" at bounding box center [1222, 659] width 156 height 25
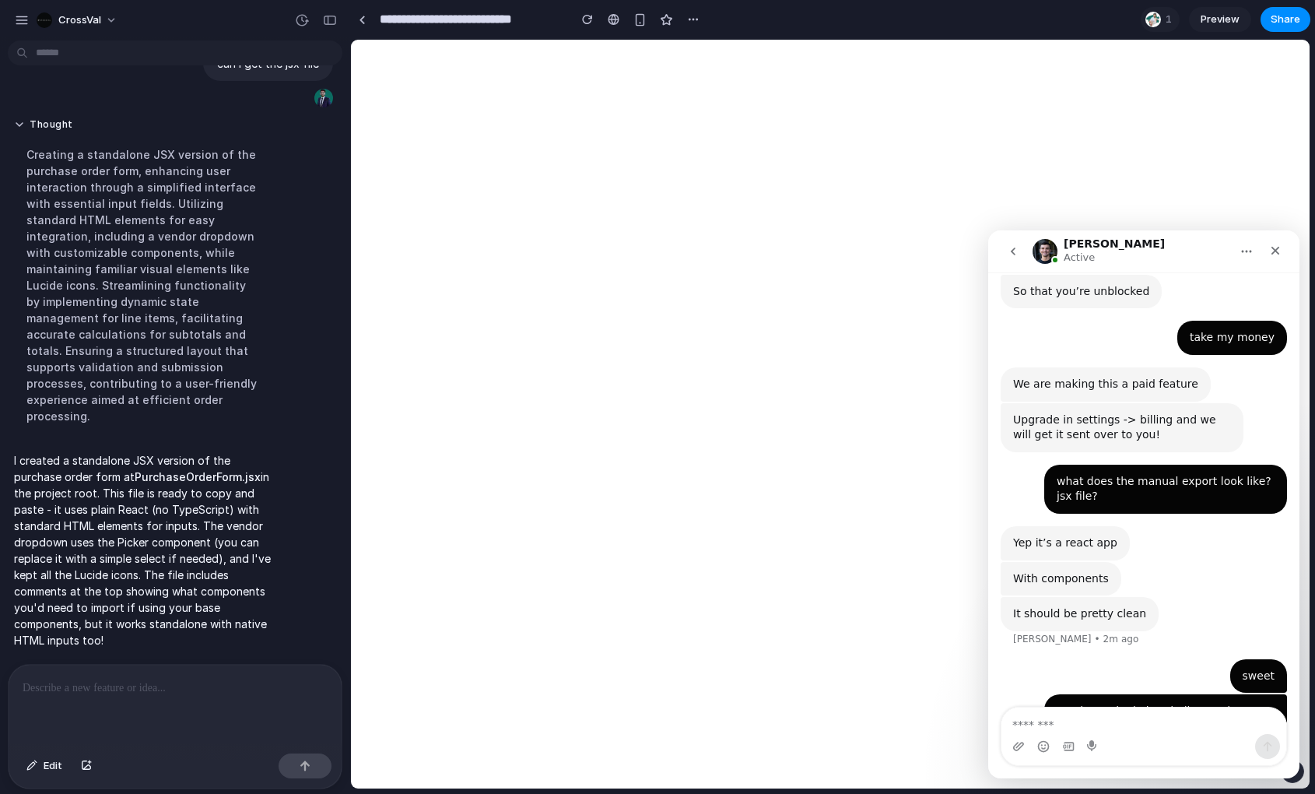
scroll to position [976, 0]
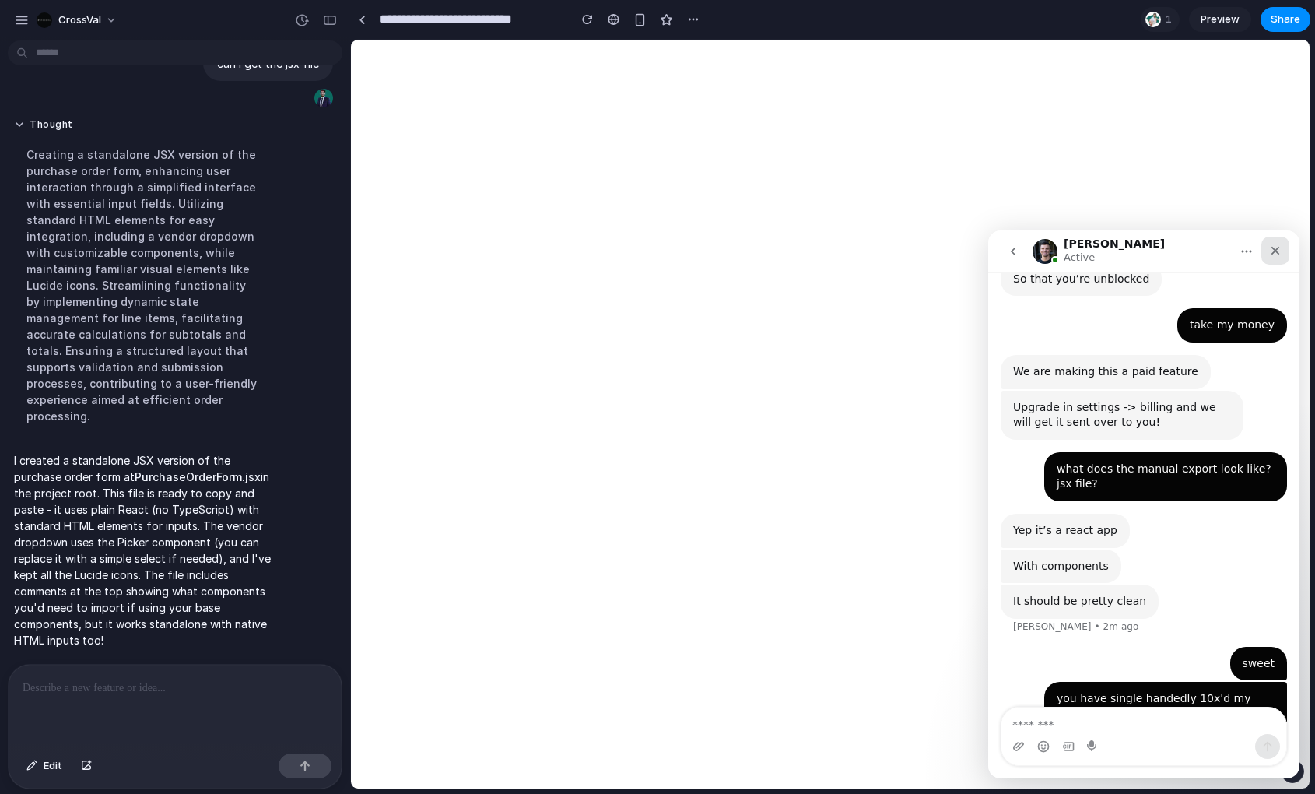
click at [1272, 260] on div "Close" at bounding box center [1275, 251] width 28 height 28
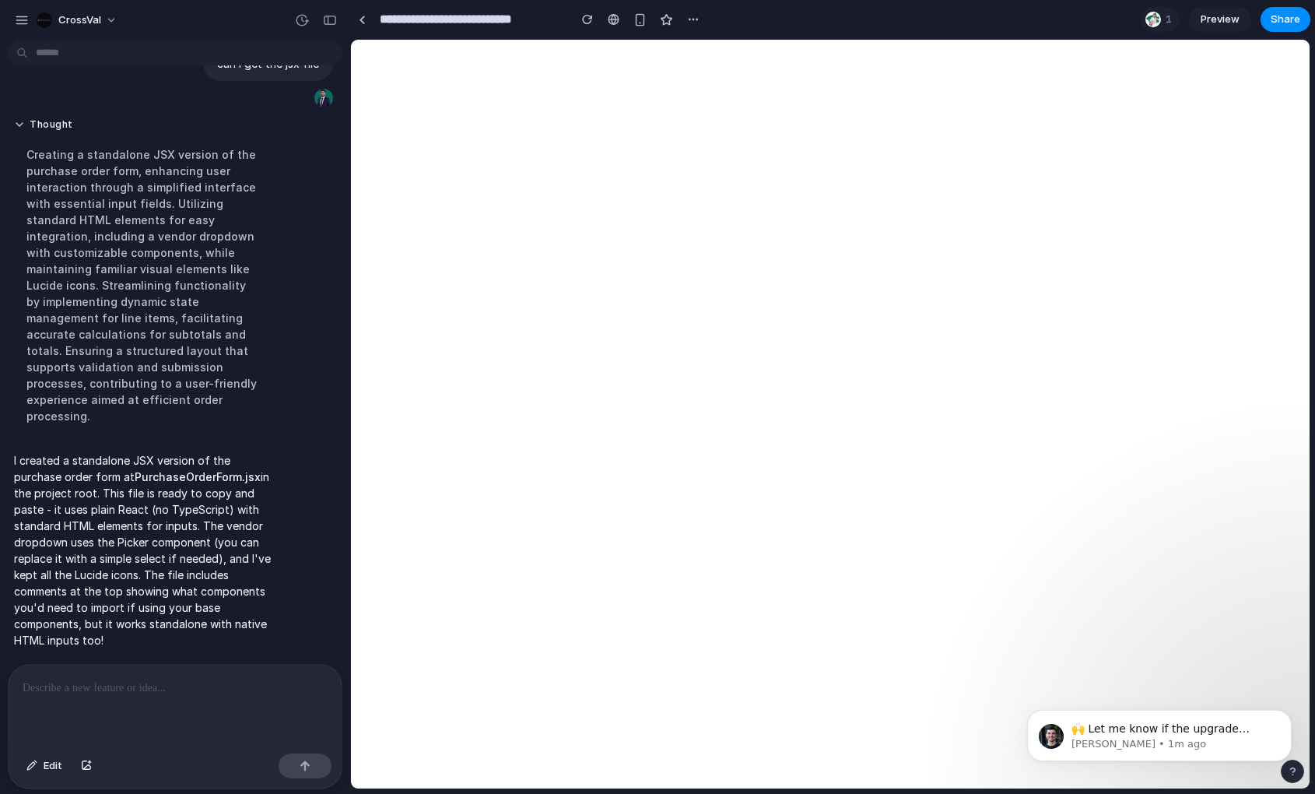
scroll to position [0, 0]
click at [1153, 723] on span "🙌 Let me know if the upgrade works or if you hit any issues!" at bounding box center [1160, 736] width 178 height 28
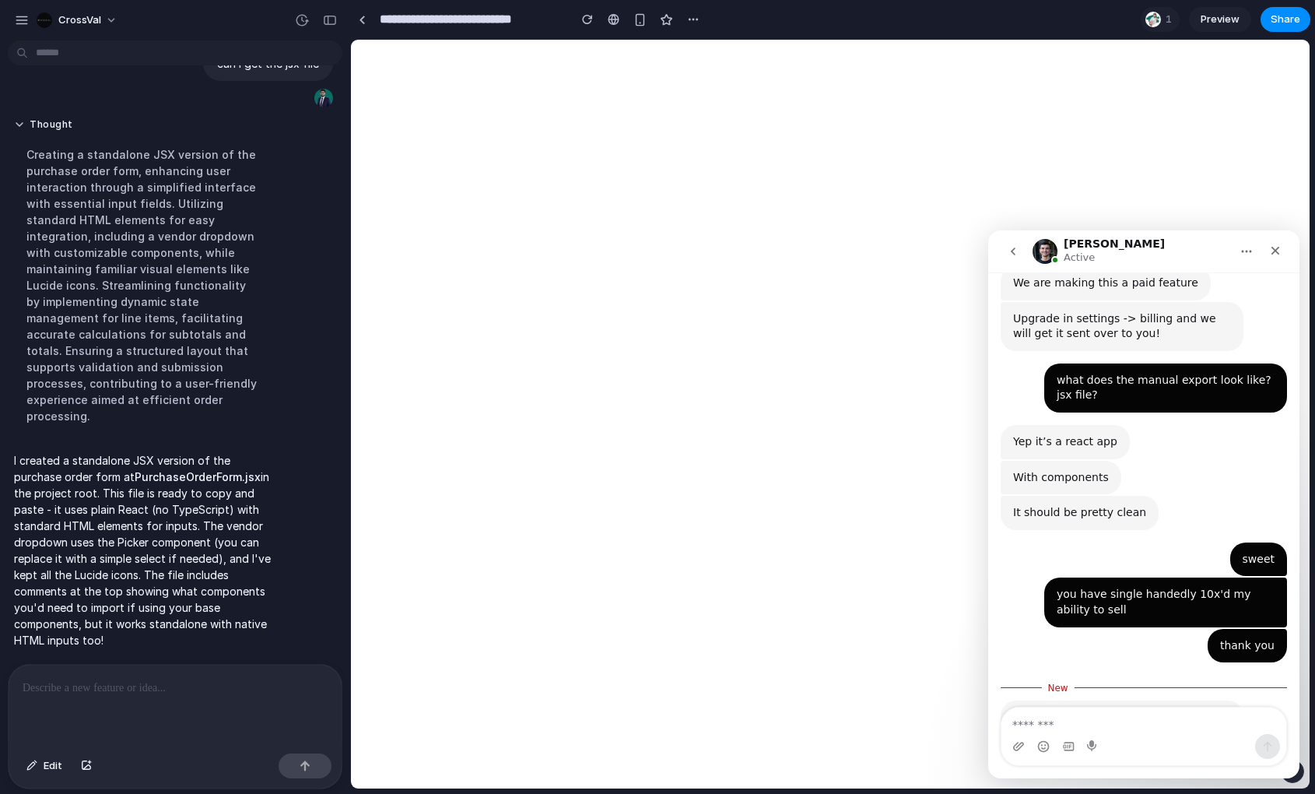
scroll to position [1064, 0]
click at [1156, 709] on div "🙌 Let me know if the upgrade works or if you hit any issues!" at bounding box center [1122, 724] width 218 height 30
click at [1269, 258] on div "Close" at bounding box center [1275, 251] width 28 height 28
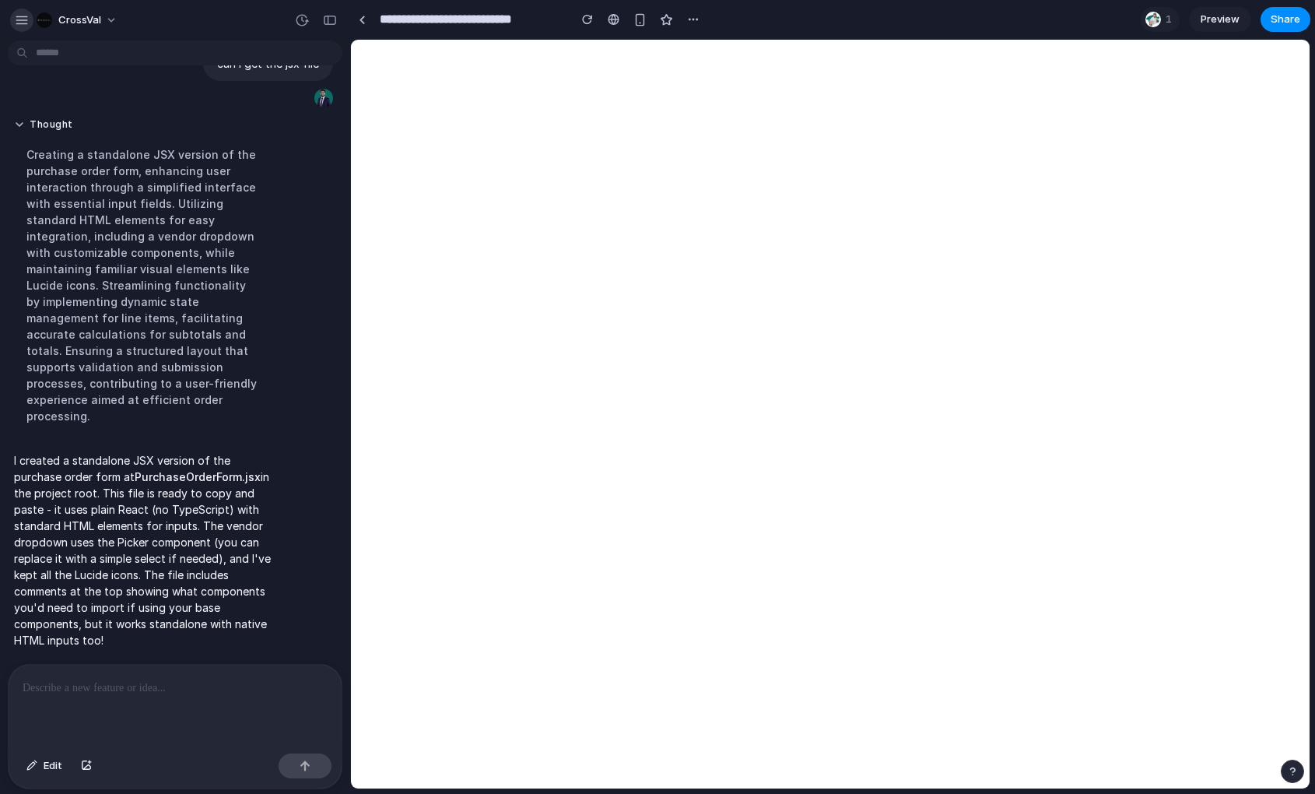
click at [15, 23] on div "button" at bounding box center [22, 20] width 14 height 14
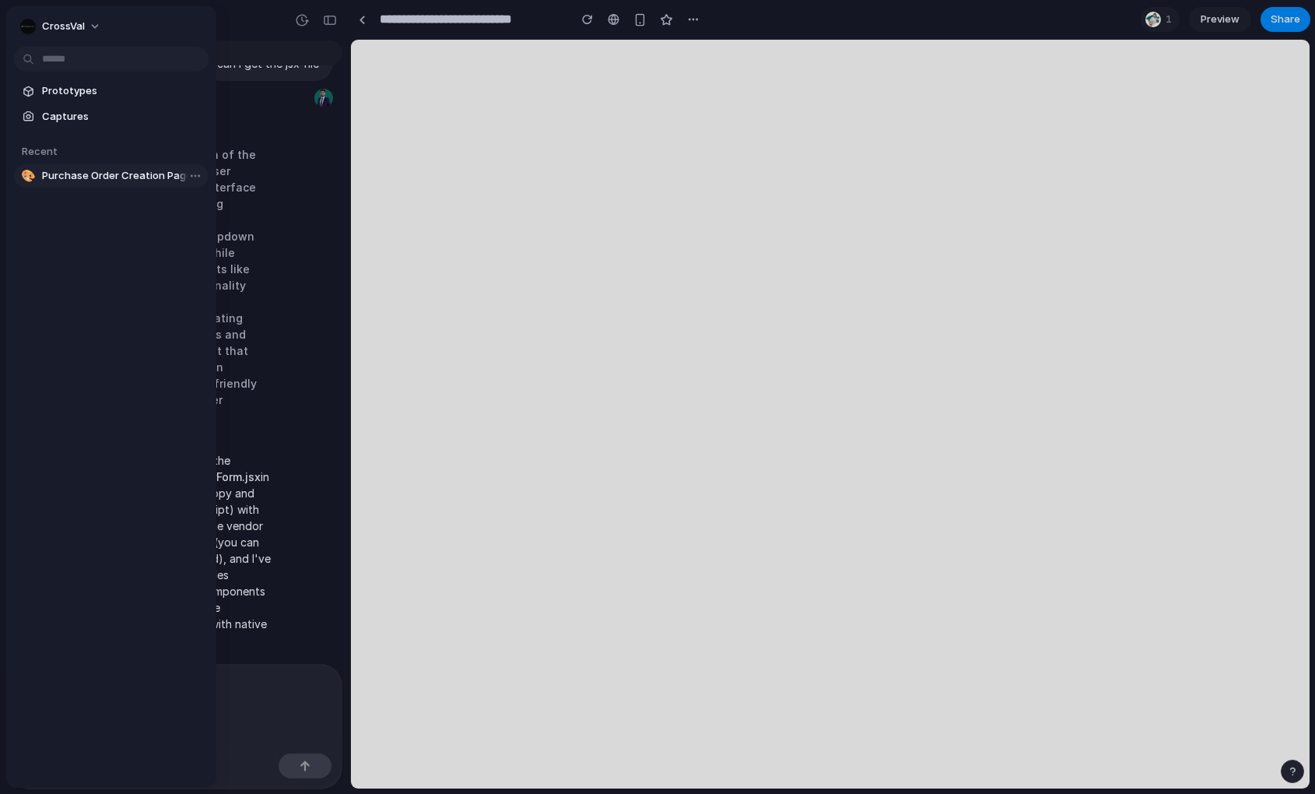
click at [95, 172] on span "Purchase Order Creation Page" at bounding box center [122, 176] width 160 height 16
click at [68, 22] on span "CrossVal" at bounding box center [63, 27] width 43 height 16
click at [83, 62] on li "Settings" at bounding box center [81, 61] width 129 height 25
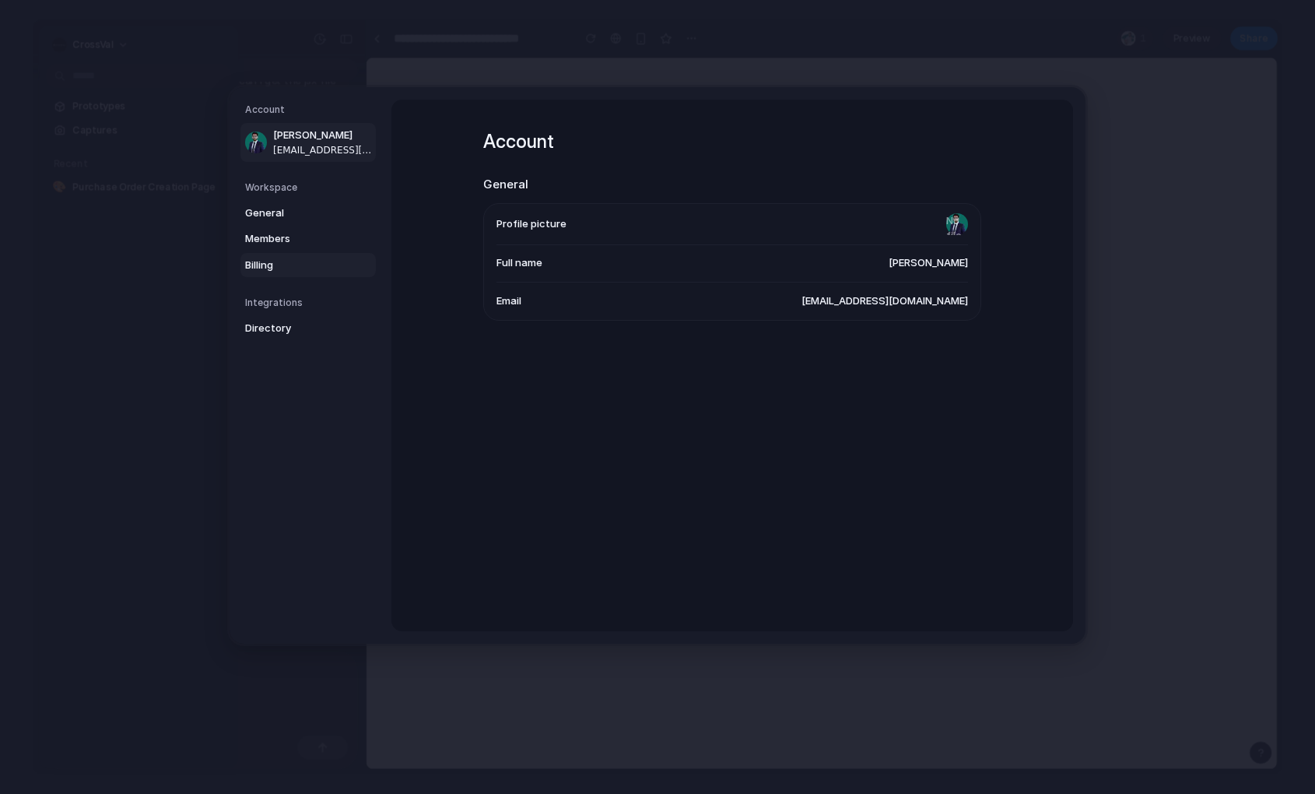
click at [300, 264] on span "Billing" at bounding box center [295, 265] width 100 height 16
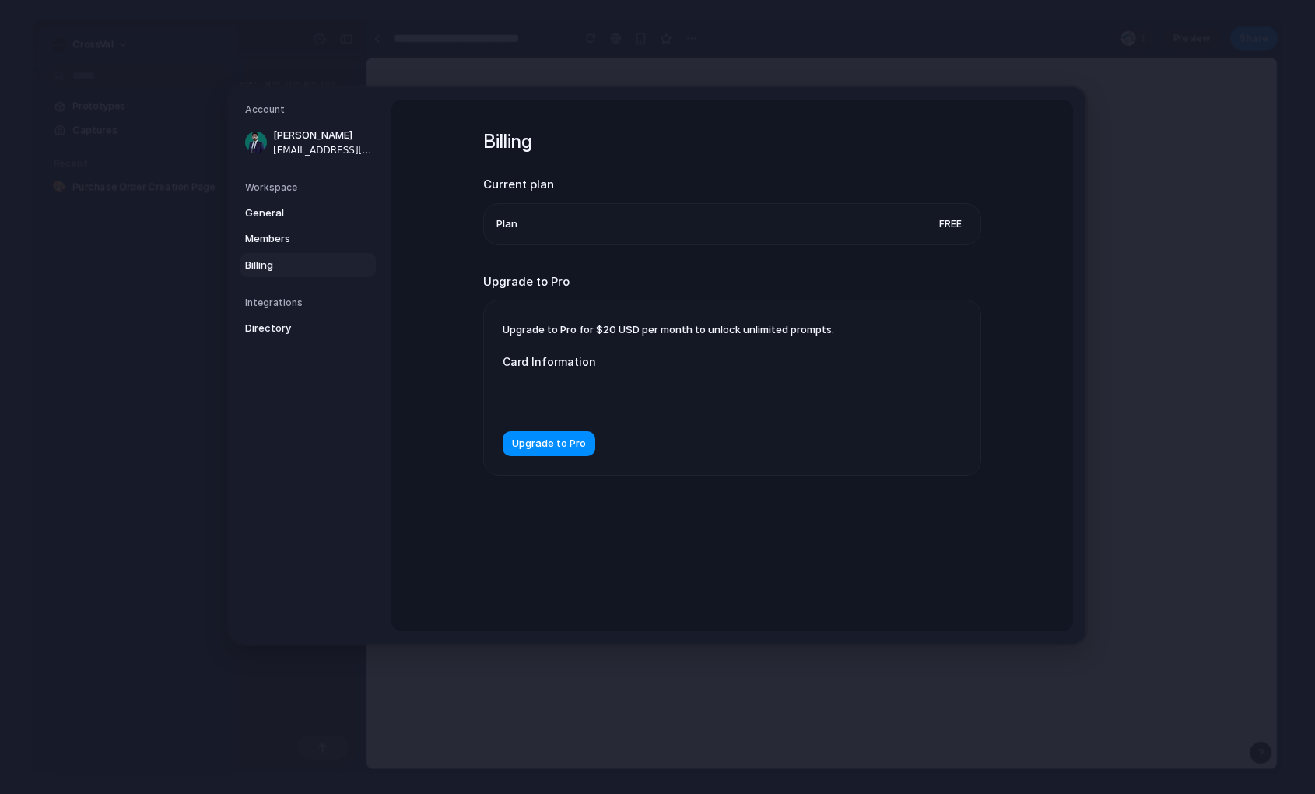
click at [500, 602] on div "Billing Current plan Plan Free Upgrade to Pro Upgrade to Pro for $20 USD per mo…" at bounding box center [732, 365] width 682 height 531
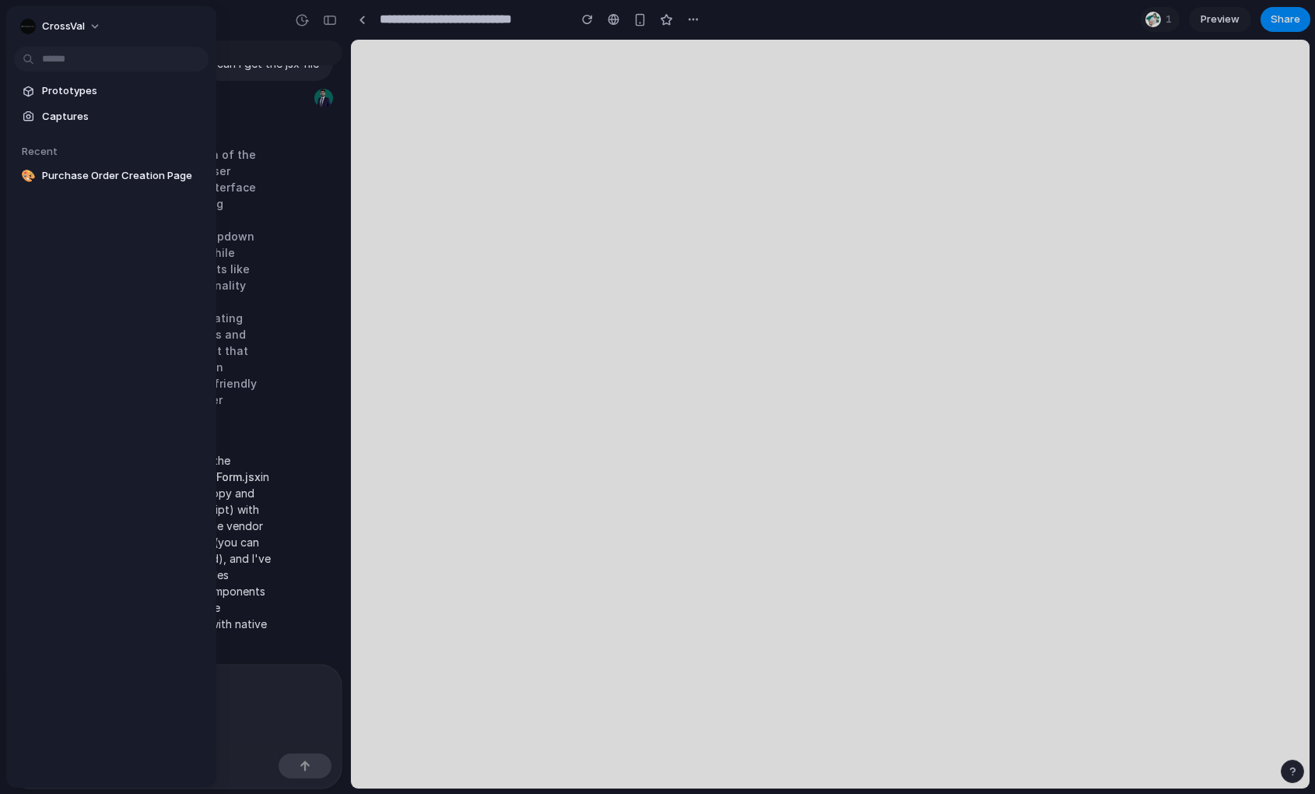
click at [1288, 775] on div at bounding box center [657, 397] width 1315 height 794
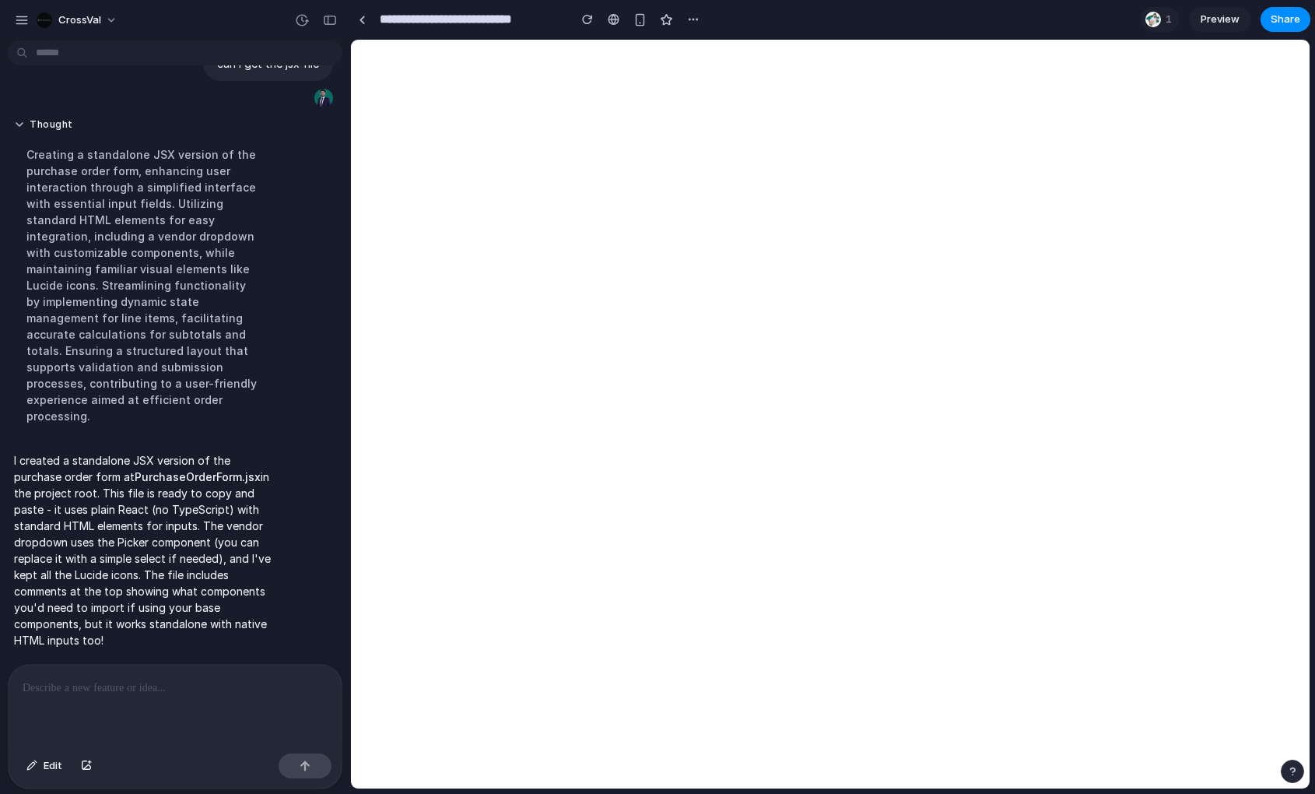
click at [1297, 774] on div "button" at bounding box center [1292, 771] width 11 height 11
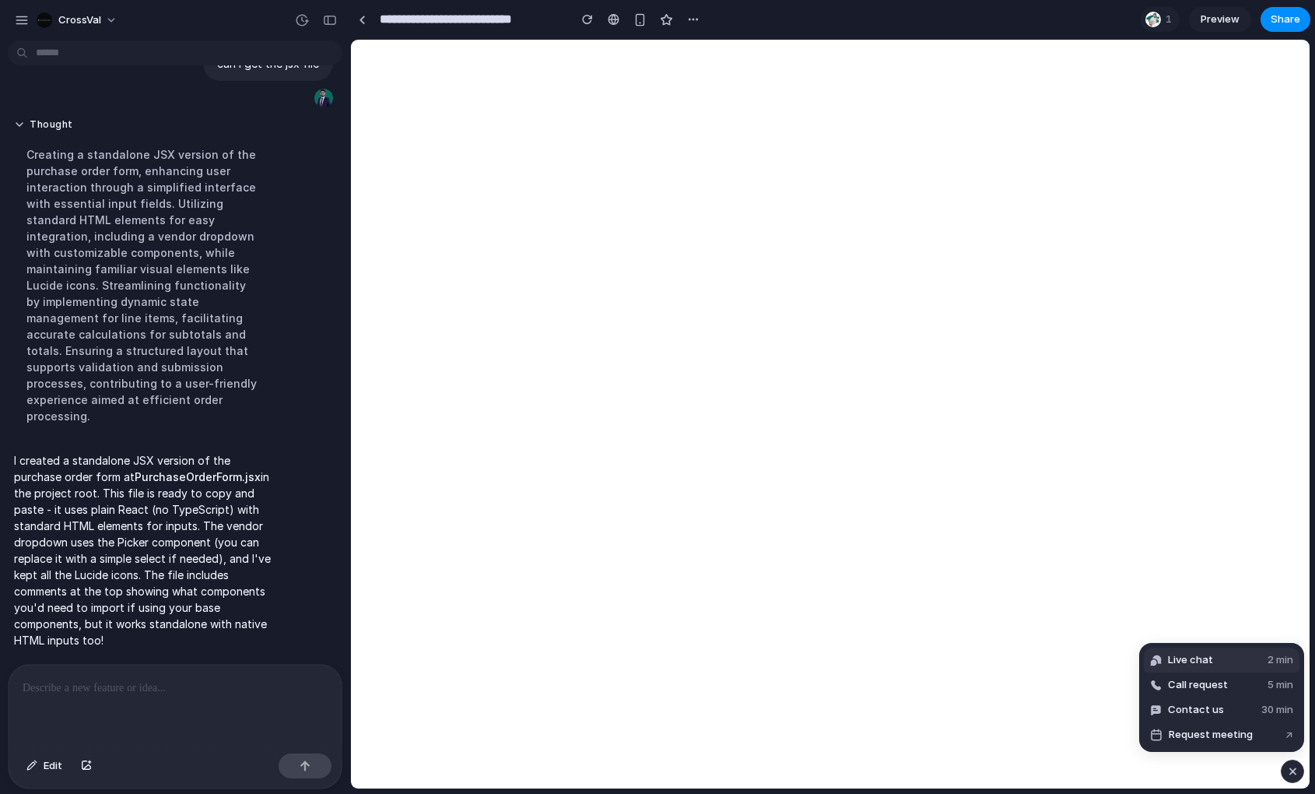
click at [1194, 654] on span "Live chat" at bounding box center [1190, 660] width 45 height 16
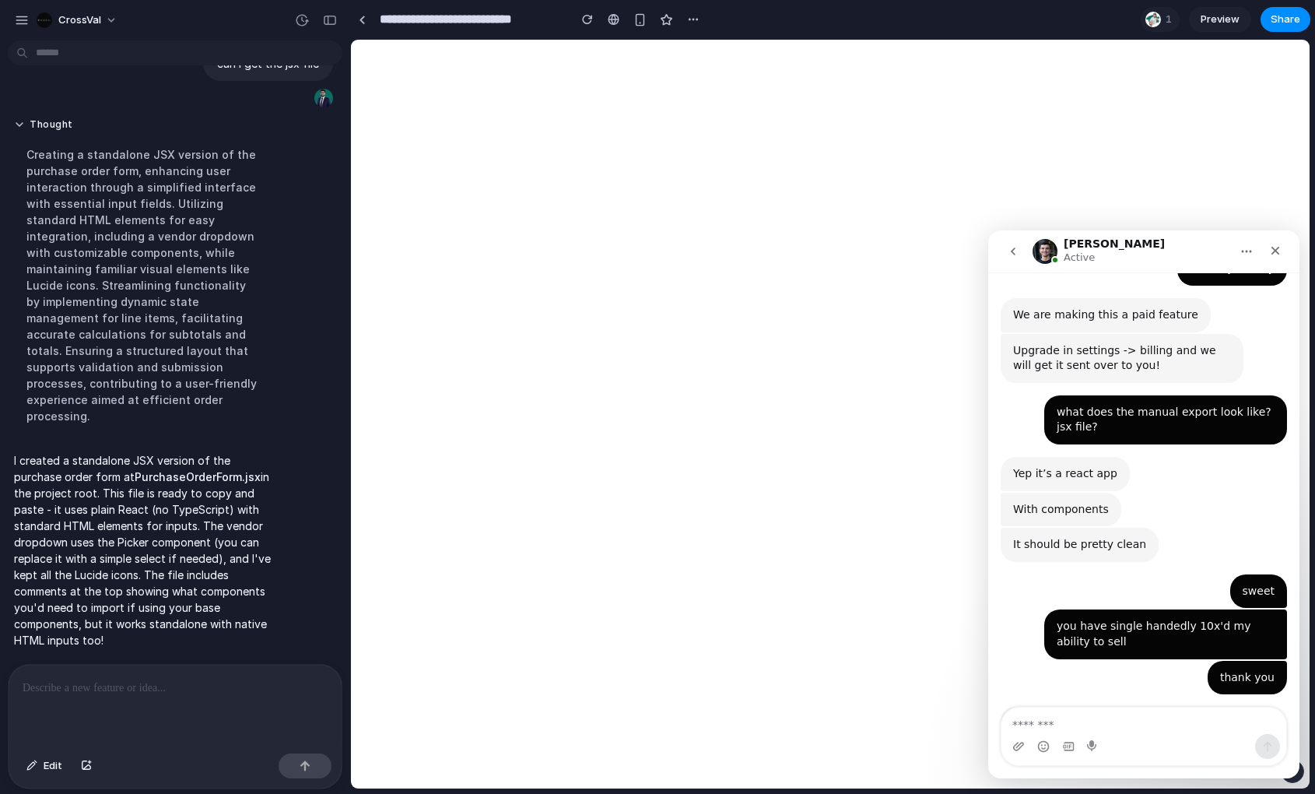
scroll to position [1038, 0]
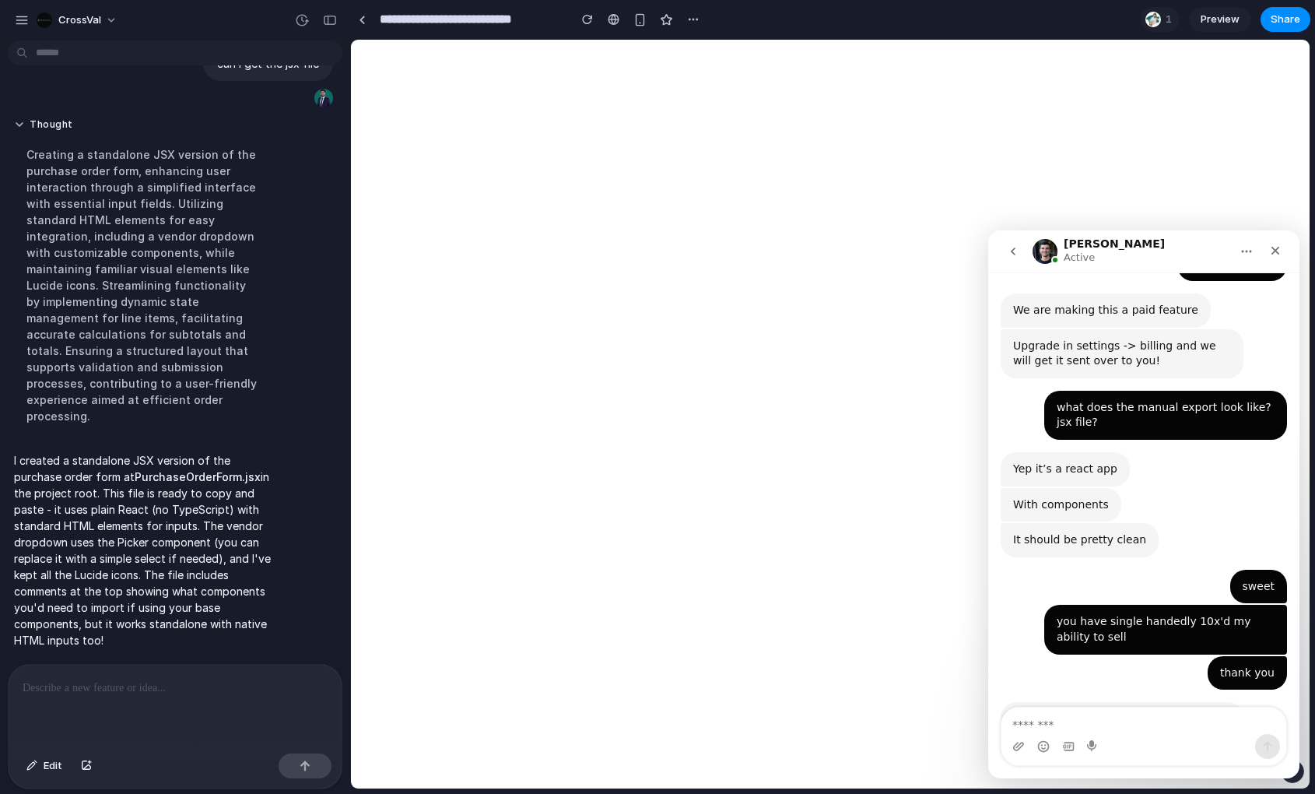
click at [1137, 656] on div "thank you [PERSON_NAME] • 10m ago" at bounding box center [1143, 679] width 286 height 47
